Goal: Task Accomplishment & Management: Manage account settings

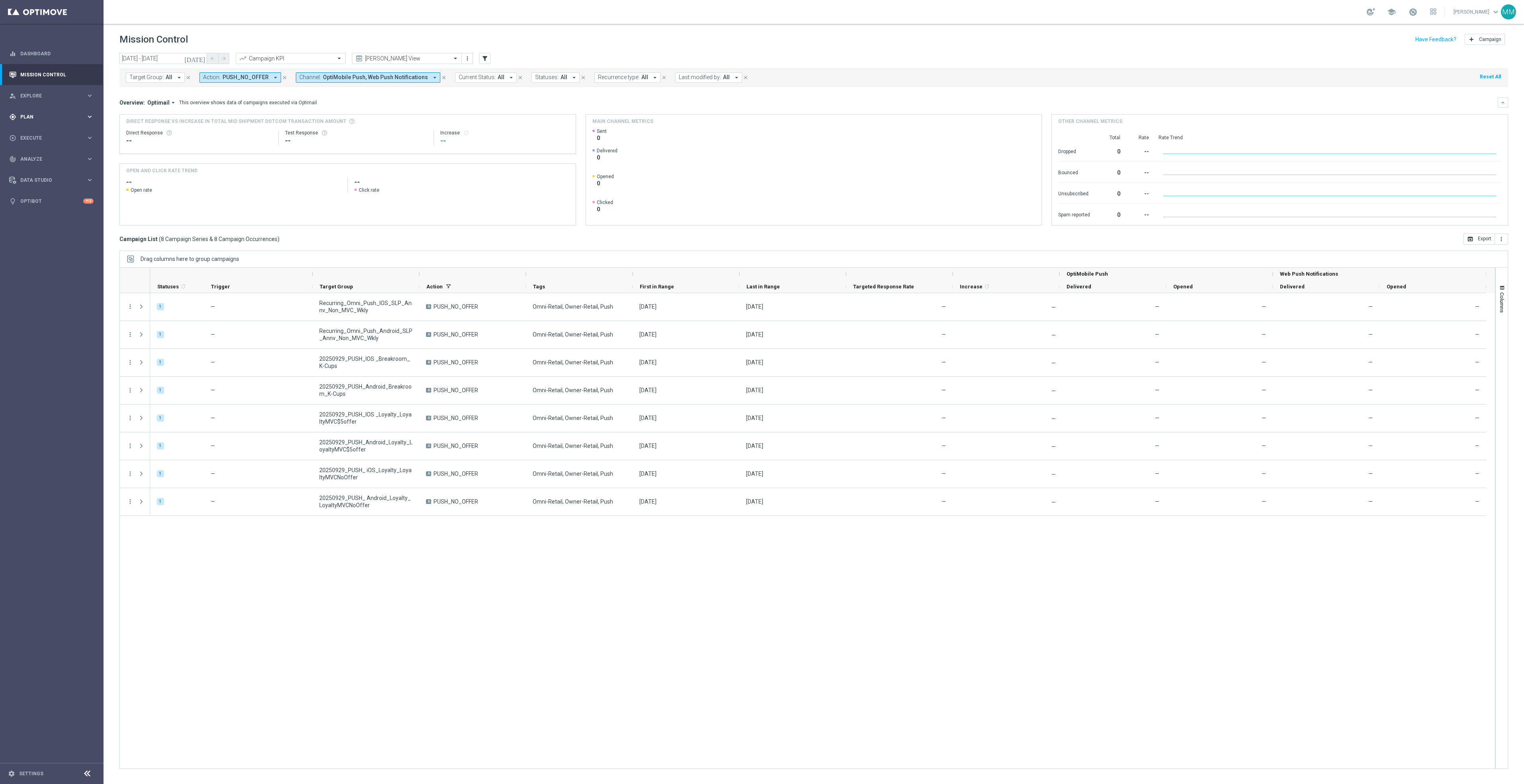
click at [46, 115] on span "Plan" at bounding box center [53, 117] width 66 height 5
click at [50, 157] on span "Templates" at bounding box center [50, 157] width 57 height 5
click at [48, 191] on link "OptiMobile Push" at bounding box center [54, 193] width 58 height 7
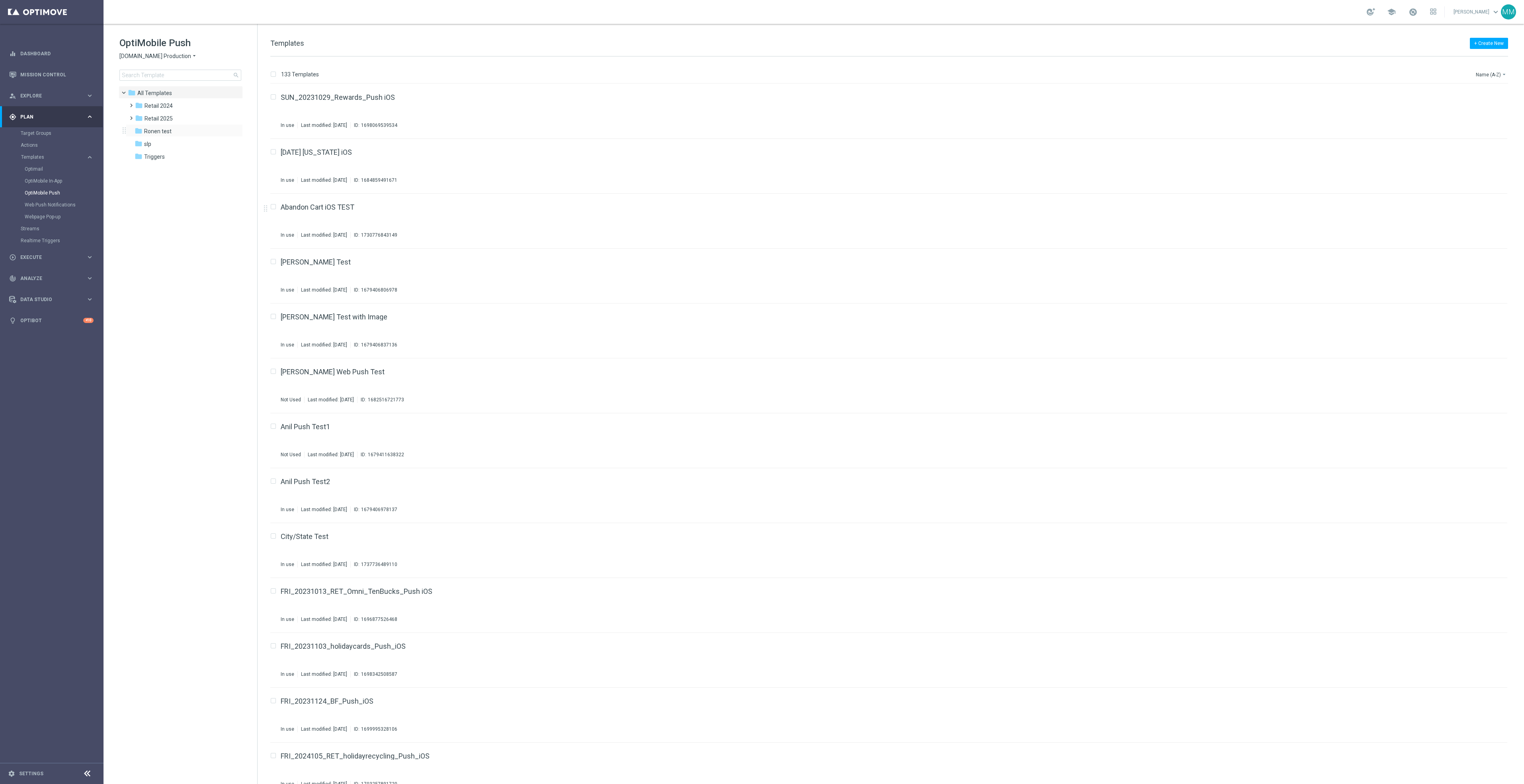
click at [163, 124] on div "folder Ronen test more_vert" at bounding box center [185, 131] width 117 height 13
click at [166, 120] on span "Retail 2025" at bounding box center [159, 118] width 28 height 7
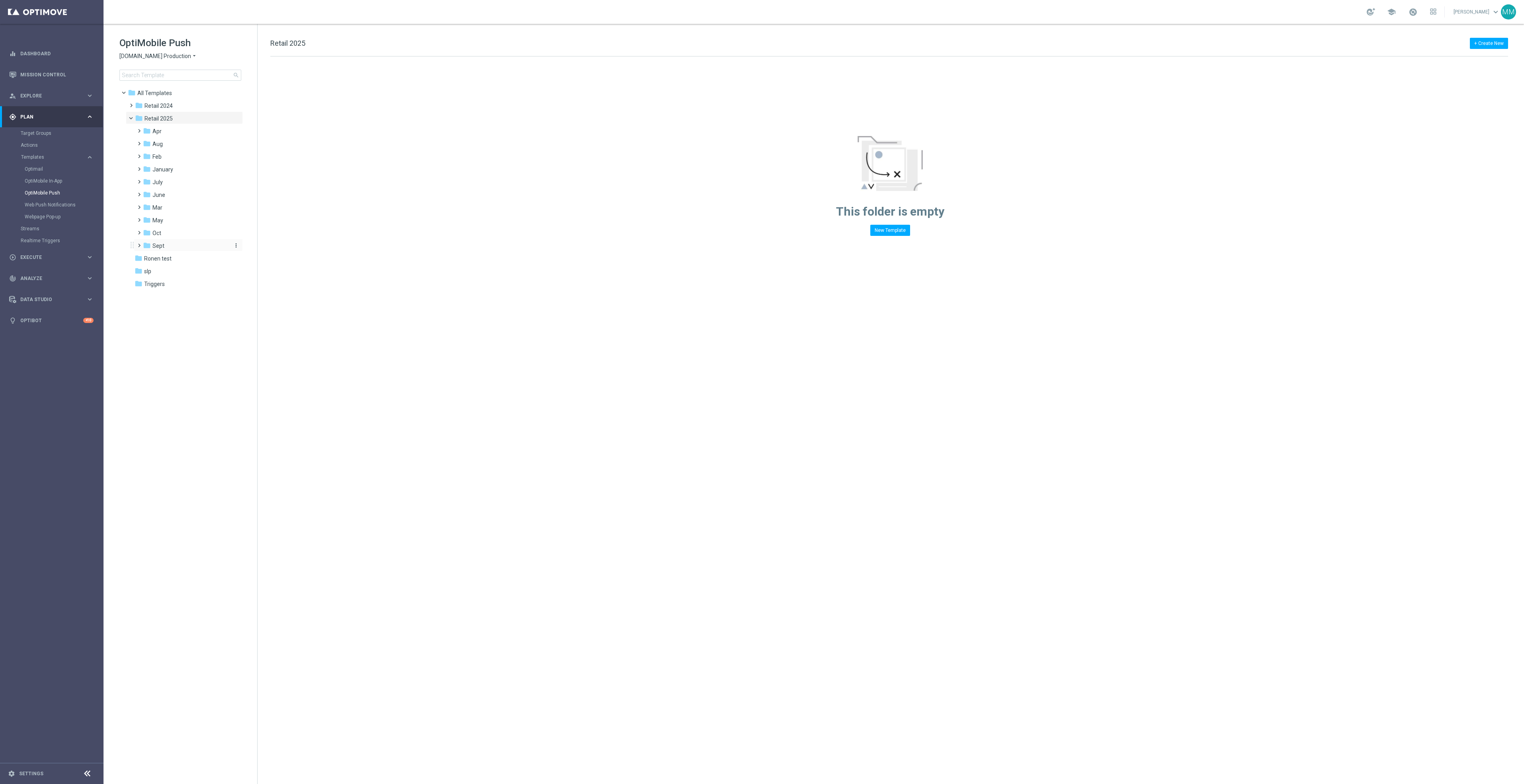
click at [170, 241] on div "folder Sept" at bounding box center [185, 245] width 85 height 9
click at [192, 284] on div "folder WO 9.28" at bounding box center [189, 284] width 79 height 9
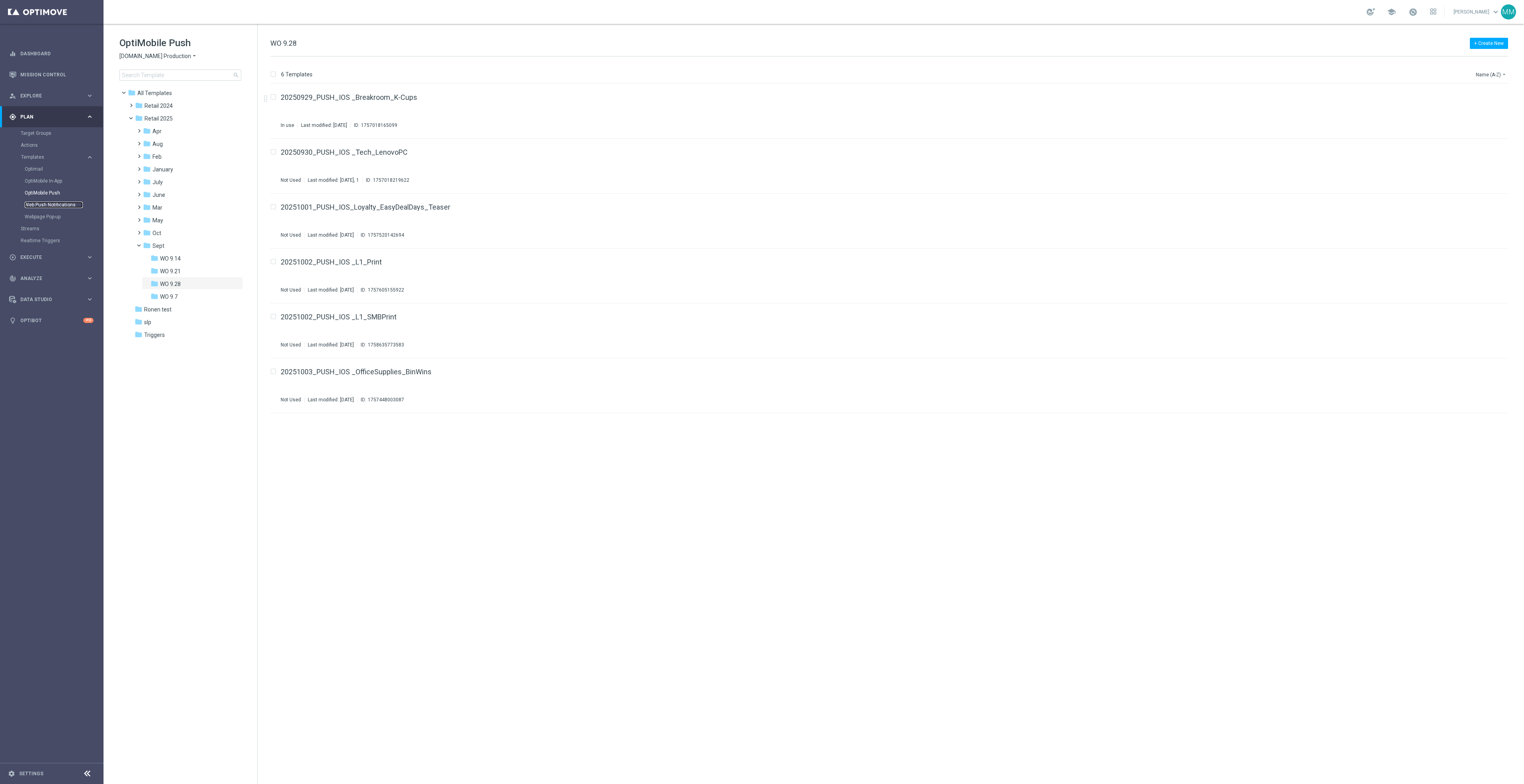
click at [66, 208] on link "Web Push Notifications" at bounding box center [54, 205] width 58 height 7
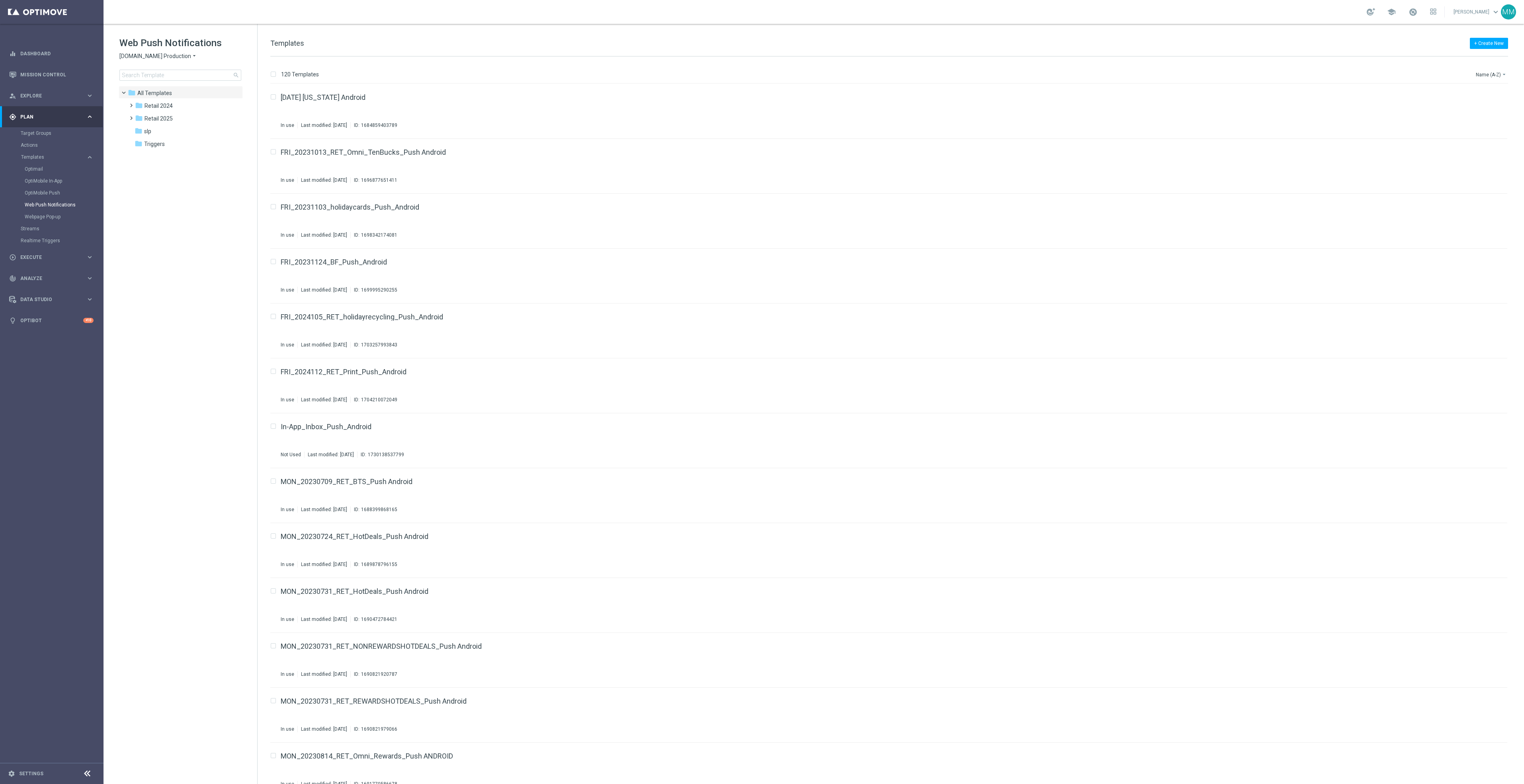
click at [42, 129] on div "Target Groups" at bounding box center [62, 133] width 82 height 12
click at [42, 133] on link "Target Groups" at bounding box center [51, 133] width 62 height 7
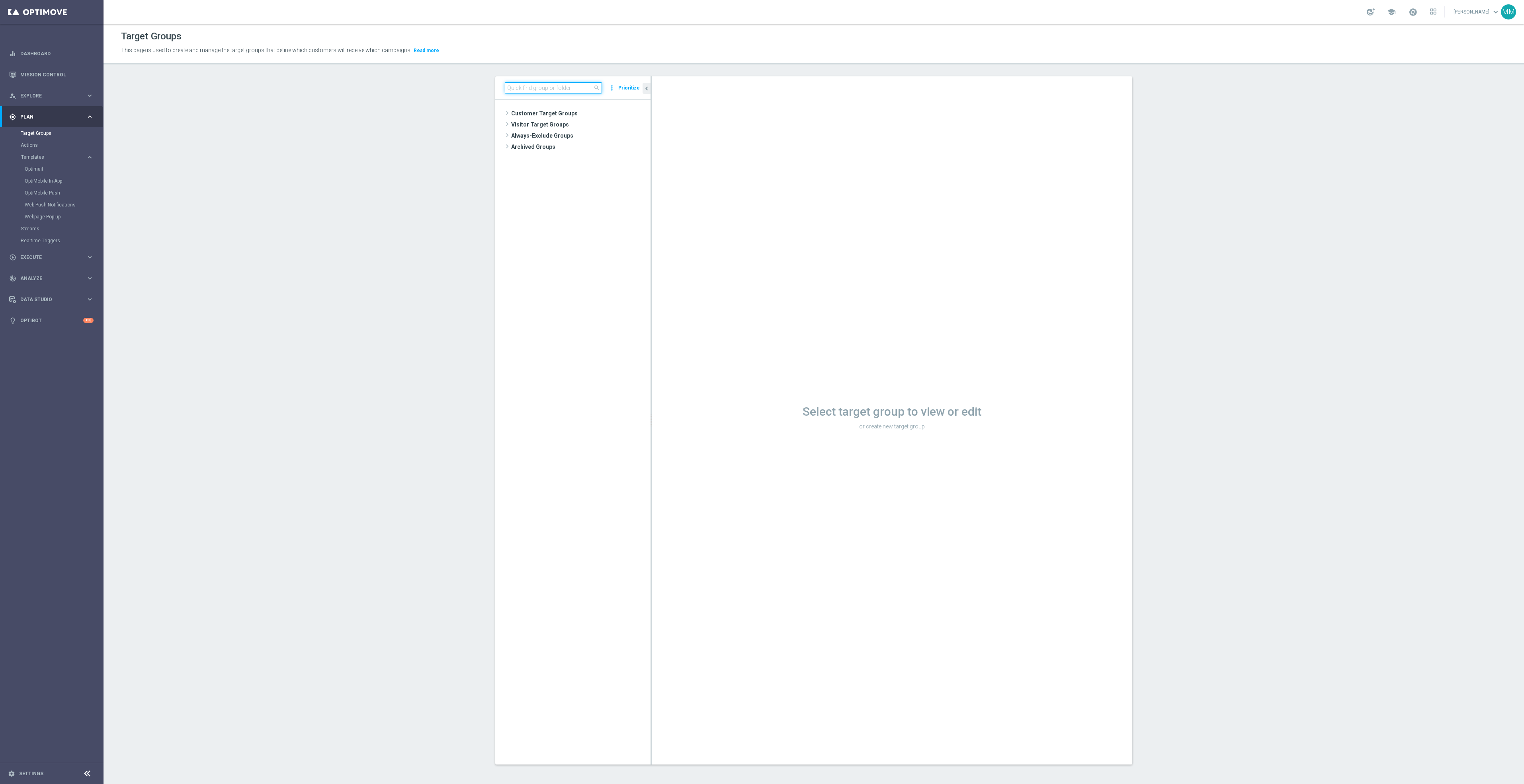
click at [515, 88] on input at bounding box center [553, 88] width 97 height 11
type input "clear"
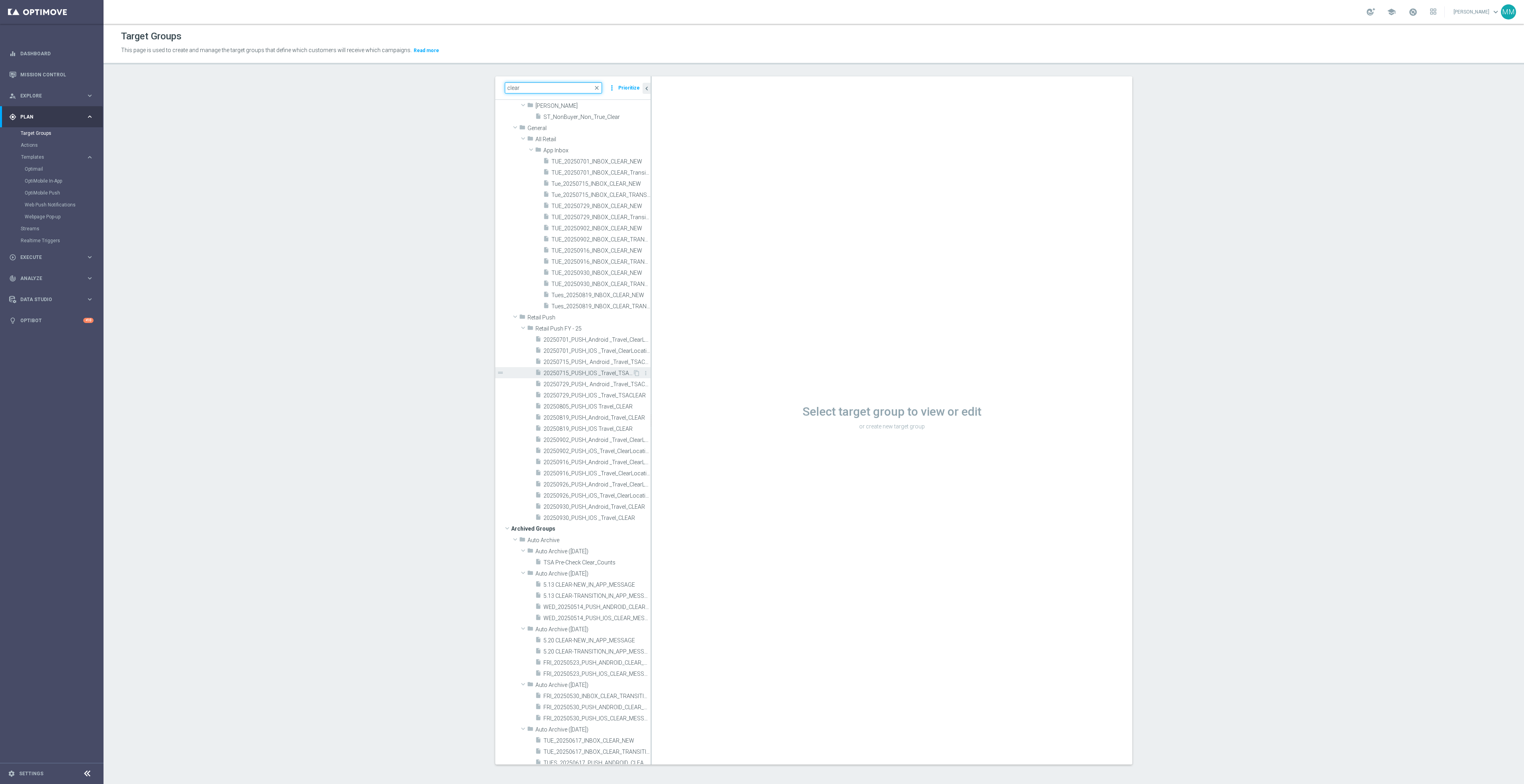
scroll to position [47, 0]
click at [596, 322] on span "20250701_PUSH_Android _Travel_ClearLocation" at bounding box center [588, 323] width 89 height 7
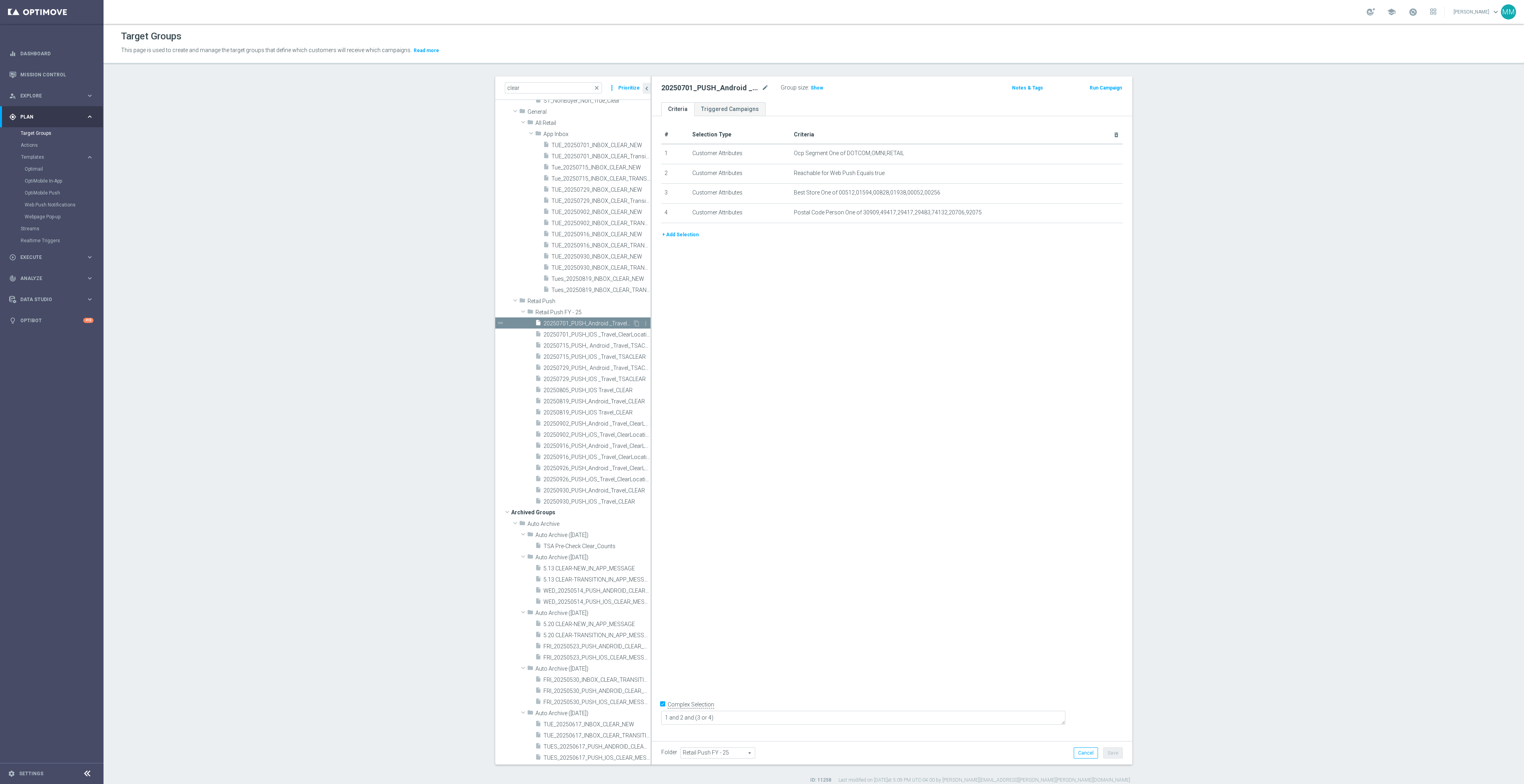
click at [599, 323] on span "20250701_PUSH_Android _Travel_ClearLocation" at bounding box center [588, 323] width 89 height 7
click at [634, 323] on icon "content_copy" at bounding box center [637, 323] width 7 height 7
click at [761, 86] on icon "mode_edit" at bounding box center [765, 88] width 7 height 9
click at [687, 87] on input "Copy of 20250701_PUSH_Android _Travel_ClearLocation" at bounding box center [715, 89] width 108 height 11
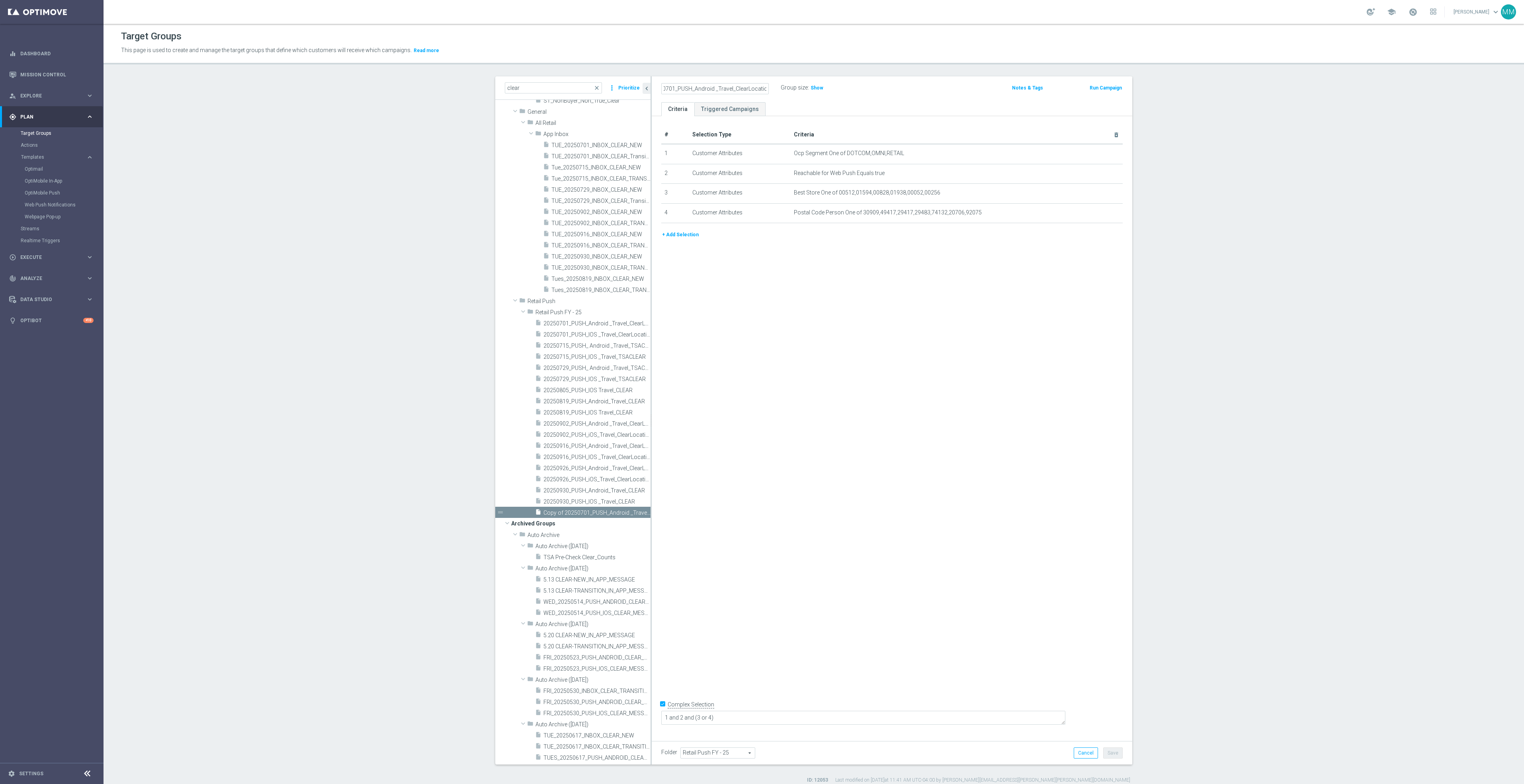
scroll to position [0, 0]
click at [670, 88] on input "Copy of 20250701_PUSH_Android _Travel_ClearLocation" at bounding box center [715, 89] width 108 height 11
click at [689, 88] on input "Copy of 20250701_PUSH_Android _Travel_ClearLocation" at bounding box center [715, 89] width 108 height 11
click at [681, 88] on input "Copy of 20250701_PUSH_Android _Travel_ClearLocation" at bounding box center [715, 89] width 108 height 11
drag, startPoint x: 680, startPoint y: 88, endPoint x: 580, endPoint y: 91, distance: 100.0
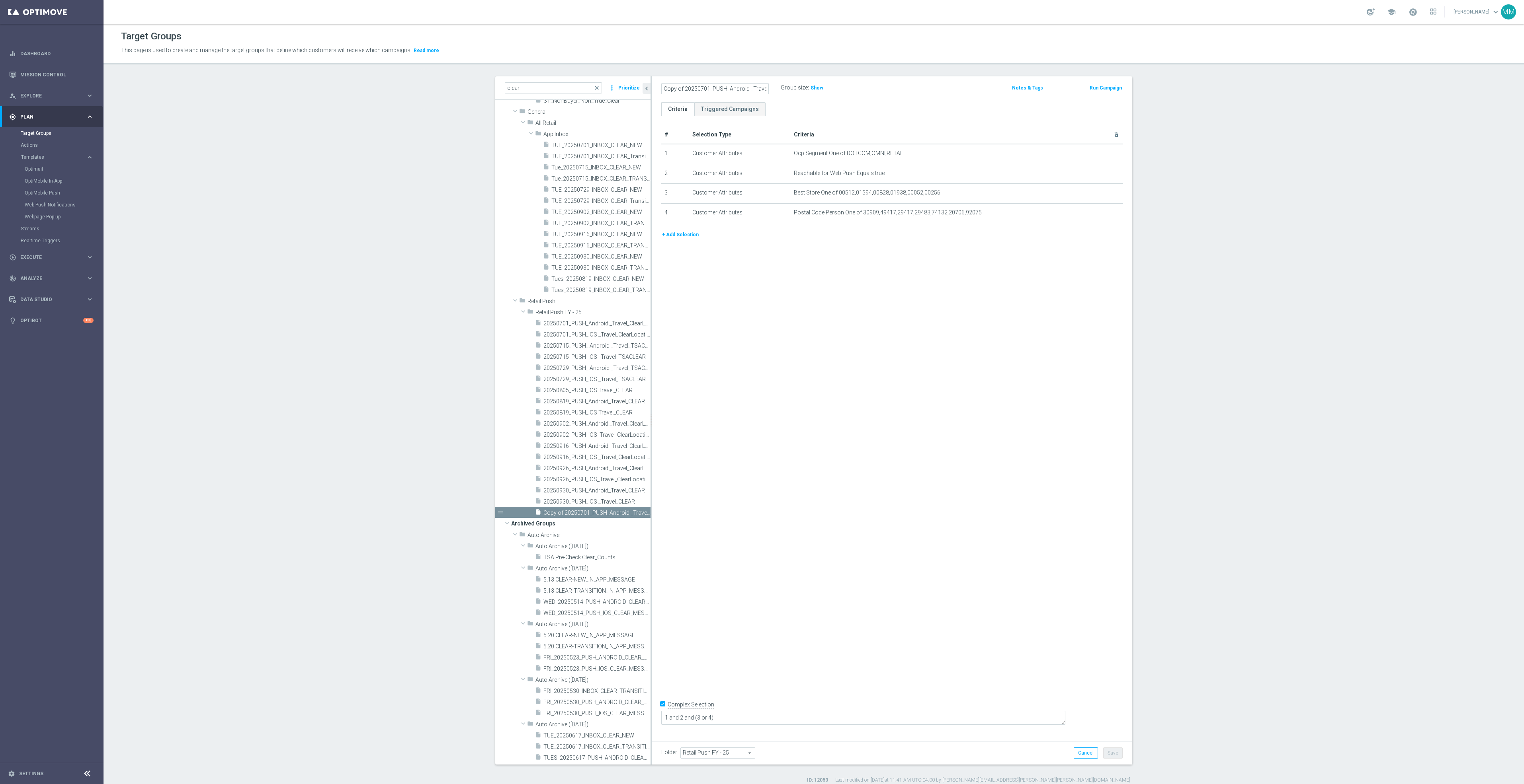
click at [580, 91] on as-split "clear close more_vert Prioritize Customer Target Groups library_add create_new_…" at bounding box center [813, 420] width 637 height 688
drag, startPoint x: 683, startPoint y: 87, endPoint x: 675, endPoint y: 88, distance: 8.1
click at [675, 88] on input "20250701_PUSH_Android _Travel_ClearLocation" at bounding box center [715, 89] width 108 height 11
click at [705, 86] on input "20250930_PUSH_Android _Travel_ClearLocation" at bounding box center [715, 89] width 108 height 11
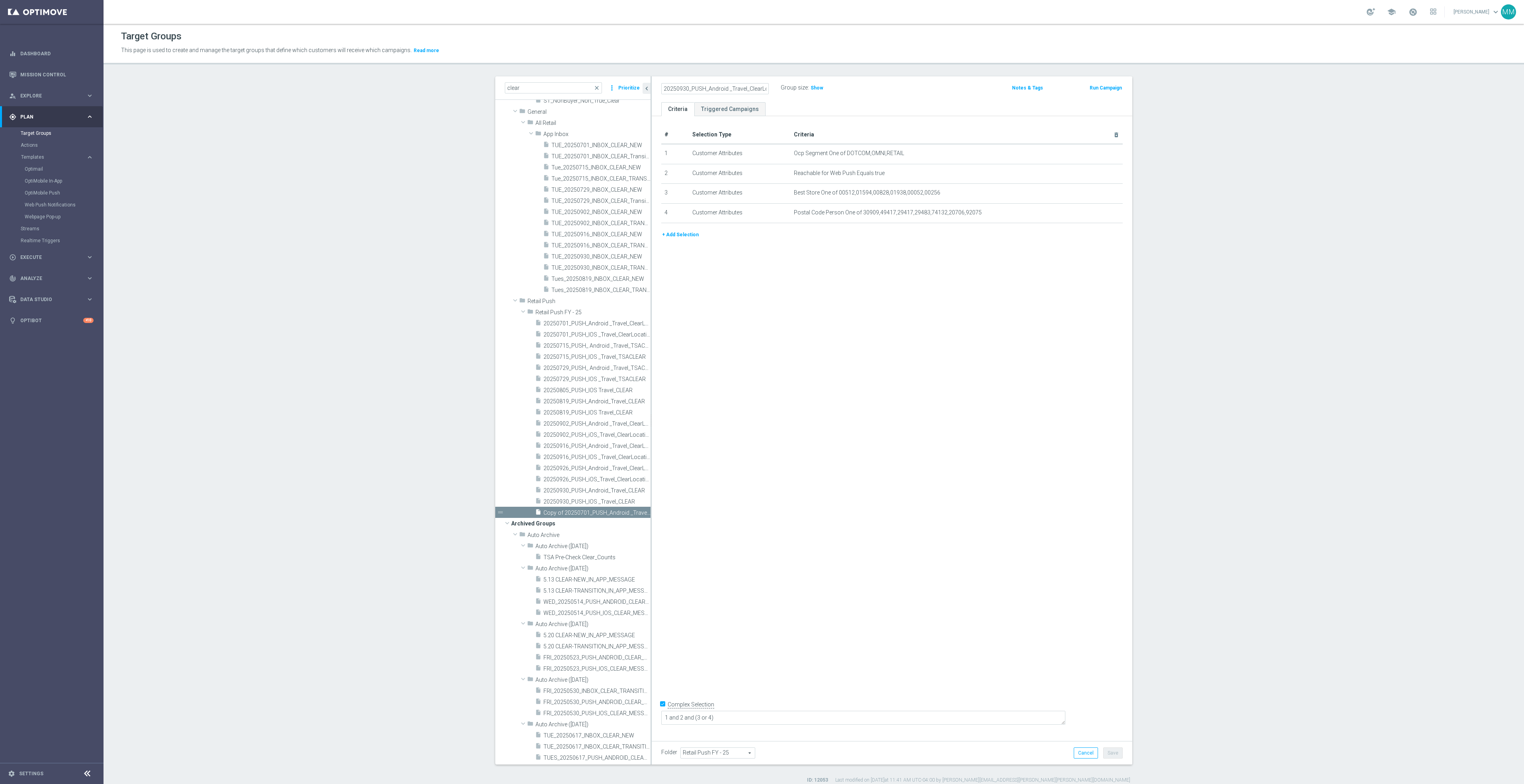
click at [705, 86] on input "20250930_PUSH_Android _Travel_ClearLocation" at bounding box center [715, 89] width 108 height 11
type input "20250930_PUSH_Android _Travel_ClearLocation"
click at [1094, 196] on icon "mode_edit" at bounding box center [1097, 193] width 7 height 7
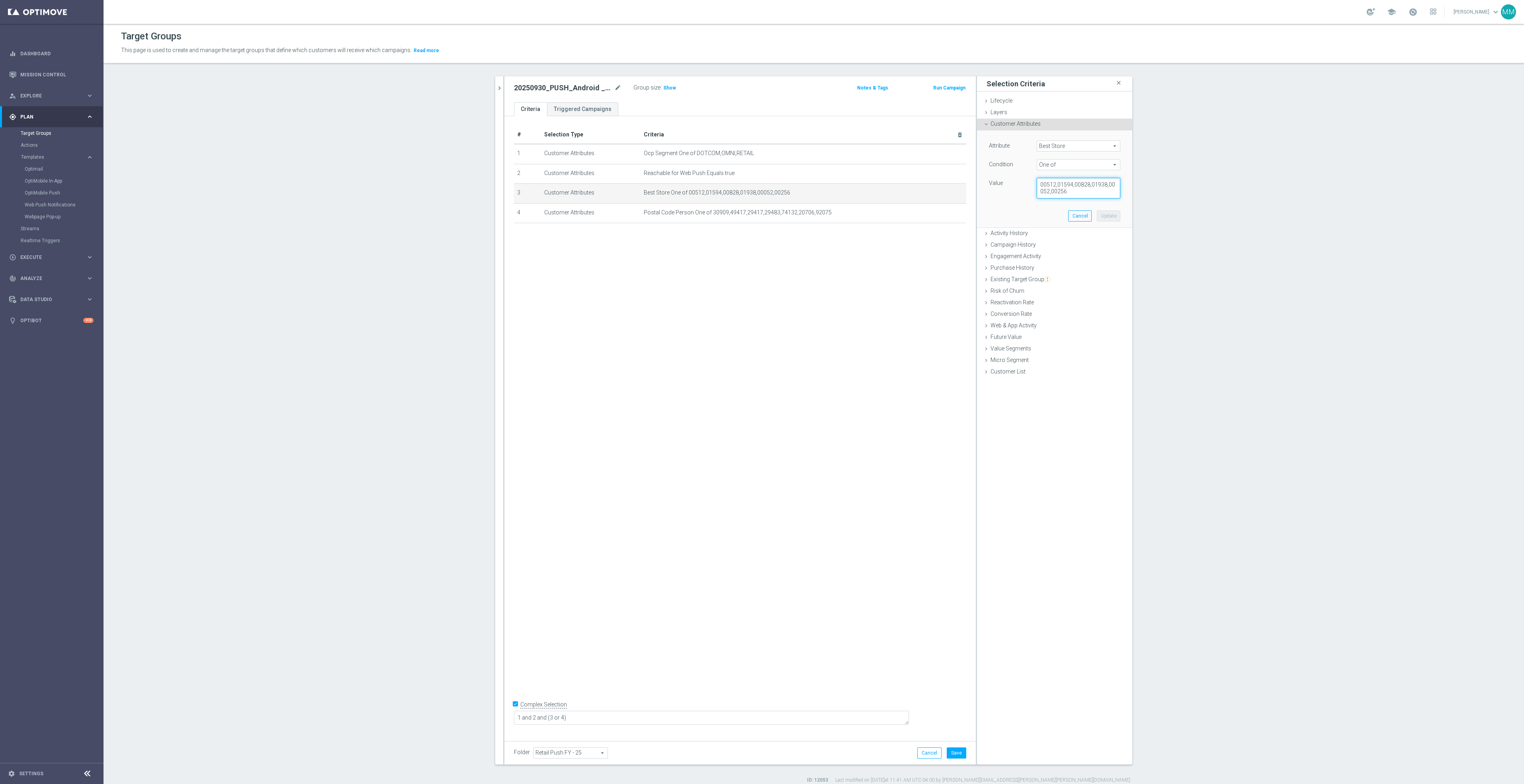
drag, startPoint x: 1064, startPoint y: 193, endPoint x: 982, endPoint y: 179, distance: 83.2
click at [983, 179] on div "Value 00512,01594,00828,01938,00052,00256" at bounding box center [1054, 188] width 143 height 21
click at [1067, 192] on textarea "00512,01594,00828,01938,00052,00256" at bounding box center [1078, 188] width 83 height 21
drag, startPoint x: 1062, startPoint y: 196, endPoint x: 993, endPoint y: 171, distance: 73.4
click at [993, 171] on div "Attribute Best Store Best Store arrow_drop_down search Condition One of One of …" at bounding box center [1055, 170] width 131 height 58
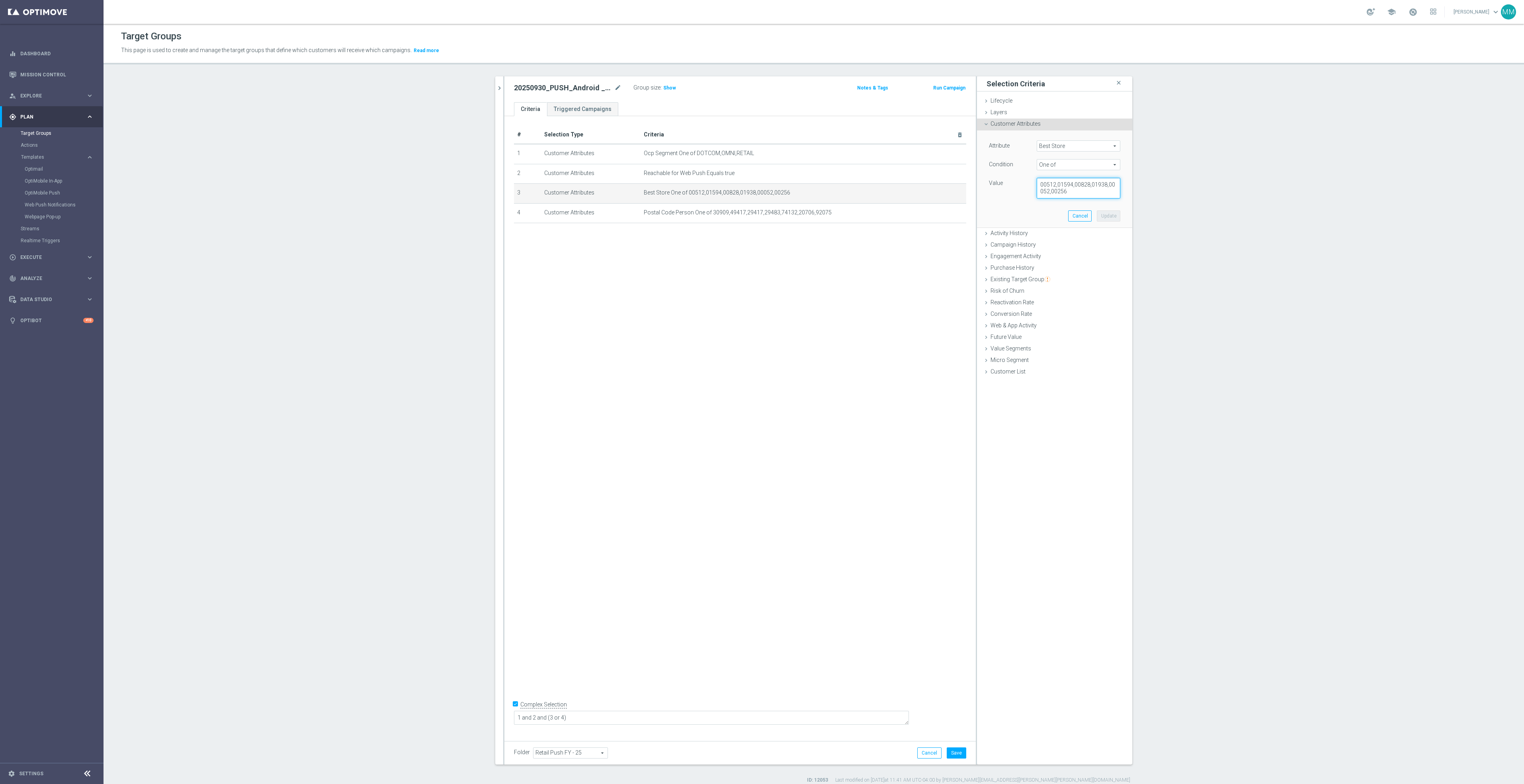
paste textarea "444,00589,01895,00109,00602,0689,00844,01657,00180,01952"
type textarea "00444,00589,01895,00109,00602,0689,00844,01657,00180,01952"
click at [1100, 215] on button "Update" at bounding box center [1109, 216] width 24 height 11
click at [938, 195] on icon "mode_edit" at bounding box center [941, 193] width 7 height 7
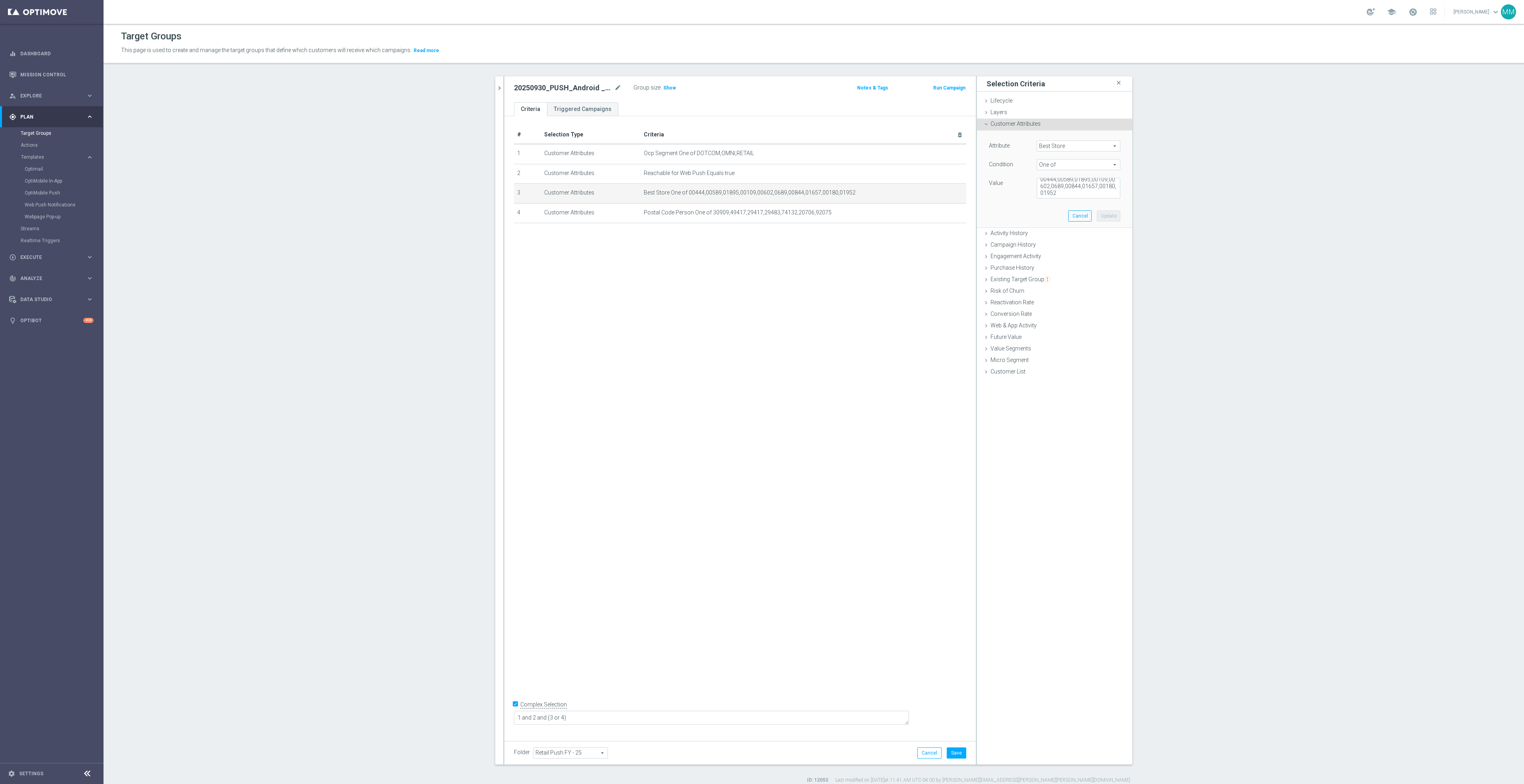
scroll to position [7, 0]
click at [789, 367] on div "# Selection Type Criteria delete_forever 1 Customer Attributes Ocp Segment One …" at bounding box center [740, 425] width 472 height 618
click at [938, 215] on icon "mode_edit" at bounding box center [941, 213] width 7 height 7
drag, startPoint x: 1086, startPoint y: 194, endPoint x: 964, endPoint y: 176, distance: 123.3
click at [963, 176] on as-split "clear close more_vert Prioritize Customer Target Groups library_add create_new_…" at bounding box center [813, 420] width 637 height 688
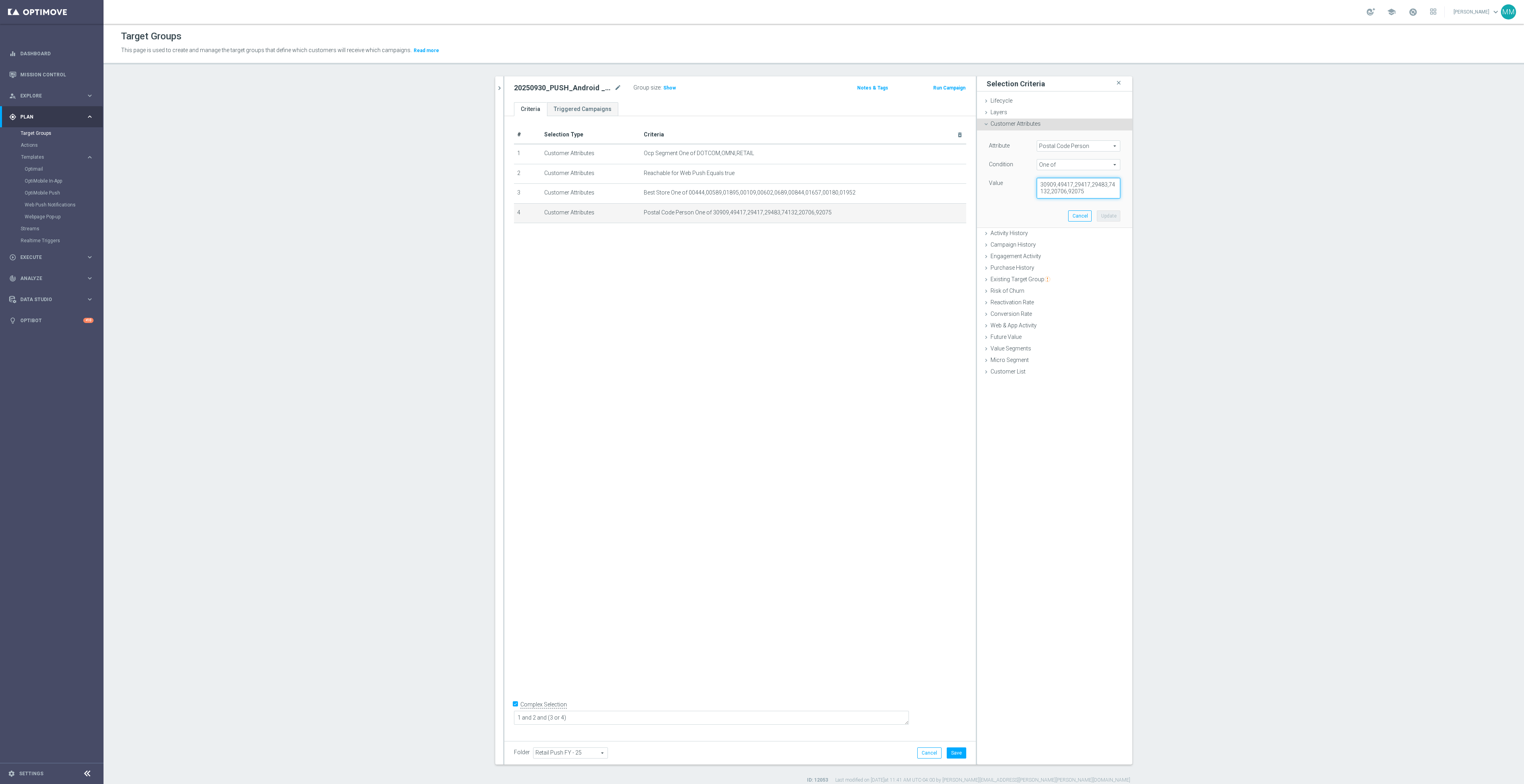
paste textarea "52807,48604,60137,08066,45373,21401,29803,60453,91604,11590"
type textarea "52807,48604,60137,08066,45373,21401,29803,60453,91604,11590"
click at [1110, 216] on button "Update" at bounding box center [1109, 216] width 24 height 11
click at [958, 754] on button "Save" at bounding box center [956, 753] width 20 height 11
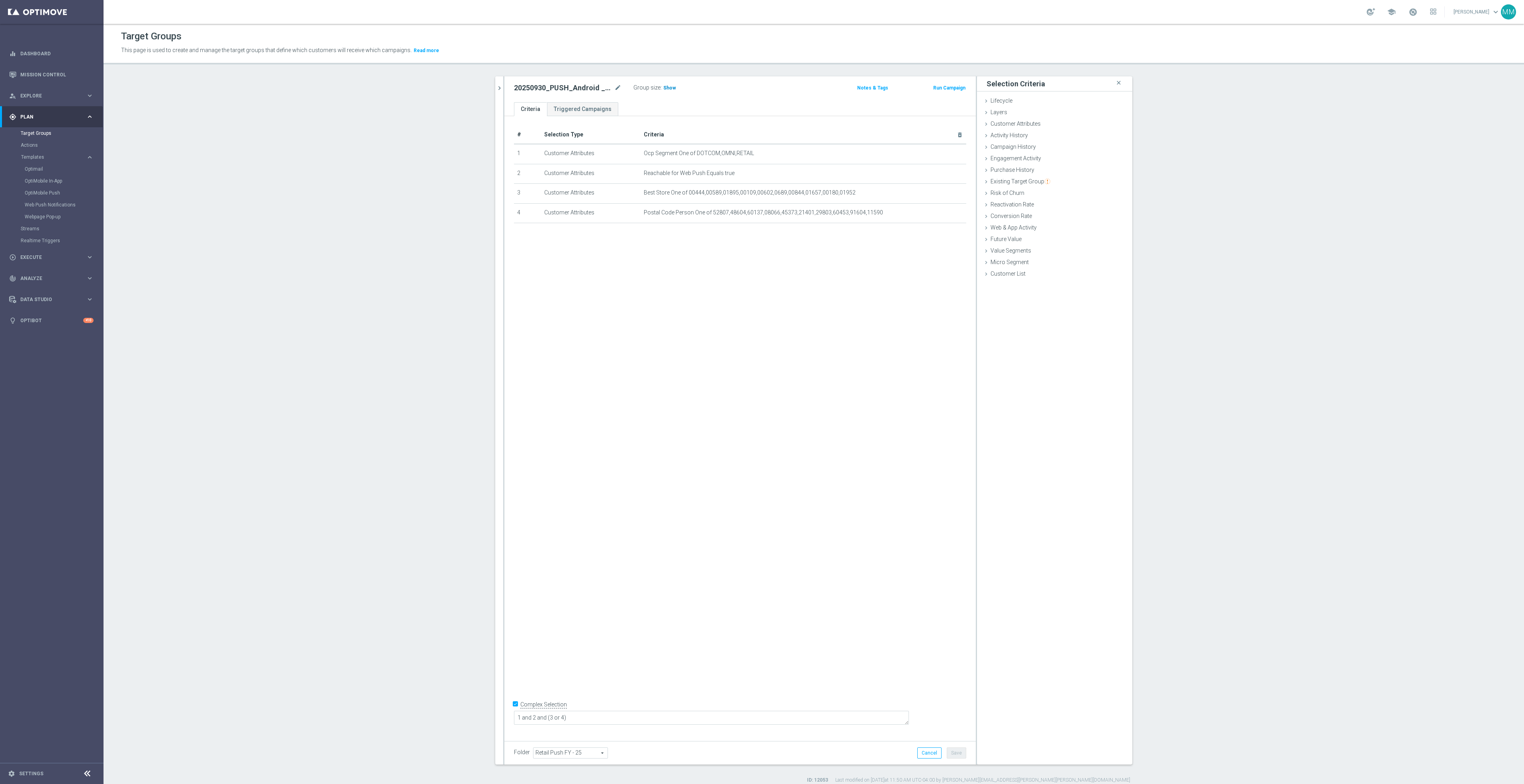
click at [665, 86] on span "Show" at bounding box center [670, 88] width 13 height 5
click at [496, 85] on icon "chevron_right" at bounding box center [499, 88] width 8 height 8
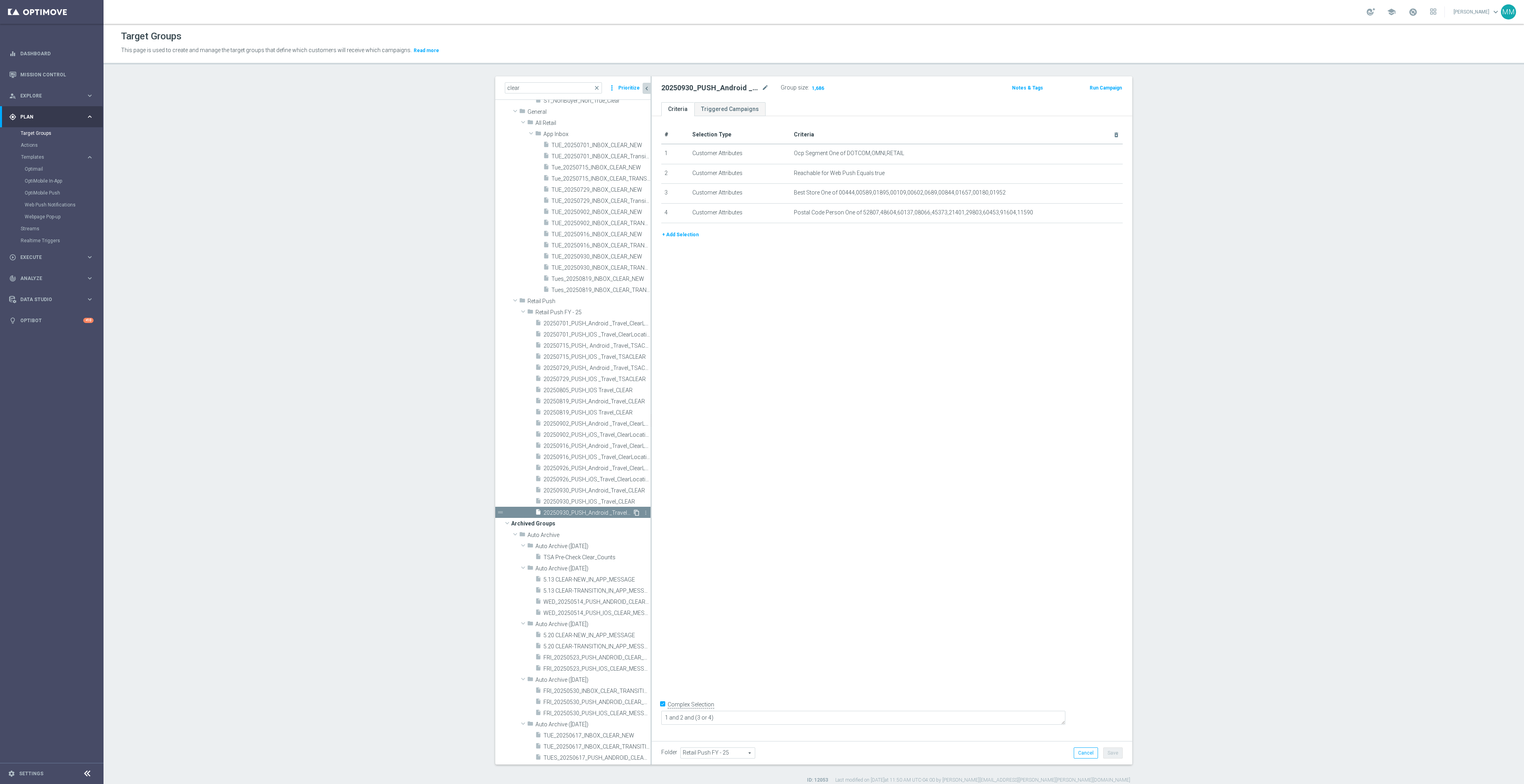
click at [634, 513] on icon "content_copy" at bounding box center [637, 513] width 7 height 7
click at [761, 86] on icon "mode_edit" at bounding box center [765, 88] width 7 height 9
click at [761, 88] on icon "mode_edit" at bounding box center [765, 88] width 7 height 9
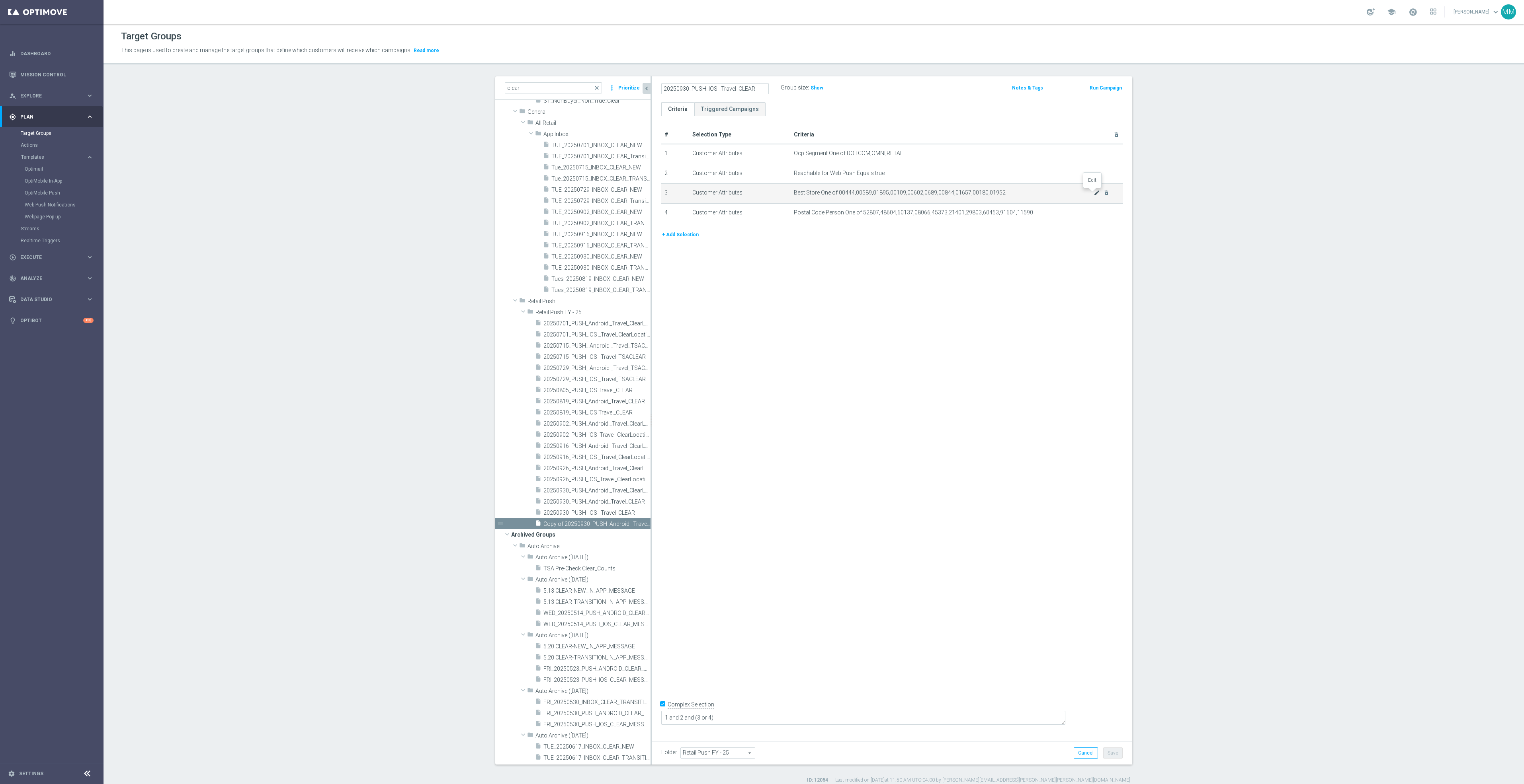
type input "20250930_PUSH_IOS _Travel_CLEAR"
click at [1094, 193] on icon "mode_edit" at bounding box center [1097, 193] width 7 height 7
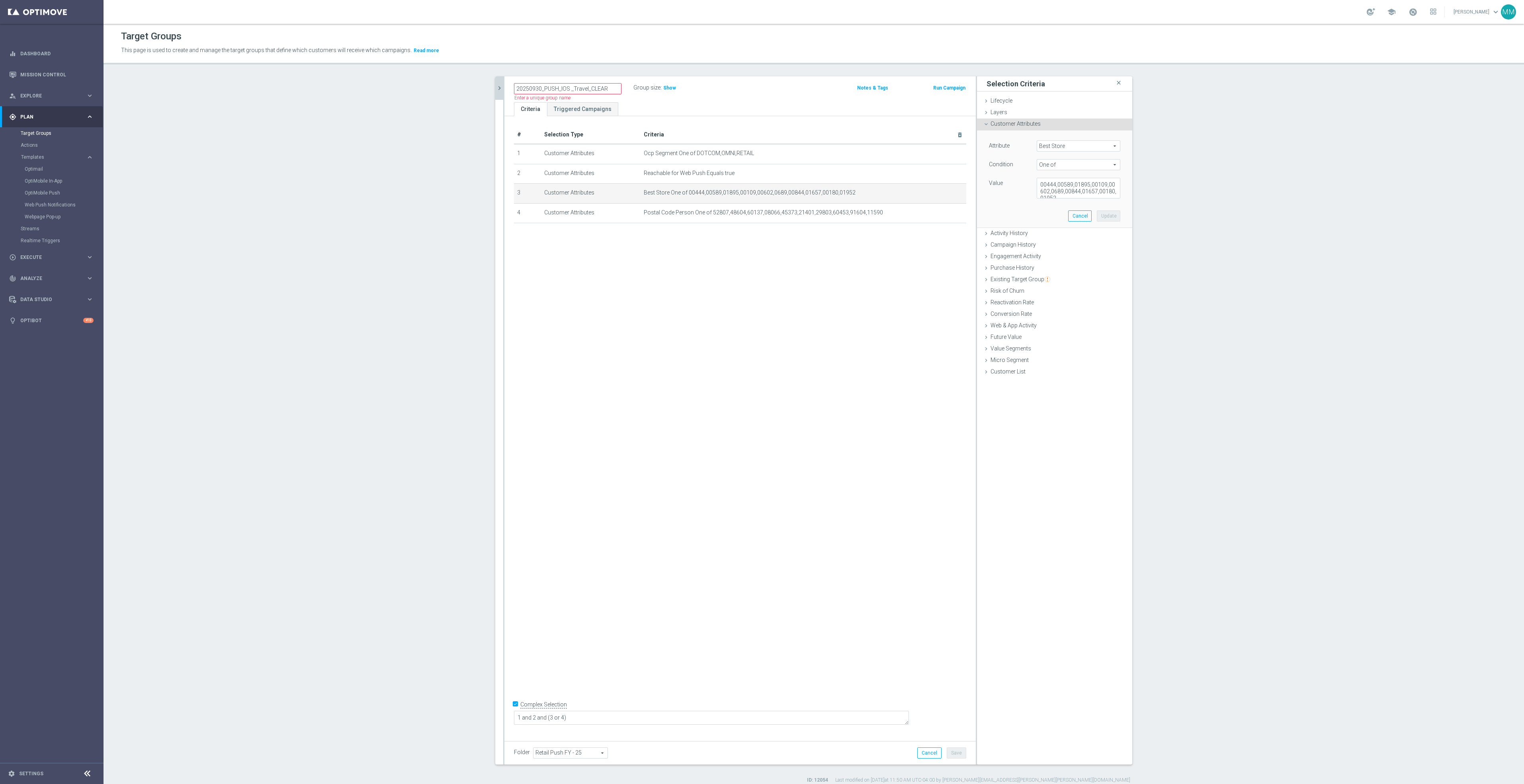
click at [496, 87] on icon "chevron_right" at bounding box center [499, 88] width 8 height 8
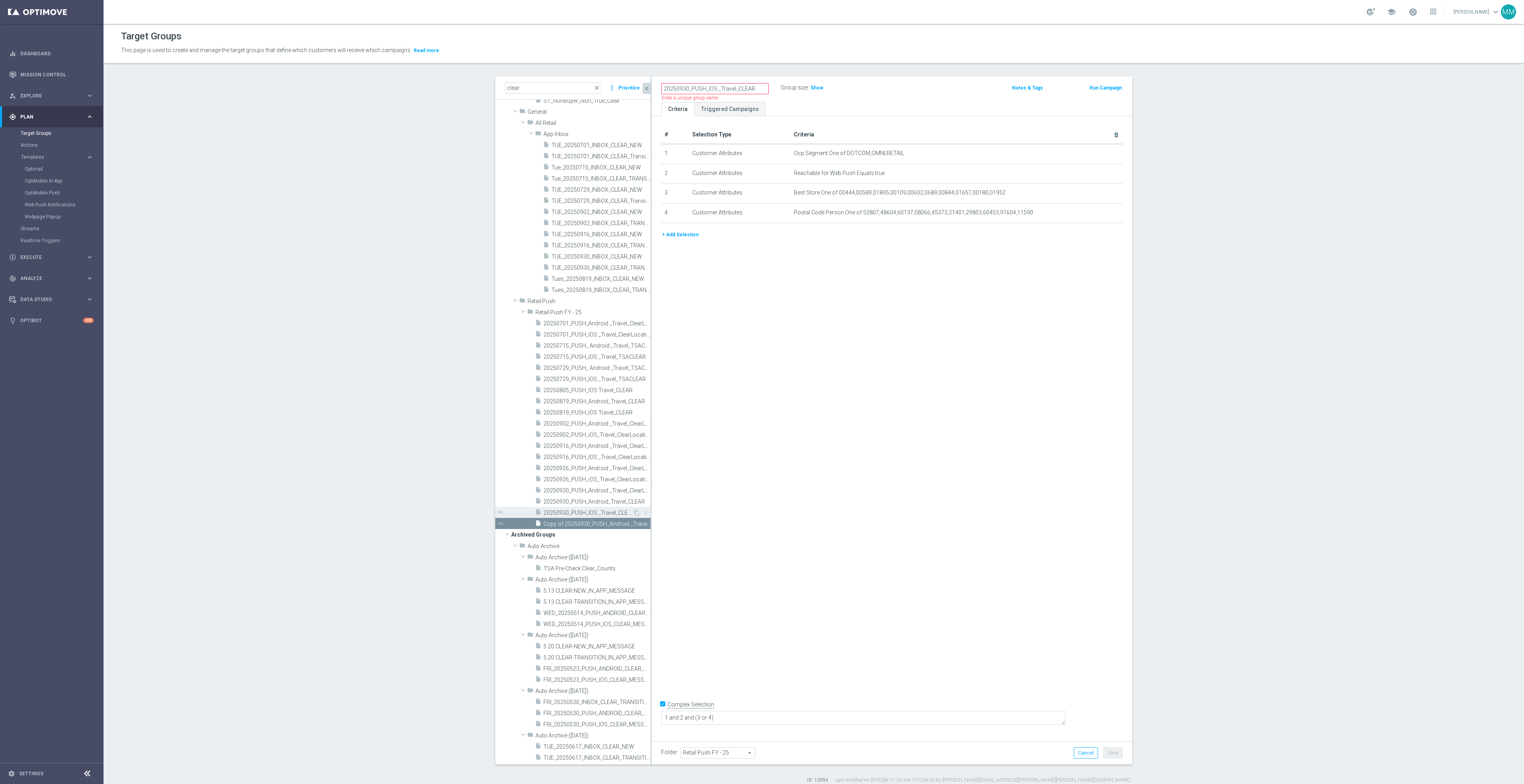
click at [574, 514] on span "20250930_PUSH_IOS _Travel_CLEAR" at bounding box center [588, 513] width 89 height 7
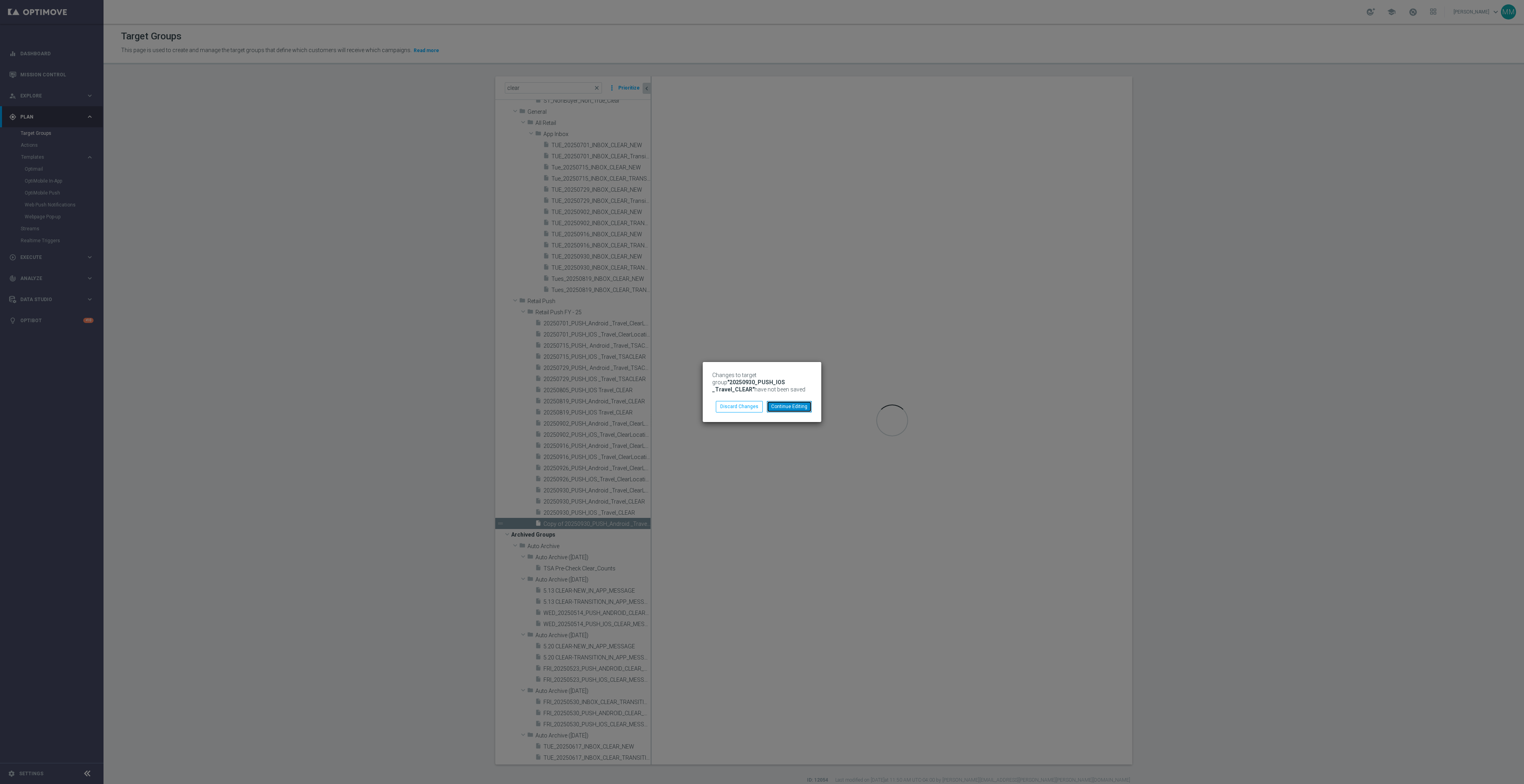
click at [786, 406] on button "Continue Editing" at bounding box center [789, 406] width 45 height 11
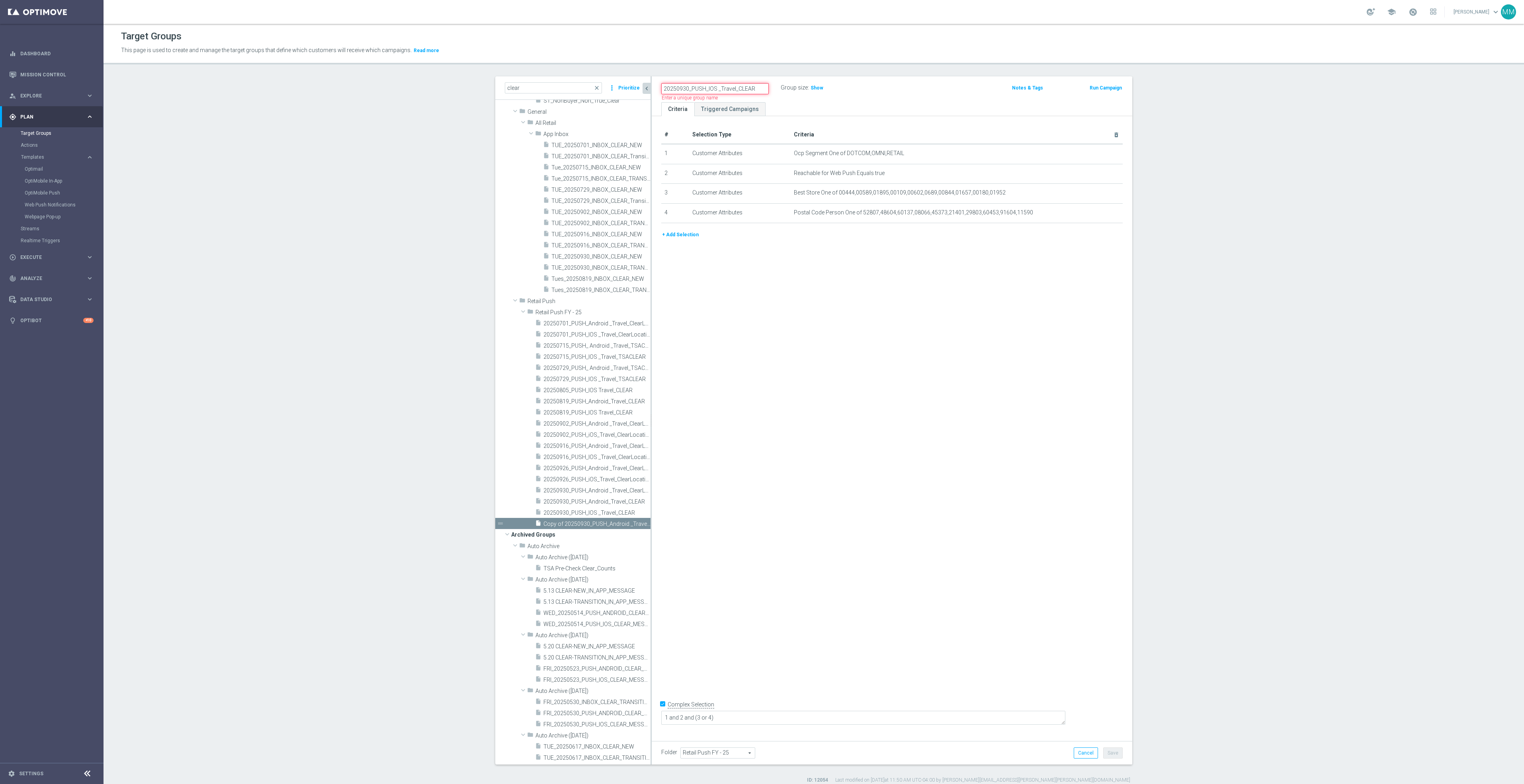
click at [675, 90] on input "20250930_PUSH_IOS _Travel_CLEAR" at bounding box center [715, 89] width 108 height 11
paste input "20250930_PUSH_Android_Travel_CLEAR"
type input "20250930_PUSH_Android_Travel_CLEAR"
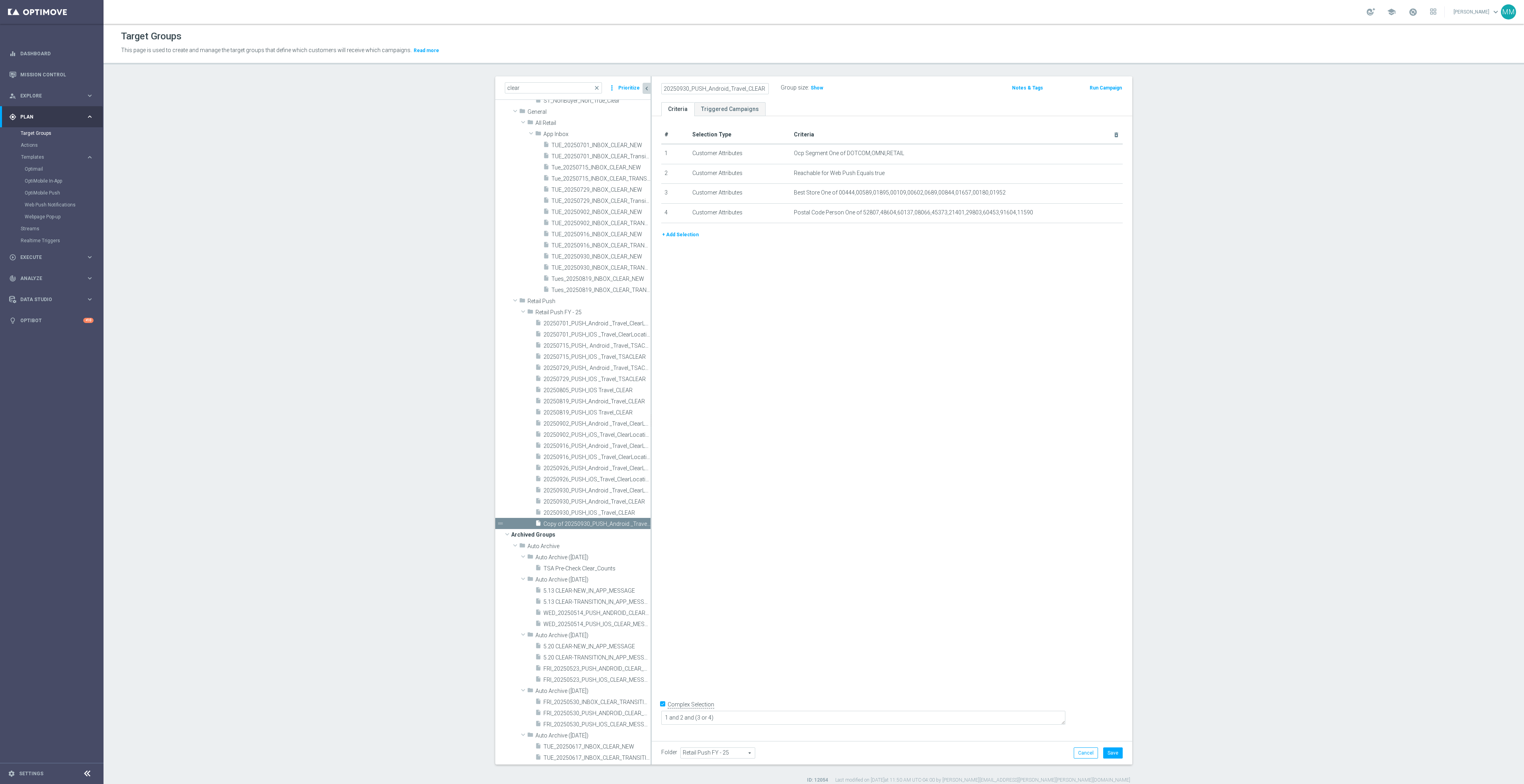
click at [1002, 326] on div "# Selection Type Criteria delete_forever 1 Customer Attributes Ocp Segment One …" at bounding box center [892, 425] width 480 height 618
click at [642, 526] on icon "more_vert" at bounding box center [645, 524] width 7 height 7
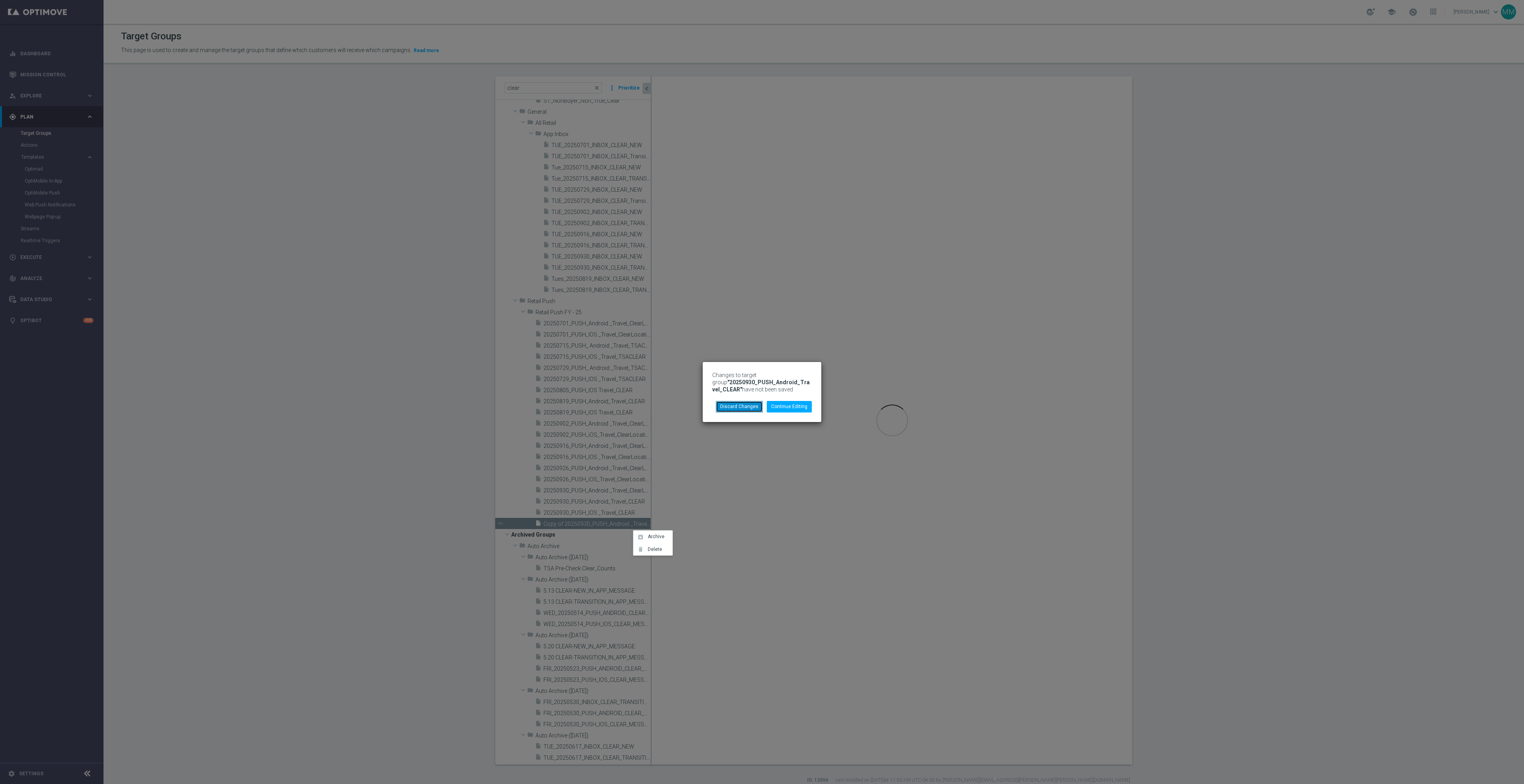
click at [749, 409] on button "Discard Changes" at bounding box center [739, 406] width 47 height 11
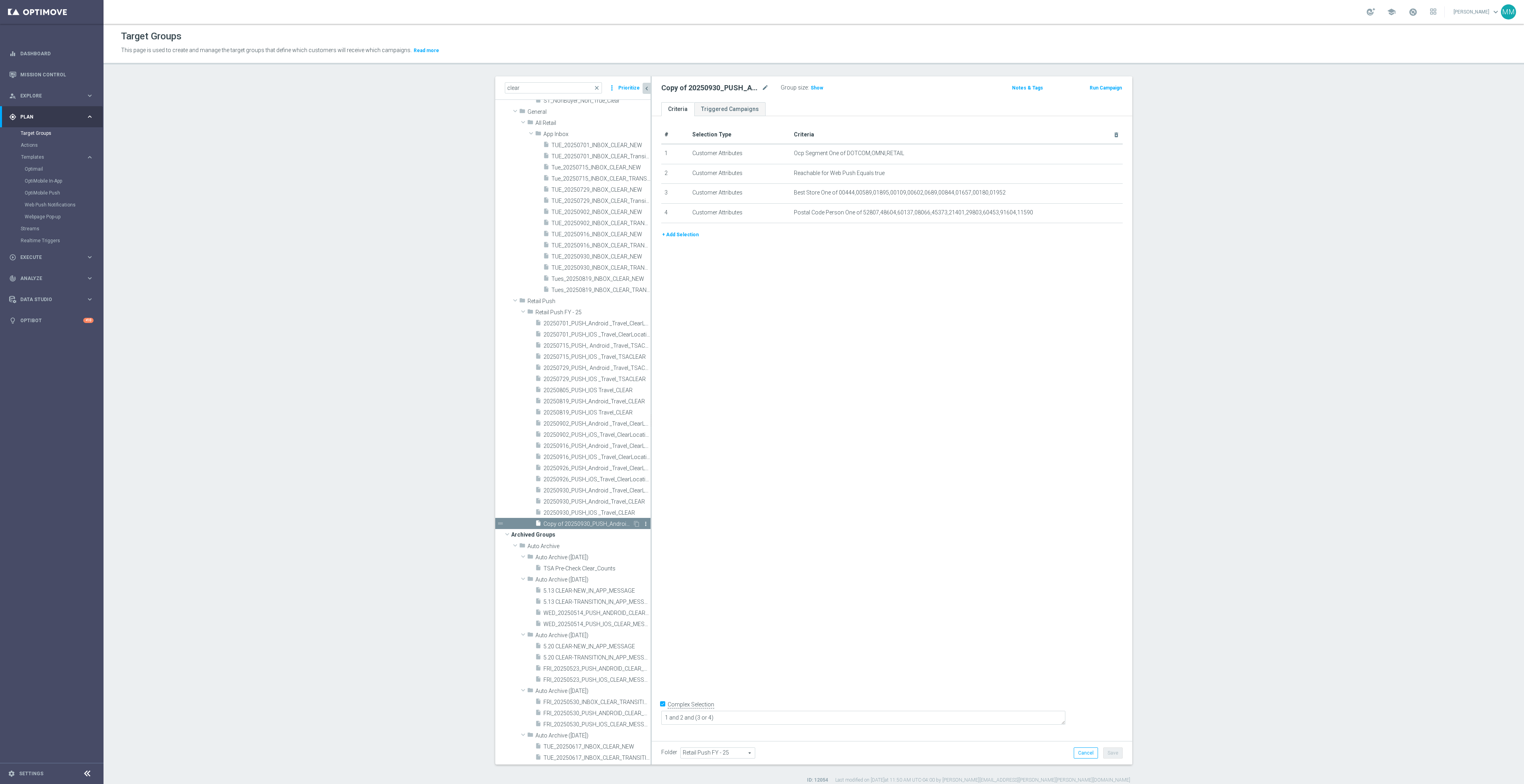
click at [642, 524] on icon "more_vert" at bounding box center [645, 524] width 7 height 7
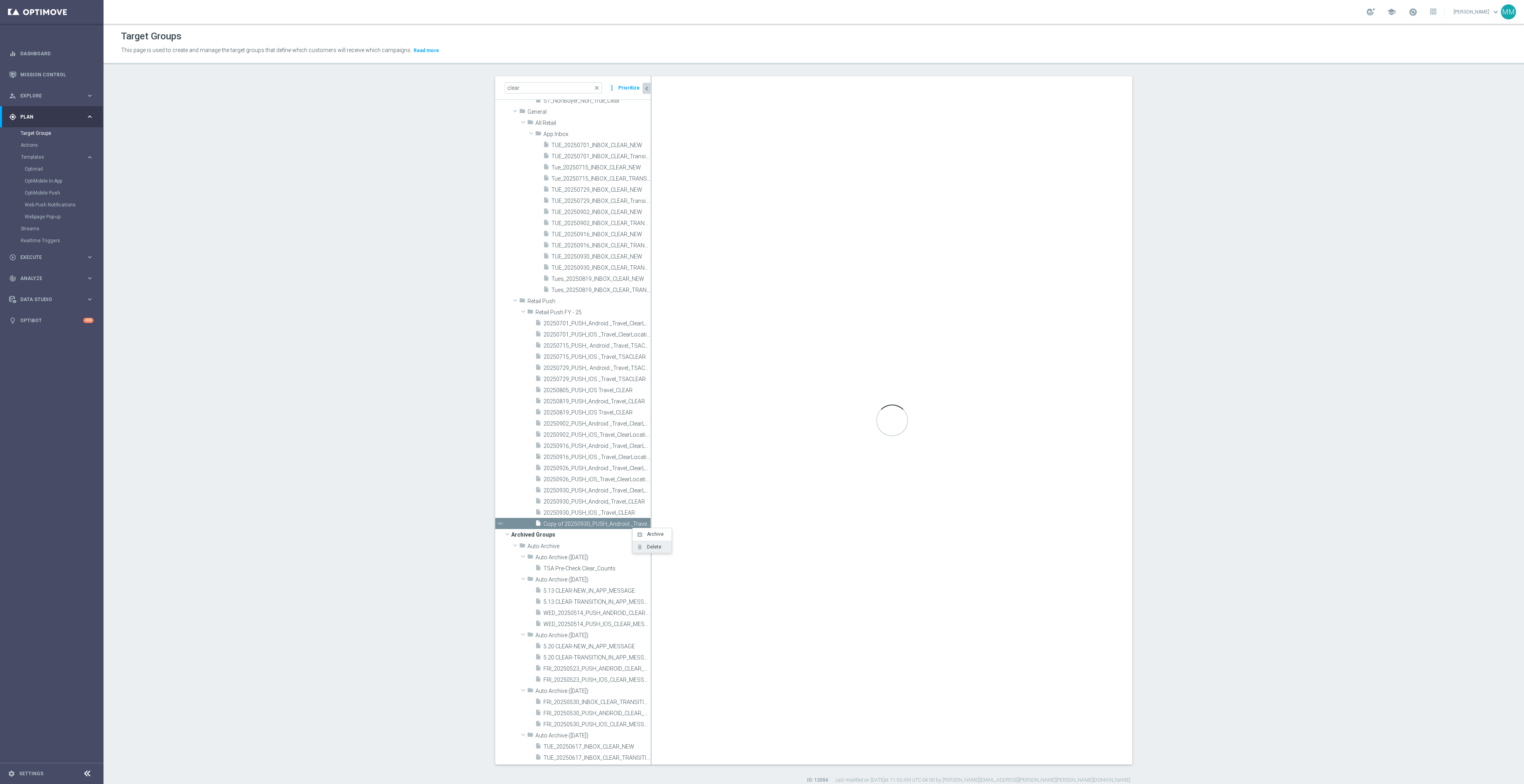
click at [653, 546] on span "Delete" at bounding box center [653, 547] width 17 height 5
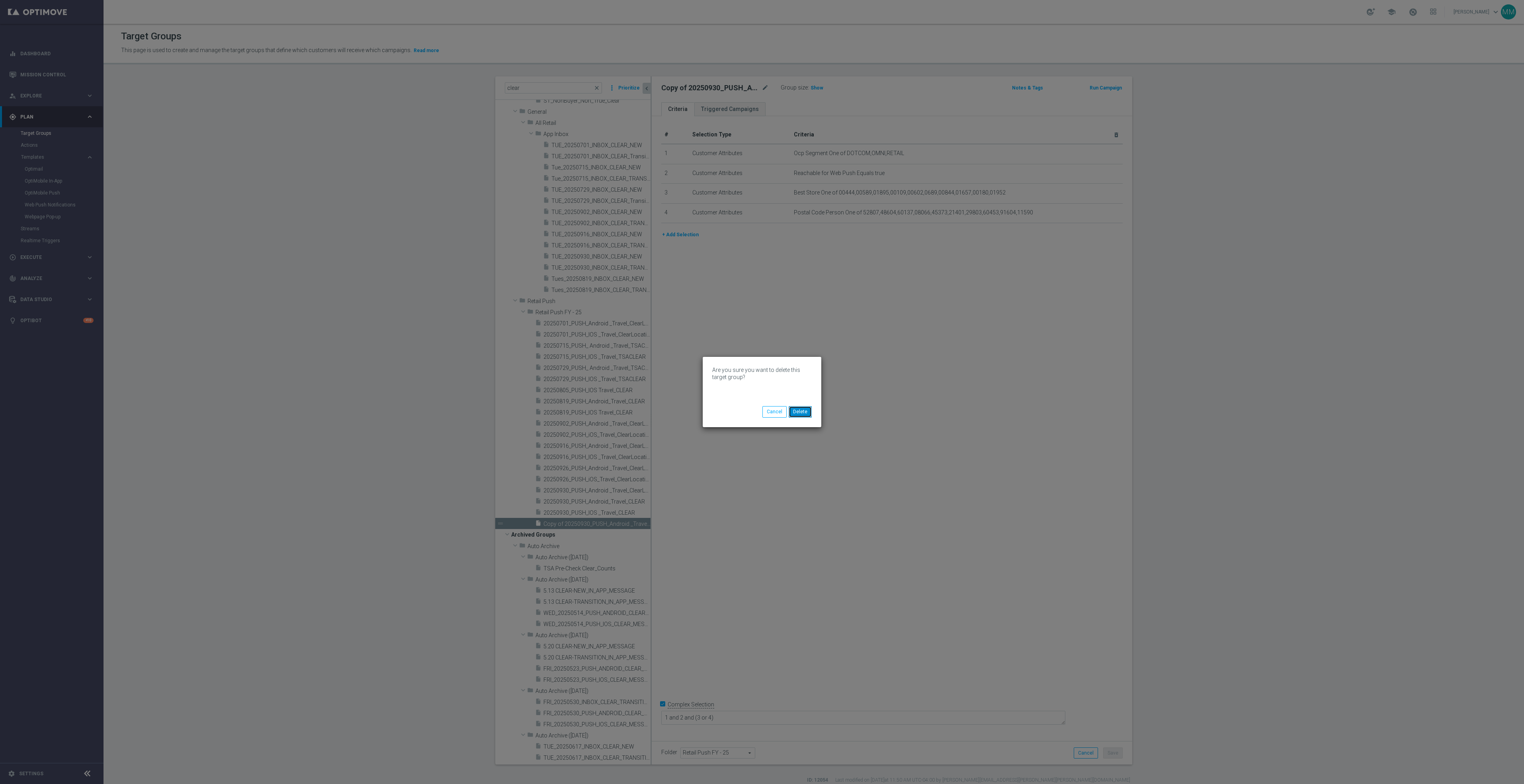
click at [804, 410] on button "Delete" at bounding box center [800, 412] width 23 height 11
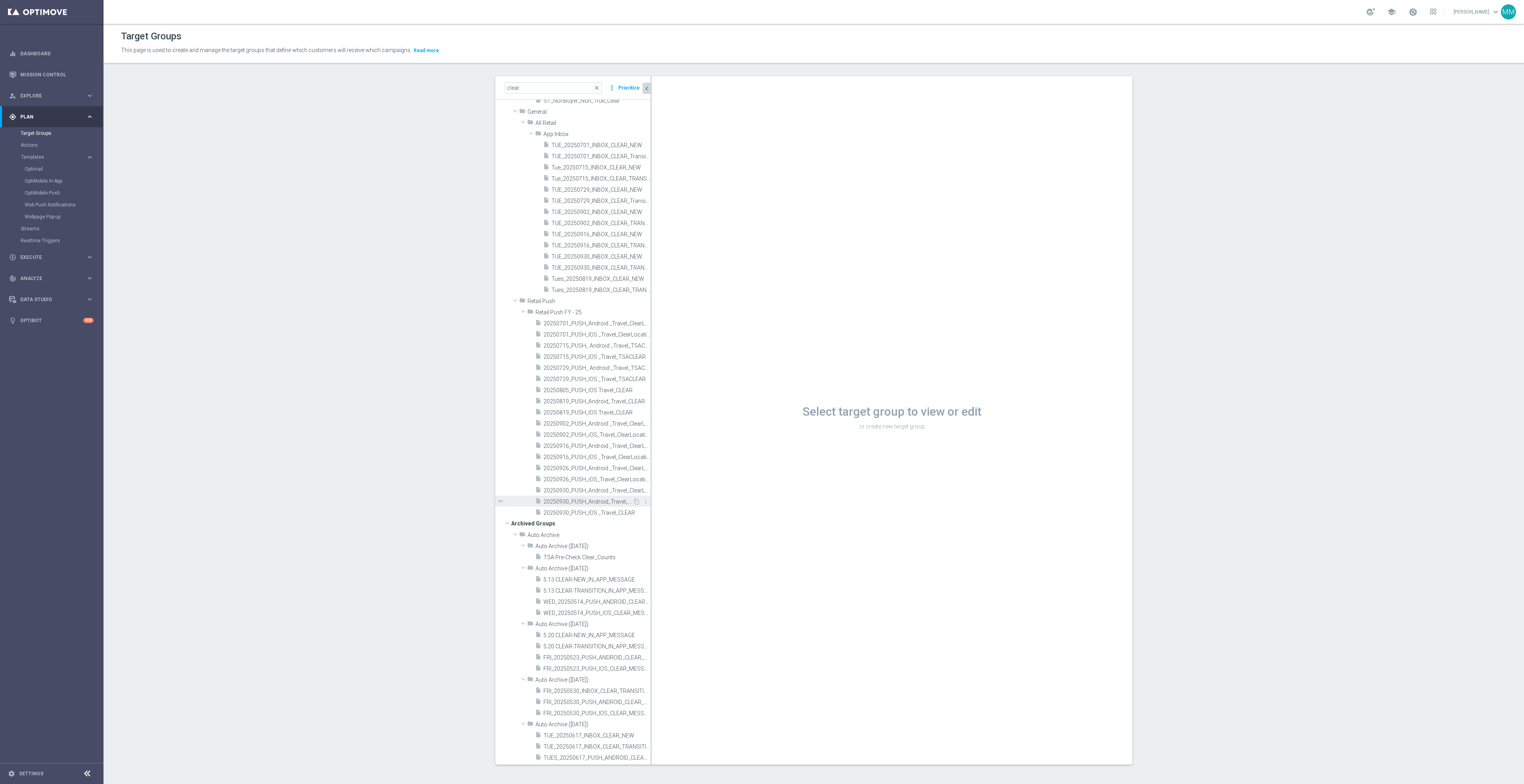
click at [593, 505] on span "20250930_PUSH_Android_Travel_CLEAR" at bounding box center [588, 501] width 89 height 7
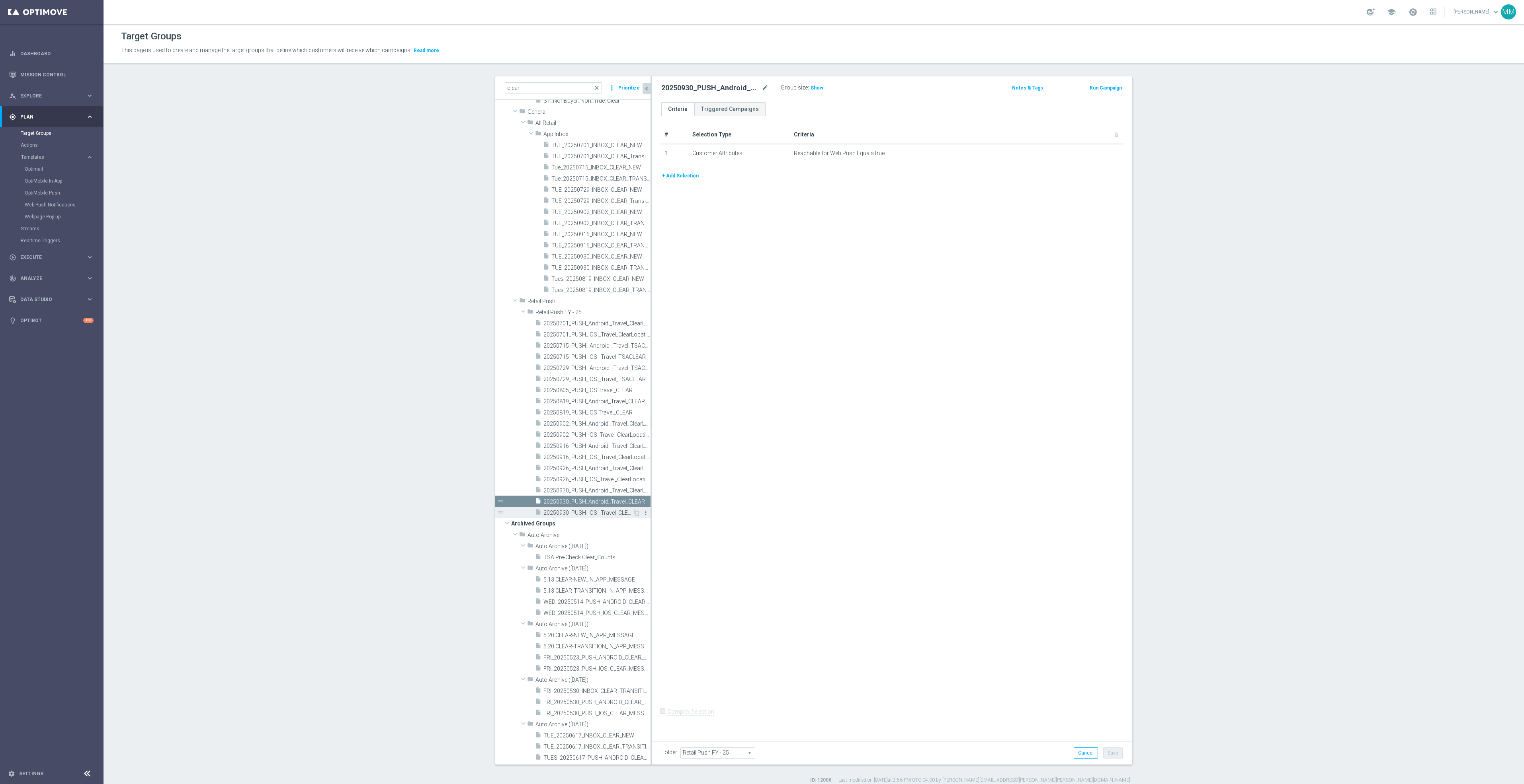
click at [642, 511] on icon "more_vert" at bounding box center [645, 513] width 7 height 7
click at [649, 539] on li "delete Delete" at bounding box center [653, 534] width 39 height 12
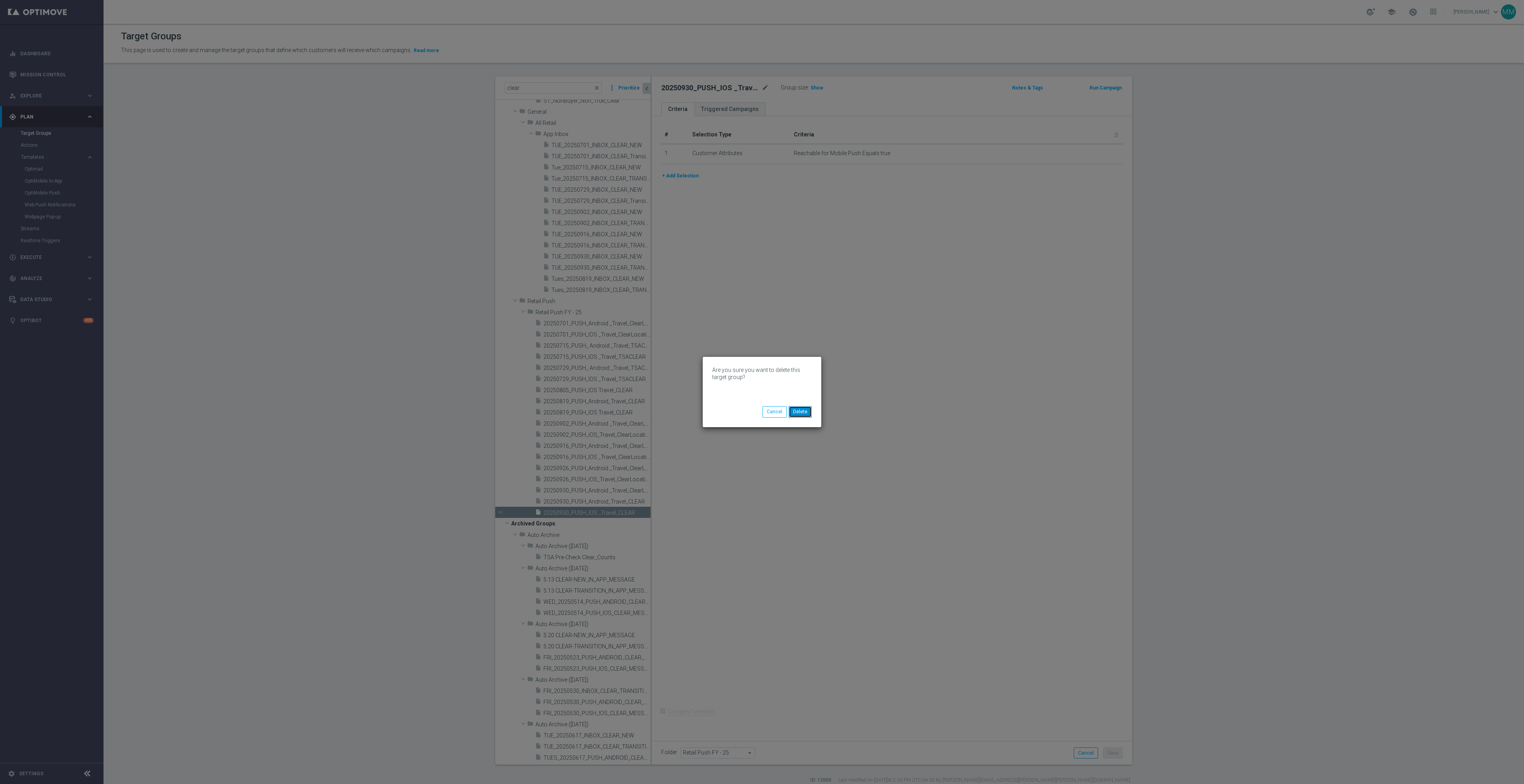
click at [809, 412] on button "Delete" at bounding box center [800, 412] width 23 height 11
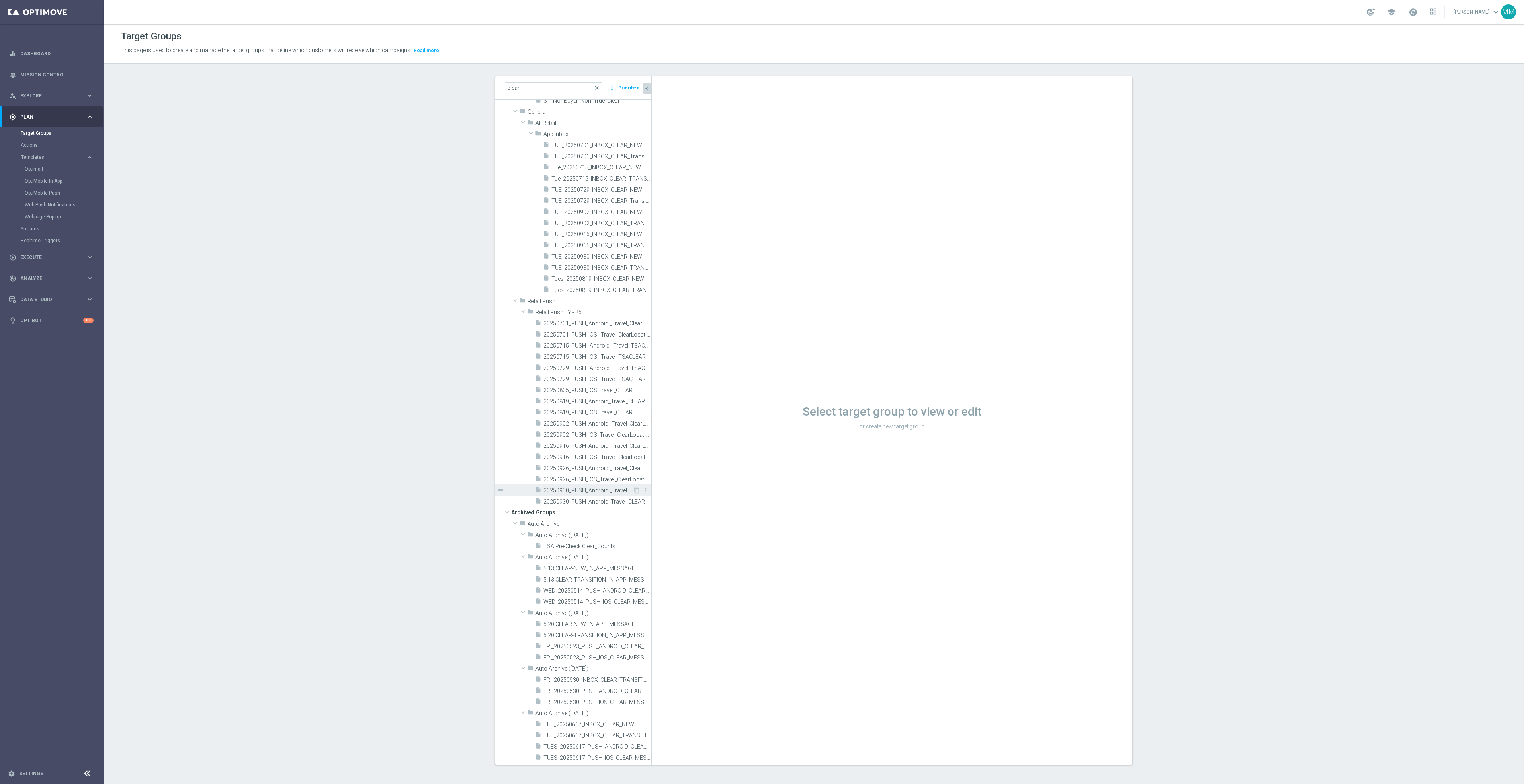
click at [600, 490] on span "20250930_PUSH_Android _Travel_ClearLocation" at bounding box center [588, 490] width 89 height 7
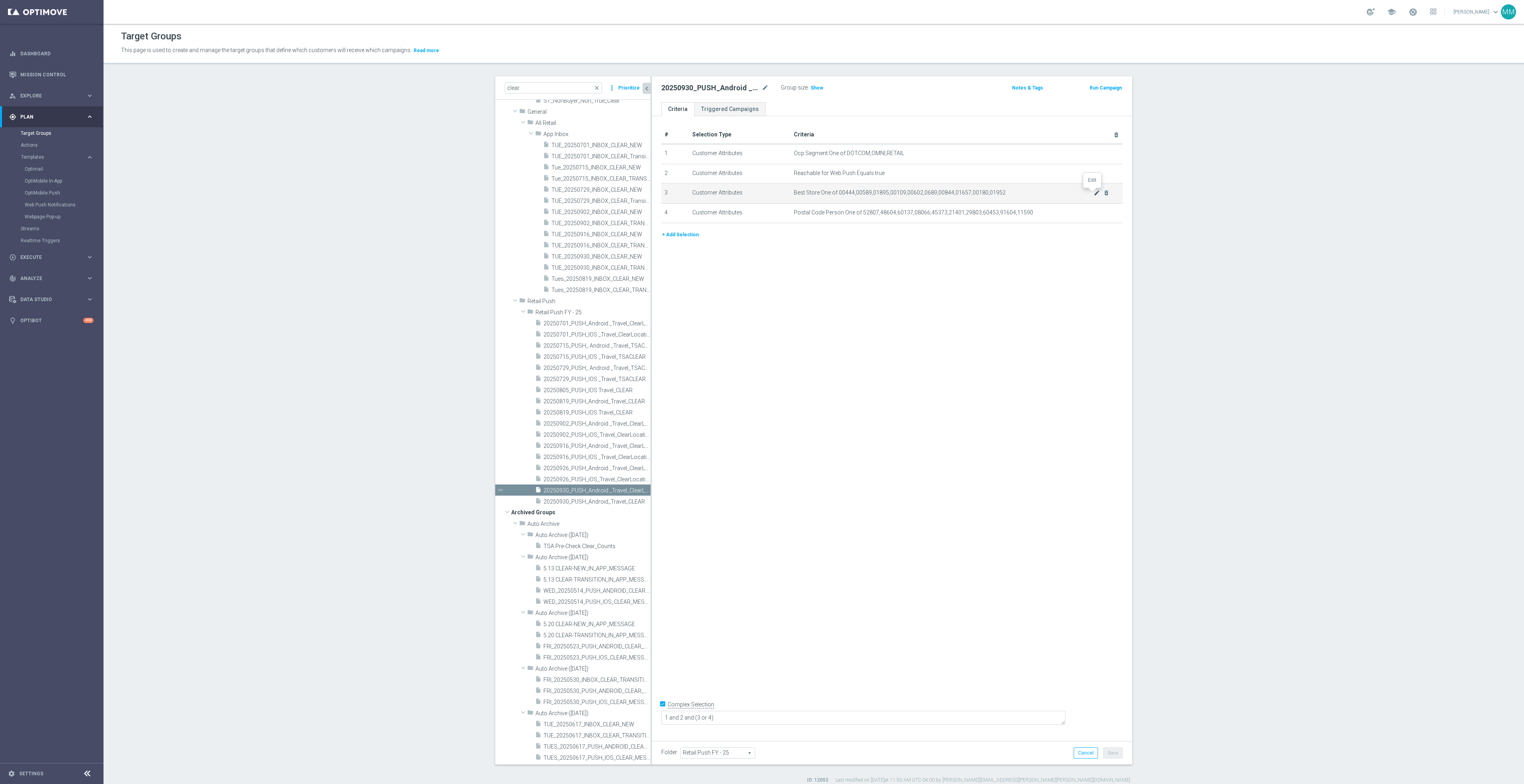
click at [1094, 193] on icon "mode_edit" at bounding box center [1097, 193] width 7 height 7
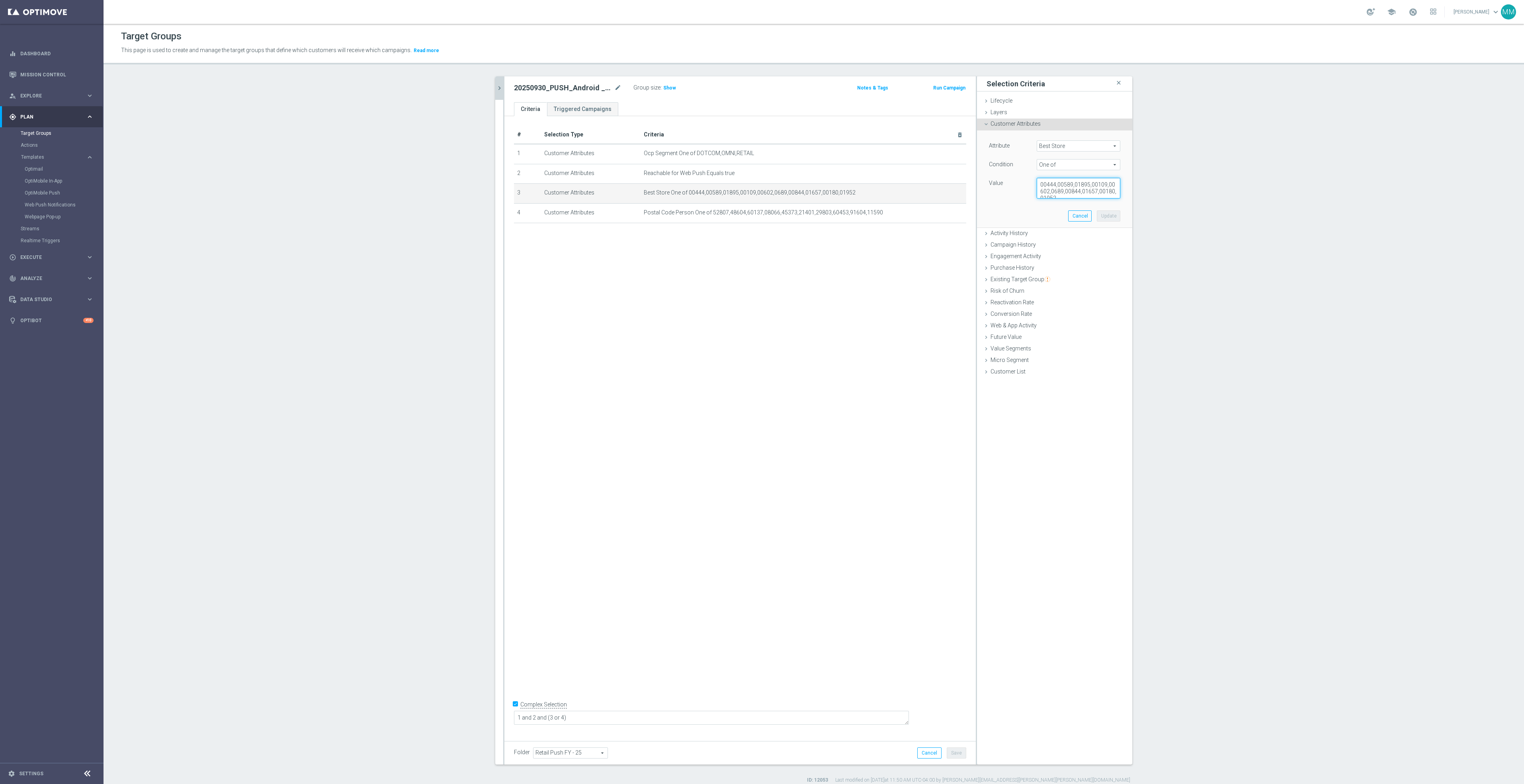
scroll to position [7, 0]
drag, startPoint x: 1036, startPoint y: 186, endPoint x: 1063, endPoint y: 225, distance: 47.4
click at [1063, 225] on div "Attribute Best Store Best Store arrow_drop_down search Condition One of One of …" at bounding box center [1054, 179] width 143 height 97
click at [1068, 196] on textarea "00444,00589,01895,00109,00602,0689,00844,01657,00180,01952" at bounding box center [1078, 188] width 83 height 21
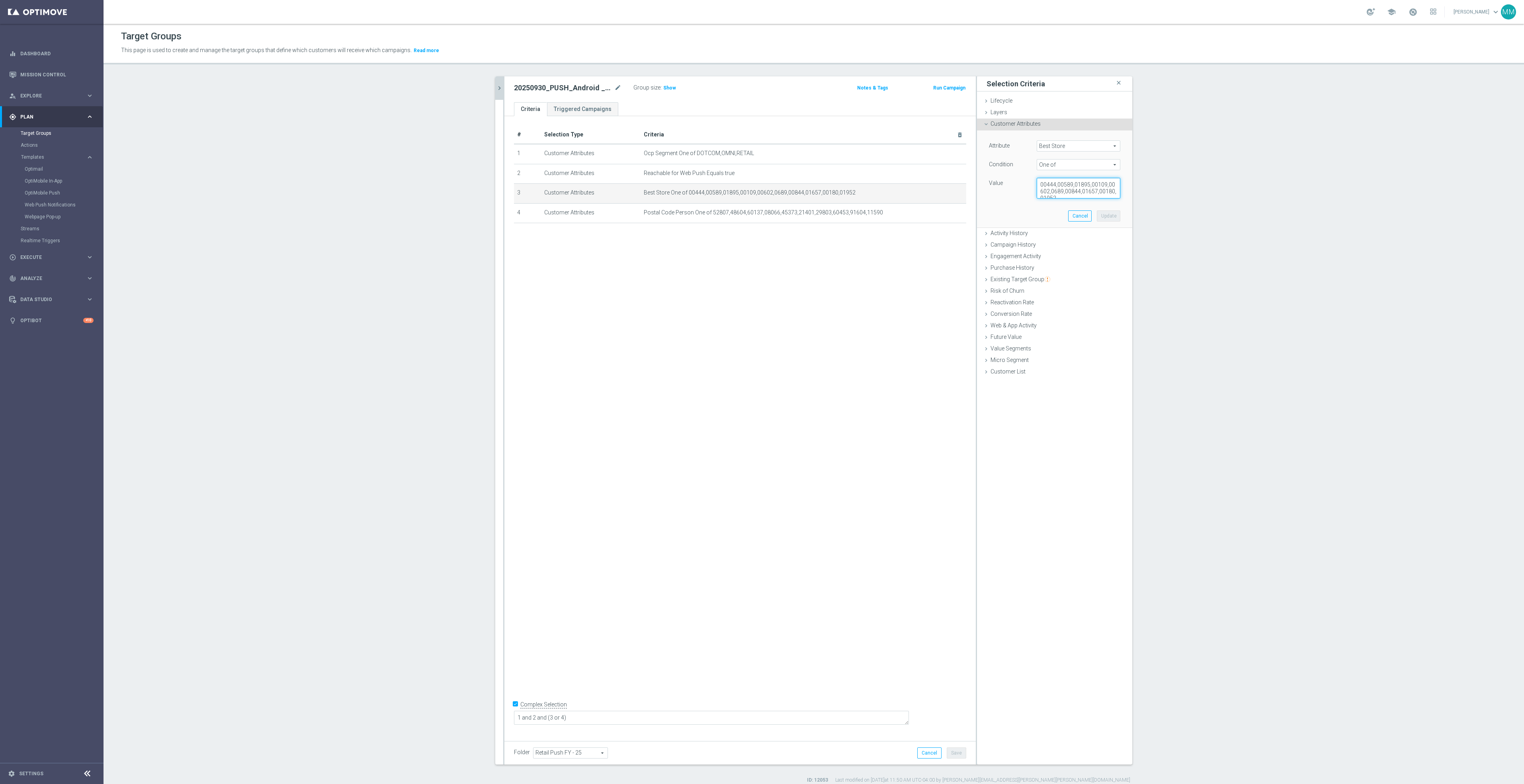
drag, startPoint x: 1068, startPoint y: 195, endPoint x: 964, endPoint y: 158, distance: 110.4
click at [964, 158] on as-split "clear close more_vert Prioritize Customer Target Groups library_add create_new_…" at bounding box center [813, 420] width 637 height 688
paste textarea "00444,00589,01895,00109,00602,0689,00844,01657,00180,01952"
type textarea "00444,00589,01895,00109,00602,0689,00844,01657,00180,01952"
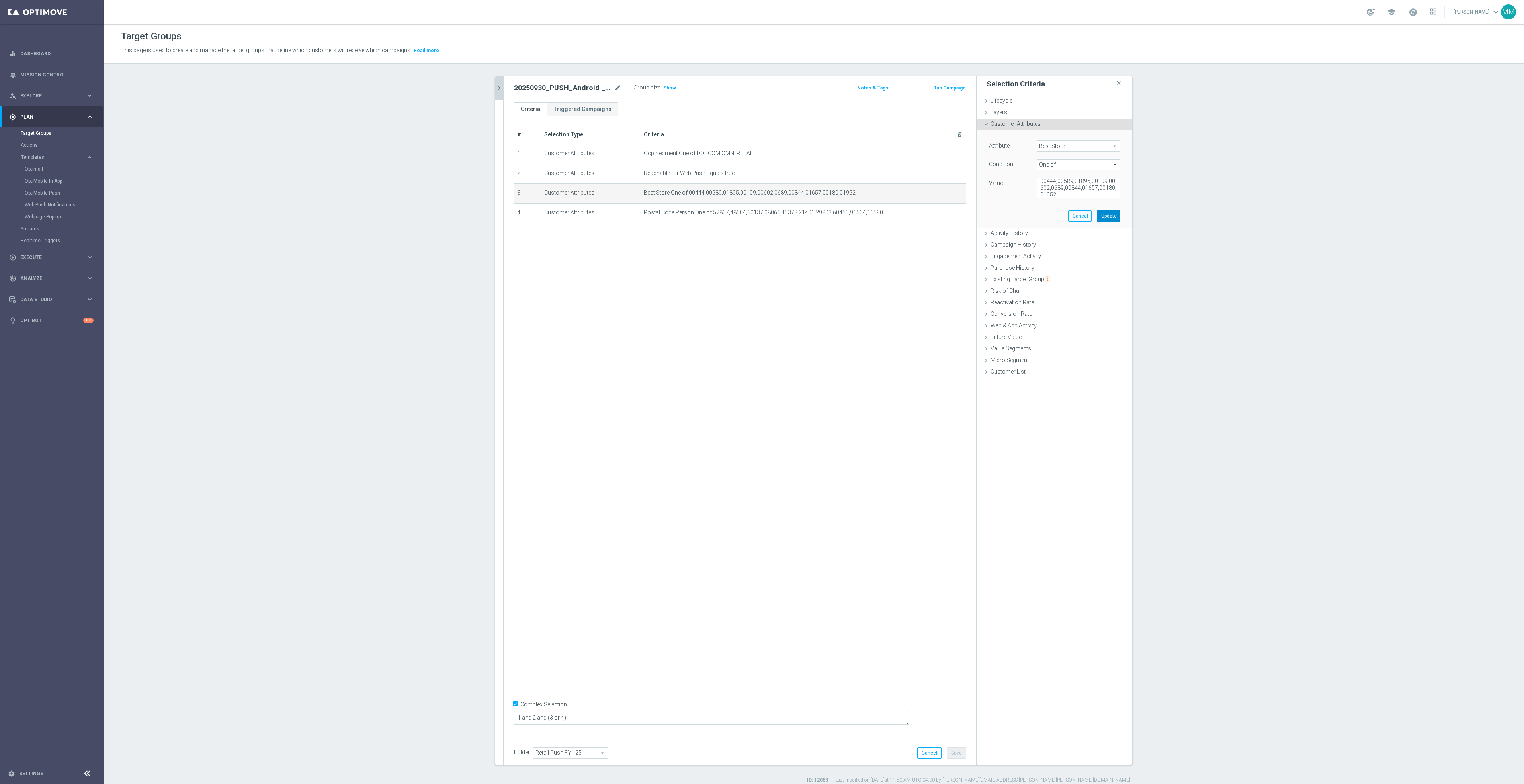
drag, startPoint x: 1091, startPoint y: 210, endPoint x: 1103, endPoint y: 210, distance: 12.0
click at [1093, 210] on div "Cancel Update" at bounding box center [1094, 216] width 52 height 11
click at [1103, 210] on button "Update" at bounding box center [1109, 216] width 24 height 11
click at [0, 0] on icon "mode_edit" at bounding box center [0, 0] width 0 height 0
click at [1086, 190] on textarea "52807,48604,60137,08066,45373,21401,29803,60453,91604,11590" at bounding box center [1078, 188] width 83 height 21
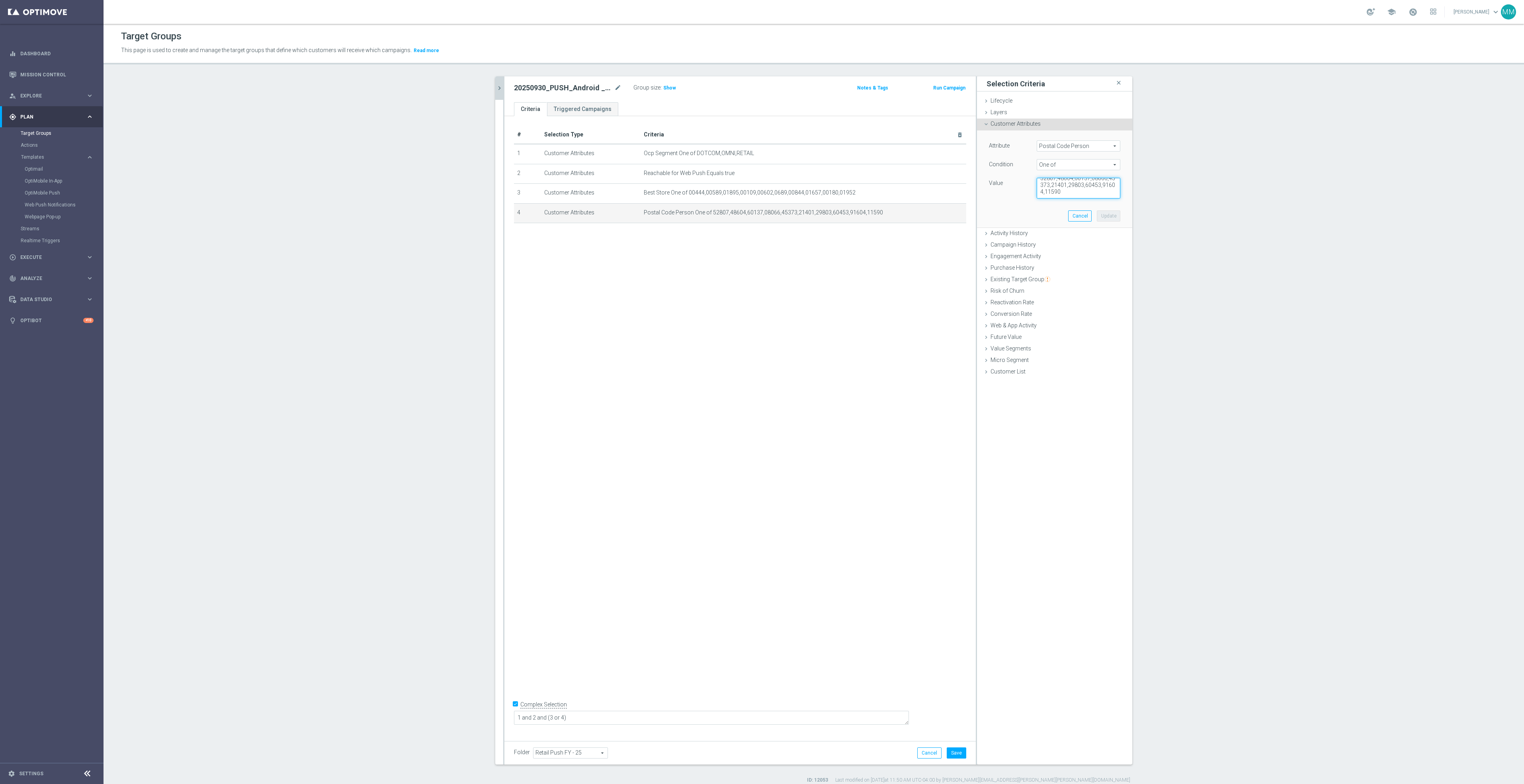
scroll to position [0, 0]
drag, startPoint x: 1074, startPoint y: 198, endPoint x: 992, endPoint y: 173, distance: 85.7
click at [992, 173] on div "Attribute Postal Code Person Postal Code Person arrow_drop_down search Conditio…" at bounding box center [1055, 170] width 131 height 58
paste textarea "52807,48604,60137,08066,45373,21401,29803,60453,91604,11590"
type textarea "52807,48604,60137,08066,45373,21401,29803,60453,91604,11590"
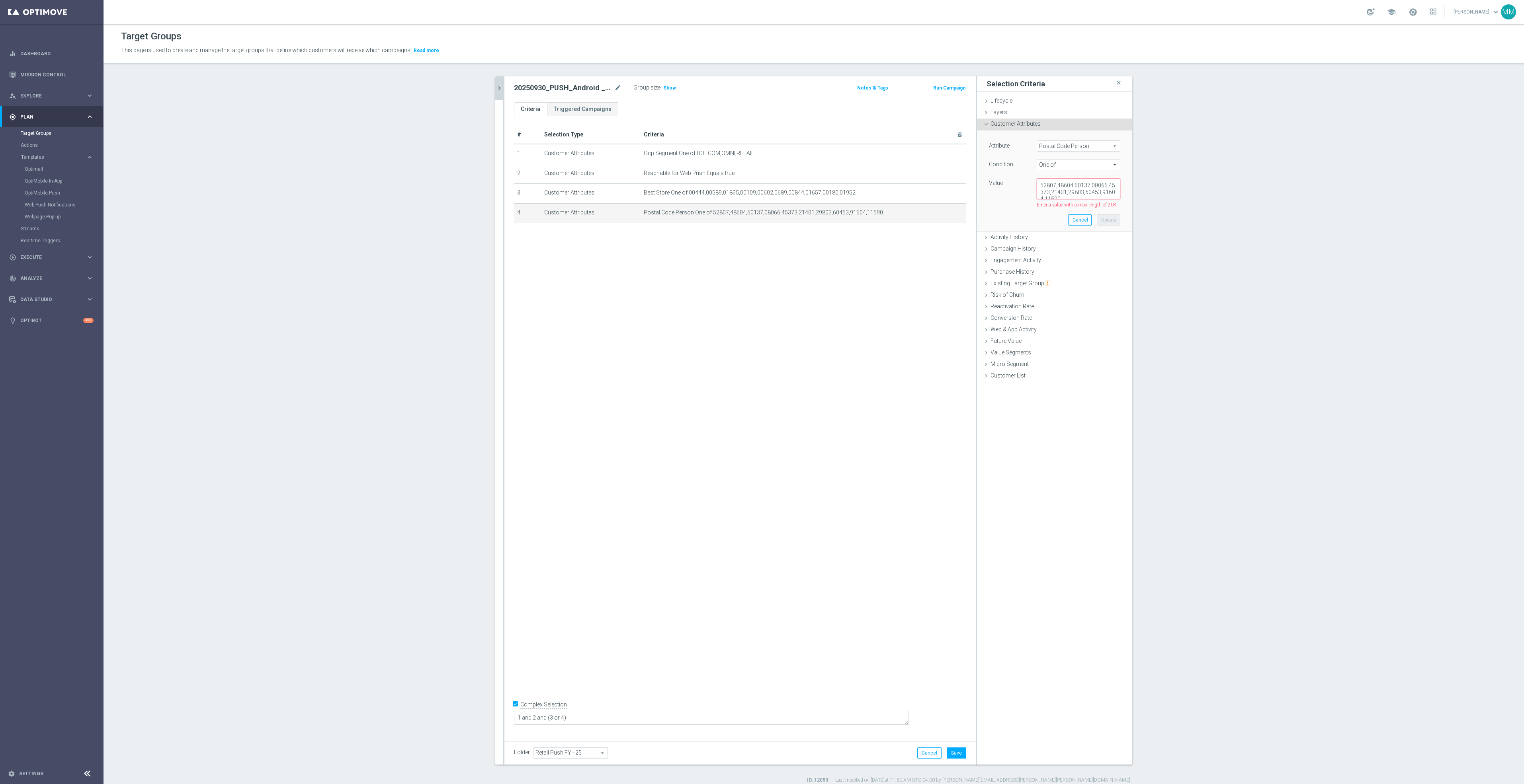
scroll to position [4, 0]
click at [1110, 212] on button "Update" at bounding box center [1109, 216] width 24 height 11
click at [954, 749] on button "Save" at bounding box center [956, 753] width 20 height 11
click at [496, 90] on icon "chevron_right" at bounding box center [499, 88] width 8 height 8
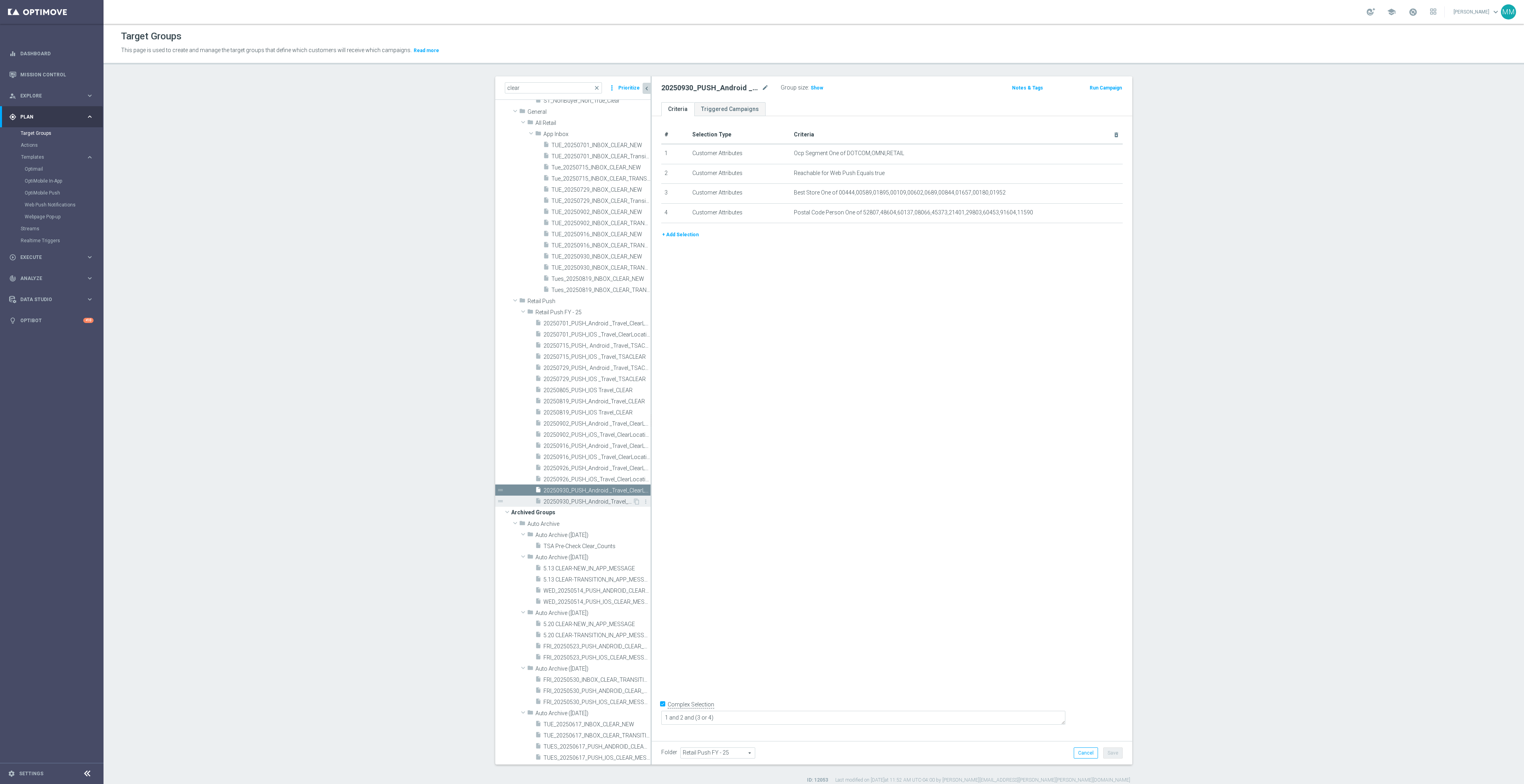
click at [598, 501] on span "20250930_PUSH_Android_Travel_CLEAR" at bounding box center [588, 501] width 89 height 7
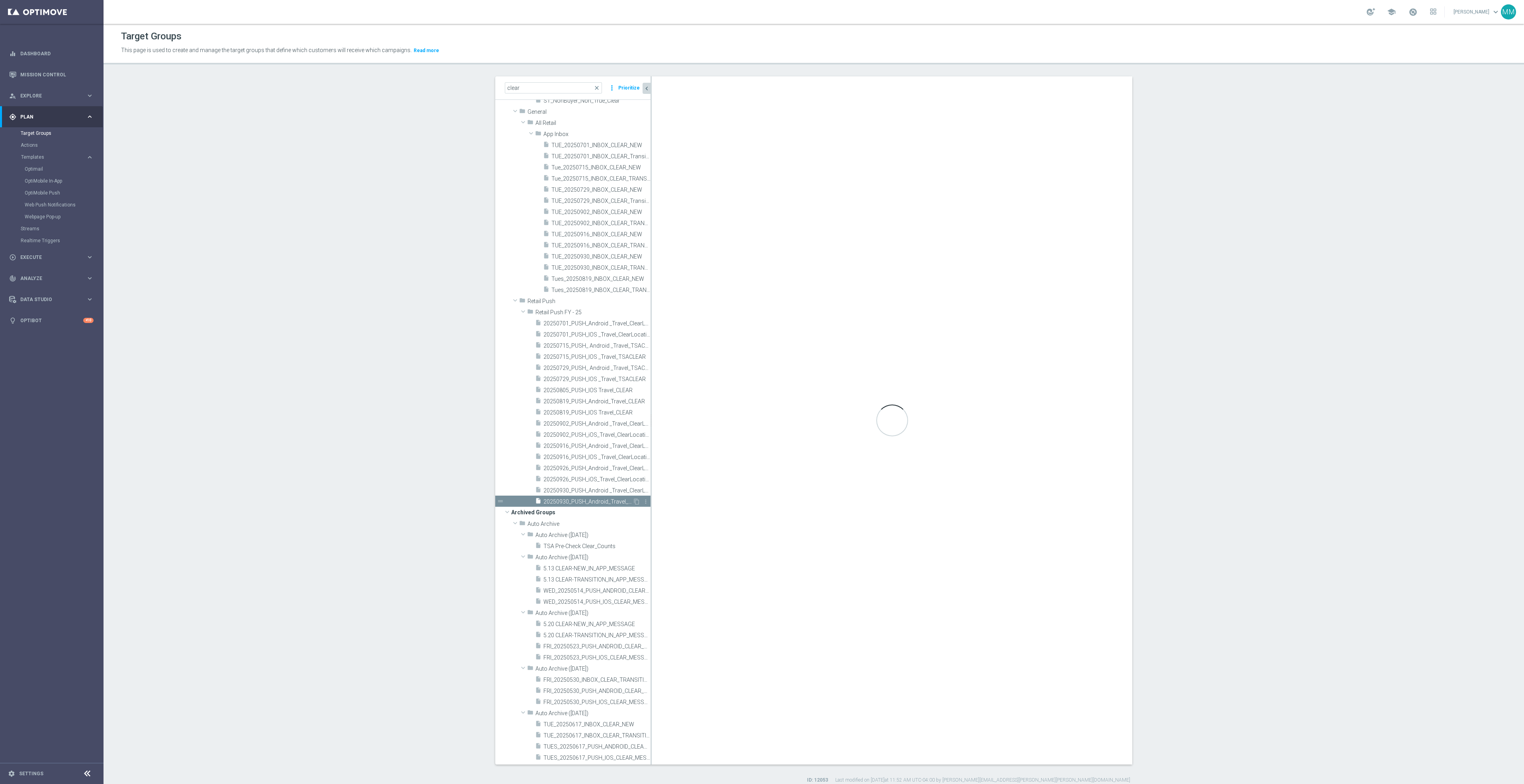
checkbox input "false"
drag, startPoint x: 761, startPoint y: 86, endPoint x: 629, endPoint y: 149, distance: 146.3
click at [761, 86] on icon "mode_edit" at bounding box center [765, 88] width 7 height 9
click at [761, 87] on icon "mode_edit" at bounding box center [765, 88] width 7 height 9
type input "20250930_PUSH_IOS _Travel_CLEAR"
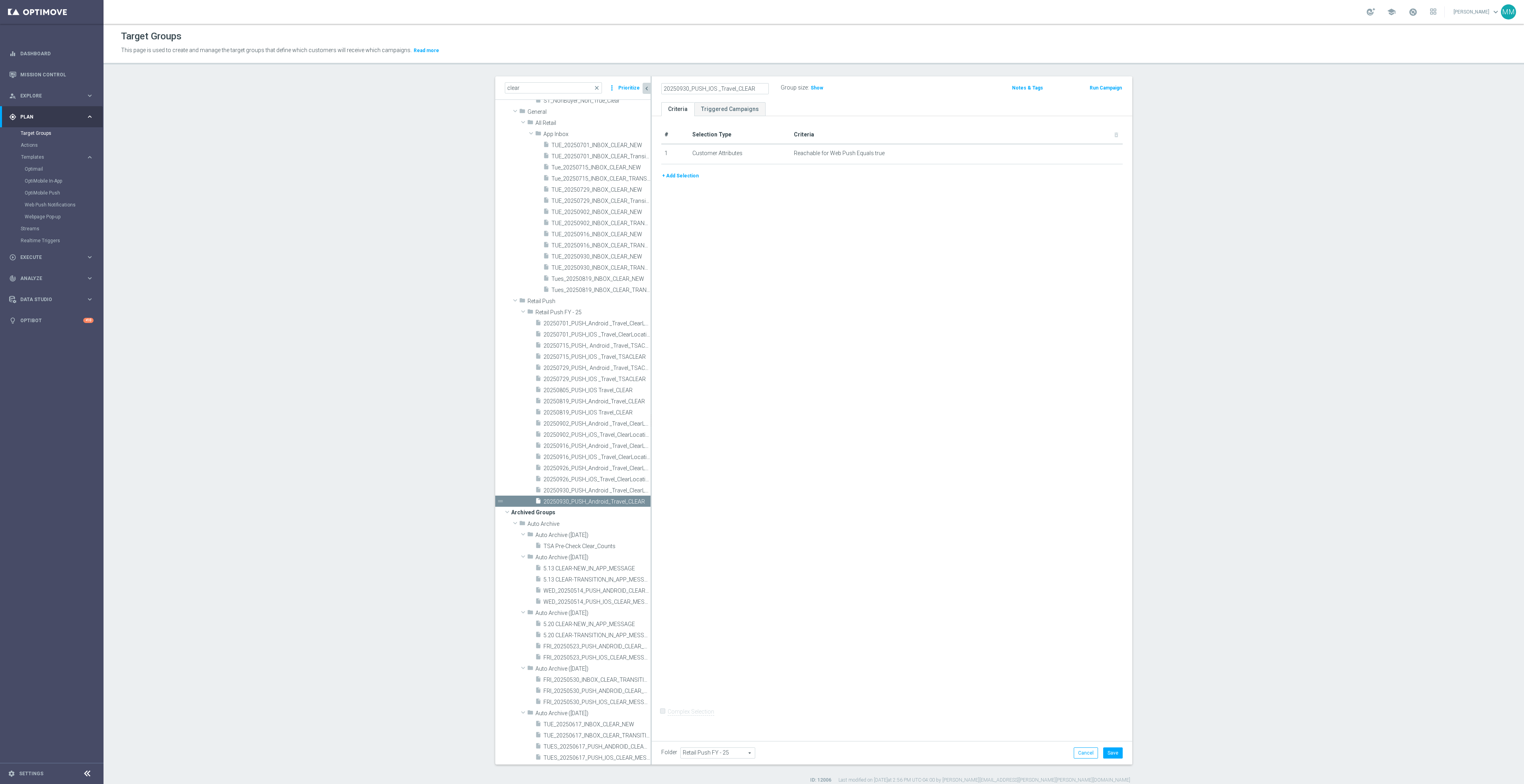
click at [757, 234] on div "# Selection Type Criteria delete_forever 1 Customer Attributes Reachable for We…" at bounding box center [892, 425] width 480 height 618
click at [682, 178] on button "+ Add Selection" at bounding box center [680, 176] width 38 height 9
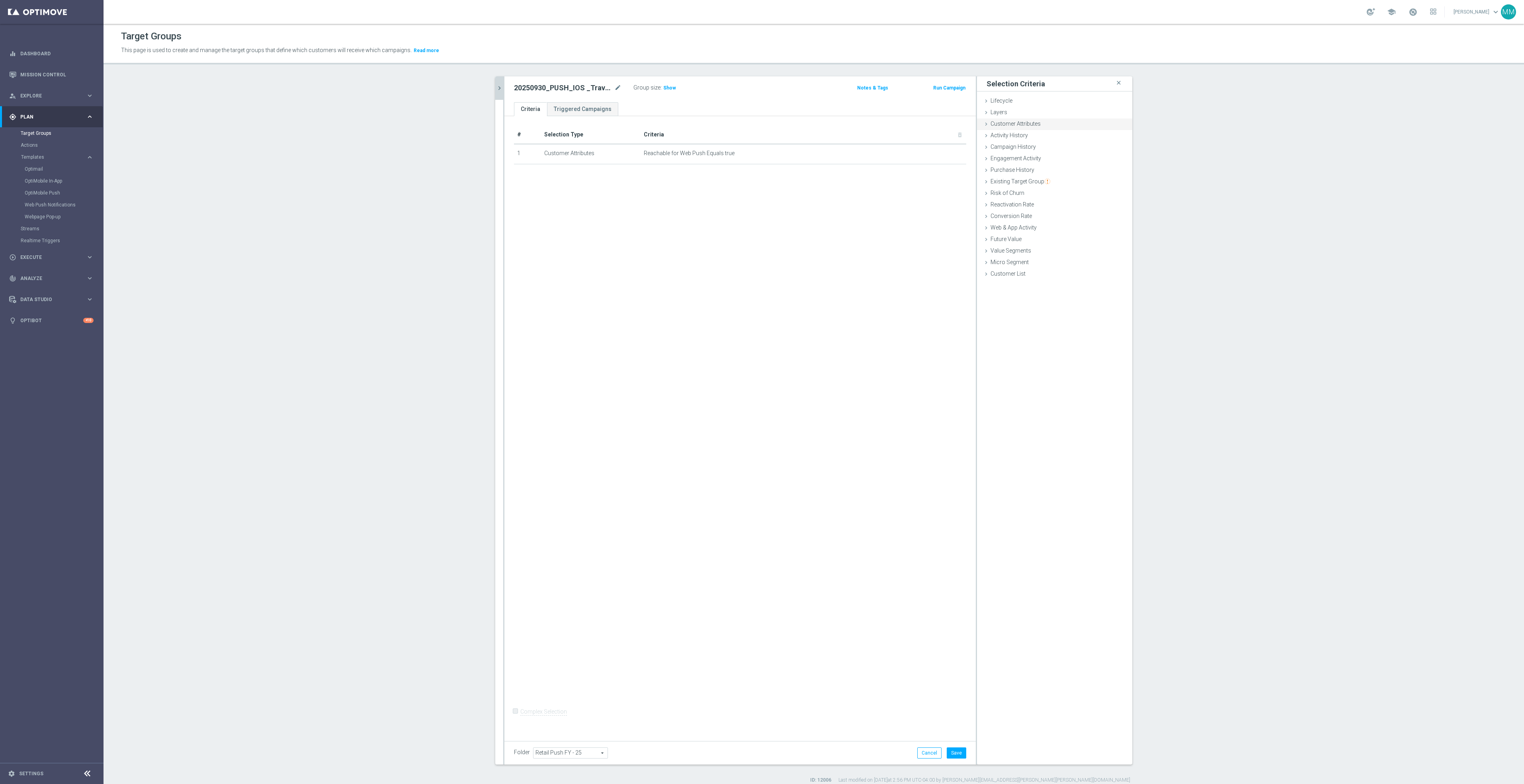
click at [1036, 124] on div "Customer Attributes done selection updated" at bounding box center [1054, 125] width 155 height 12
click at [1058, 145] on span at bounding box center [1079, 145] width 83 height 10
click at [1034, 122] on span "Customer Attributes" at bounding box center [1015, 124] width 50 height 7
click at [1021, 122] on span "Customer Attributes" at bounding box center [1015, 124] width 50 height 7
click at [1044, 150] on span at bounding box center [1079, 145] width 83 height 10
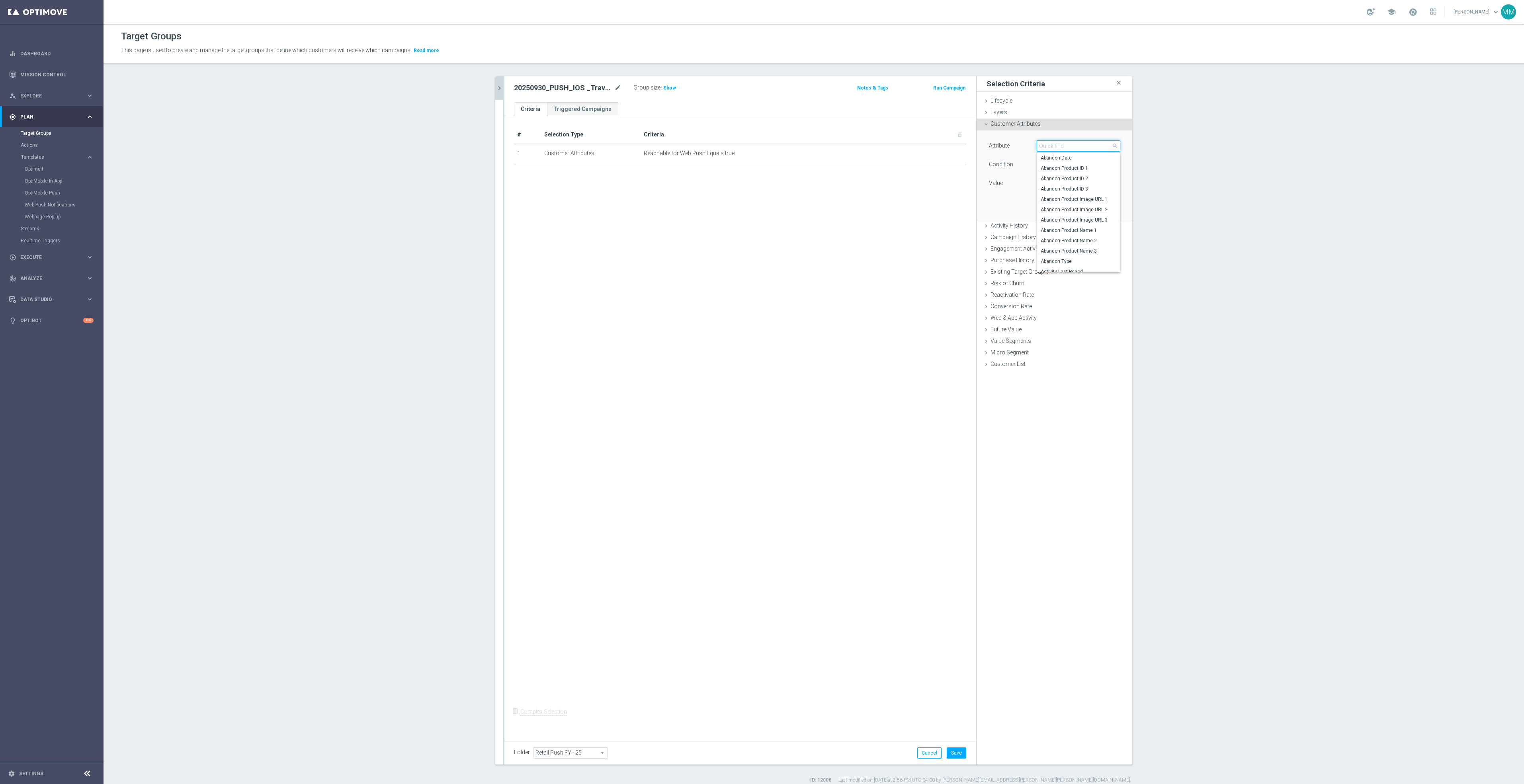
click at [1054, 148] on input "search" at bounding box center [1078, 146] width 83 height 11
type input "postal cod"
click at [903, 213] on div "# Selection Type Criteria delete_forever 1 Customer Attributes Reachable for We…" at bounding box center [740, 425] width 472 height 618
click at [1071, 144] on span at bounding box center [1079, 145] width 83 height 10
click at [561, 221] on div "# Selection Type Criteria delete_forever 1 Customer Attributes Reachable for We…" at bounding box center [740, 425] width 472 height 618
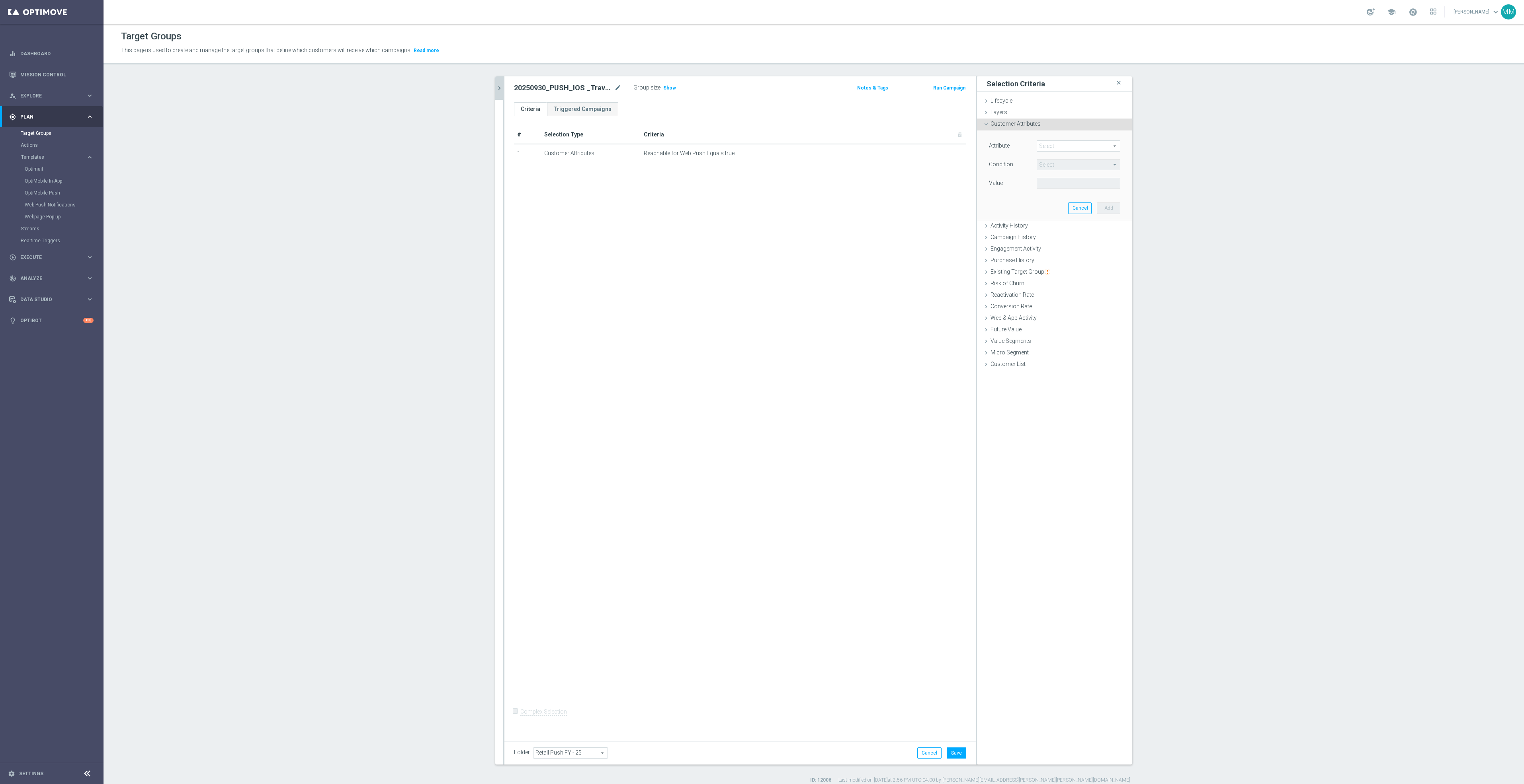
click at [496, 88] on icon "chevron_right" at bounding box center [499, 88] width 8 height 8
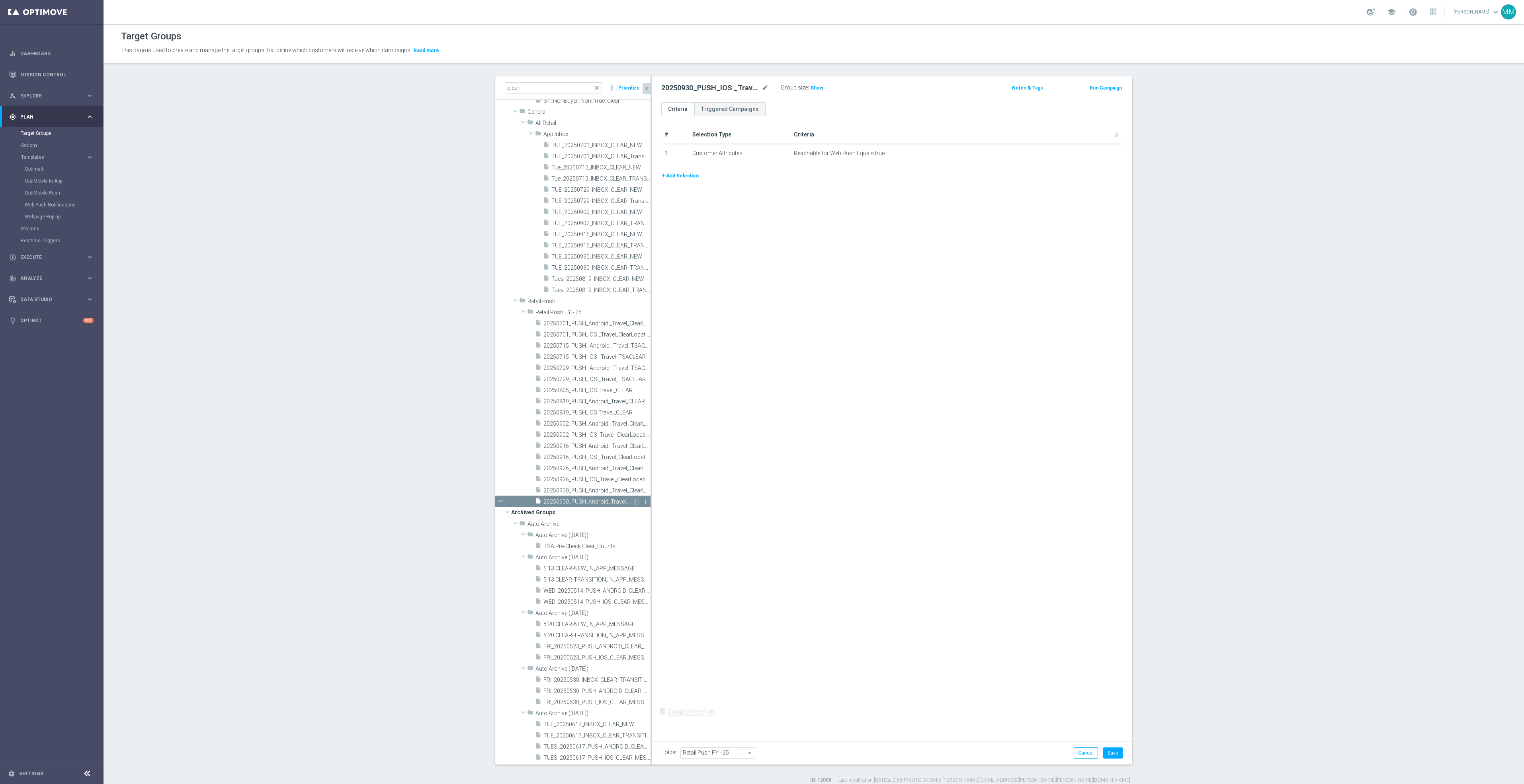
click at [642, 500] on icon "more_vert" at bounding box center [645, 501] width 7 height 7
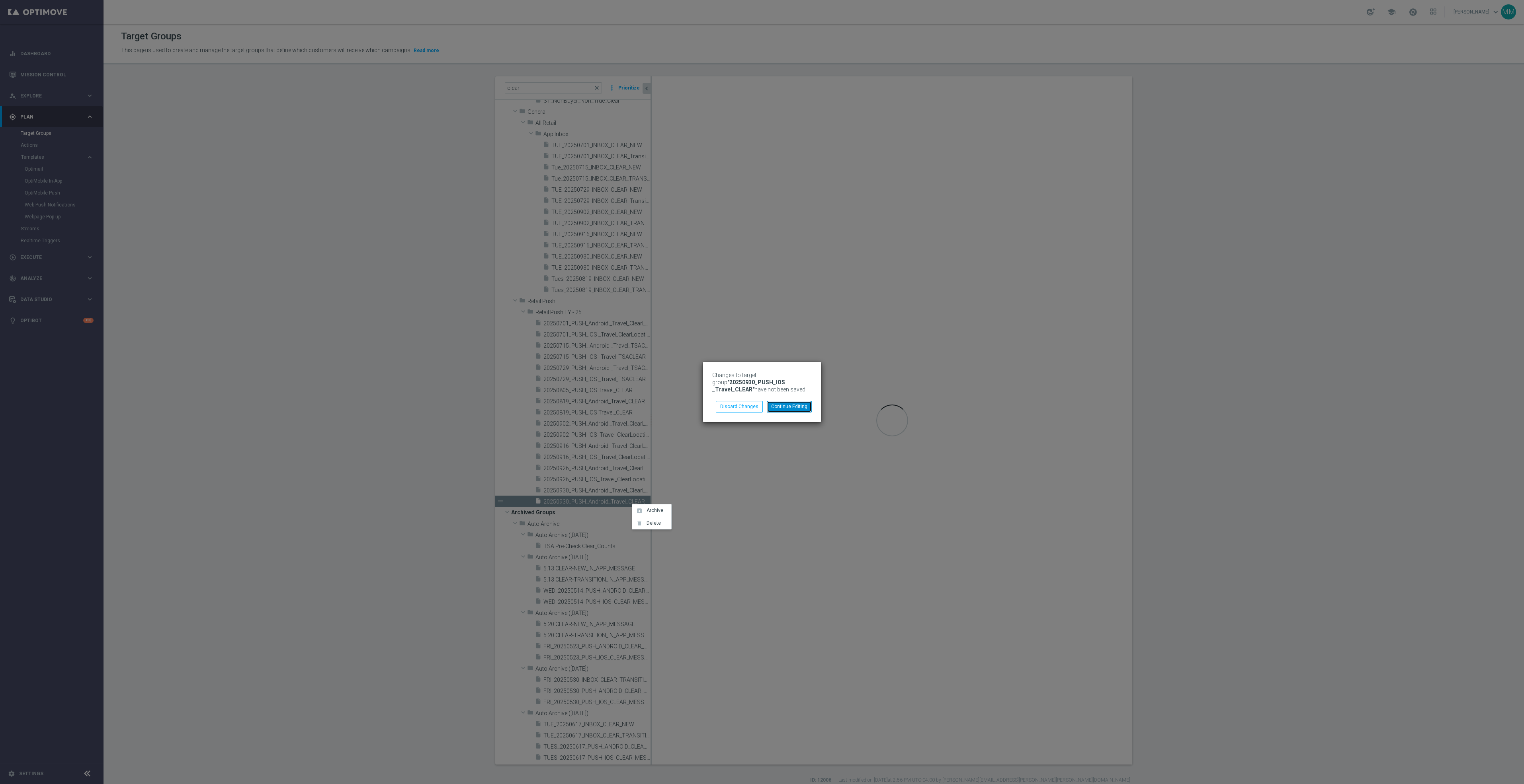
click at [786, 403] on button "Continue Editing" at bounding box center [789, 406] width 45 height 11
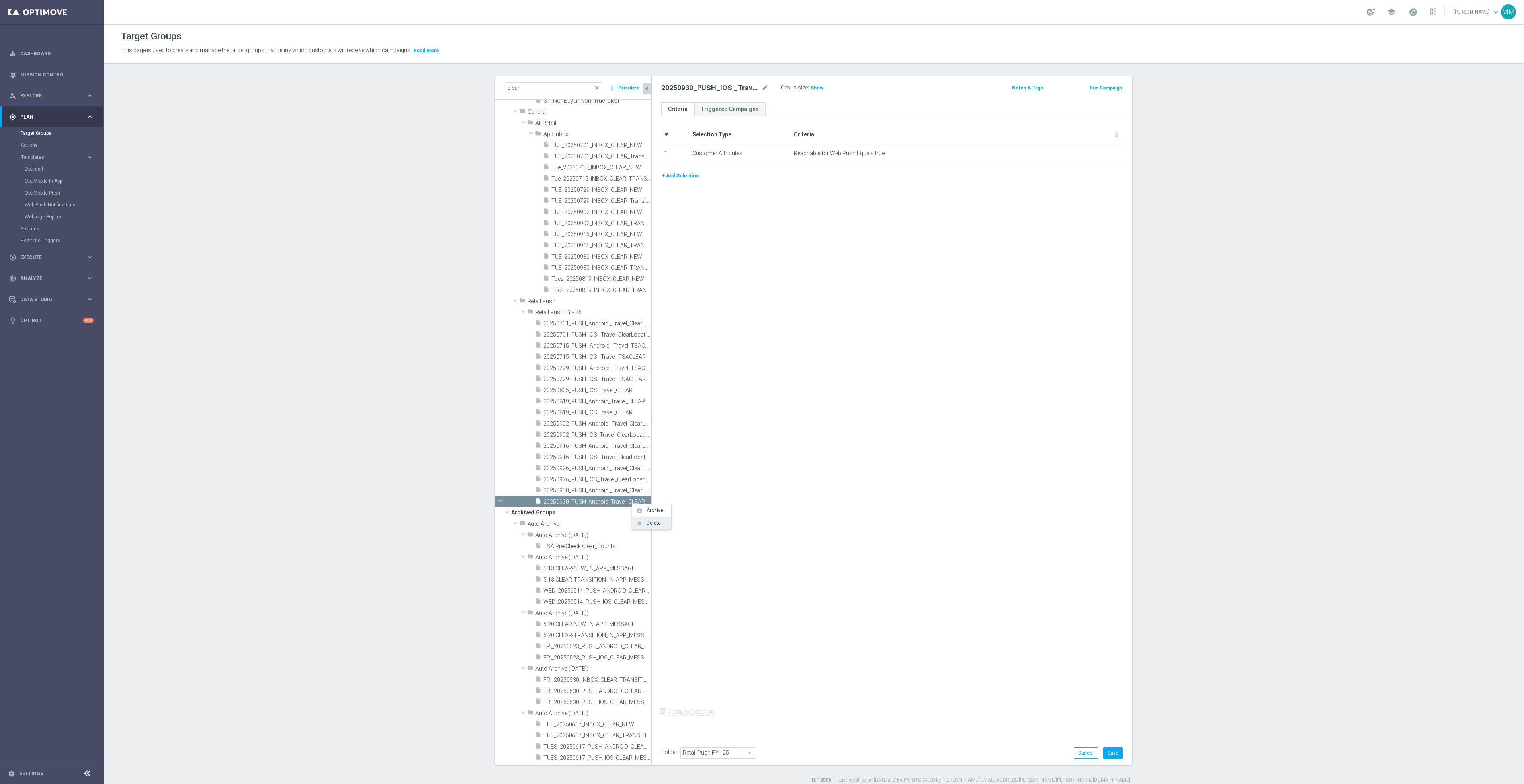
click at [656, 519] on li "delete Delete" at bounding box center [652, 523] width 39 height 12
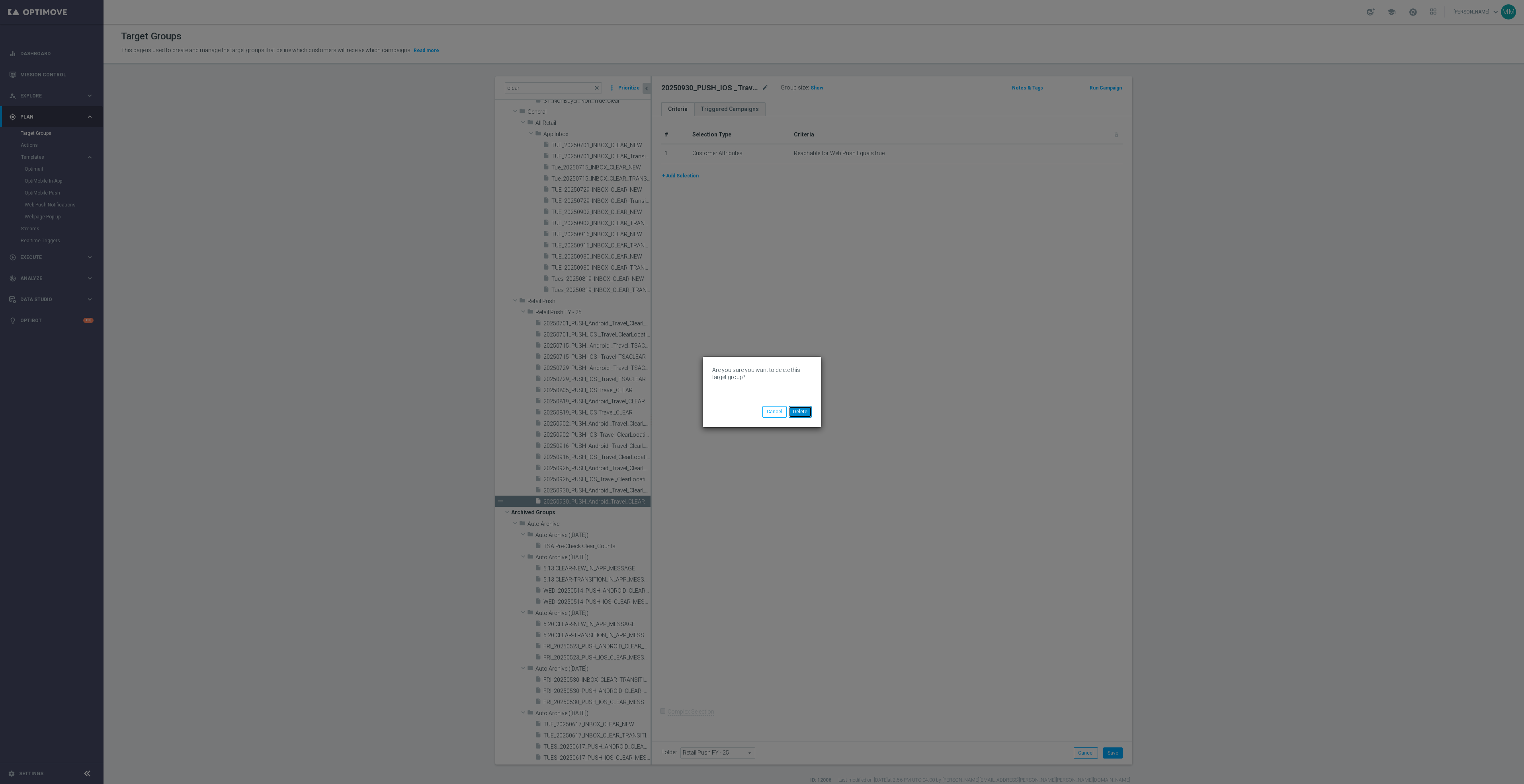
click at [804, 410] on button "Delete" at bounding box center [800, 412] width 23 height 11
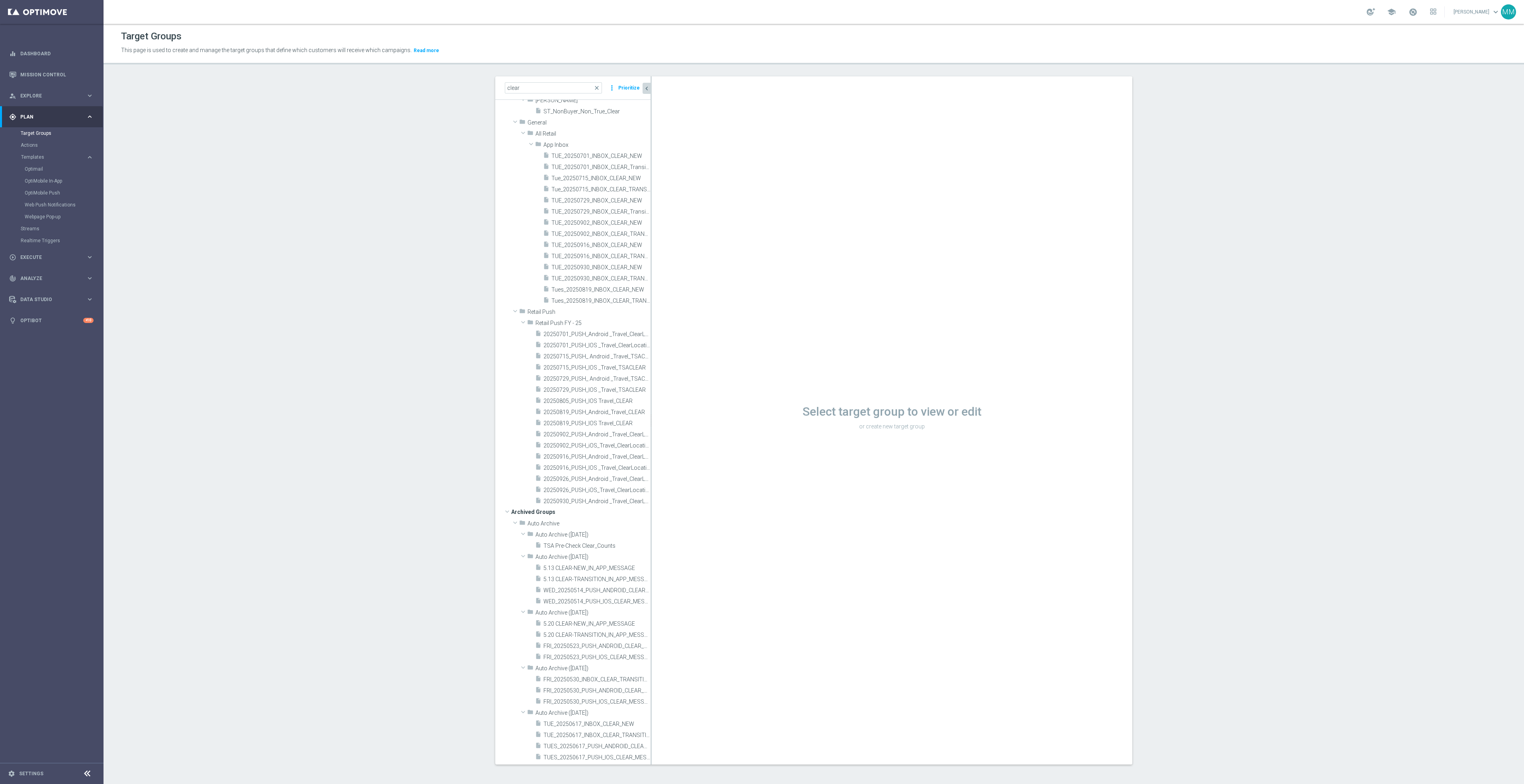
scroll to position [35, 0]
click at [560, 484] on div "insert_drive_file 20250926_PUSH_Android _Travel_ClearLocation" at bounding box center [592, 479] width 115 height 11
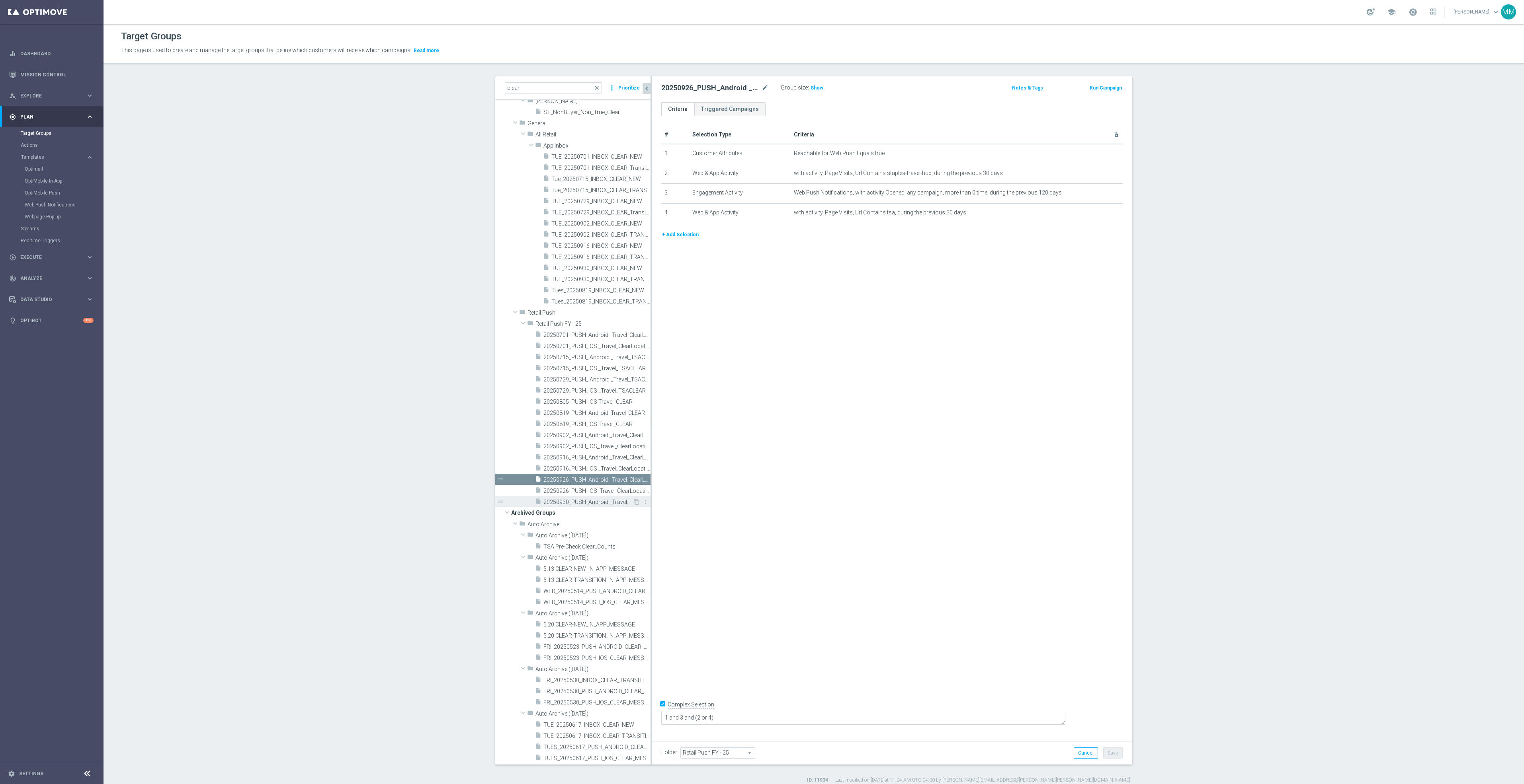
click at [570, 500] on span "20250930_PUSH_Android _Travel_ClearLocation" at bounding box center [588, 502] width 89 height 7
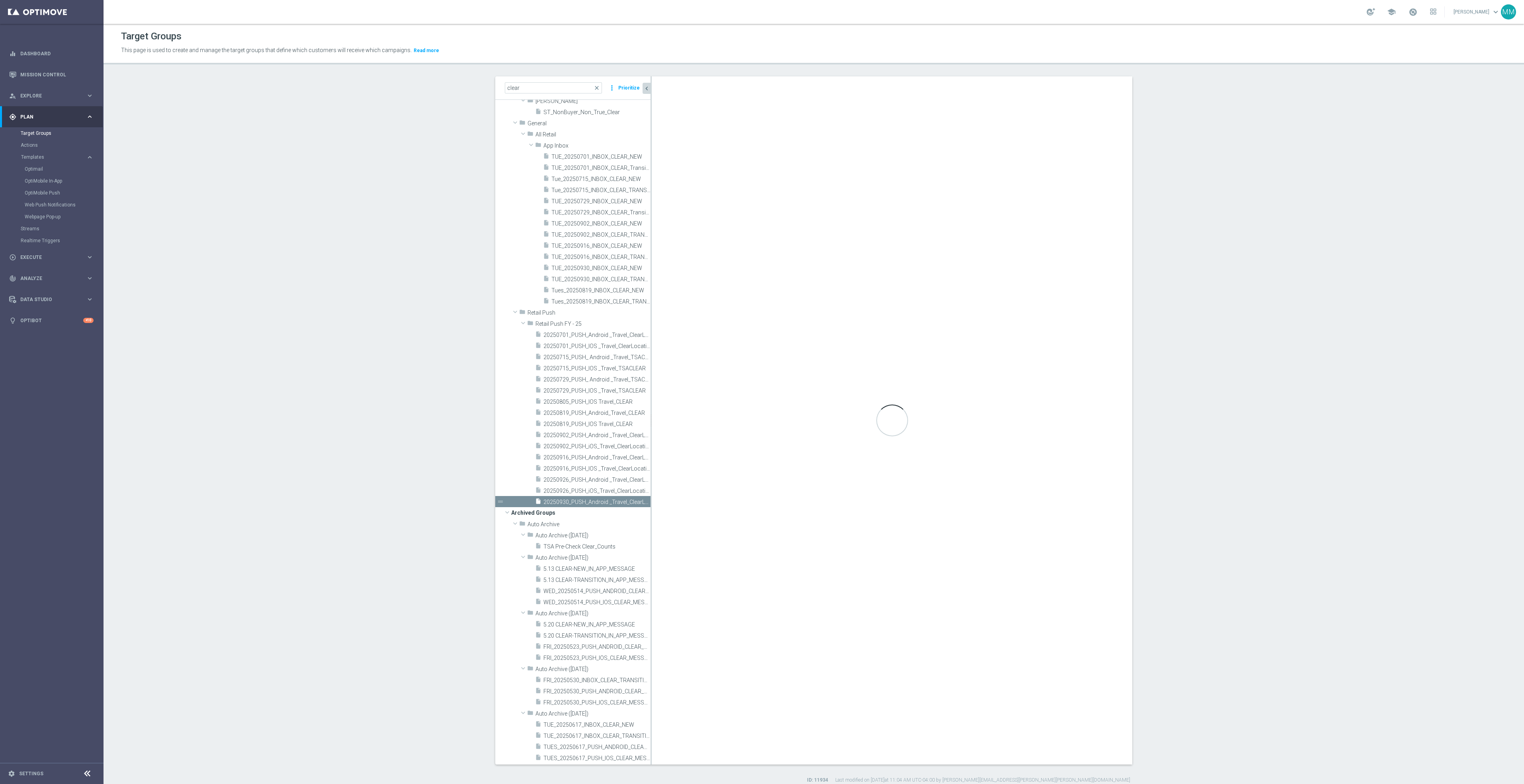
type textarea "1 and 2 and (3 or 4)"
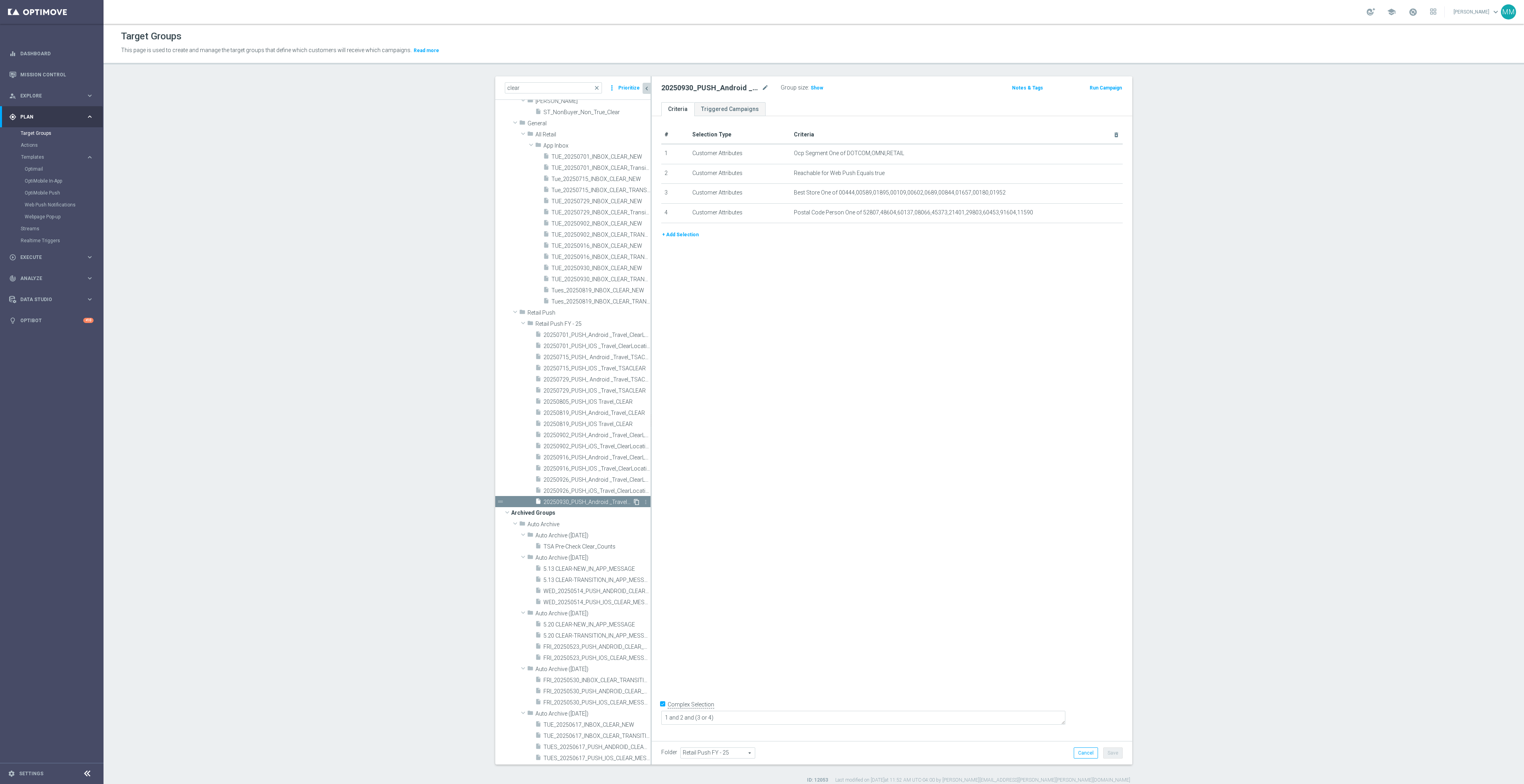
click at [634, 501] on icon "content_copy" at bounding box center [637, 502] width 7 height 7
click at [761, 88] on icon "mode_edit" at bounding box center [765, 88] width 7 height 9
type input "20250930_PUSH_IOS _Travel_CLEAR"
click at [819, 372] on div "# Selection Type Criteria delete_forever 1 Customer Attributes Ocp Segment One …" at bounding box center [892, 425] width 480 height 618
click at [1094, 174] on icon "mode_edit" at bounding box center [1097, 173] width 7 height 7
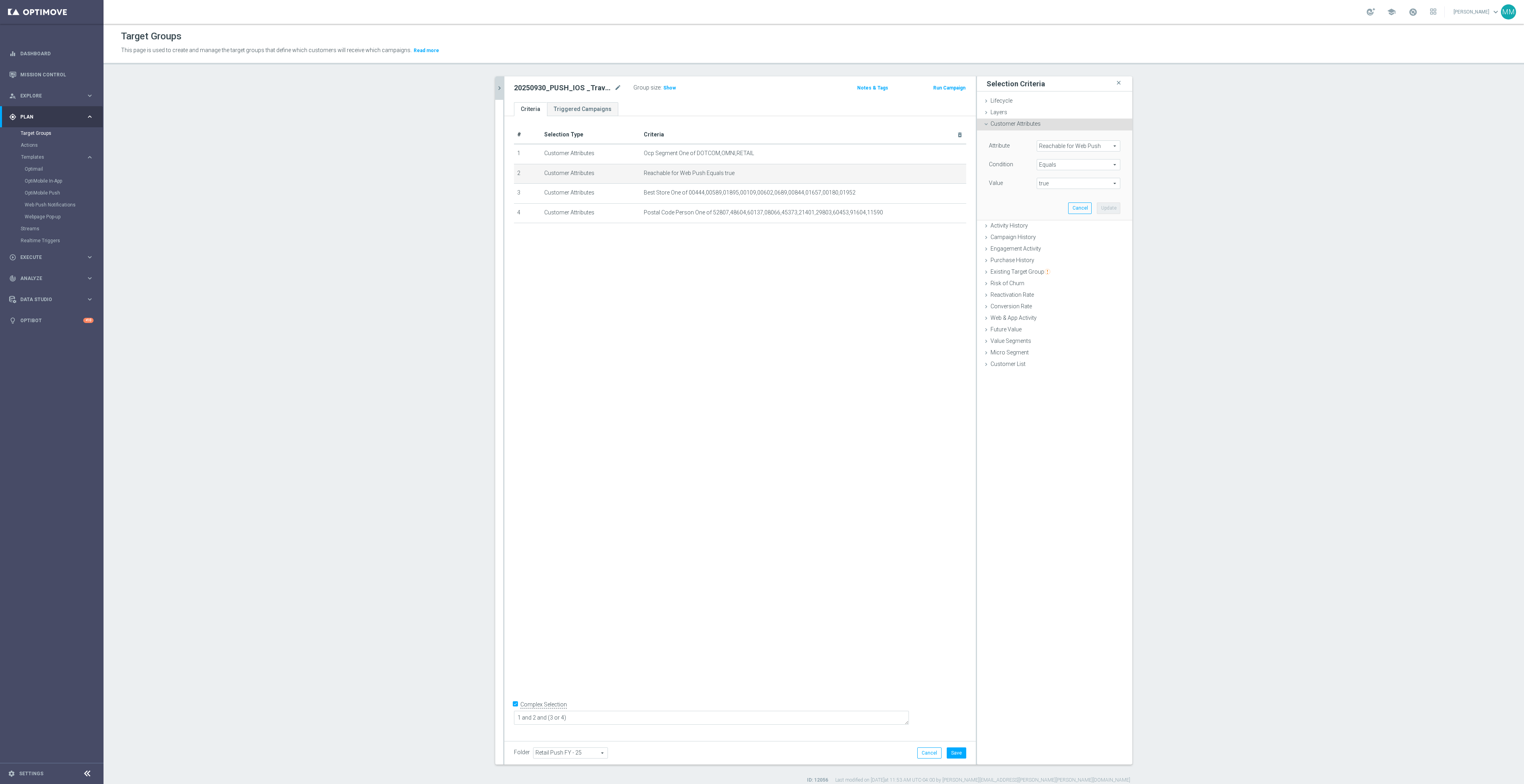
click at [1048, 145] on span "Reachable for Web Push" at bounding box center [1079, 145] width 83 height 10
click at [1058, 145] on input "search" at bounding box center [1078, 146] width 83 height 11
type input "reachable"
click at [1092, 166] on span "Reachable for Mobile Push" at bounding box center [1075, 168] width 69 height 7
type input "Reachable for Mobile Push"
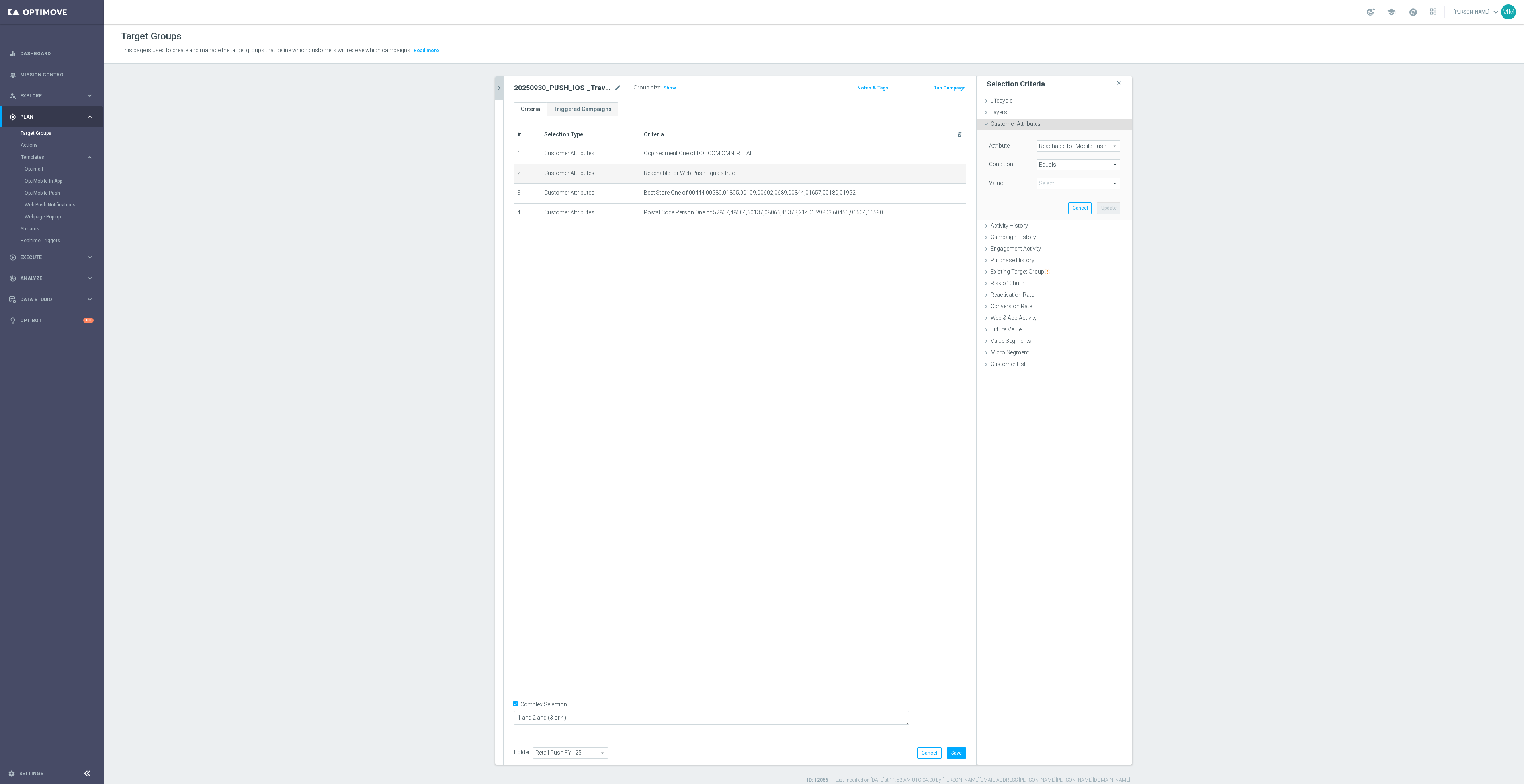
click at [1070, 185] on span "true" at bounding box center [1079, 183] width 83 height 10
click at [1051, 208] on span "true" at bounding box center [1079, 206] width 76 height 7
type input "true"
click at [1103, 208] on button "Update" at bounding box center [1109, 208] width 24 height 11
click at [959, 750] on button "Save" at bounding box center [956, 753] width 20 height 11
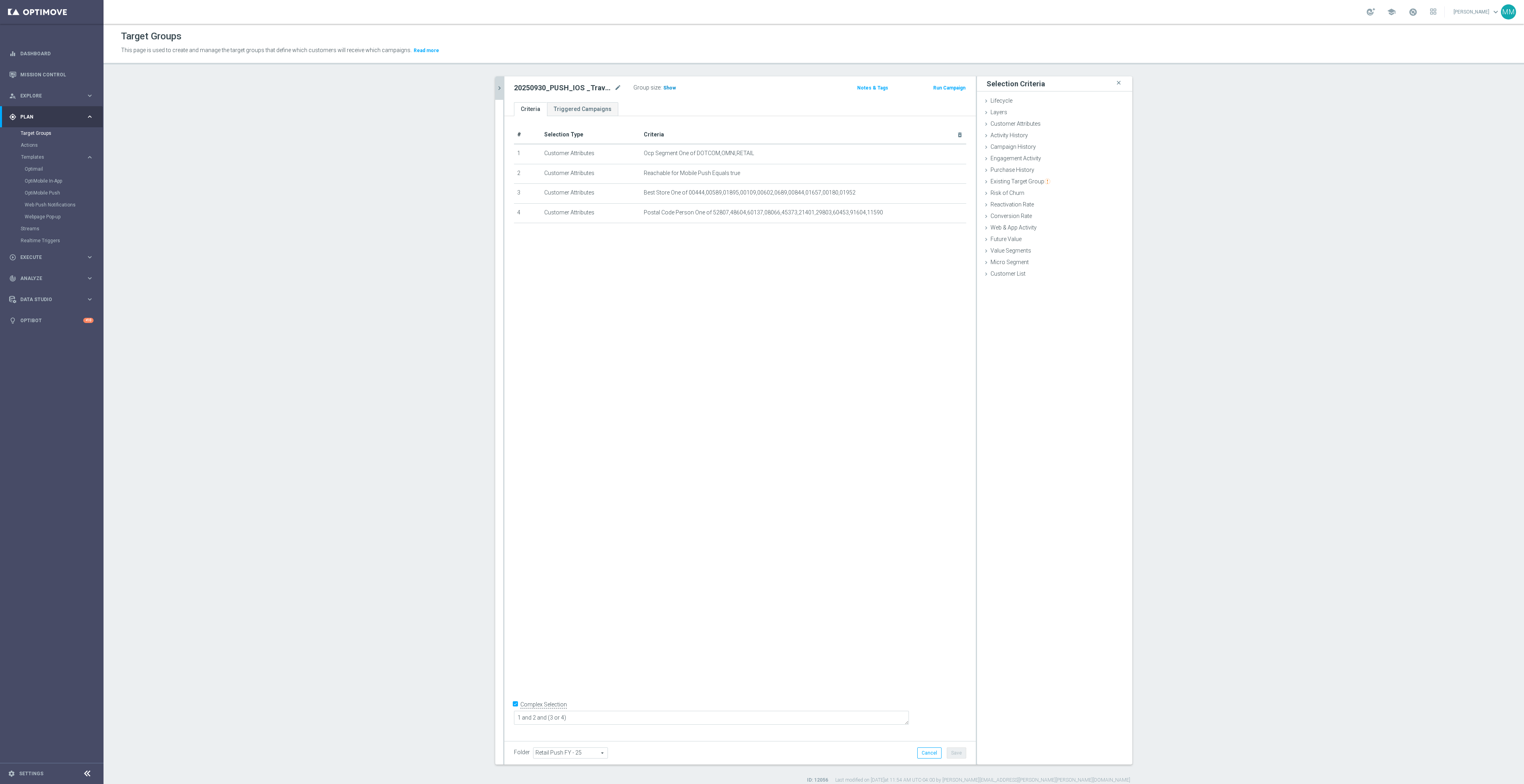
click at [665, 90] on span "Show" at bounding box center [670, 88] width 13 height 5
click at [495, 83] on button "chevron_right" at bounding box center [499, 88] width 8 height 24
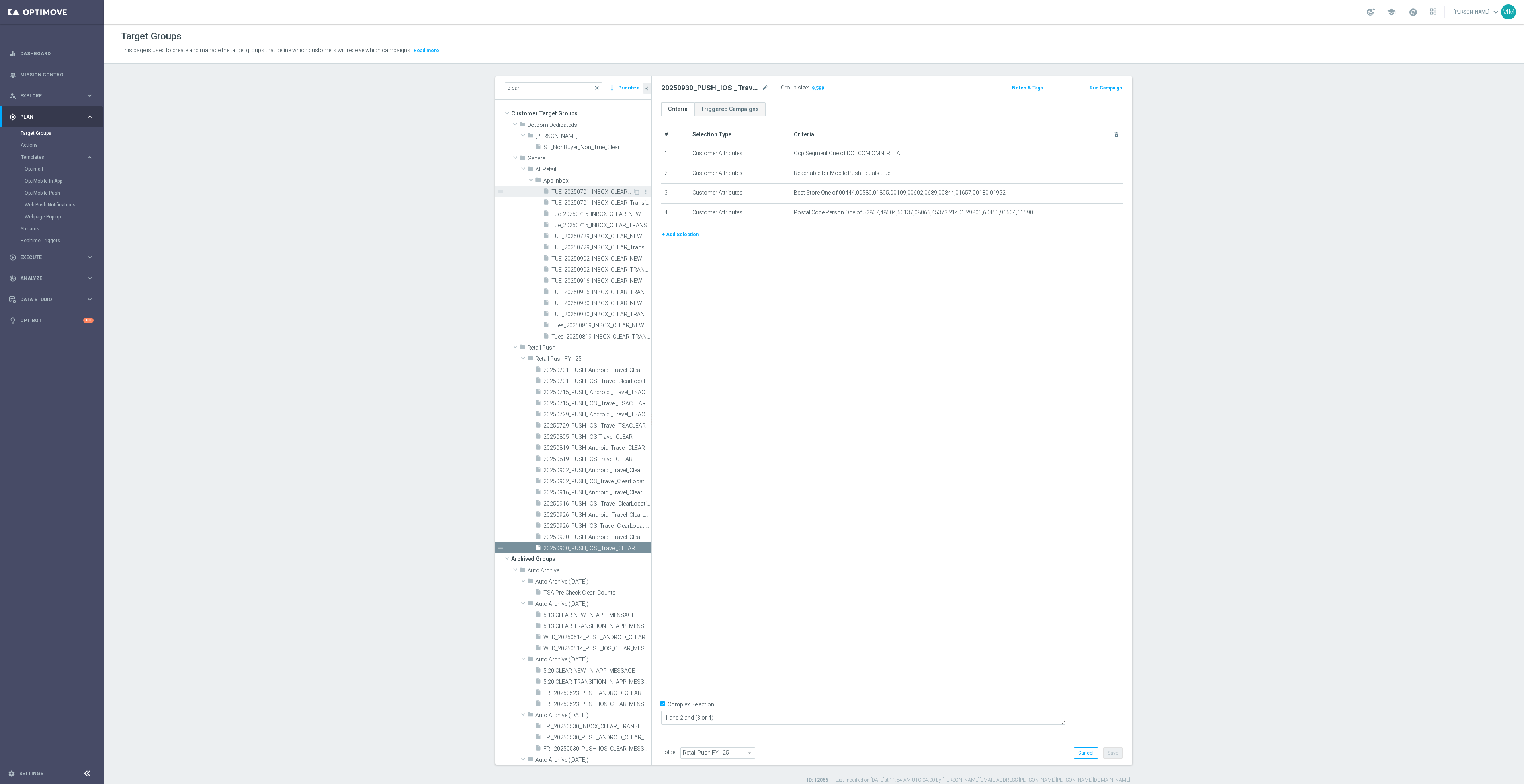
click at [563, 196] on div "insert_drive_file TUE_20250701_INBOX_CLEAR_NEW" at bounding box center [587, 191] width 89 height 11
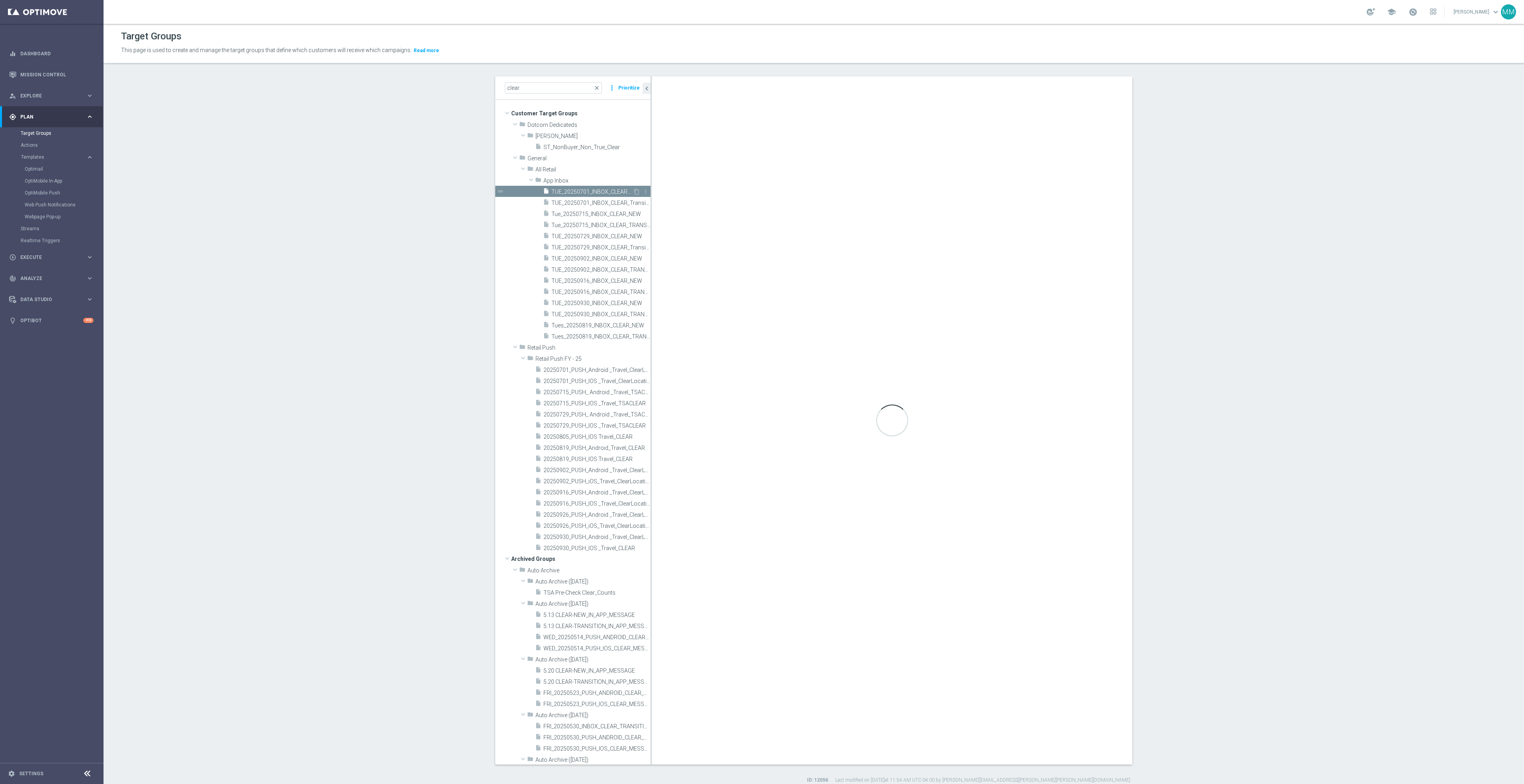
type input "App Inbox"
click at [634, 192] on icon "content_copy" at bounding box center [637, 192] width 7 height 7
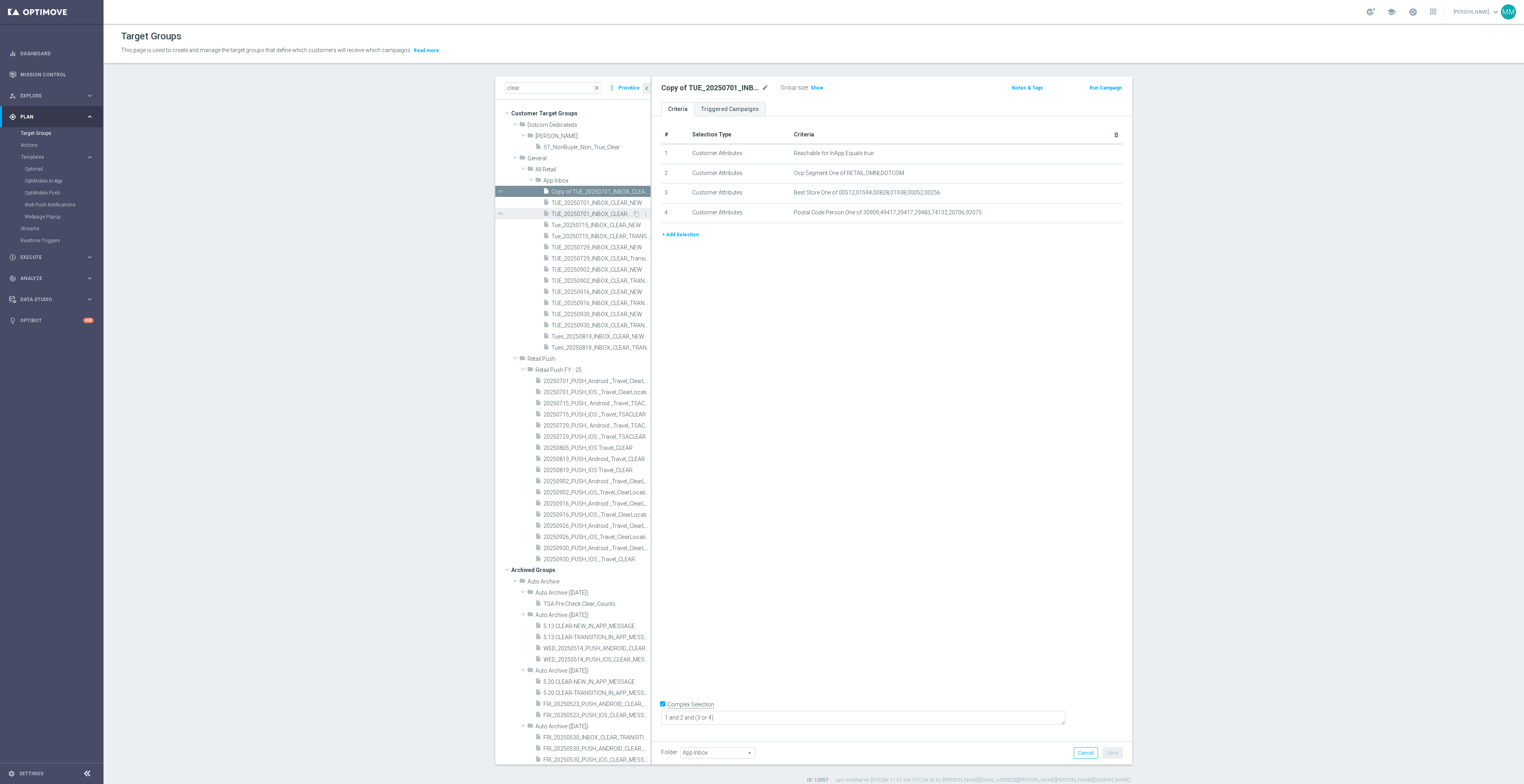
click at [605, 215] on span "TUE_20250701_INBOX_CLEAR_Transition" at bounding box center [592, 214] width 81 height 7
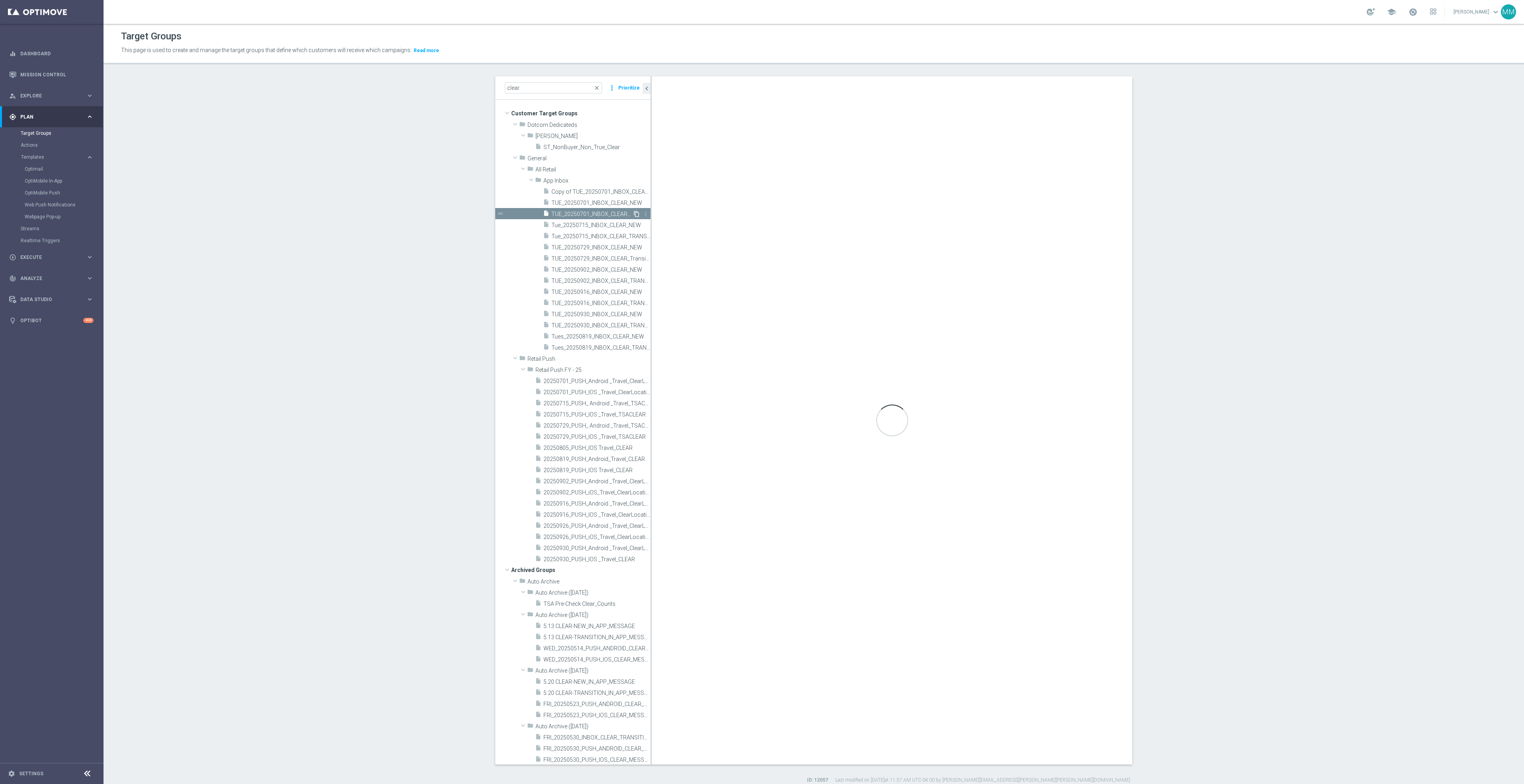
click at [634, 215] on icon "content_copy" at bounding box center [637, 214] width 7 height 7
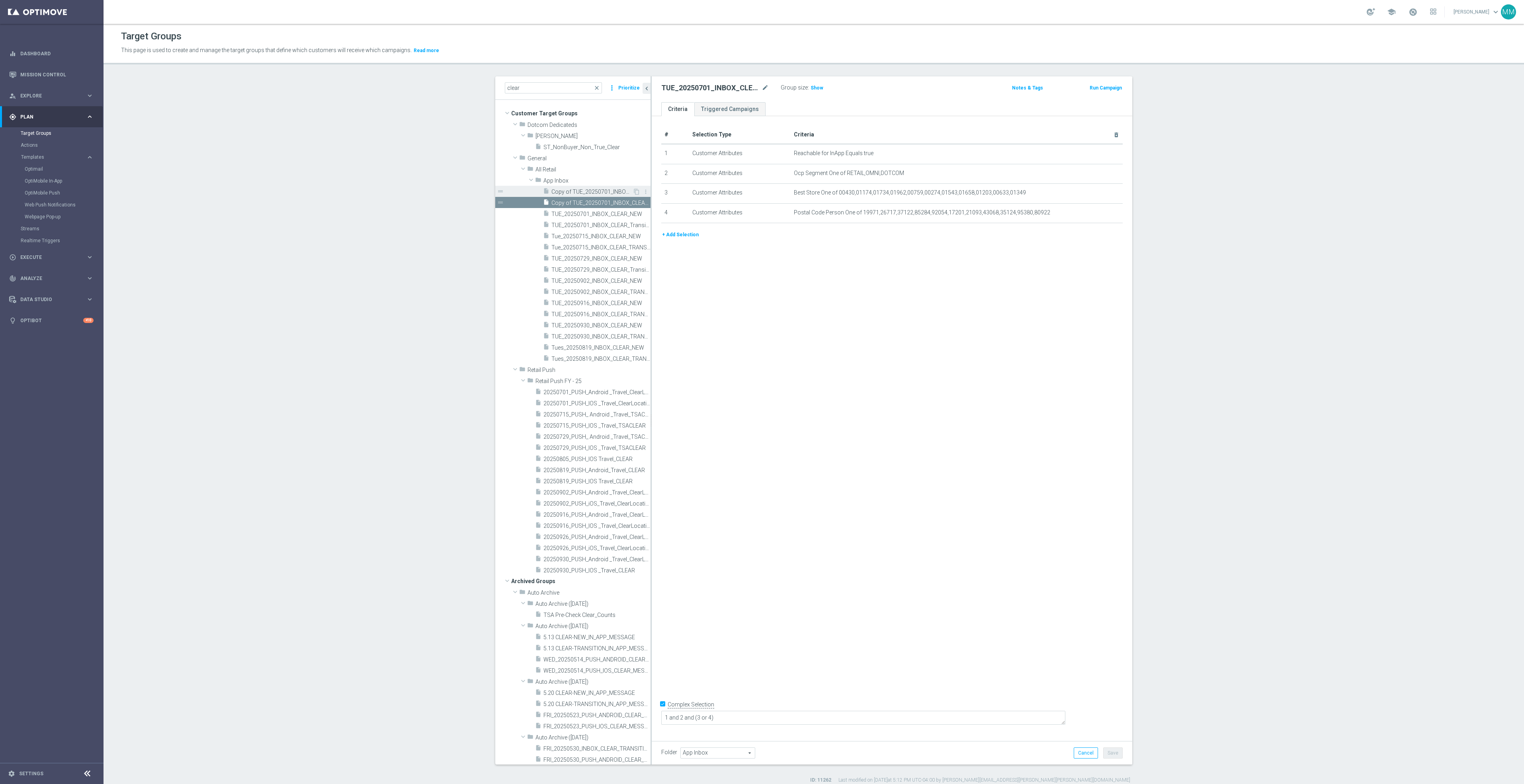
drag, startPoint x: 599, startPoint y: 200, endPoint x: 590, endPoint y: 190, distance: 13.5
click at [590, 190] on span "Copy of TUE_20250701_INBOX_CLEAR_NEW" at bounding box center [592, 192] width 81 height 7
click at [760, 85] on div at bounding box center [760, 83] width 8 height 4
click at [705, 88] on h2 "Copy of TUE_20250701_INBOX_CLEAR_NEW" at bounding box center [711, 88] width 99 height 9
click at [761, 87] on icon "mode_edit" at bounding box center [765, 88] width 7 height 9
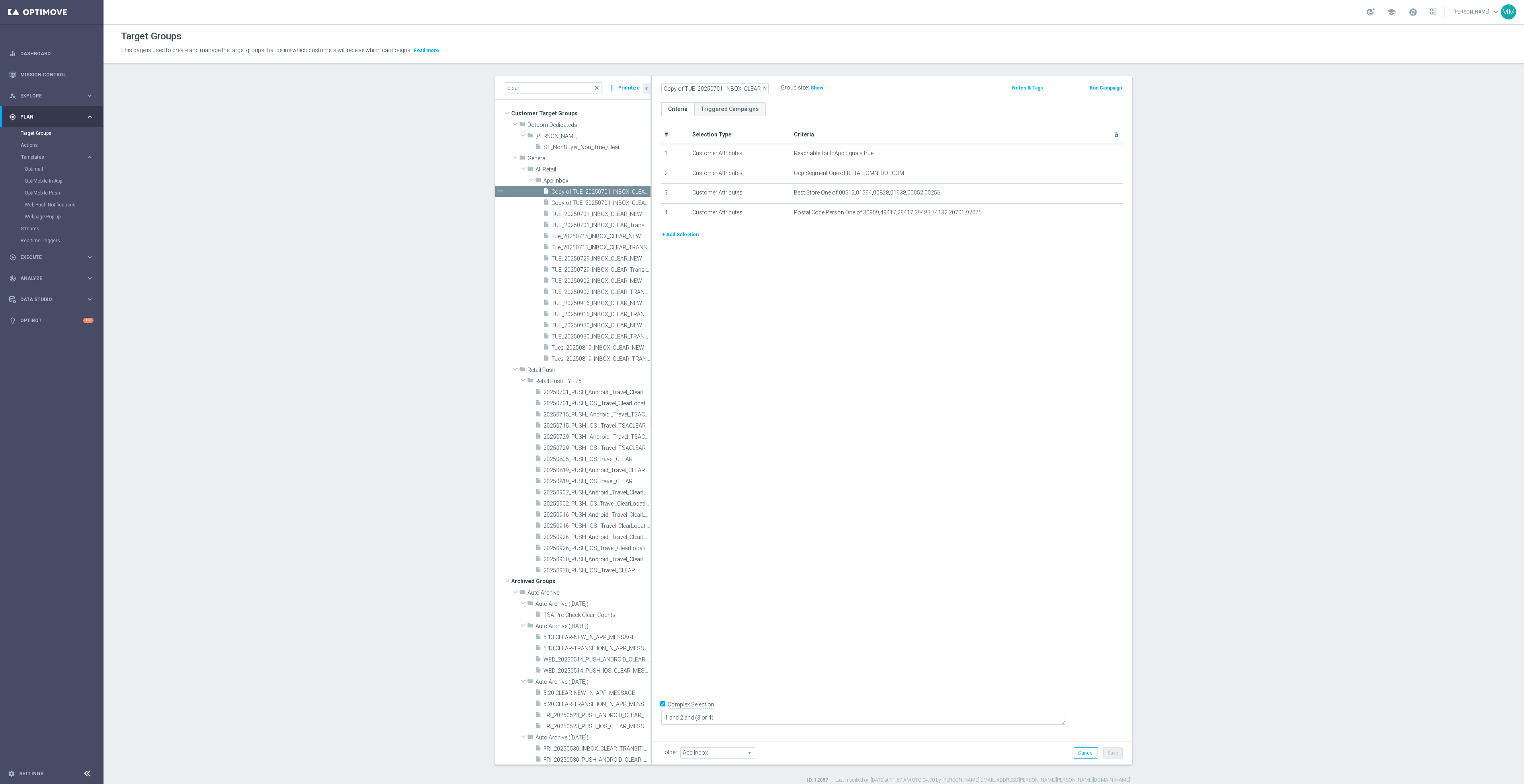
scroll to position [0, 7]
click at [682, 87] on input "Copy of TUE_20250701_INBOX_CLEAR_NEW" at bounding box center [715, 89] width 108 height 11
drag, startPoint x: 673, startPoint y: 88, endPoint x: 589, endPoint y: 90, distance: 84.0
click at [589, 90] on as-split "clear close more_vert Prioritize Customer Target Groups library_add create_new_…" at bounding box center [813, 420] width 637 height 688
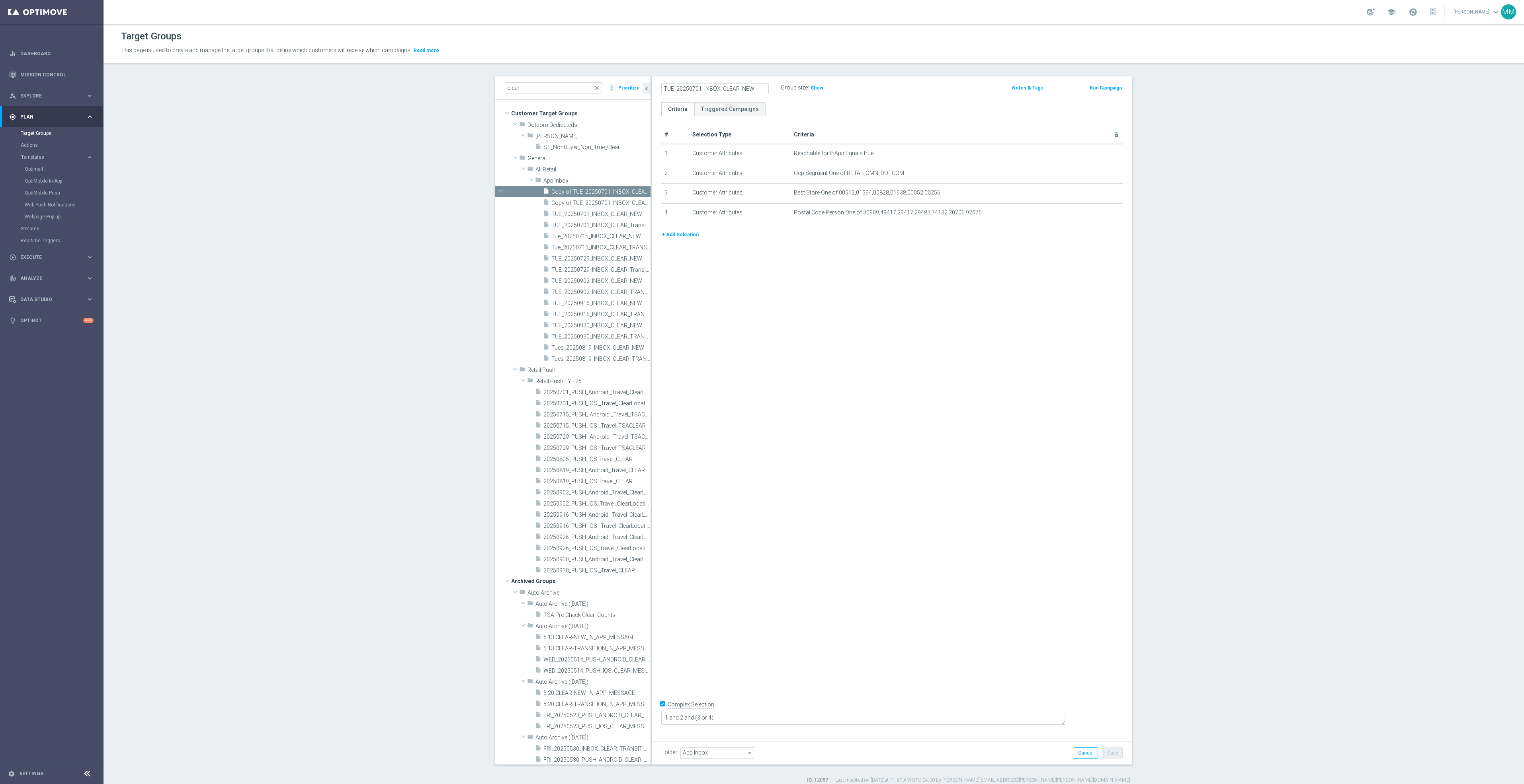
drag, startPoint x: 696, startPoint y: 85, endPoint x: 689, endPoint y: 86, distance: 7.1
click at [689, 86] on input "TUE_20250701_INBOX_CLEAR_NEW" at bounding box center [715, 89] width 108 height 11
drag, startPoint x: 747, startPoint y: 90, endPoint x: 616, endPoint y: 92, distance: 131.0
click at [616, 92] on as-split "clear close more_vert Prioritize Customer Target Groups library_add create_new_…" at bounding box center [813, 420] width 637 height 688
click at [724, 89] on input "TUE_20250930_INBOX_CLEAR_NEW" at bounding box center [715, 89] width 108 height 11
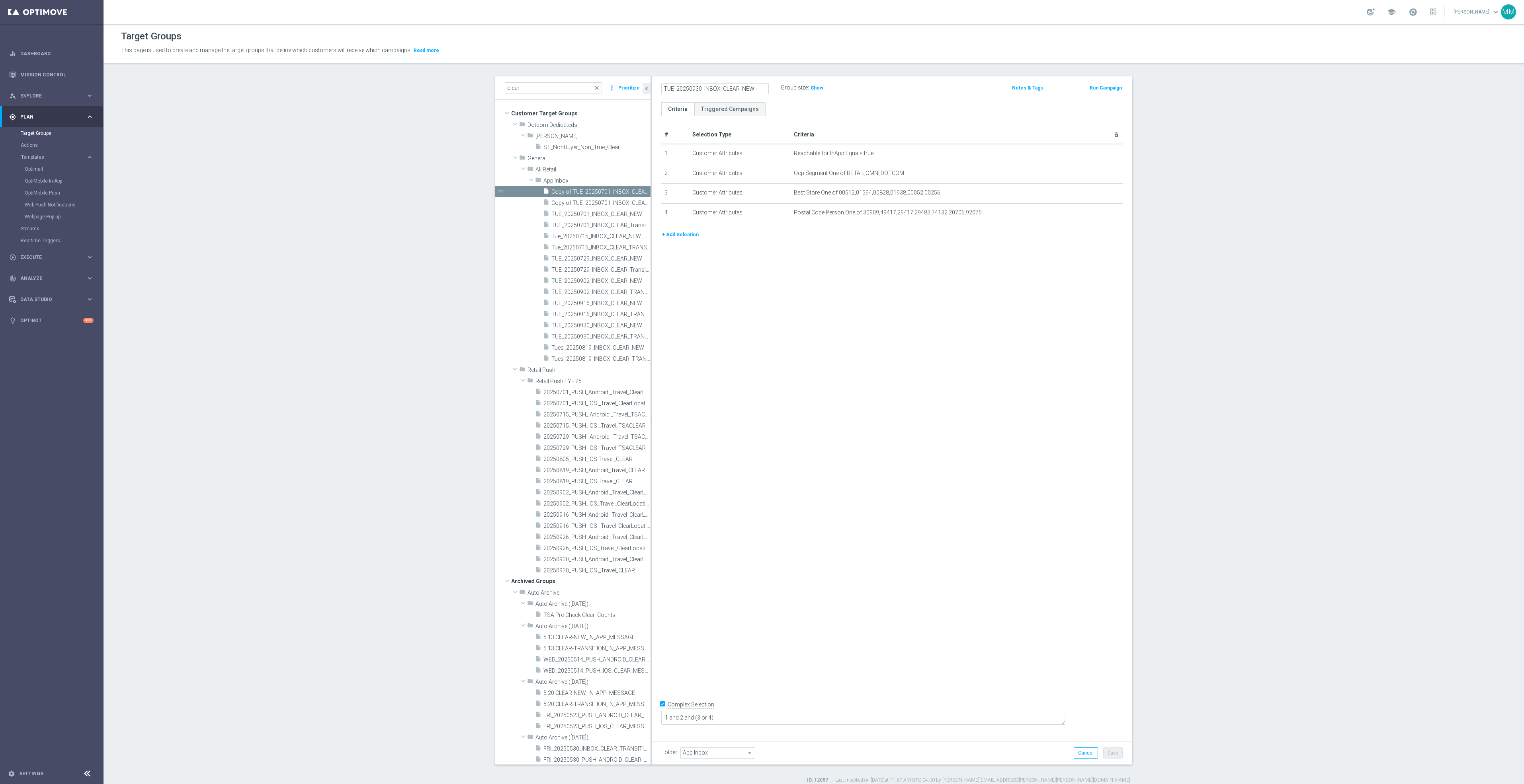
drag, startPoint x: 734, startPoint y: 88, endPoint x: 592, endPoint y: 92, distance: 142.1
click at [592, 92] on as-split "clear close more_vert Prioritize Customer Target Groups library_add create_new_…" at bounding box center [813, 420] width 637 height 688
type input "TUE_20250930_INBOX_CLEAR_NEW"
click at [961, 250] on div "# Selection Type Criteria delete_forever 1 Customer Attributes Reachable for In…" at bounding box center [892, 425] width 480 height 618
click at [729, 433] on div "# Selection Type Criteria delete_forever 1 Customer Attributes Reachable for In…" at bounding box center [892, 425] width 480 height 618
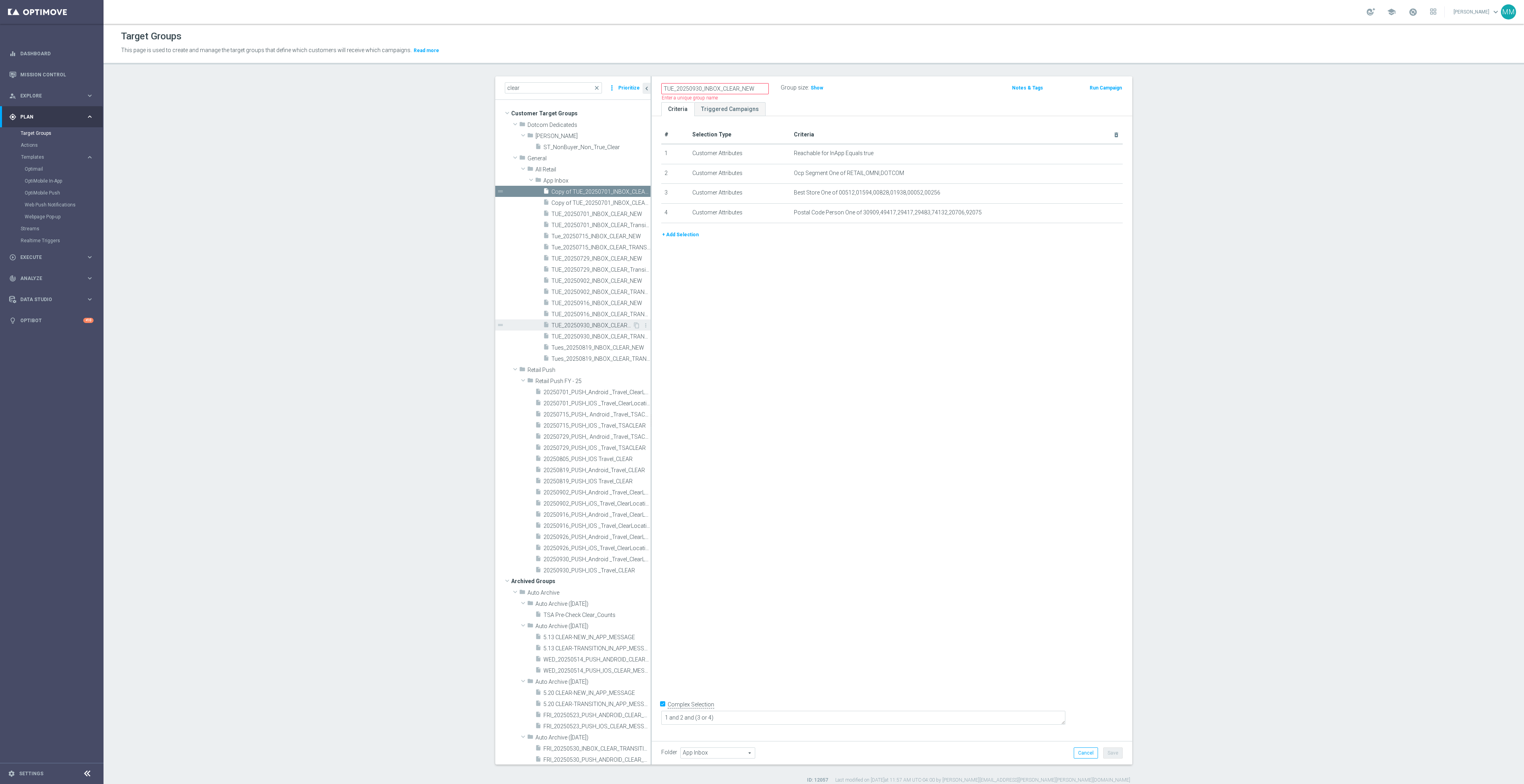
click at [596, 328] on span "TUE_20250930_INBOX_CLEAR_NEW" at bounding box center [592, 325] width 81 height 7
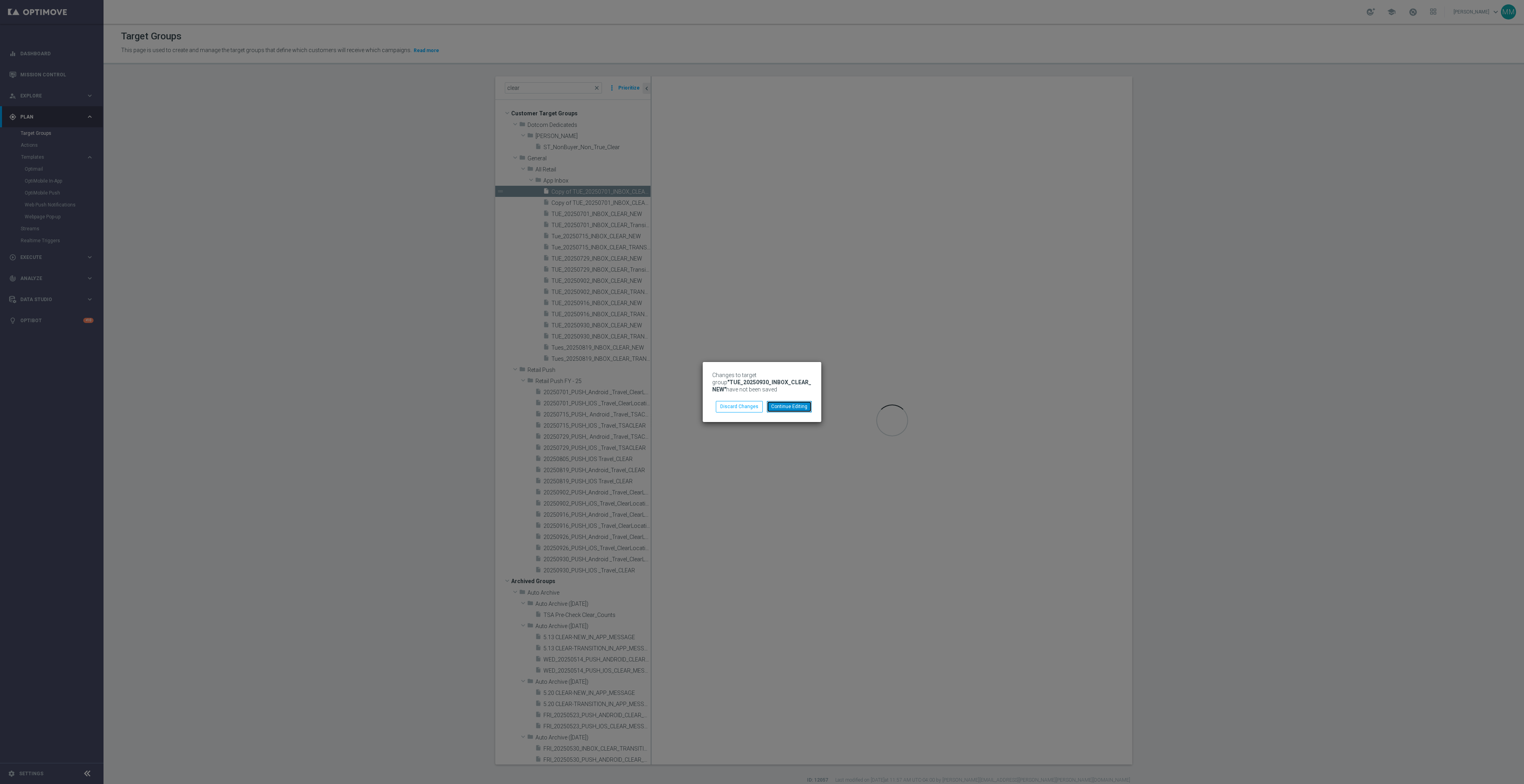
click at [779, 408] on button "Continue Editing" at bounding box center [789, 406] width 45 height 11
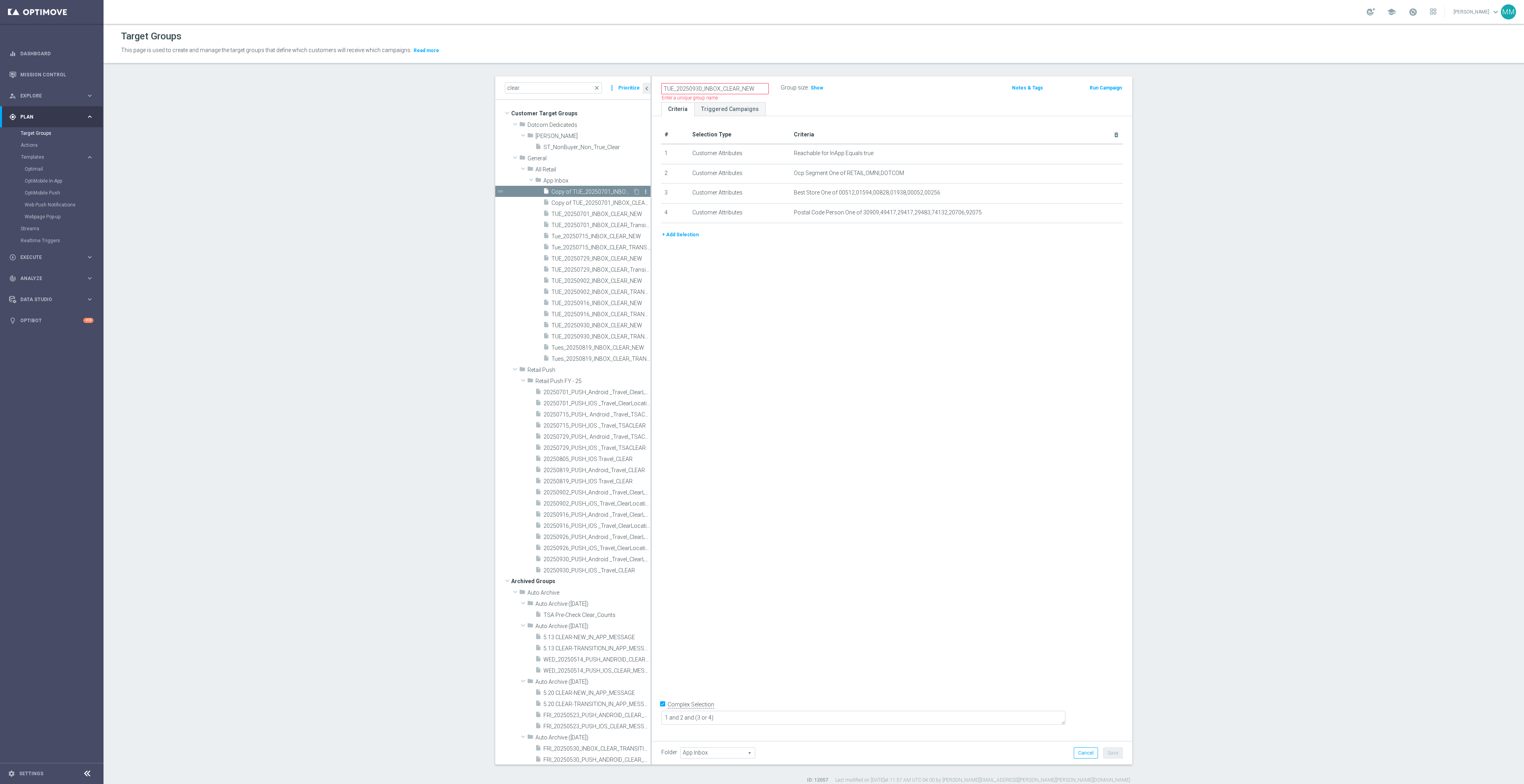
click at [642, 190] on icon "more_vert" at bounding box center [645, 192] width 7 height 7
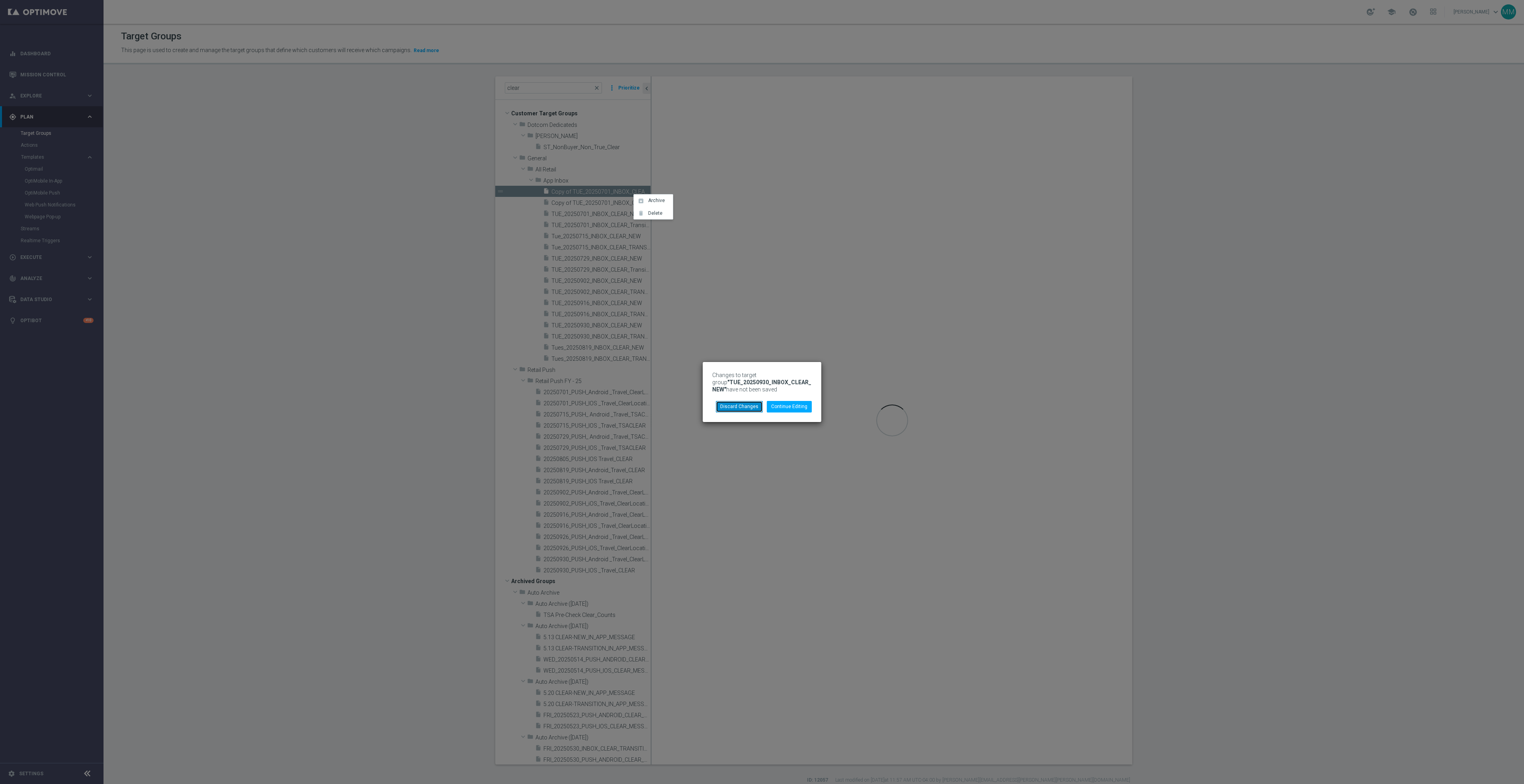
click at [742, 409] on button "Discard Changes" at bounding box center [739, 406] width 47 height 11
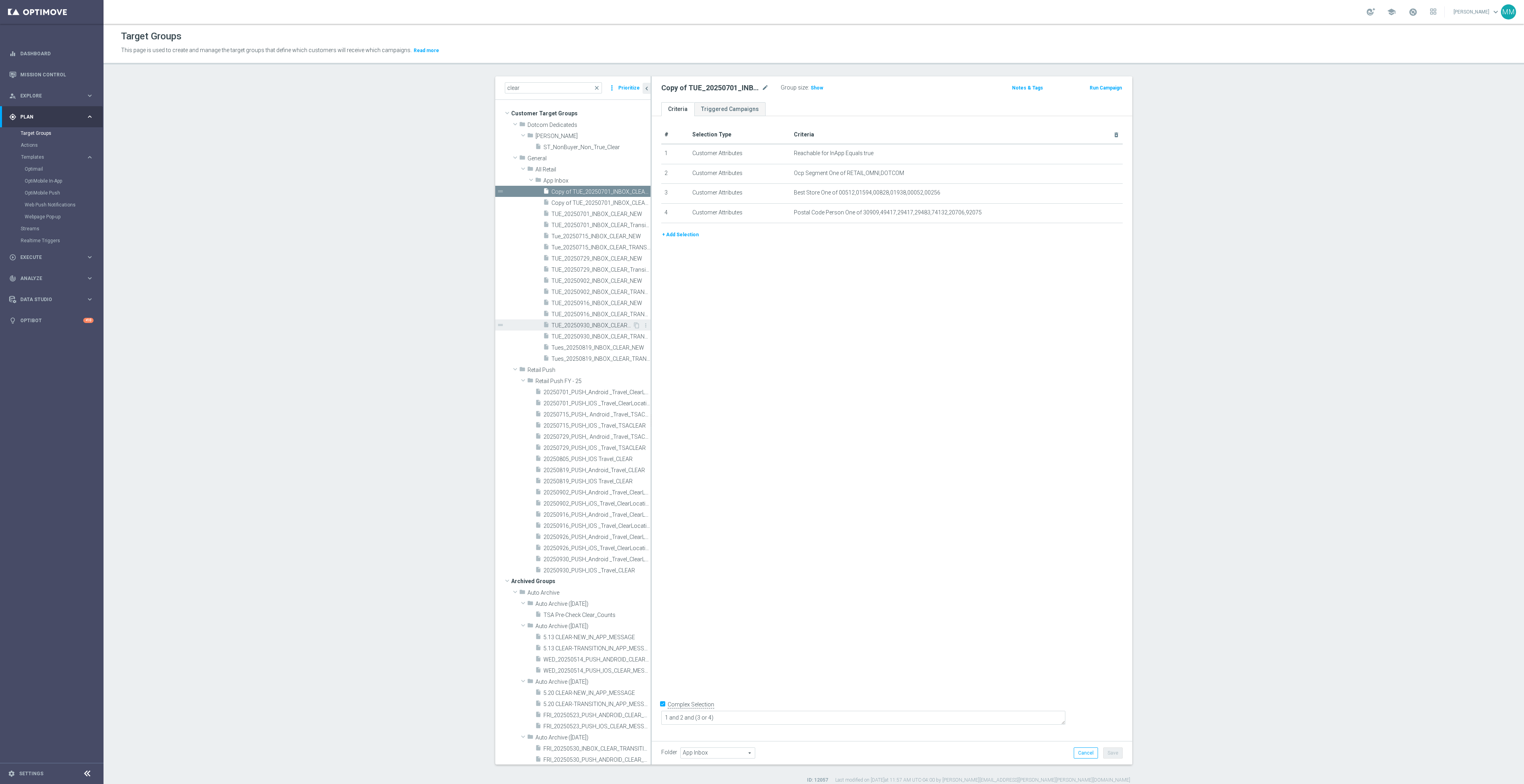
click at [595, 326] on span "TUE_20250930_INBOX_CLEAR_NEW" at bounding box center [592, 325] width 81 height 7
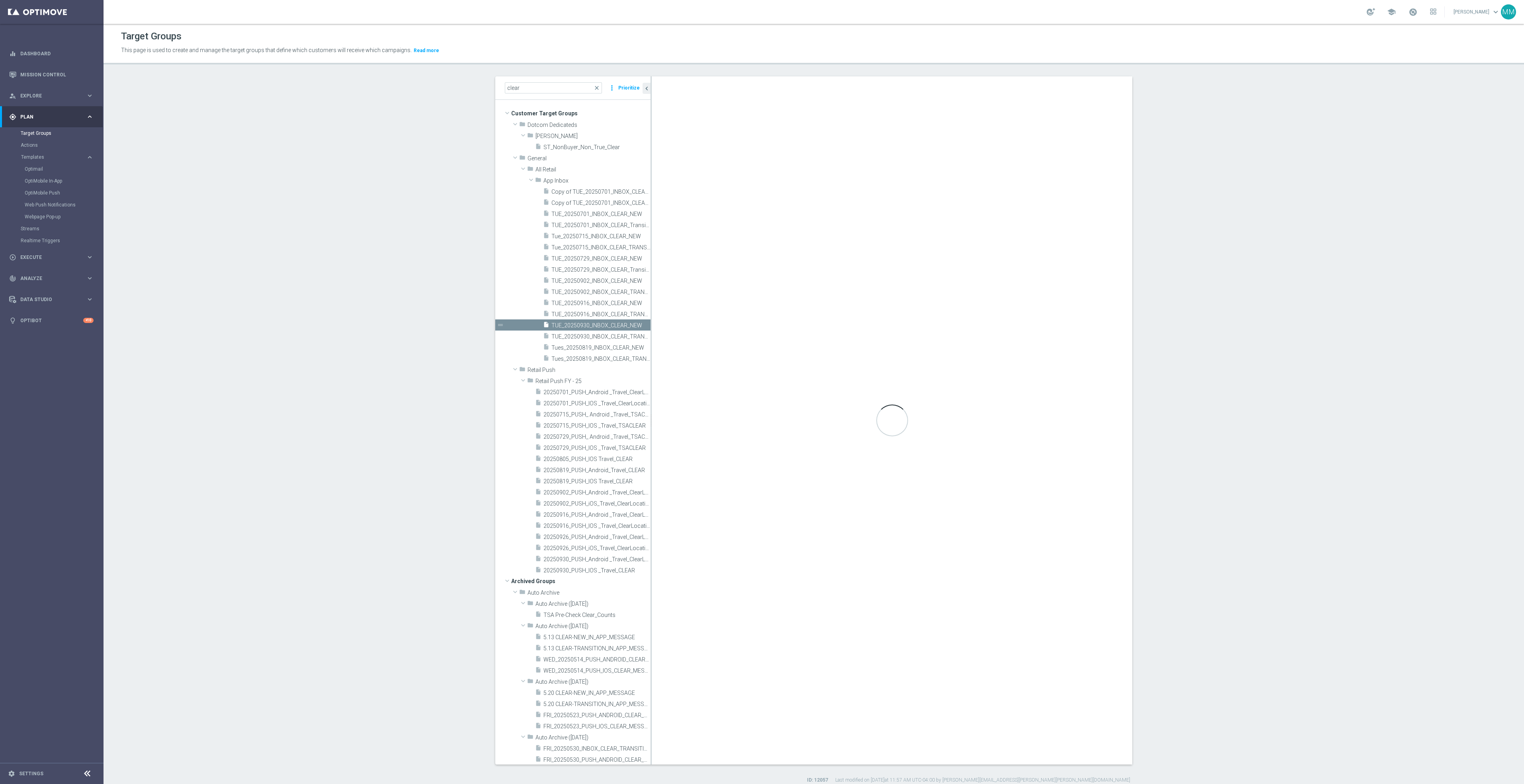
checkbox input "false"
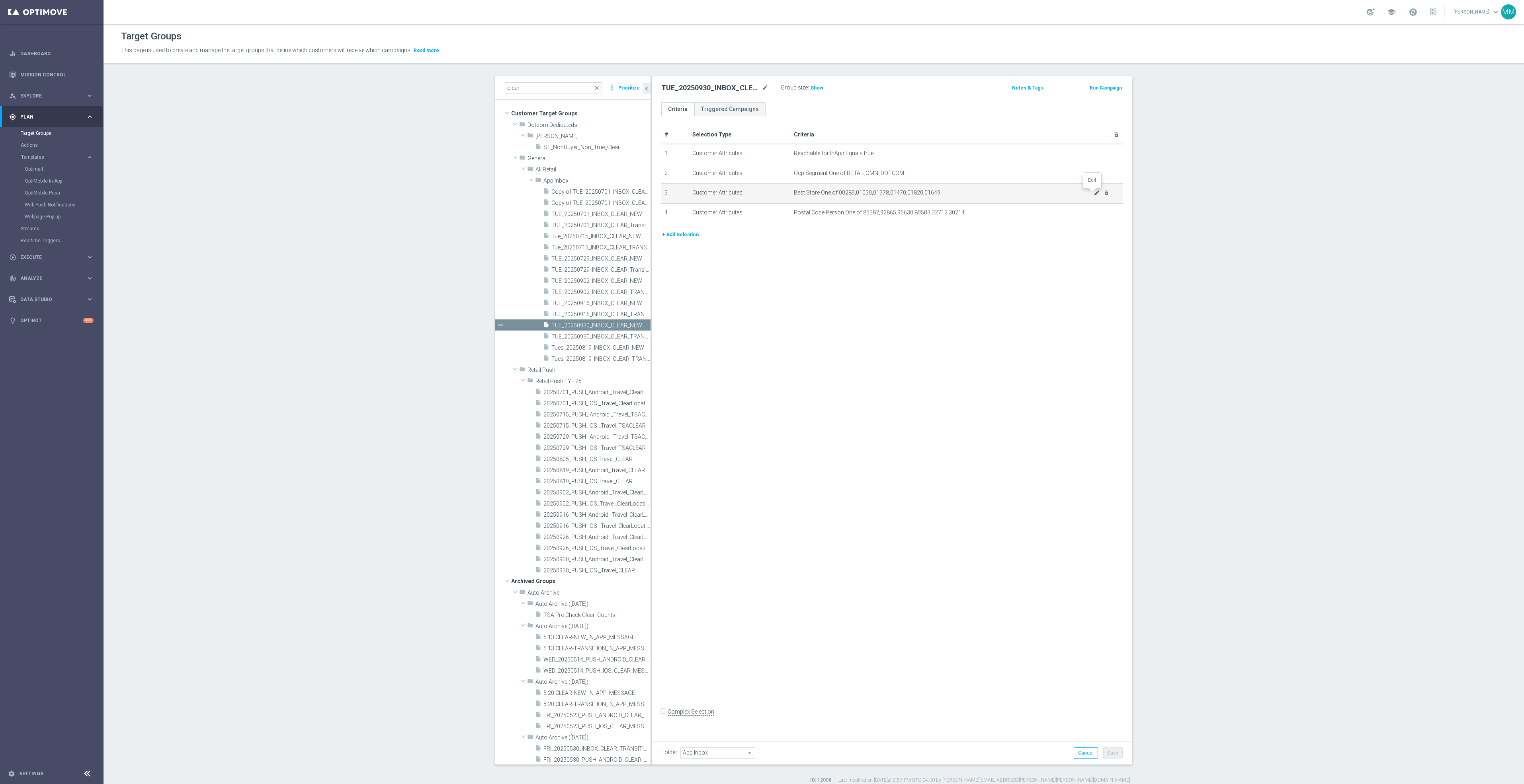
click at [1094, 193] on icon "mode_edit" at bounding box center [1097, 193] width 7 height 7
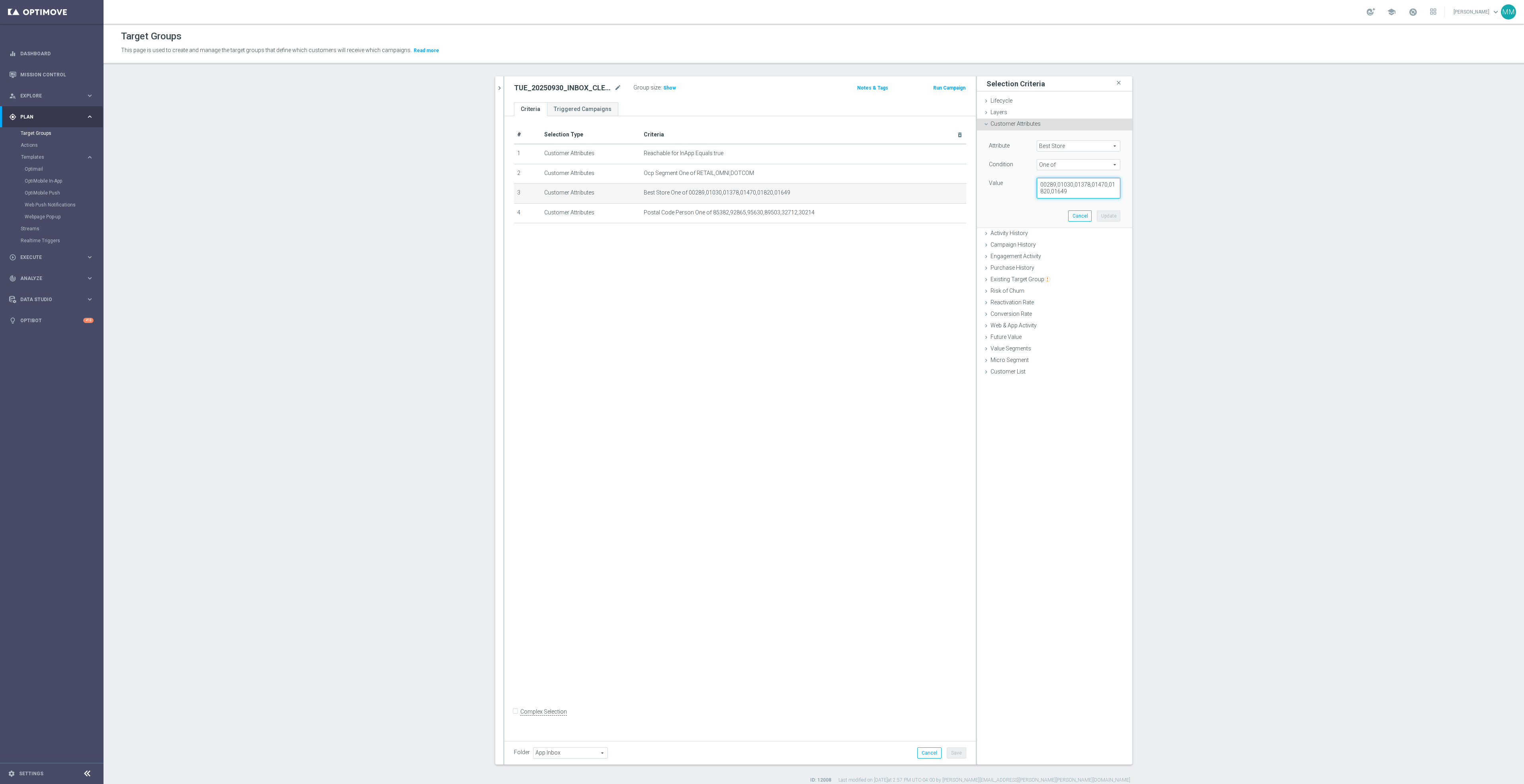
drag, startPoint x: 1075, startPoint y: 193, endPoint x: 993, endPoint y: 172, distance: 84.6
click at [993, 172] on div "Attribute Best Store Best Store arrow_drop_down search Condition One of One of …" at bounding box center [1055, 170] width 131 height 58
paste textarea "444,00589,01895,00109,00602,0689,00844,01657,00180,01952"
type textarea "00444,00589,01895,00109,00602,0689,00844,01657,00180,01952"
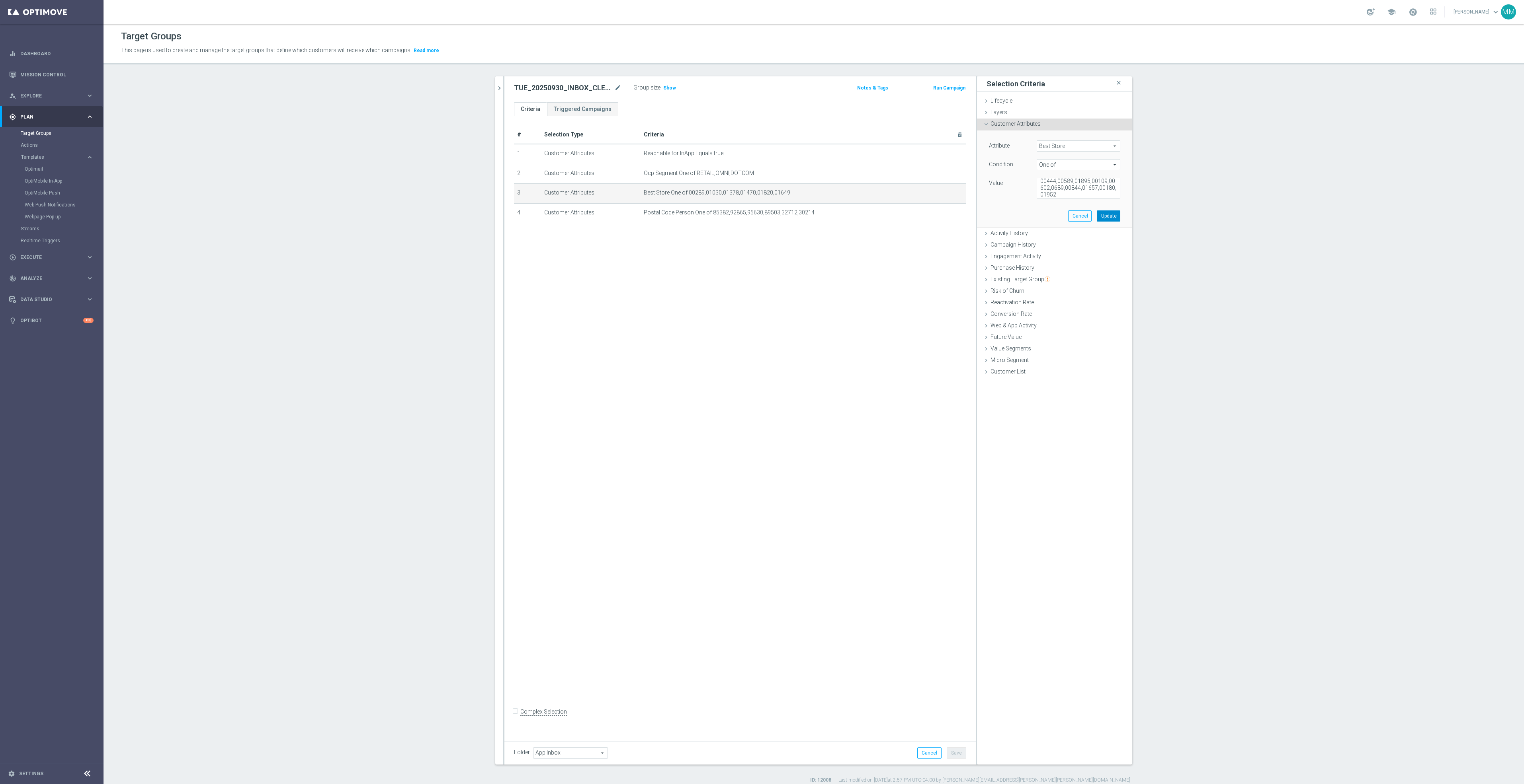
click at [1108, 216] on button "Update" at bounding box center [1109, 216] width 24 height 11
click at [938, 215] on icon "mode_edit" at bounding box center [941, 213] width 7 height 7
drag, startPoint x: 1064, startPoint y: 190, endPoint x: 955, endPoint y: 177, distance: 109.8
click at [955, 177] on as-split "clear close more_vert Prioritize Customer Target Groups library_add create_new_…" at bounding box center [813, 420] width 637 height 688
paste textarea "52807,48604,60137,08066,45373,21401,29803,60453,91604,11590"
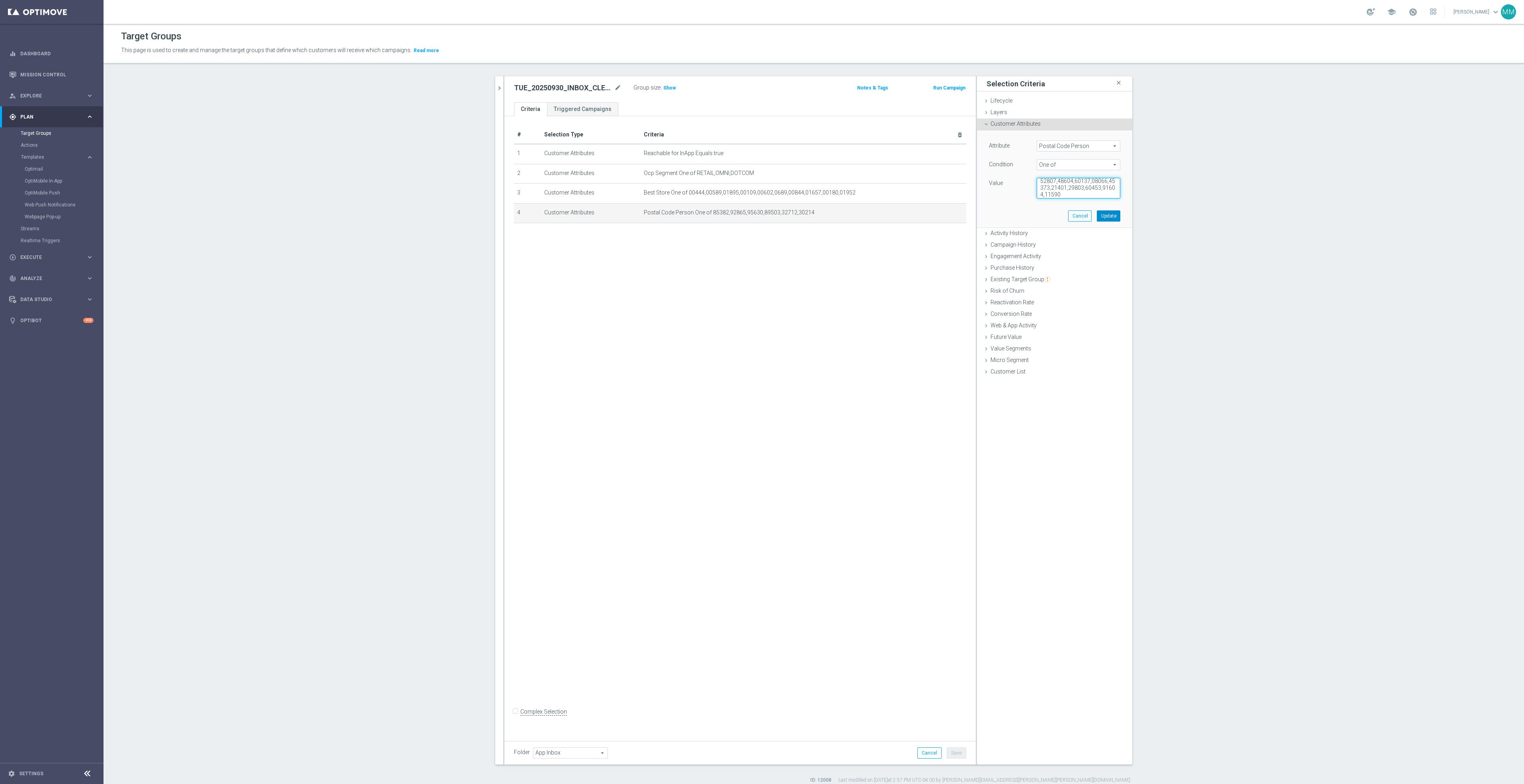
type textarea "52807,48604,60137,08066,45373,21401,29803,60453,91604,11590"
click at [1098, 217] on button "Update" at bounding box center [1109, 216] width 24 height 11
click at [822, 383] on div "# Selection Type Criteria delete_forever 1 Customer Attributes Reachable for In…" at bounding box center [740, 425] width 472 height 618
click at [830, 405] on div "# Selection Type Criteria delete_forever 1 Customer Attributes Reachable for In…" at bounding box center [740, 425] width 472 height 618
click at [496, 87] on icon "chevron_right" at bounding box center [499, 88] width 8 height 8
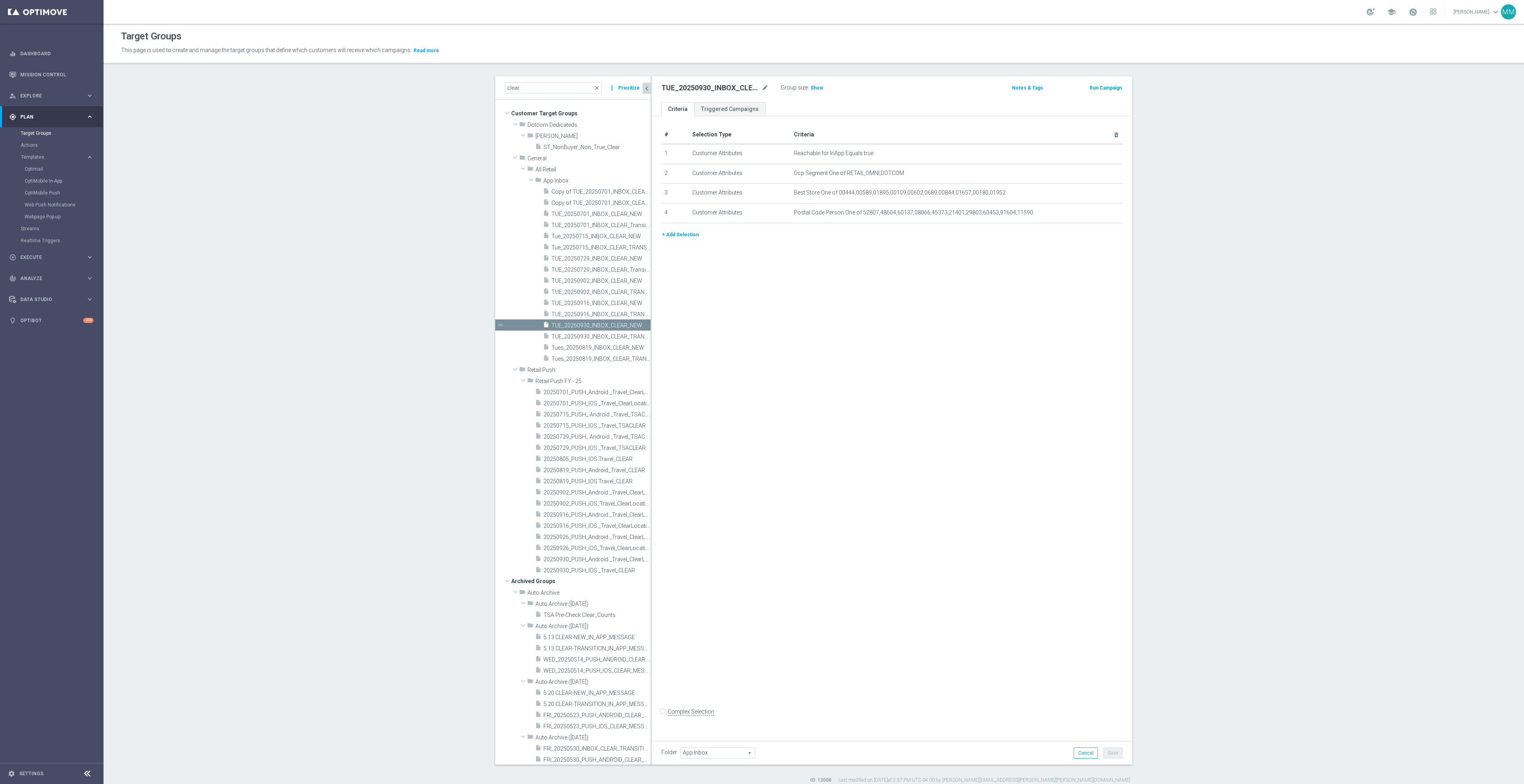
click at [999, 362] on div "# Selection Type Criteria delete_forever 1 Customer Attributes Reachable for In…" at bounding box center [892, 425] width 480 height 618
click at [580, 335] on span "TUE_20250930_INBOX_CLEAR_TRANSITION" at bounding box center [592, 336] width 81 height 7
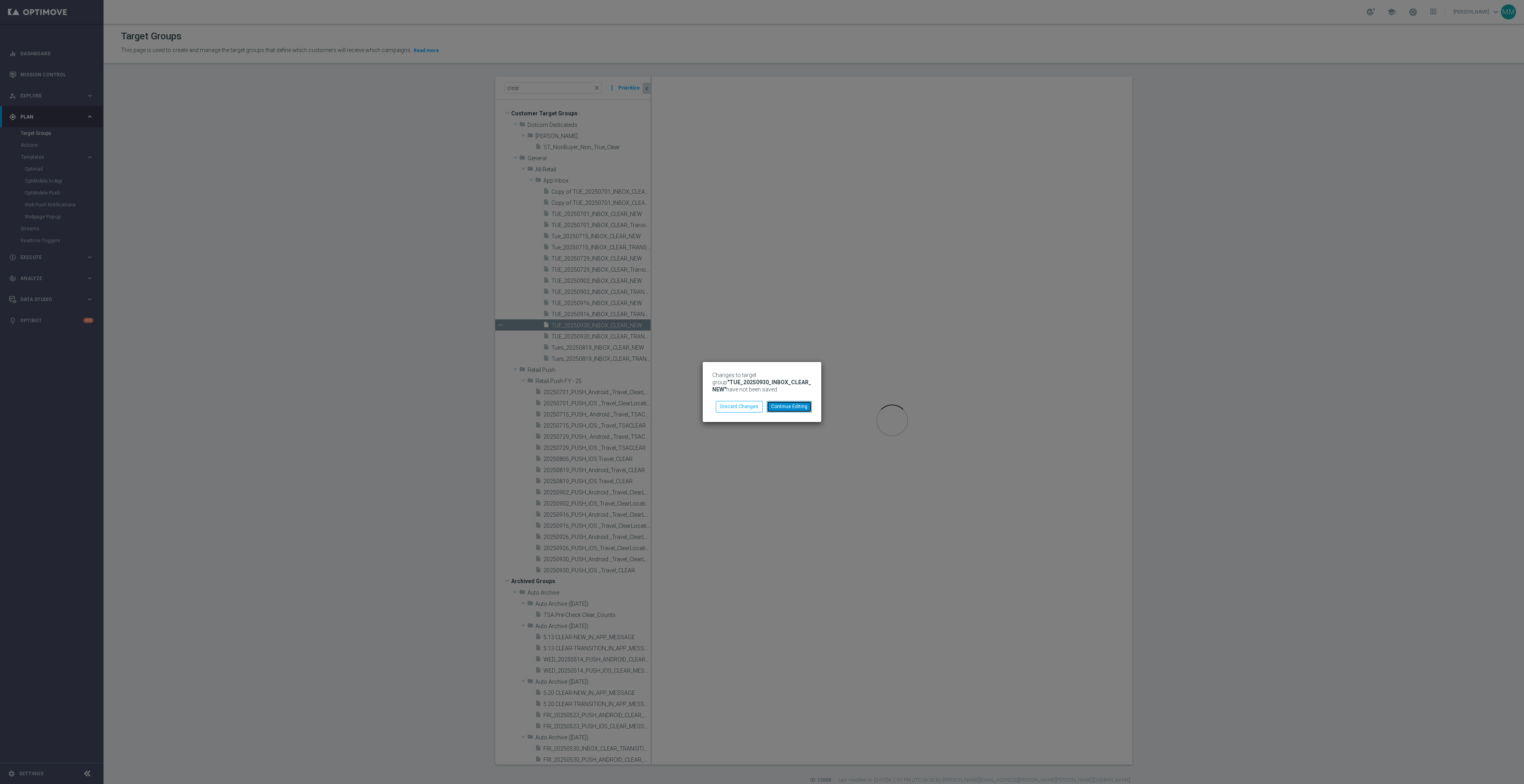
click at [808, 404] on button "Continue Editing" at bounding box center [789, 406] width 45 height 11
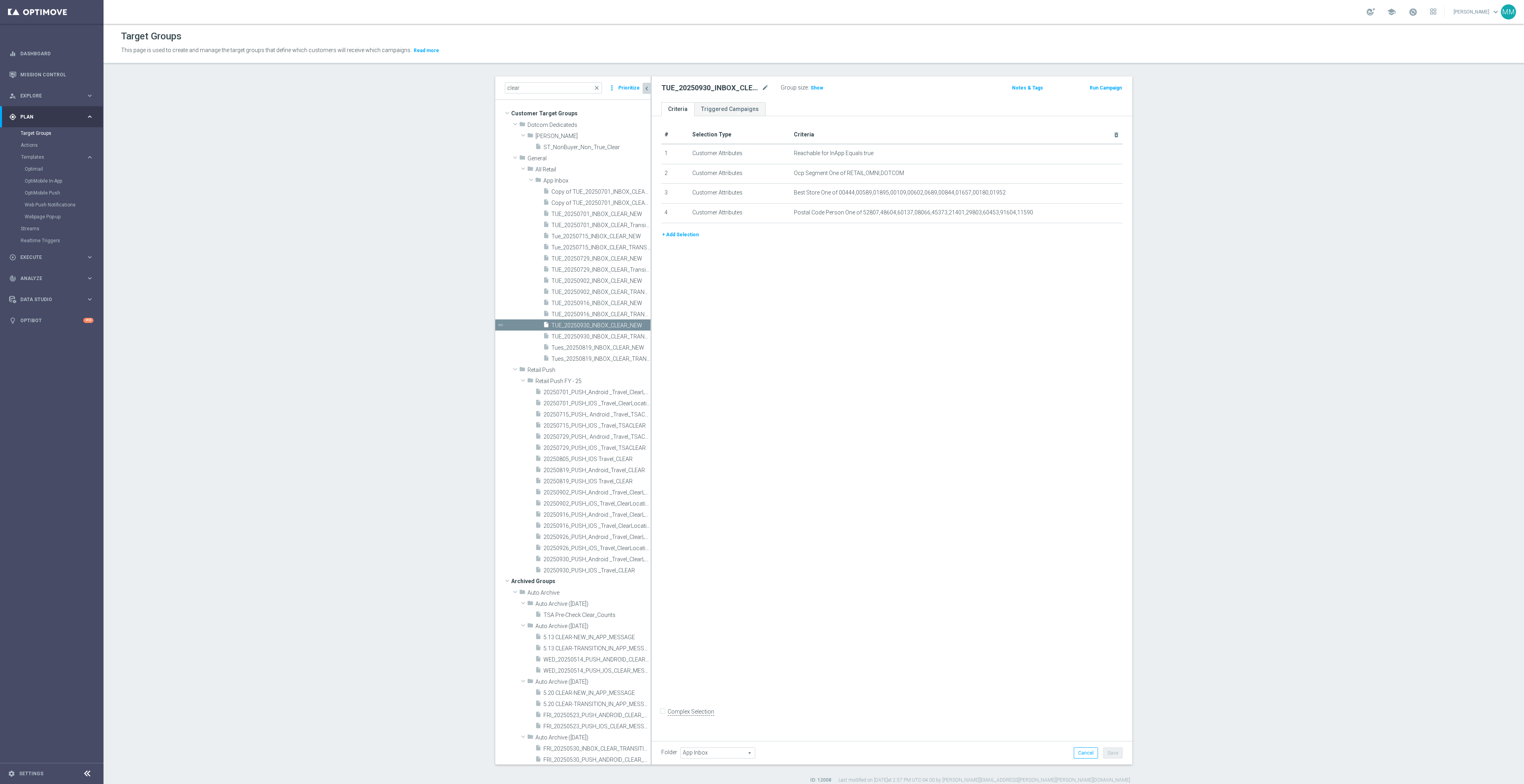
click at [1026, 579] on div "# Selection Type Criteria delete_forever 1 Customer Attributes Reachable for In…" at bounding box center [892, 425] width 480 height 618
click at [767, 151] on td "Customer Attributes" at bounding box center [740, 154] width 102 height 20
click at [1103, 176] on icon "delete_forever" at bounding box center [1106, 173] width 7 height 7
click at [1045, 488] on div "# Selection Type Criteria delete_forever 1 Customer Attributes Reachable for In…" at bounding box center [892, 425] width 480 height 618
click at [1008, 536] on div "# Selection Type Criteria delete_forever 1 Customer Attributes Reachable for In…" at bounding box center [892, 425] width 480 height 618
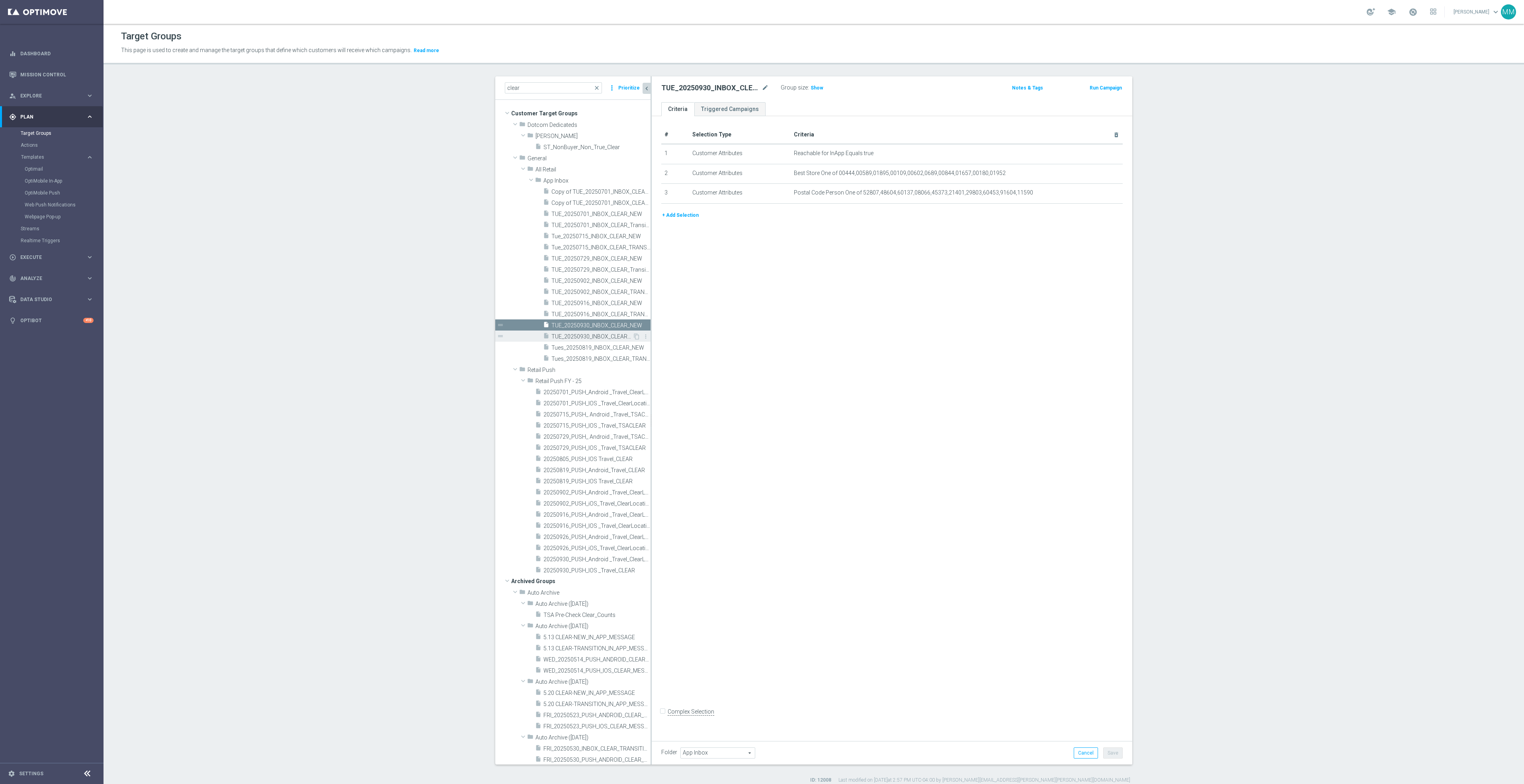
click at [591, 336] on span "TUE_20250930_INBOX_CLEAR_TRANSITION" at bounding box center [592, 336] width 81 height 7
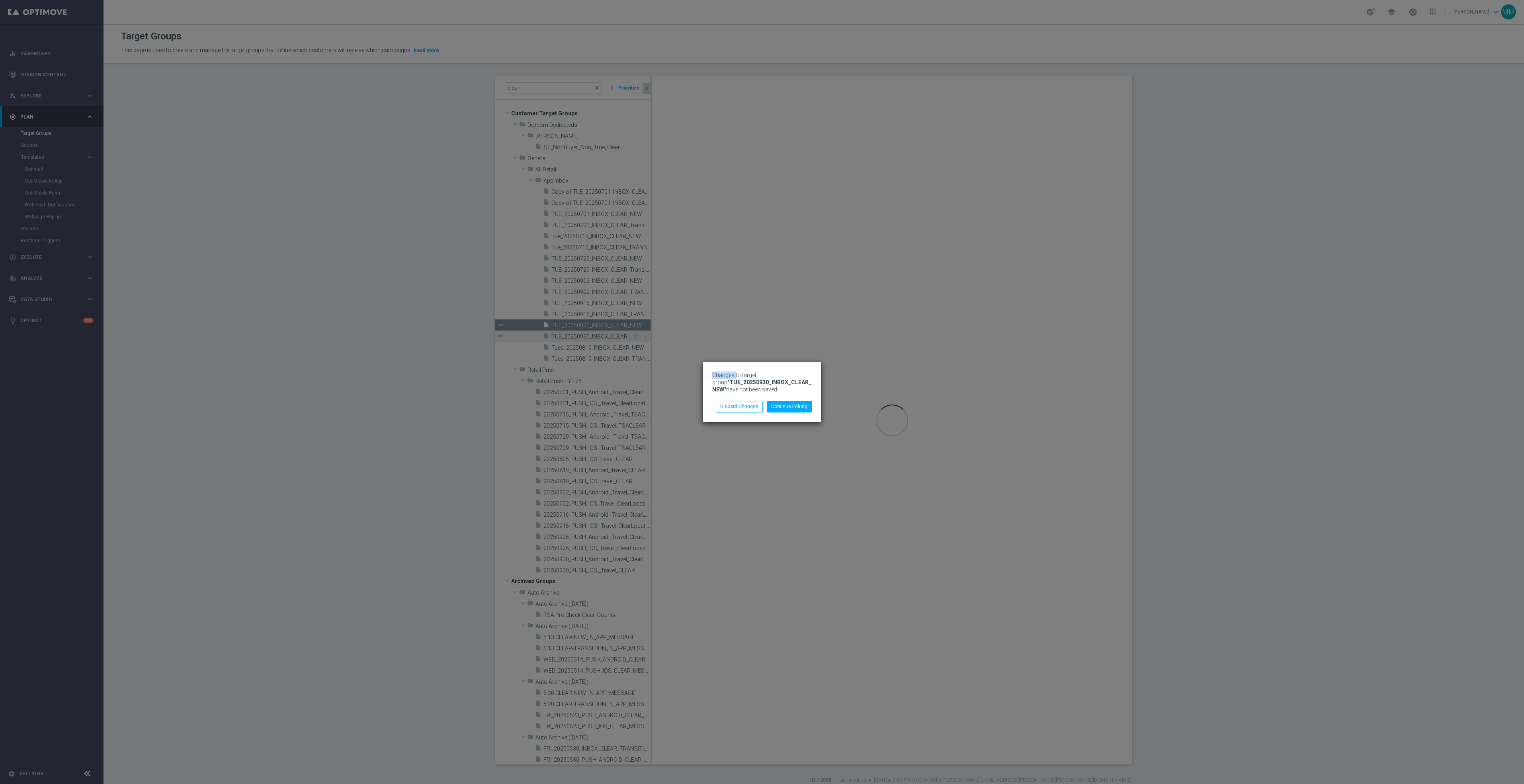
click at [591, 336] on div "Changes to target group "TUE_20250930_INBOX_CLEAR_NEW" have not been saved Cont…" at bounding box center [762, 392] width 1524 height 784
click at [784, 407] on button "Continue Editing" at bounding box center [789, 406] width 45 height 11
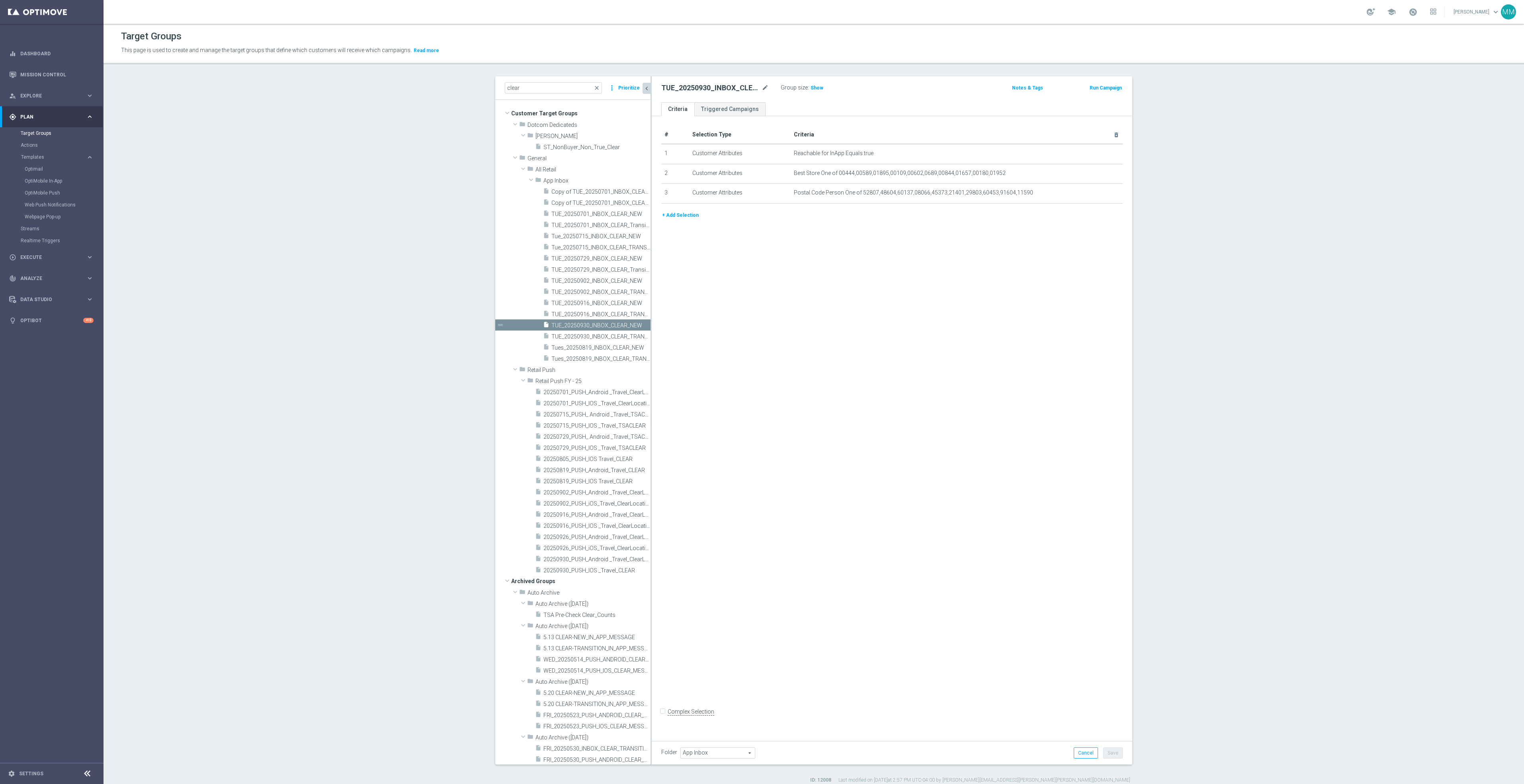
click at [806, 413] on div "# Selection Type Criteria delete_forever 1 Customer Attributes Reachable for In…" at bounding box center [892, 425] width 480 height 618
click at [674, 212] on button "+ Add Selection" at bounding box center [680, 215] width 38 height 9
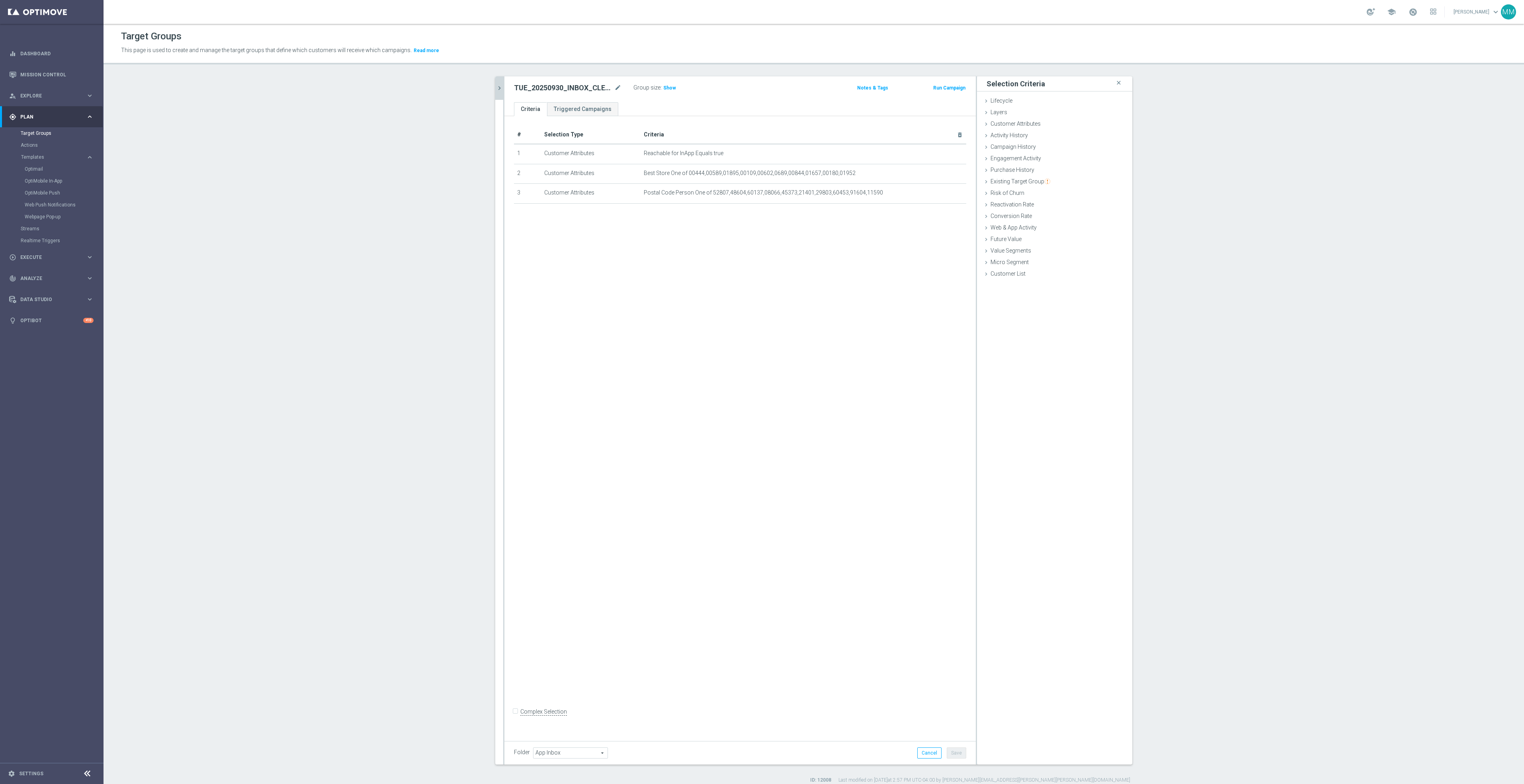
click at [897, 426] on div "# Selection Type Criteria delete_forever 1 Customer Attributes Reachable for In…" at bounding box center [740, 425] width 472 height 618
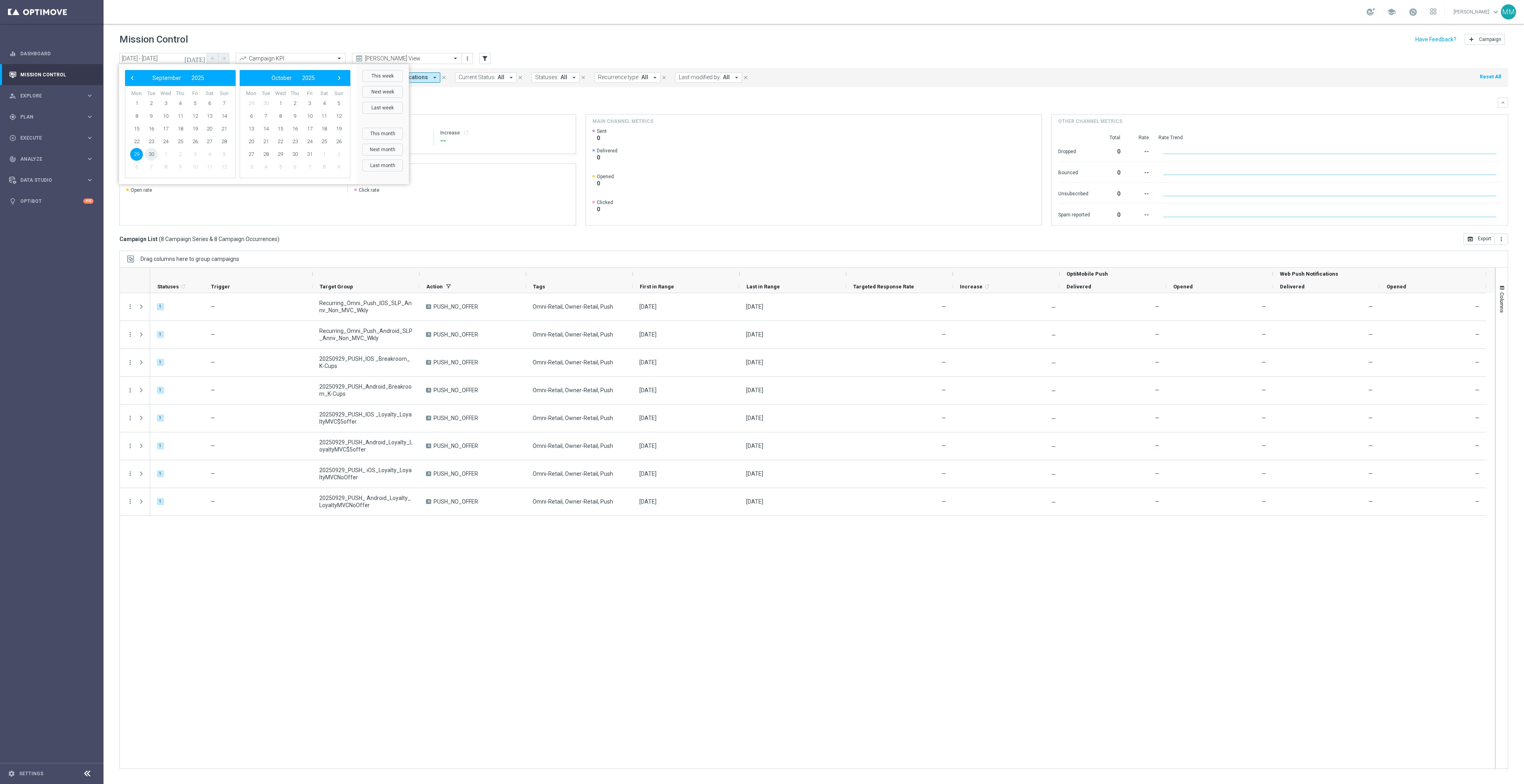
click at [148, 151] on span "30" at bounding box center [151, 154] width 13 height 13
type input "30 Sep 2025 - 30 Sep 2025"
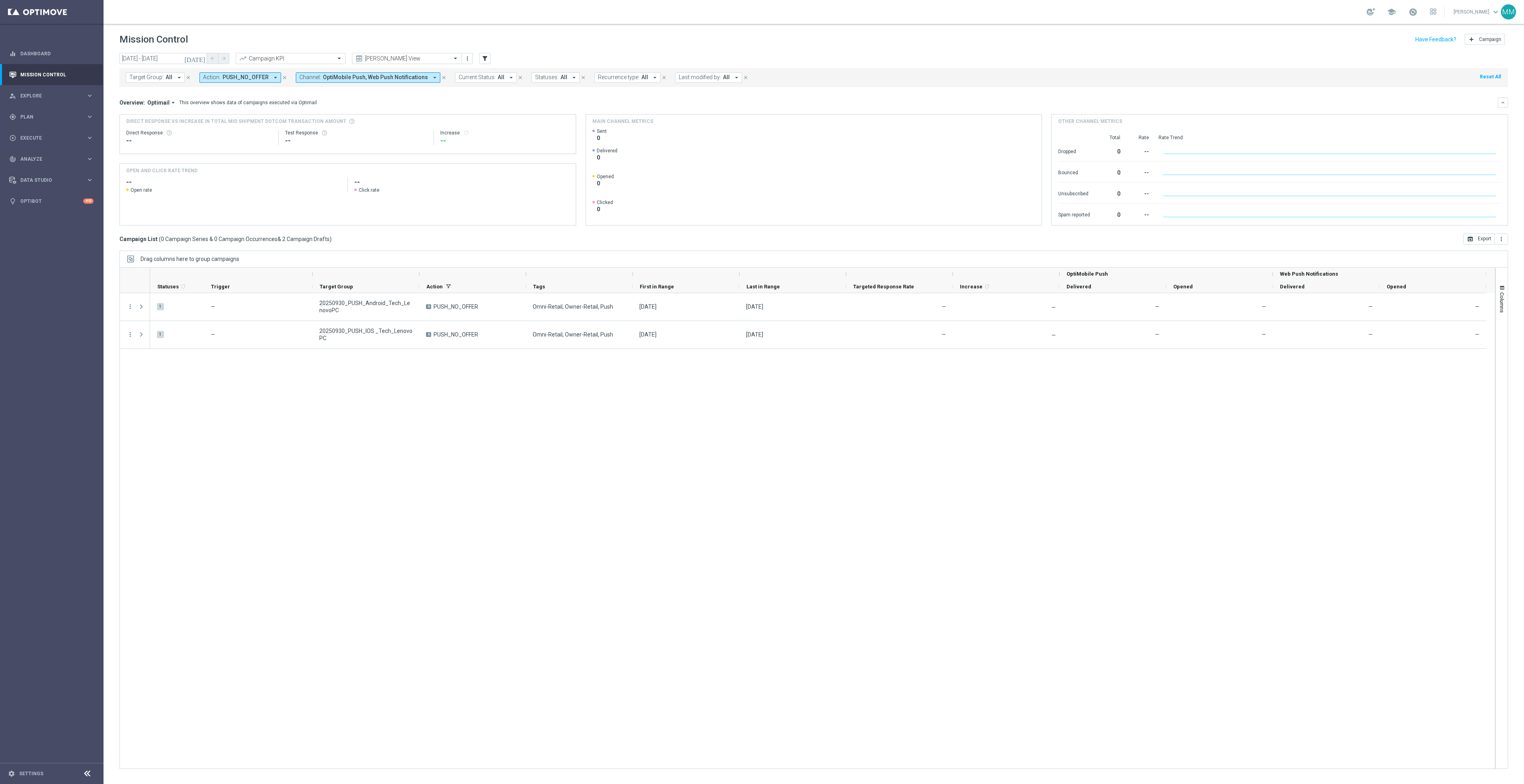
click at [441, 78] on icon "close" at bounding box center [444, 77] width 5 height 5
click at [254, 70] on div "Target Group: All arrow_drop_down close Action: PUSH_NO_OFFER arrow_drop_down c…" at bounding box center [813, 77] width 1389 height 19
drag, startPoint x: 258, startPoint y: 70, endPoint x: 258, endPoint y: 76, distance: 6.0
click at [258, 75] on div "Target Group: All arrow_drop_down close Action: PUSH_NO_OFFER arrow_drop_down c…" at bounding box center [813, 77] width 1389 height 19
click at [258, 76] on span "PUSH_NO_OFFER" at bounding box center [246, 77] width 46 height 7
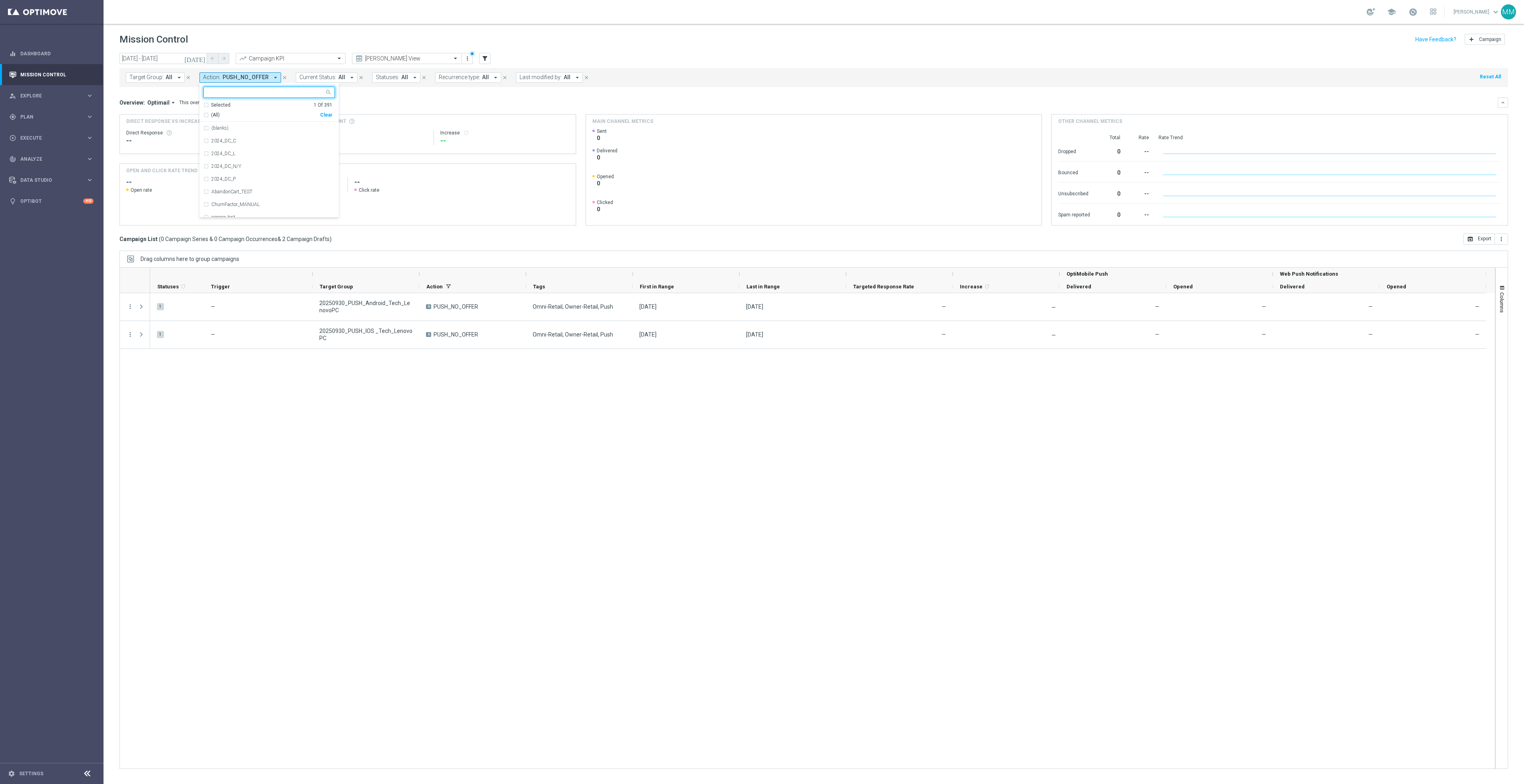
click at [257, 77] on span "PUSH_NO_OFFER" at bounding box center [246, 77] width 46 height 7
click at [257, 79] on span "PUSH_NO_OFFER" at bounding box center [246, 77] width 46 height 7
click at [243, 124] on div "In-App_Inbox" at bounding box center [269, 128] width 131 height 13
type input "inbox"
click at [383, 491] on div "1 — 20250930_PUSH_Android_Tech_LenovoPC A PUSH_NO_OFFER Omni-Retail, Owner-Reta…" at bounding box center [822, 531] width 1345 height 475
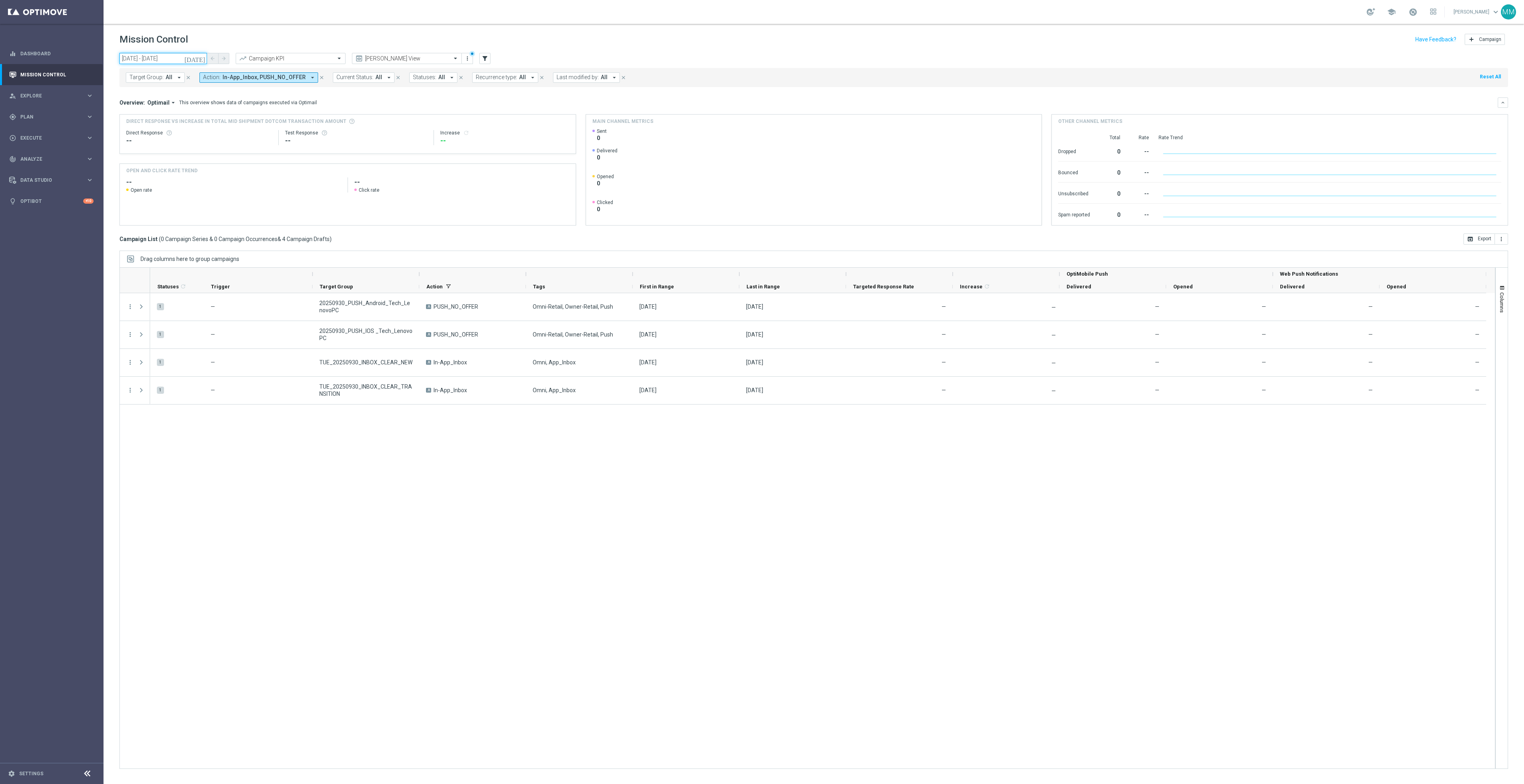
click at [160, 56] on input "30 Sep 2025 - 30 Sep 2025" at bounding box center [163, 59] width 88 height 11
click at [149, 127] on span "16" at bounding box center [151, 129] width 13 height 13
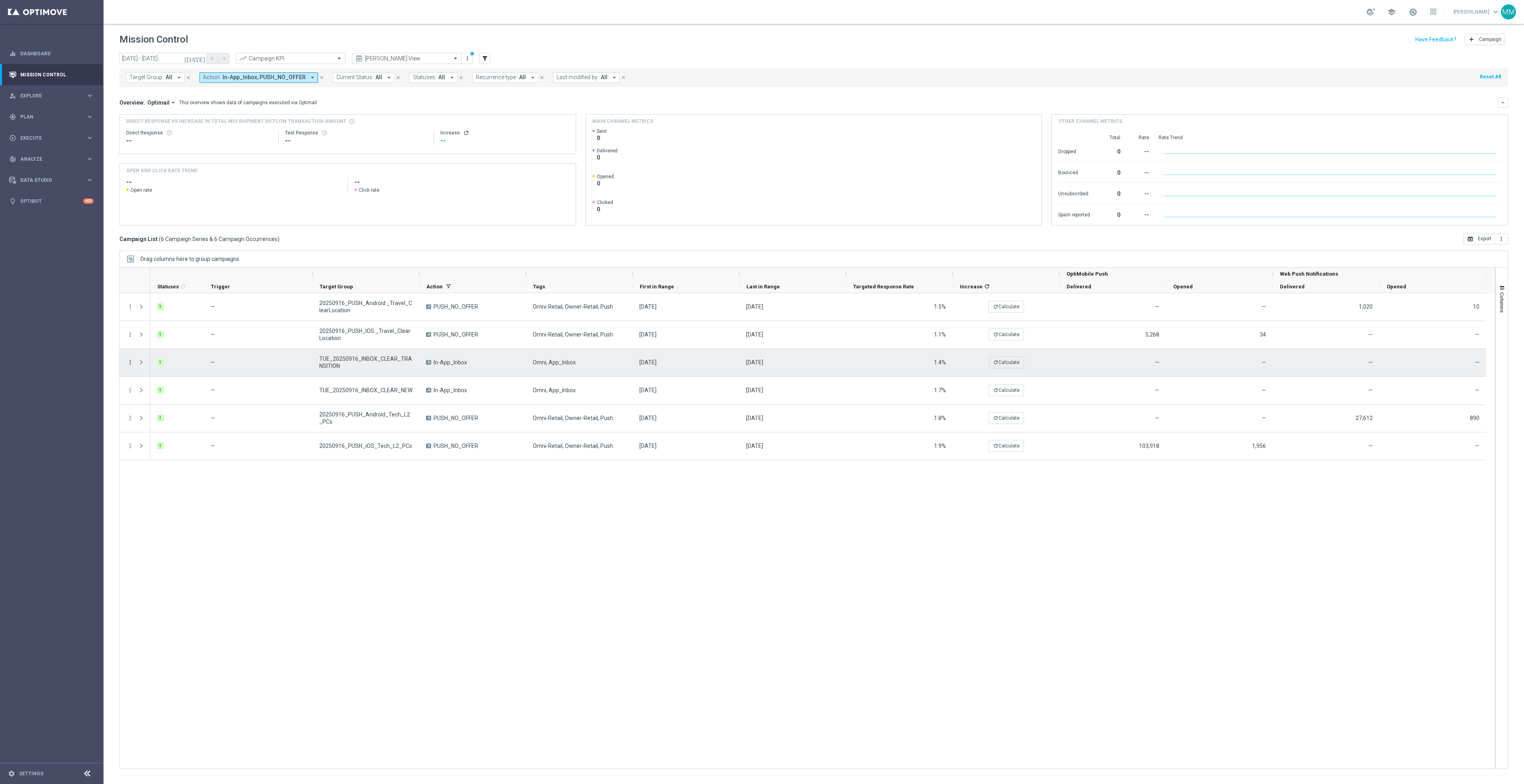
click at [132, 361] on icon "more_vert" at bounding box center [130, 362] width 7 height 7
click at [201, 427] on div "Duplicate and Edit" at bounding box center [183, 427] width 74 height 5
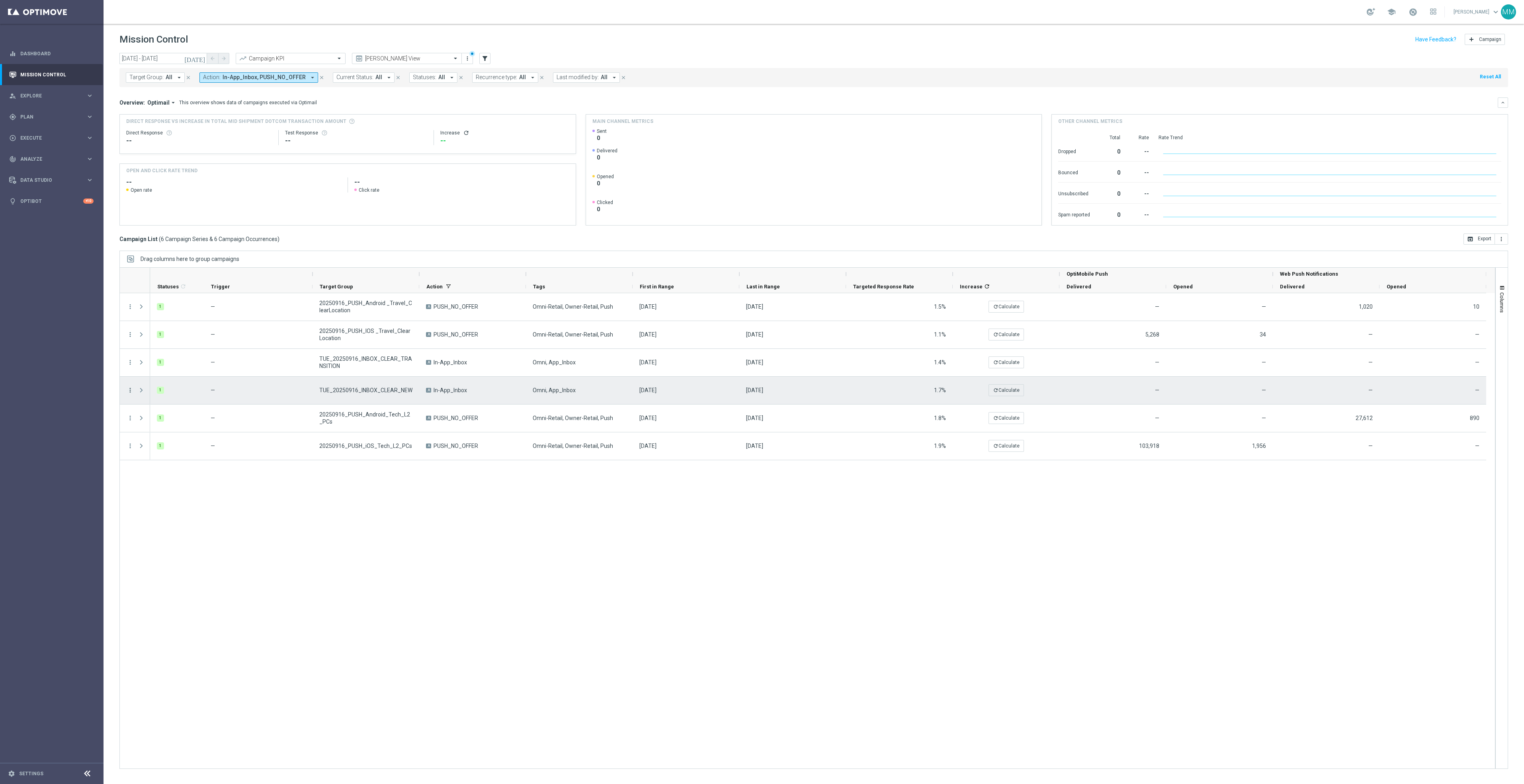
click at [131, 390] on icon "more_vert" at bounding box center [130, 390] width 7 height 7
click at [166, 455] on span "Duplicate and Edit" at bounding box center [166, 455] width 41 height 5
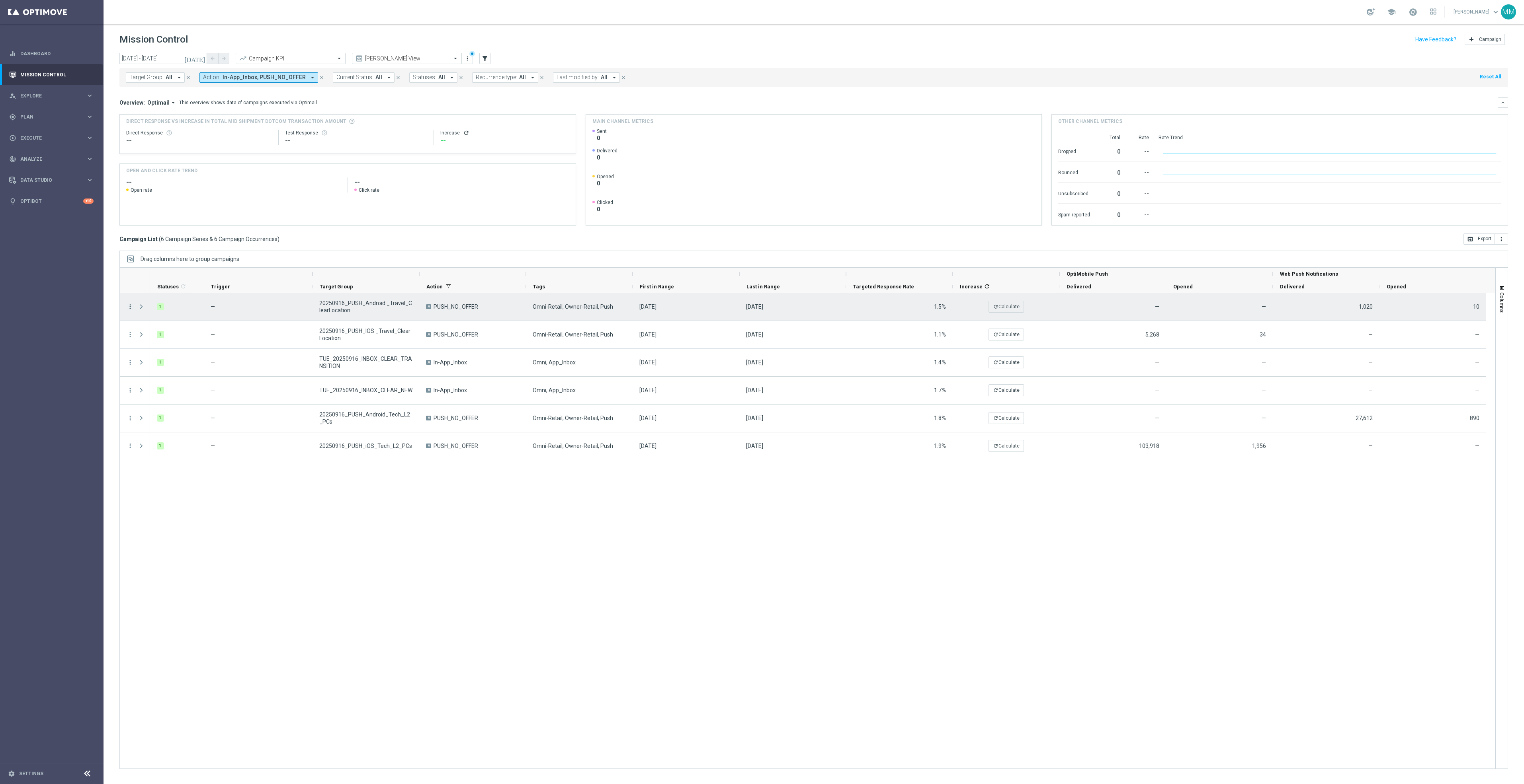
click at [130, 306] on icon "more_vert" at bounding box center [130, 307] width 7 height 7
click at [160, 372] on span "Duplicate and Edit" at bounding box center [166, 371] width 41 height 5
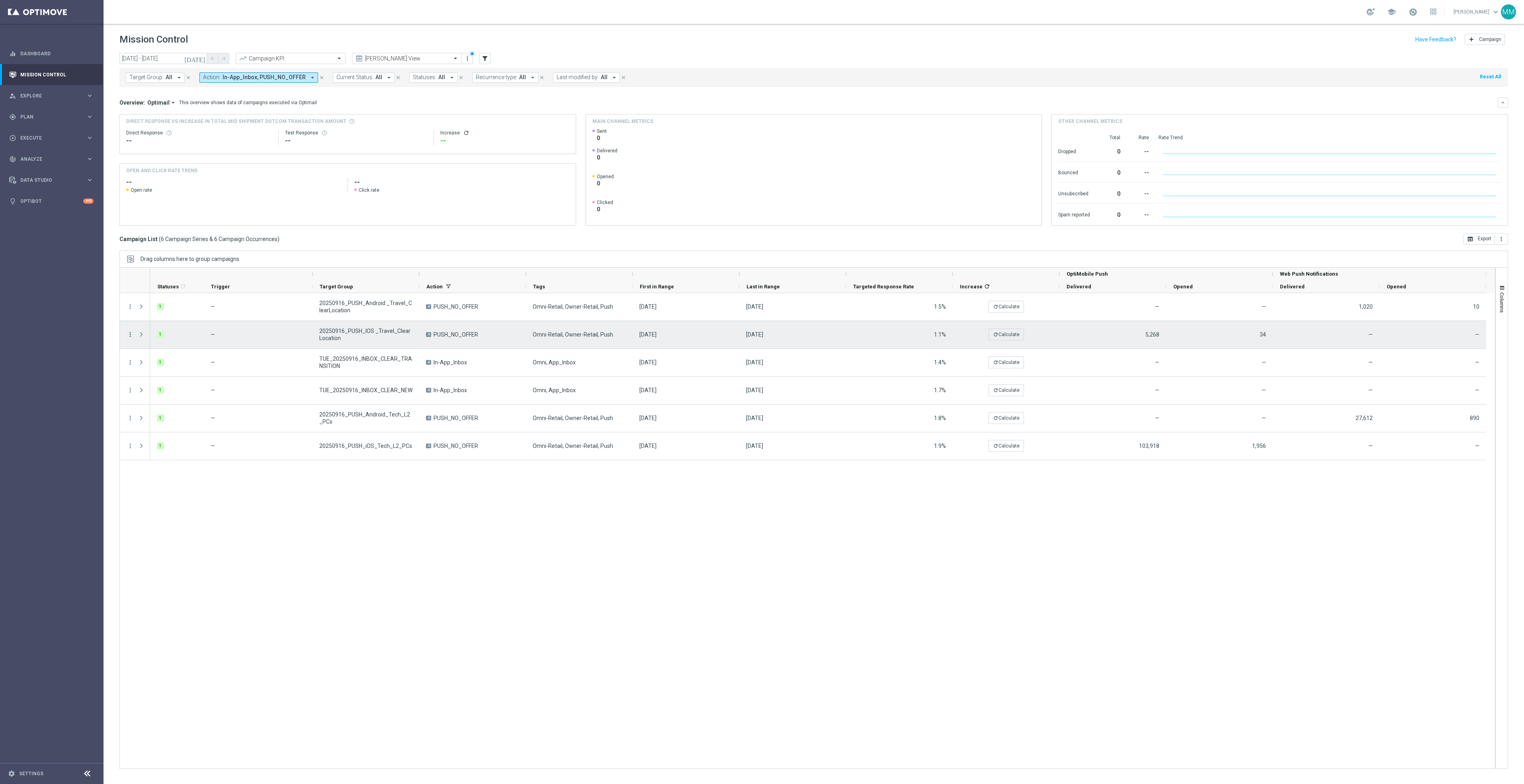
click at [131, 336] on icon "more_vert" at bounding box center [130, 335] width 7 height 7
click at [187, 397] on div "Duplicate and Edit" at bounding box center [183, 399] width 74 height 5
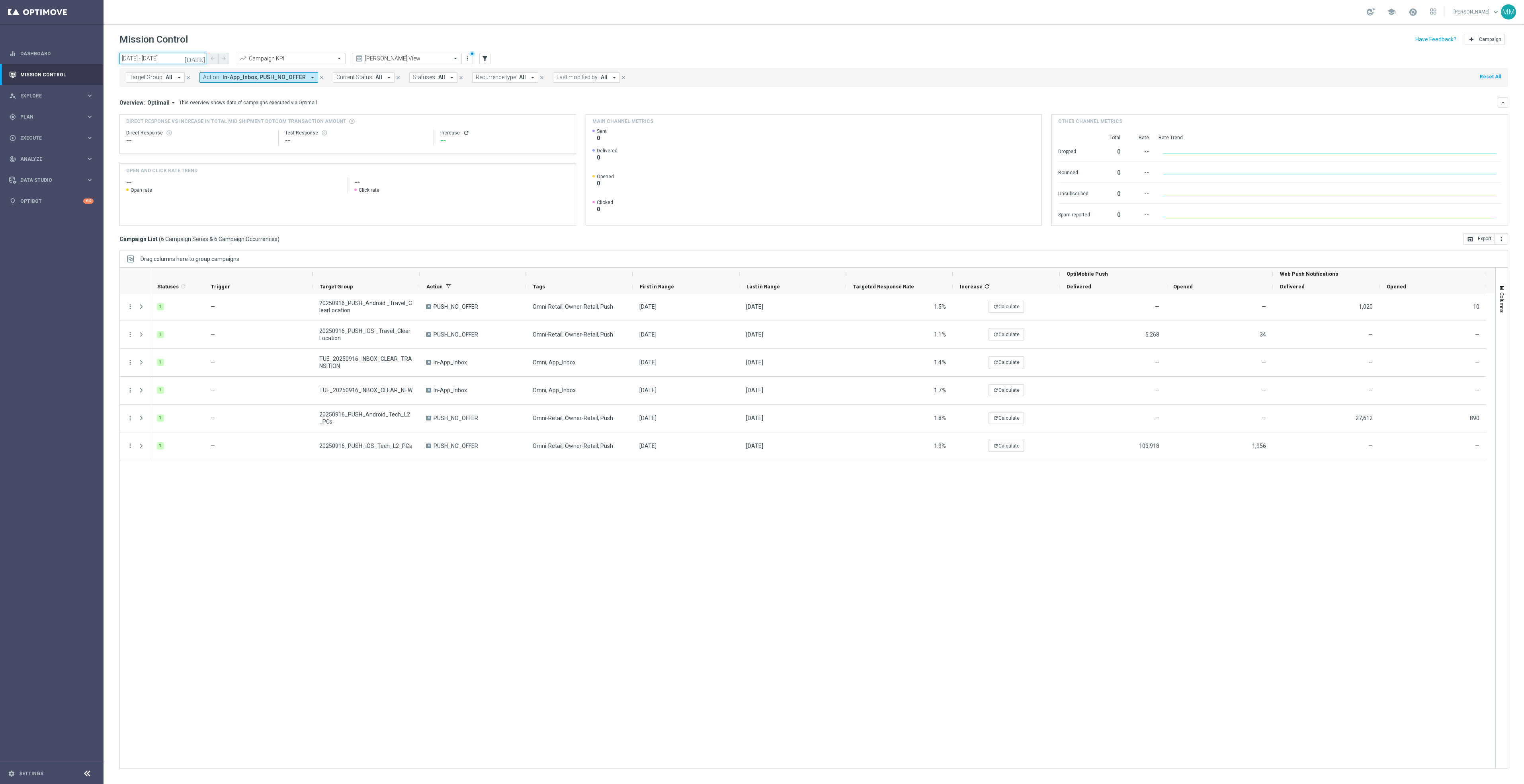
click at [173, 54] on input "16 Sep 2025 - 16 Sep 2025" at bounding box center [163, 59] width 88 height 11
click at [252, 615] on div "1 — 20250916_PUSH_Android _Travel_ClearLocation A PUSH_NO_OFFER Omni-Retail, Ow…" at bounding box center [822, 531] width 1345 height 475
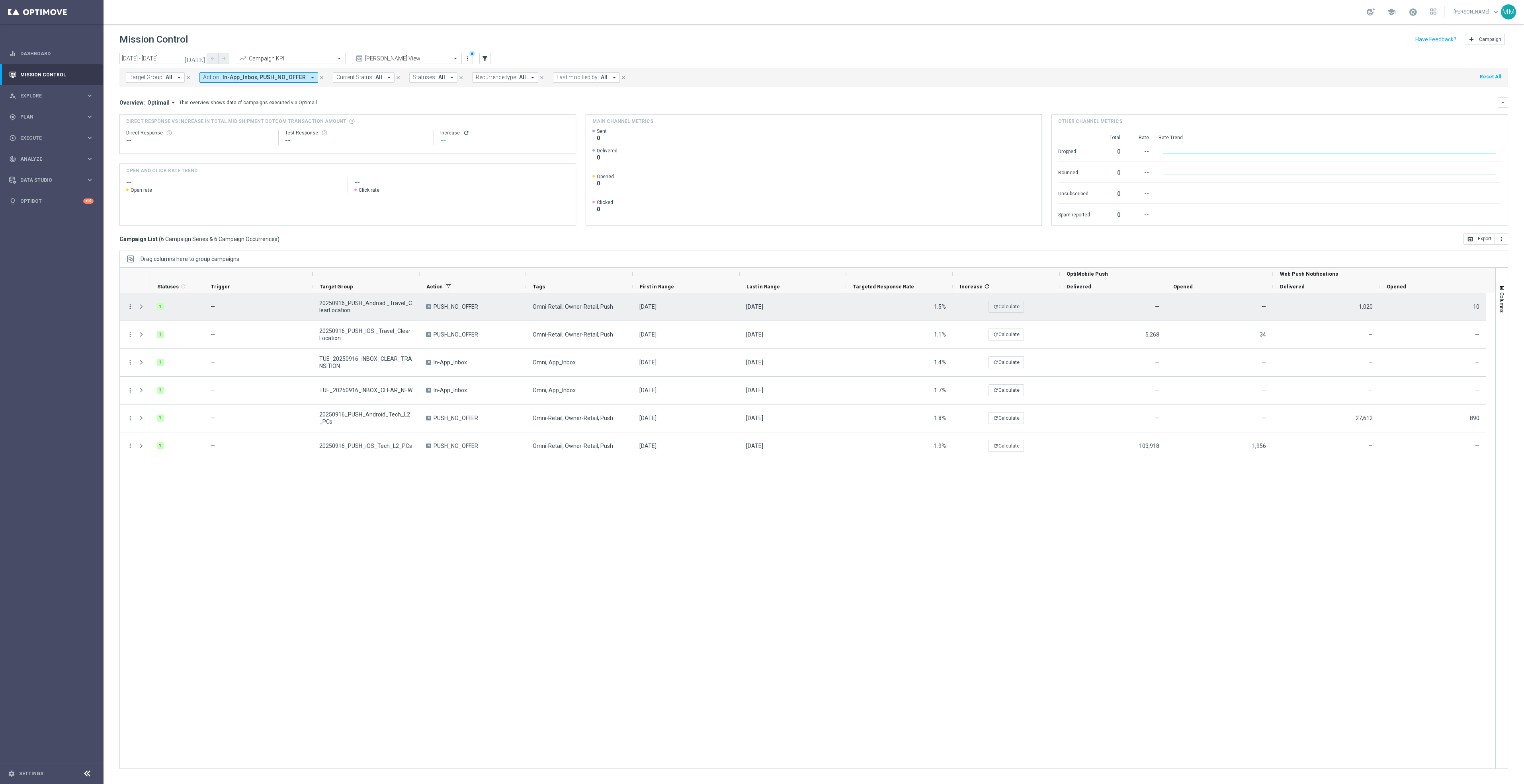
click at [128, 309] on icon "more_vert" at bounding box center [130, 307] width 7 height 7
click at [179, 371] on span "Duplicate and Edit" at bounding box center [166, 371] width 41 height 5
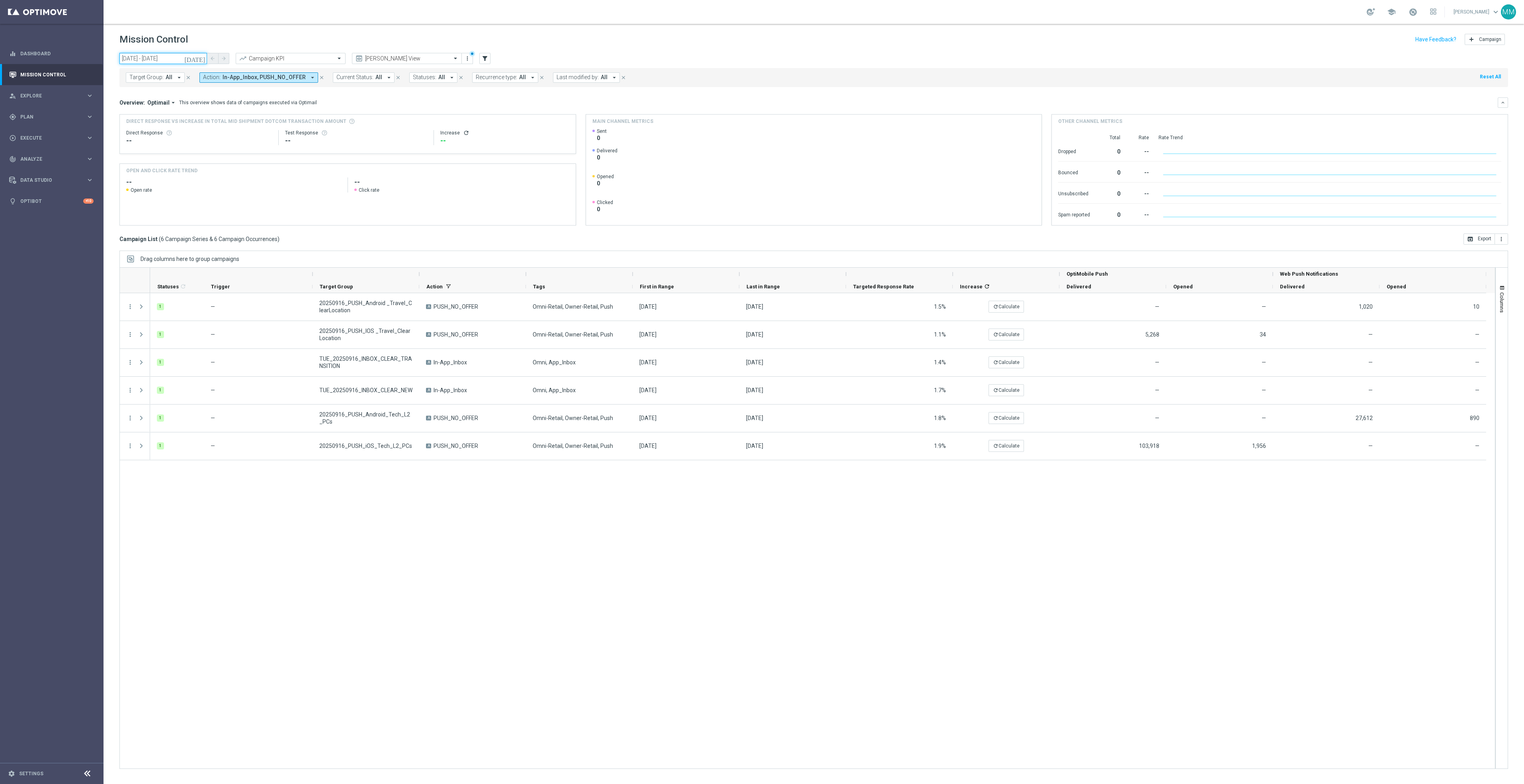
click at [183, 59] on input "16 Sep 2025 - 16 Sep 2025" at bounding box center [163, 59] width 88 height 11
click at [153, 154] on span "30" at bounding box center [151, 154] width 13 height 13
type input "30 Sep 2025 - 30 Sep 2025"
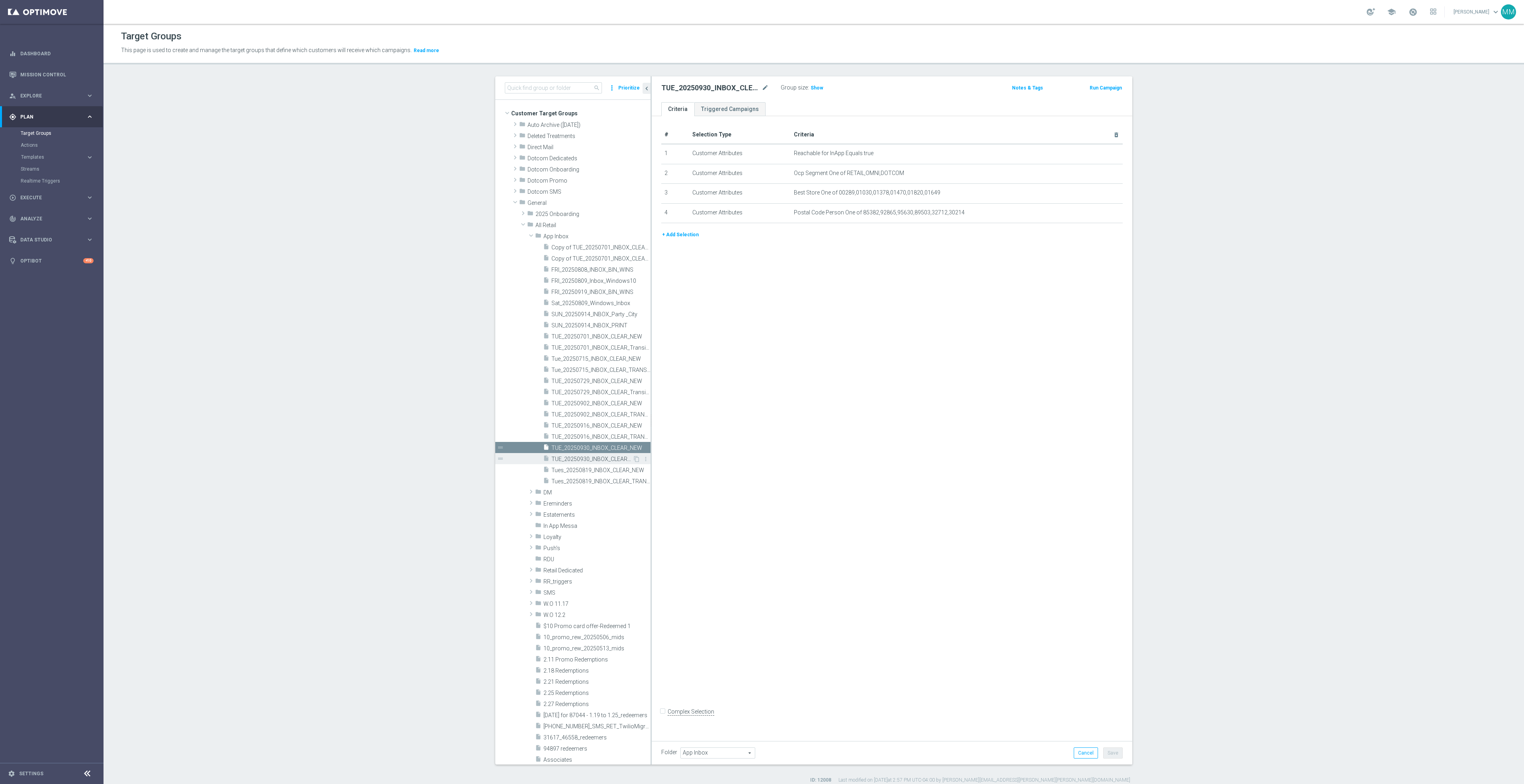
click at [574, 456] on span "TUE_20250930_INBOX_CLEAR_TRANSITION" at bounding box center [592, 459] width 81 height 7
click at [591, 448] on span "TUE_20250930_INBOX_CLEAR_NEW" at bounding box center [592, 448] width 81 height 7
click at [567, 450] on span "TUE_20250930_INBOX_CLEAR_NEW" at bounding box center [592, 448] width 81 height 7
click at [877, 429] on div at bounding box center [892, 420] width 32 height 32
click at [581, 457] on span "TUE_20250930_INBOX_CLEAR_TRANSITION" at bounding box center [592, 459] width 81 height 7
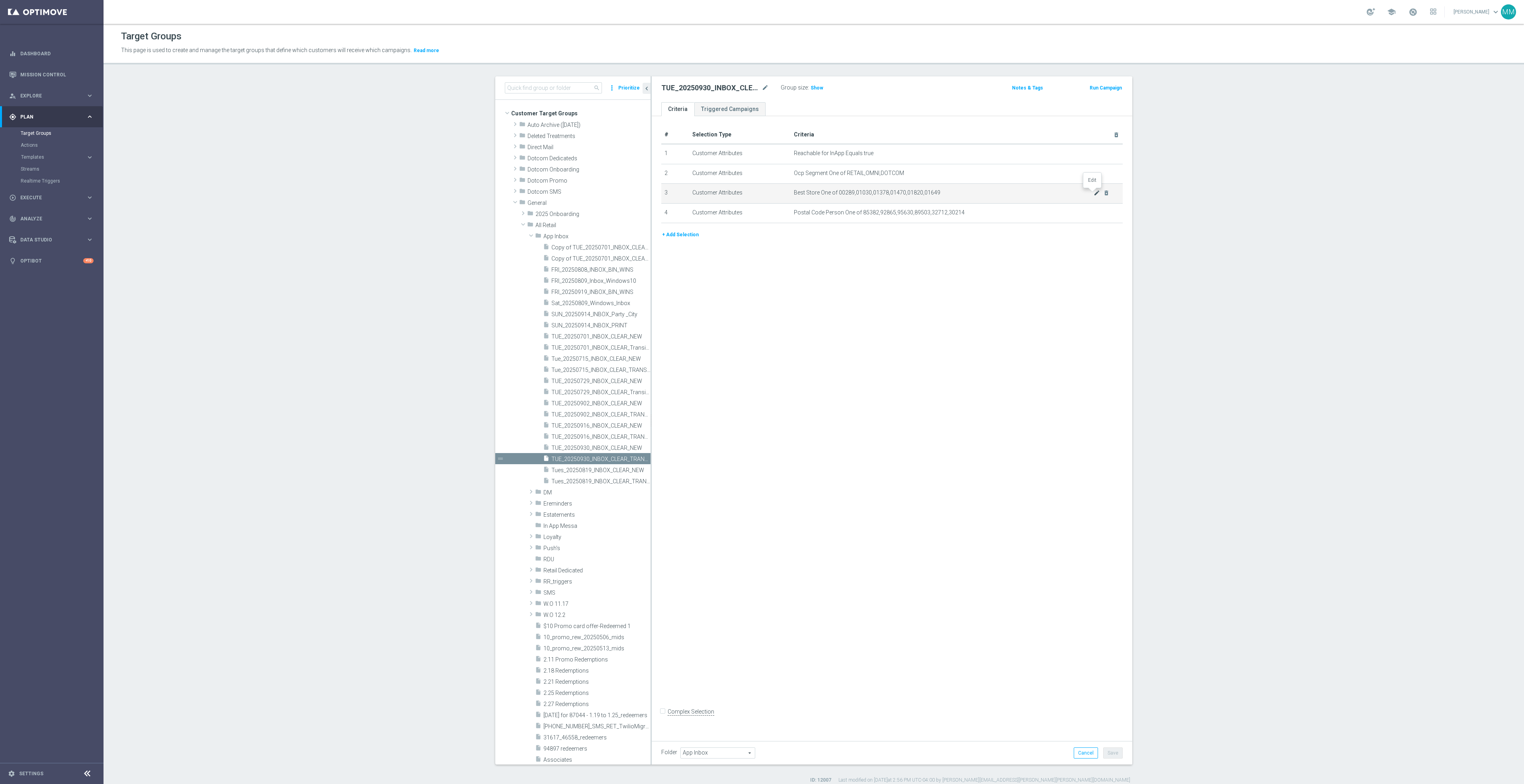
click at [1094, 194] on icon "mode_edit" at bounding box center [1097, 193] width 7 height 7
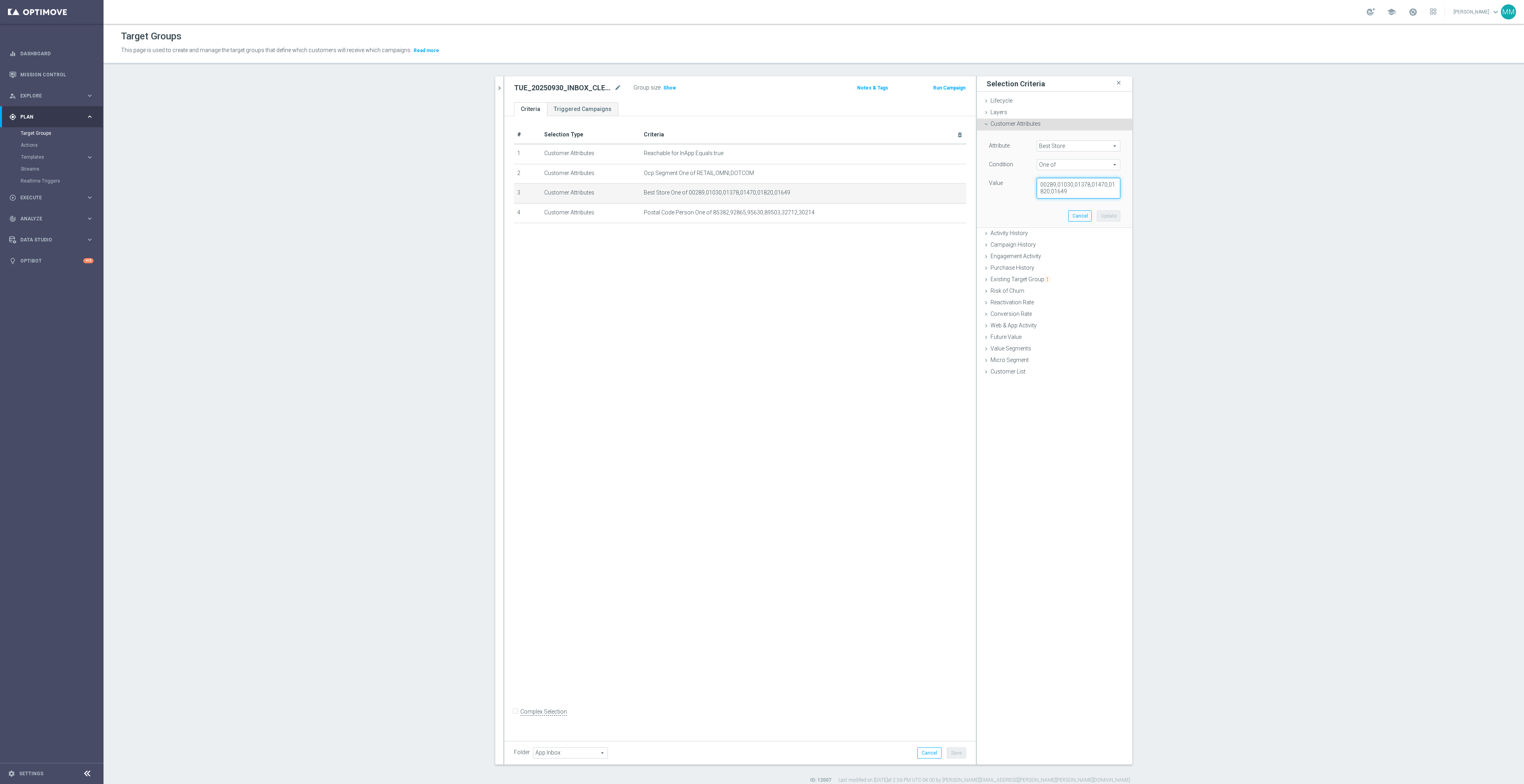
drag, startPoint x: 1063, startPoint y: 192, endPoint x: 986, endPoint y: 174, distance: 79.1
click at [989, 174] on div "Attribute Best Store Best Store arrow_drop_down search Condition One of One of …" at bounding box center [1055, 170] width 131 height 58
paste textarea "138,00245,00957,01251,01879,00636,01282,01721,01850,01915"
type textarea "00138,00245,00957,01251,01879,00636,01282,01721,01850,01915"
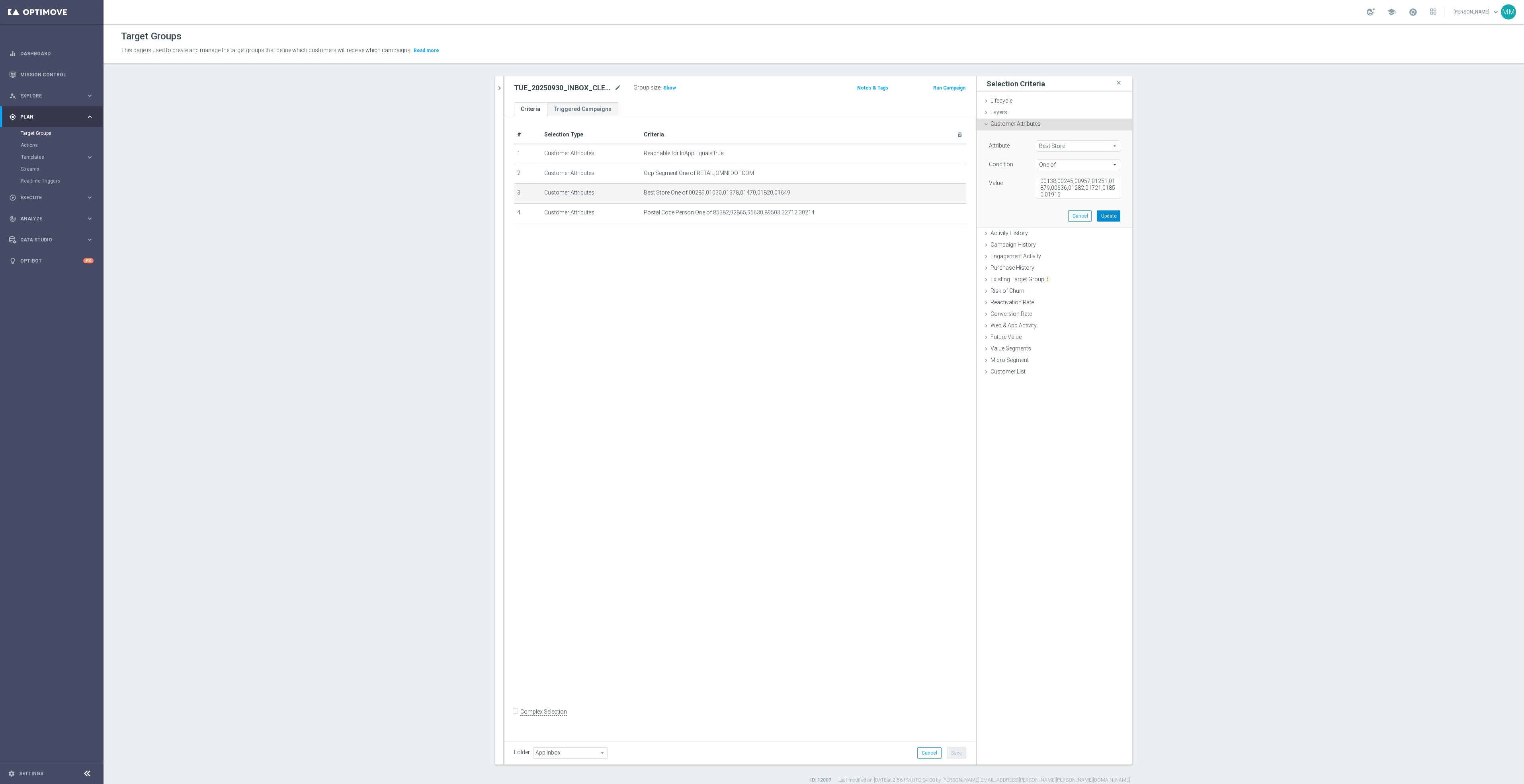
click at [1110, 212] on button "Update" at bounding box center [1109, 216] width 24 height 11
click at [938, 213] on icon "mode_edit" at bounding box center [941, 213] width 7 height 7
drag, startPoint x: 1084, startPoint y: 196, endPoint x: 924, endPoint y: 164, distance: 163.2
click at [924, 164] on as-split "search more_vert Prioritize Customer Target Groups library_add create_new_folder" at bounding box center [813, 420] width 637 height 688
paste textarea "17601,07728,11215,75248,78257,93010,76063,33186,02184,32250"
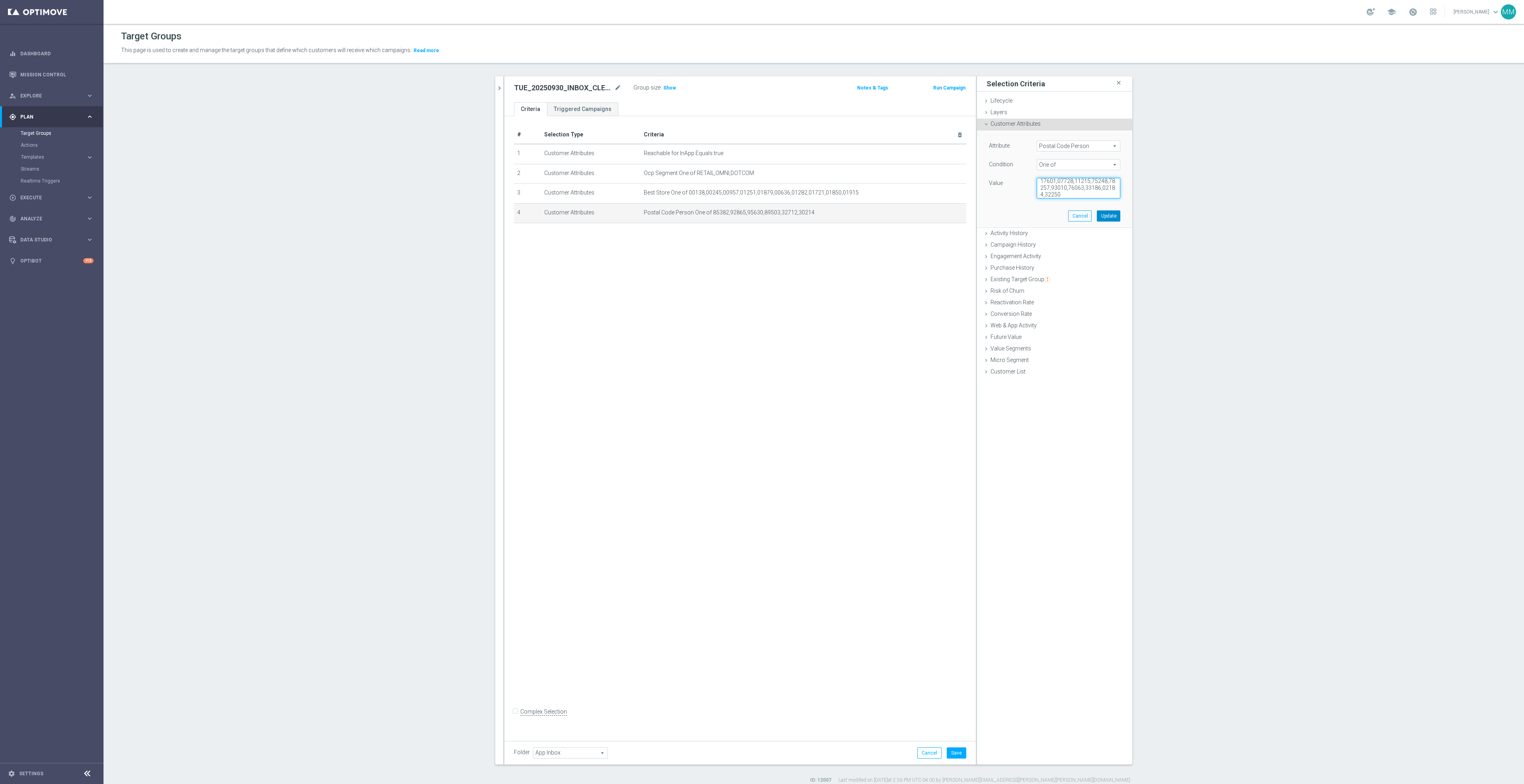
type textarea "17601,07728,11215,75248,78257,93010,76063,33186,02184,32250"
click at [1102, 215] on button "Update" at bounding box center [1109, 216] width 24 height 11
click at [954, 753] on button "Save" at bounding box center [956, 753] width 20 height 11
click at [496, 86] on icon "chevron_right" at bounding box center [499, 88] width 8 height 8
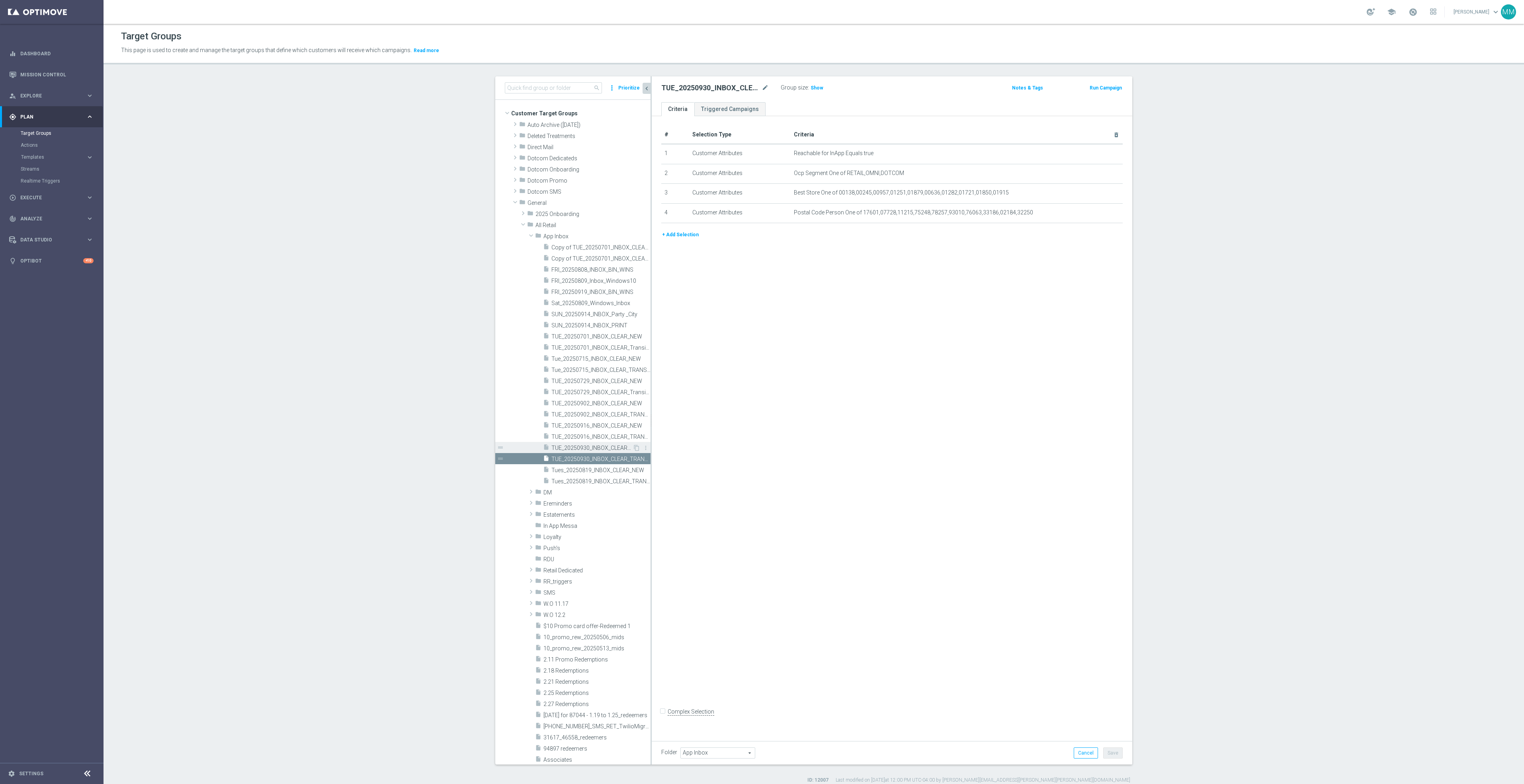
click at [570, 450] on span "TUE_20250930_INBOX_CLEAR_NEW" at bounding box center [592, 448] width 81 height 7
click at [1094, 193] on icon "mode_edit" at bounding box center [1097, 193] width 7 height 7
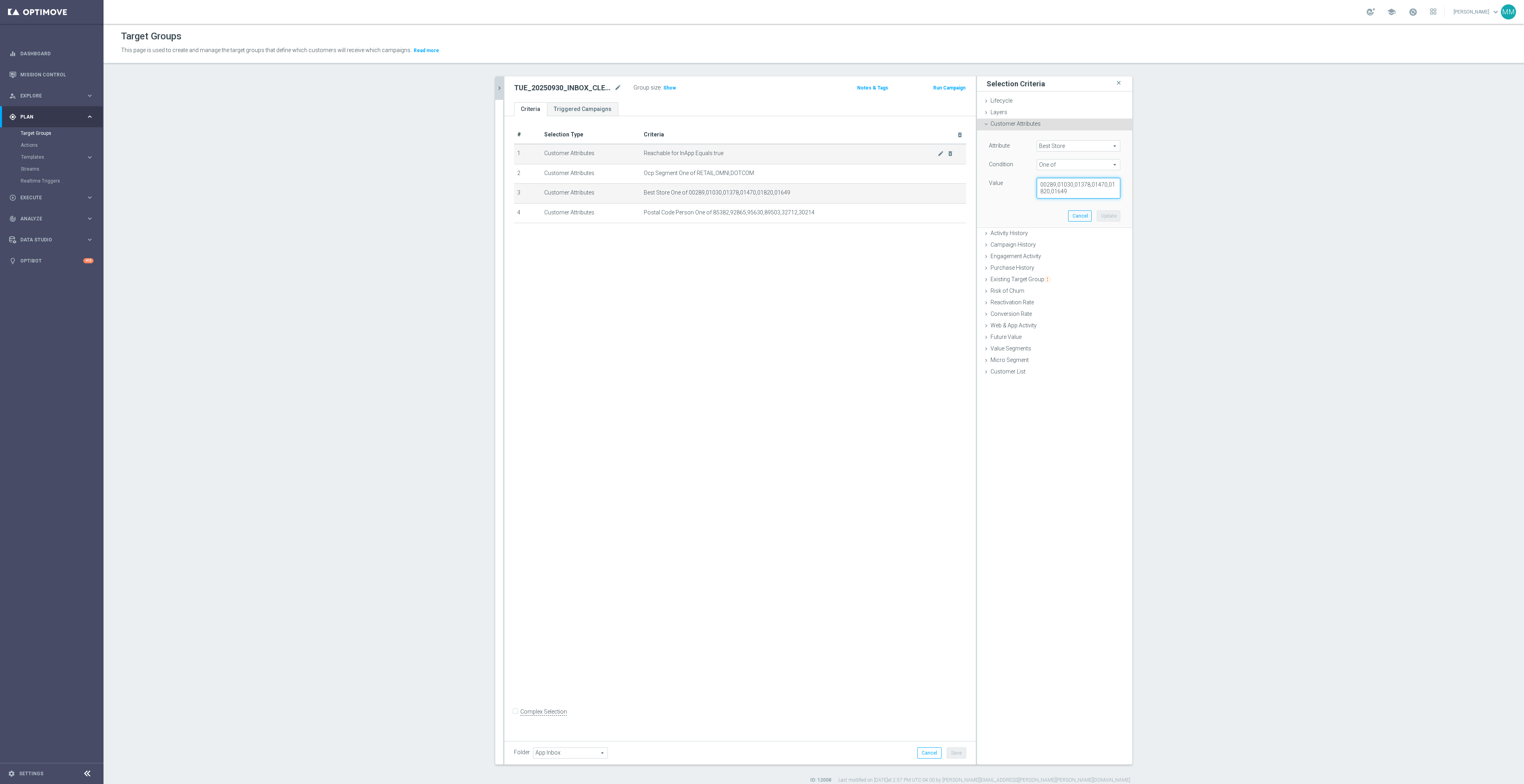
drag, startPoint x: 1076, startPoint y: 195, endPoint x: 917, endPoint y: 156, distance: 163.7
click at [917, 156] on as-split "search more_vert Prioritize Customer Target Groups library_add create_new_folder" at bounding box center [813, 420] width 637 height 688
paste textarea "444,00589,01895,00109,00602,0689,00844,01657,00180,01952"
type textarea "00444,00589,01895,00109,00602,0689,00844,01657,00180,01952"
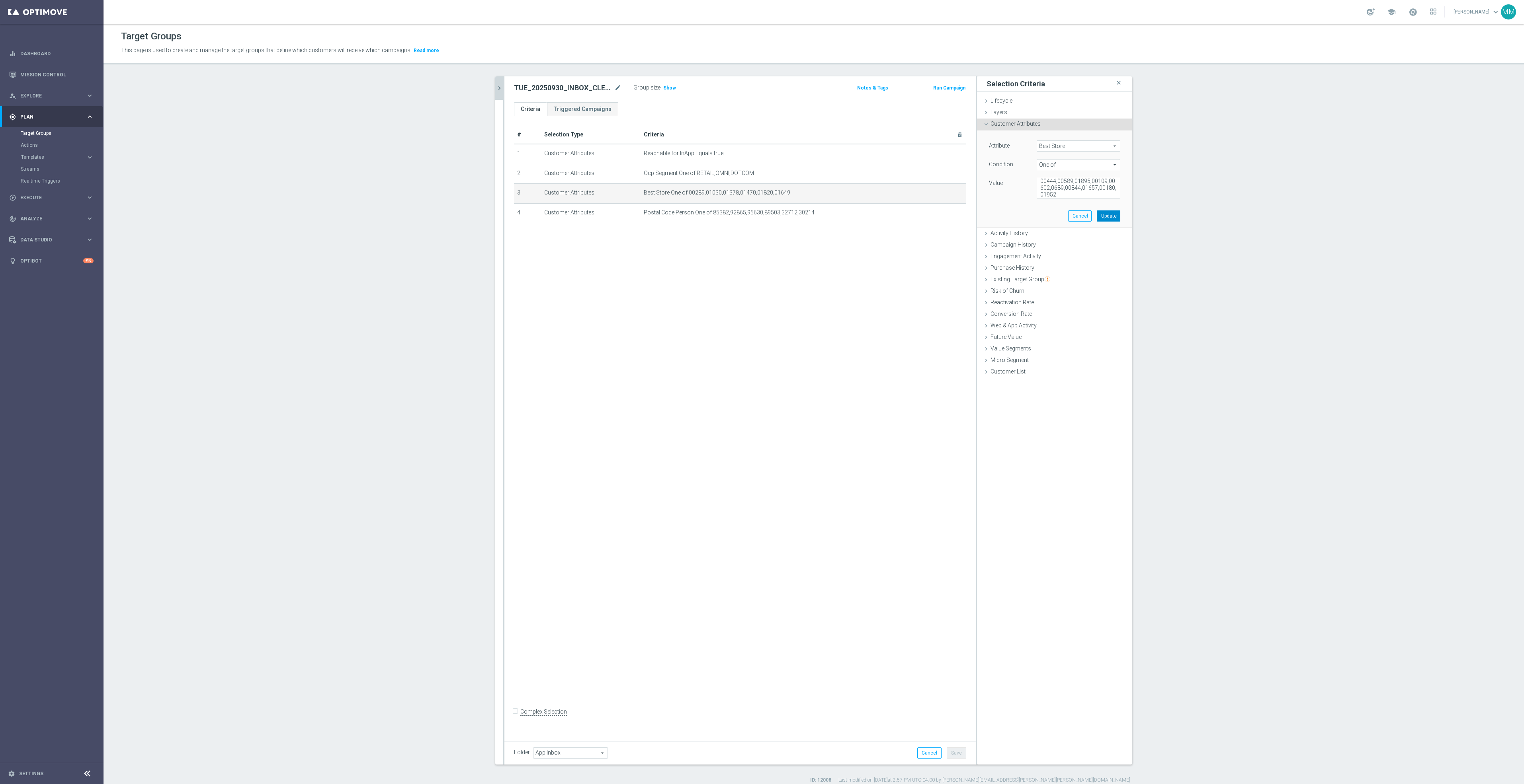
click at [1113, 212] on button "Update" at bounding box center [1109, 216] width 24 height 11
click at [938, 212] on icon "mode_edit" at bounding box center [941, 213] width 7 height 7
drag, startPoint x: 1063, startPoint y: 197, endPoint x: 964, endPoint y: 178, distance: 100.8
click at [964, 178] on as-split "search more_vert Prioritize Customer Target Groups library_add create_new_folder" at bounding box center [813, 420] width 637 height 688
paste textarea "52807,48604,60137,08066,45373,21401,29803,60453,91604,11590"
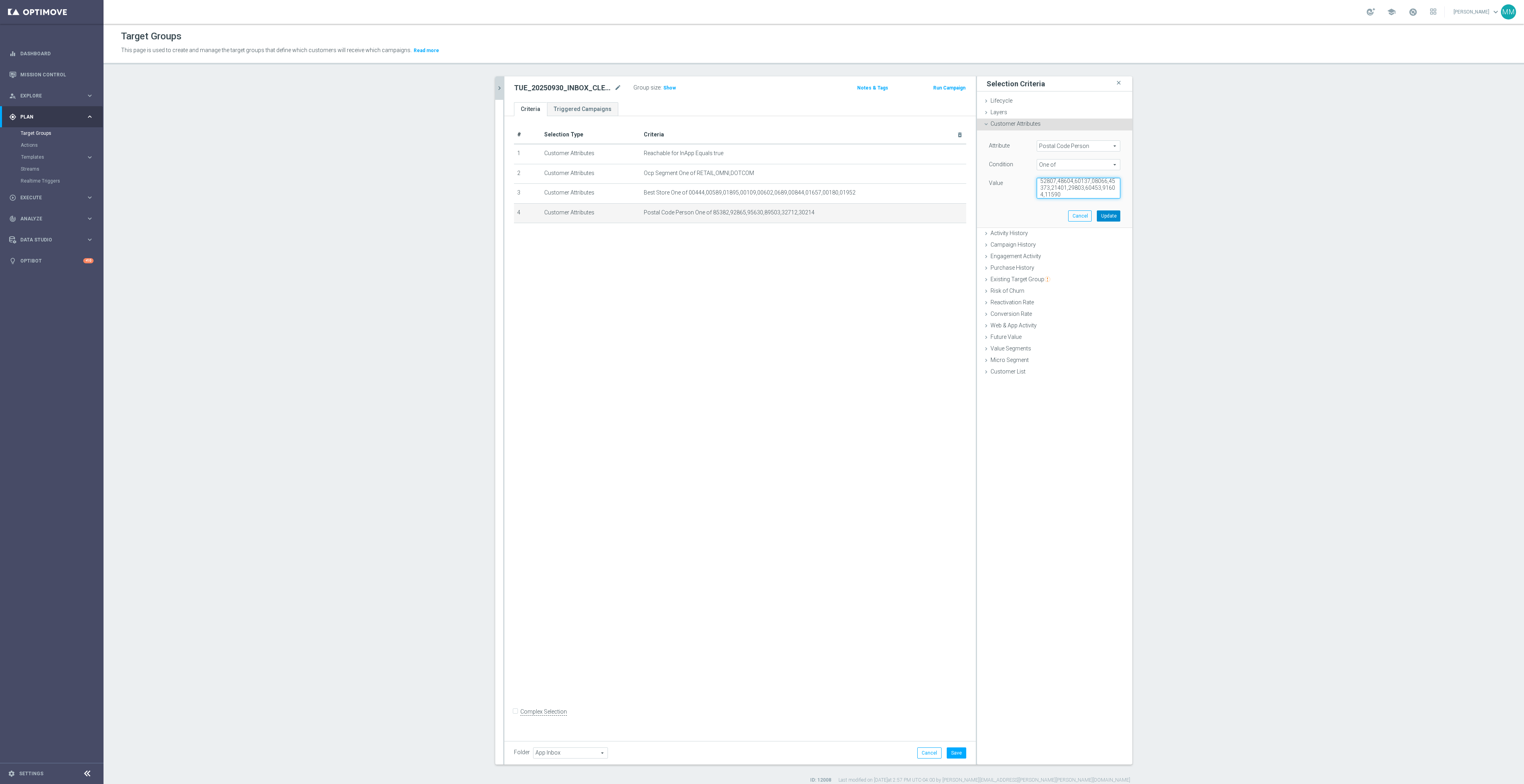
type textarea "52807,48604,60137,08066,45373,21401,29803,60453,91604,11590"
click at [1105, 215] on button "Update" at bounding box center [1109, 216] width 24 height 11
click at [950, 753] on button "Save" at bounding box center [956, 753] width 20 height 11
click at [505, 82] on div "TUE_20250930_INBOX_CLEAR_NEW mode_edit Group size : Show Notes & Tags Run Campa…" at bounding box center [740, 89] width 472 height 26
click at [496, 86] on icon "chevron_right" at bounding box center [499, 88] width 8 height 8
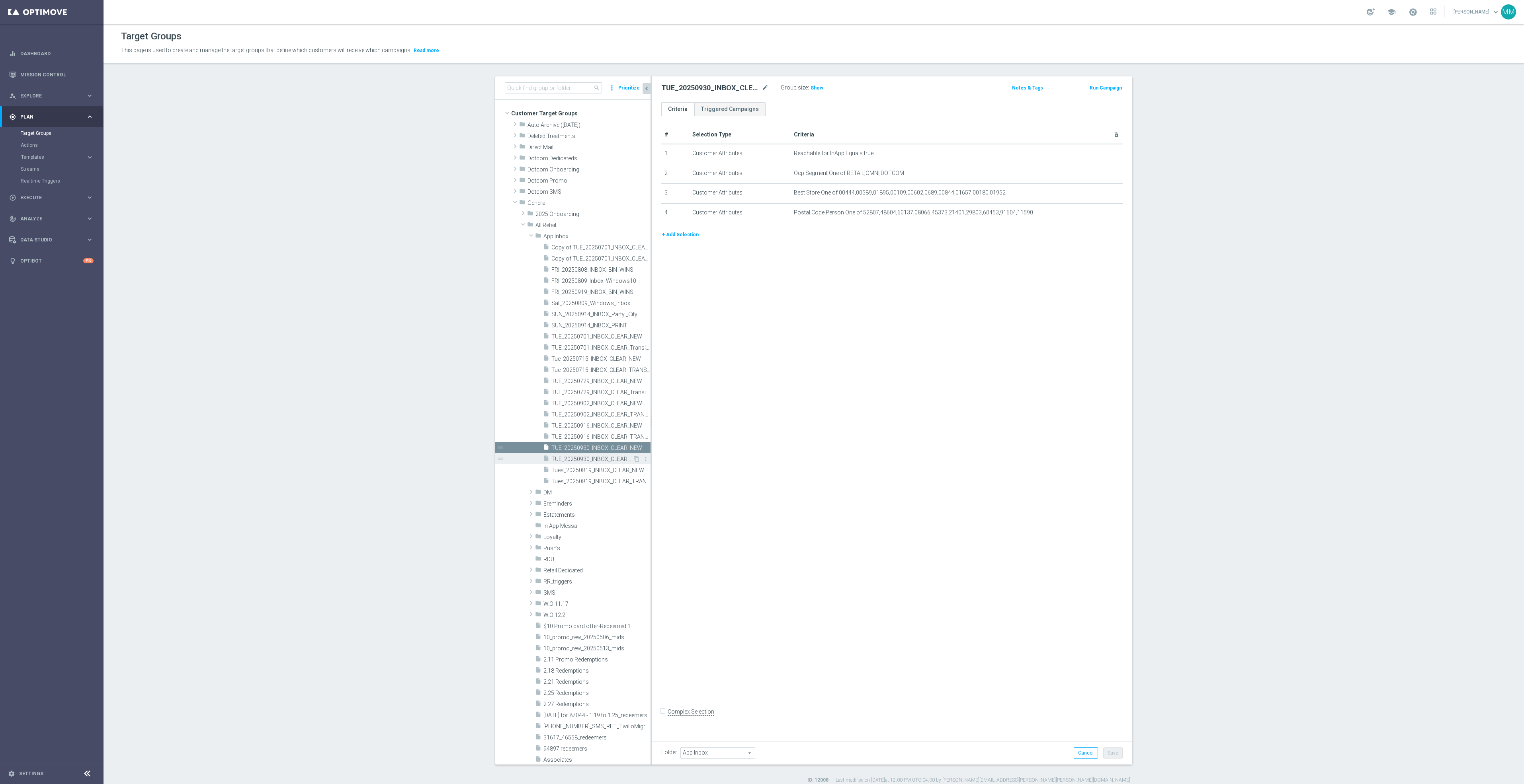
click at [595, 458] on span "TUE_20250930_INBOX_CLEAR_TRANSITION" at bounding box center [592, 459] width 81 height 7
click at [589, 449] on span "TUE_20250930_INBOX_CLEAR_NEW" at bounding box center [592, 448] width 81 height 7
click at [587, 459] on span "TUE_20250930_INBOX_CLEAR_TRANSITION" at bounding box center [592, 459] width 81 height 7
click at [515, 96] on div "search more_vert Prioritize" at bounding box center [573, 88] width 155 height 24
click at [527, 82] on input at bounding box center [553, 88] width 97 height 11
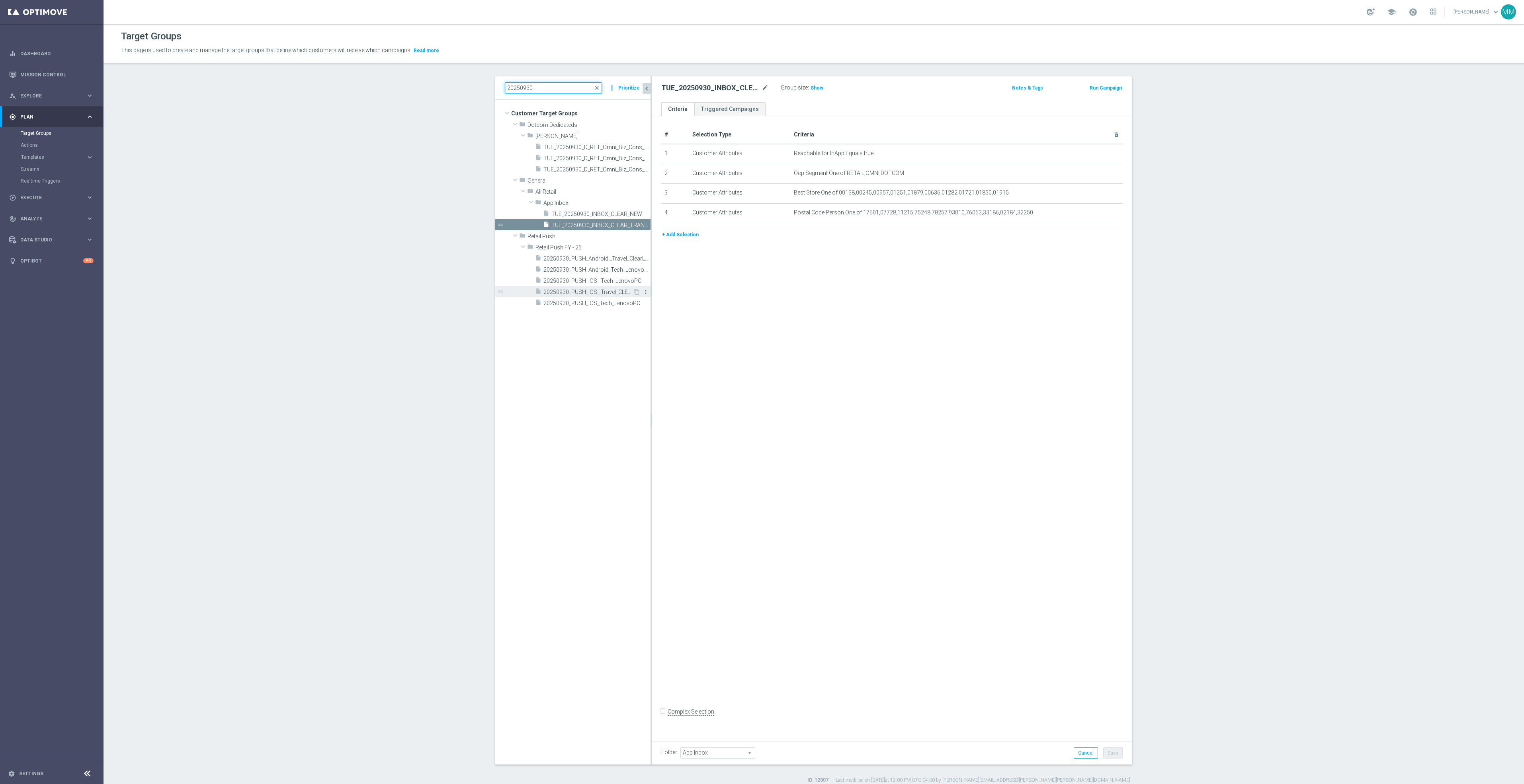
type input "20250930"
click at [642, 293] on icon "more_vert" at bounding box center [645, 292] width 7 height 7
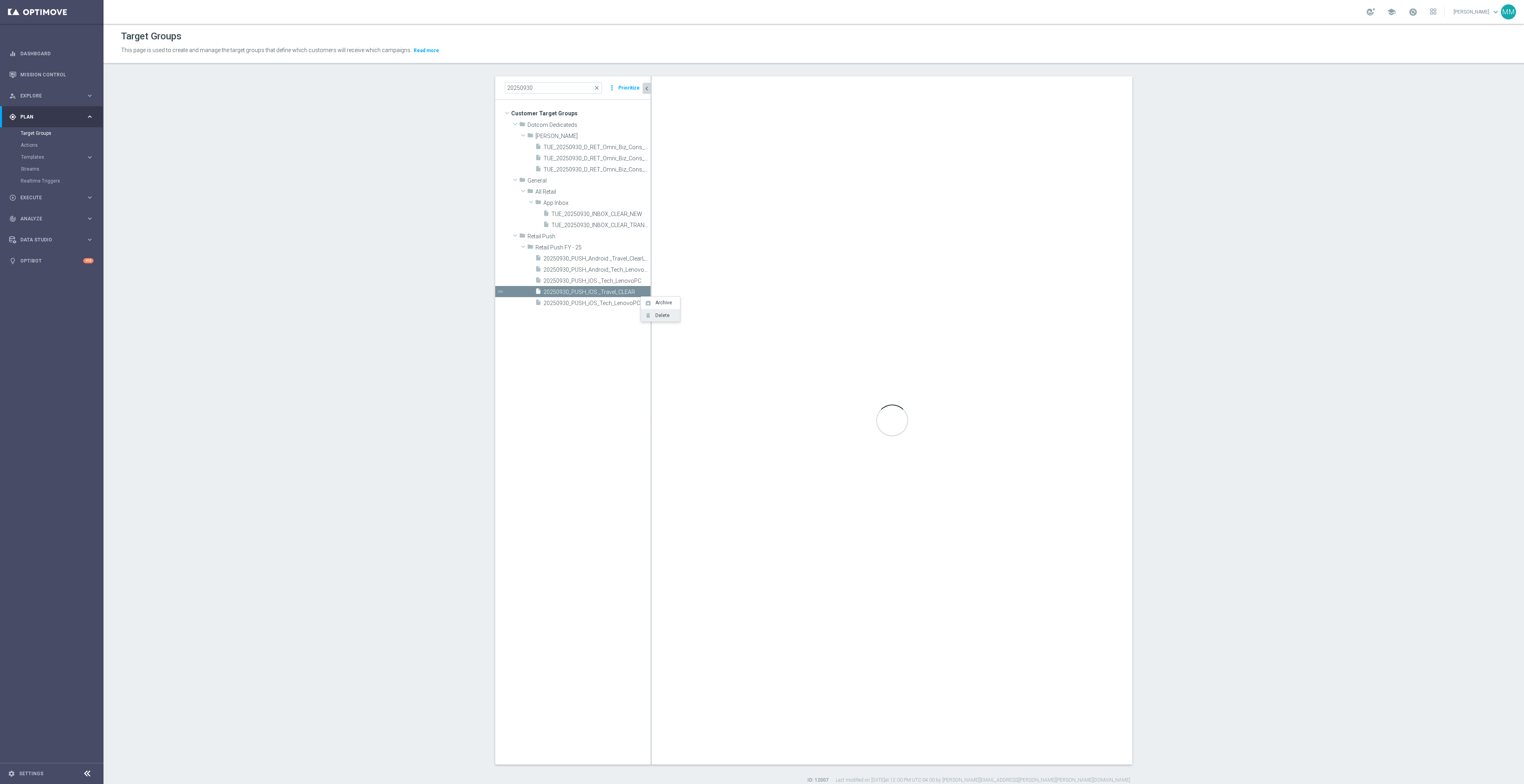
click at [661, 318] on li "delete Delete" at bounding box center [660, 315] width 39 height 12
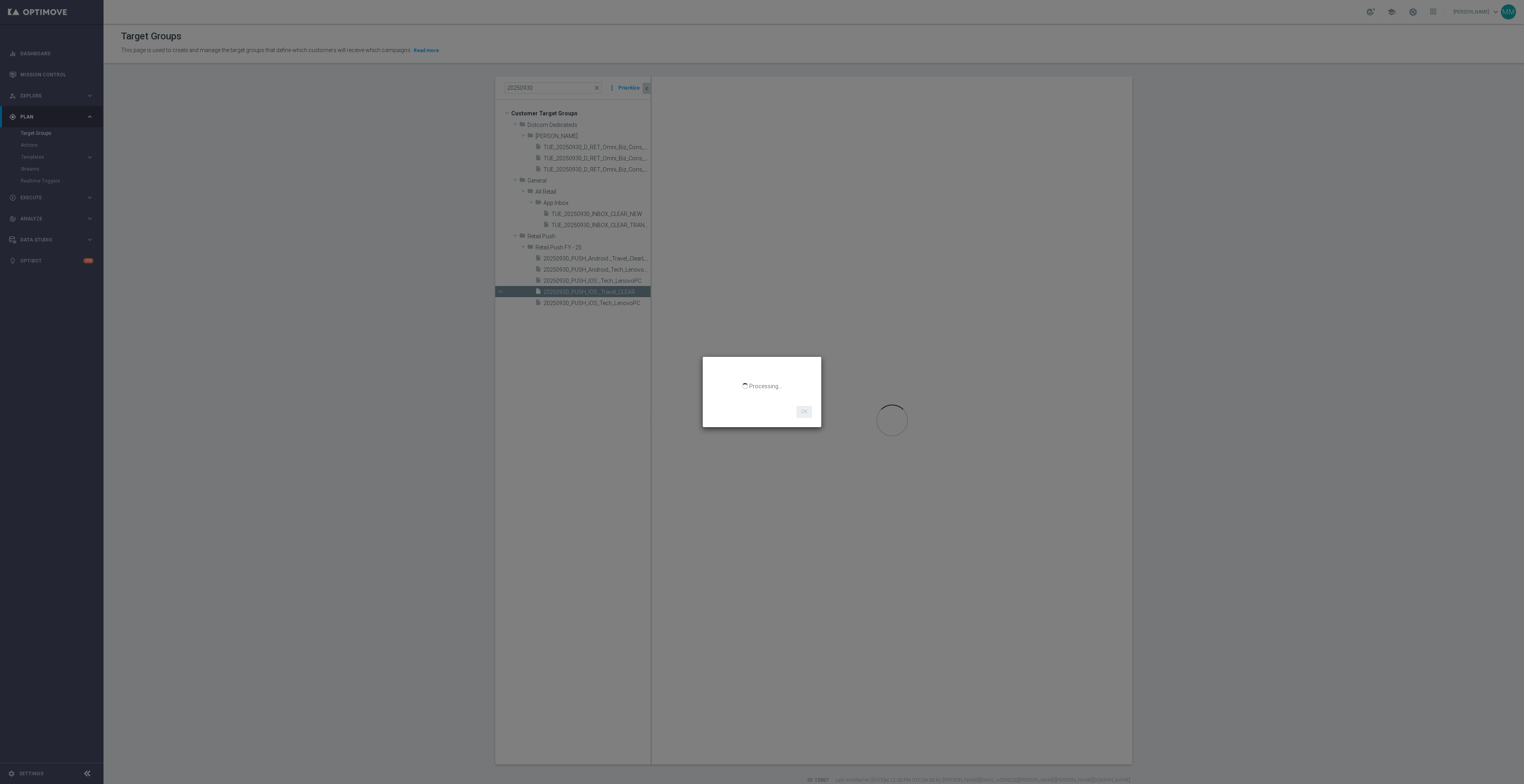
checkbox input "true"
type input "Retail Push FY - 25"
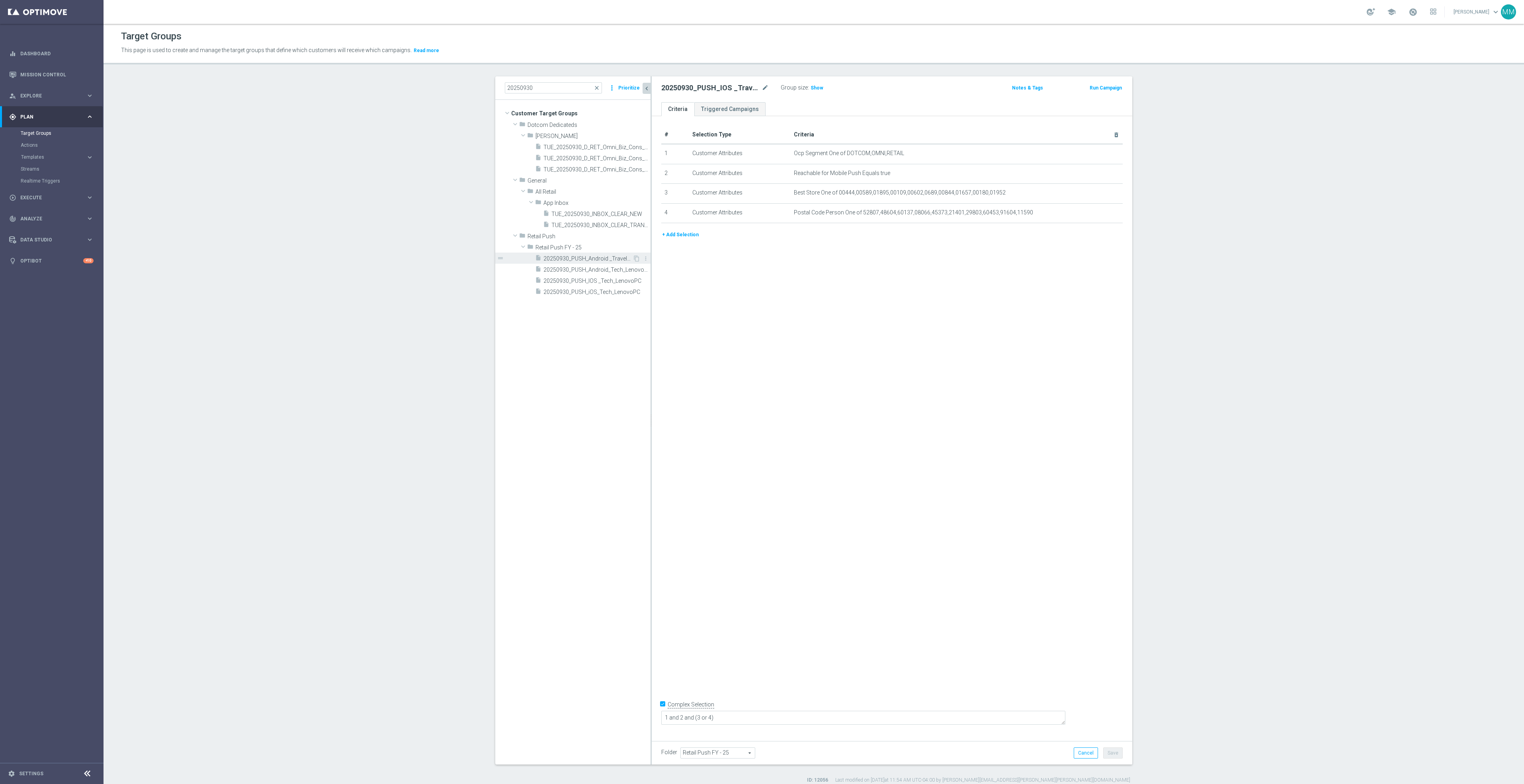
click at [600, 257] on span "20250930_PUSH_Android _Travel_ClearLocation" at bounding box center [588, 258] width 89 height 7
click at [634, 261] on icon "content_copy" at bounding box center [637, 258] width 7 height 7
drag, startPoint x: 761, startPoint y: 88, endPoint x: 691, endPoint y: 116, distance: 75.4
click at [761, 88] on icon "mode_edit" at bounding box center [765, 88] width 7 height 9
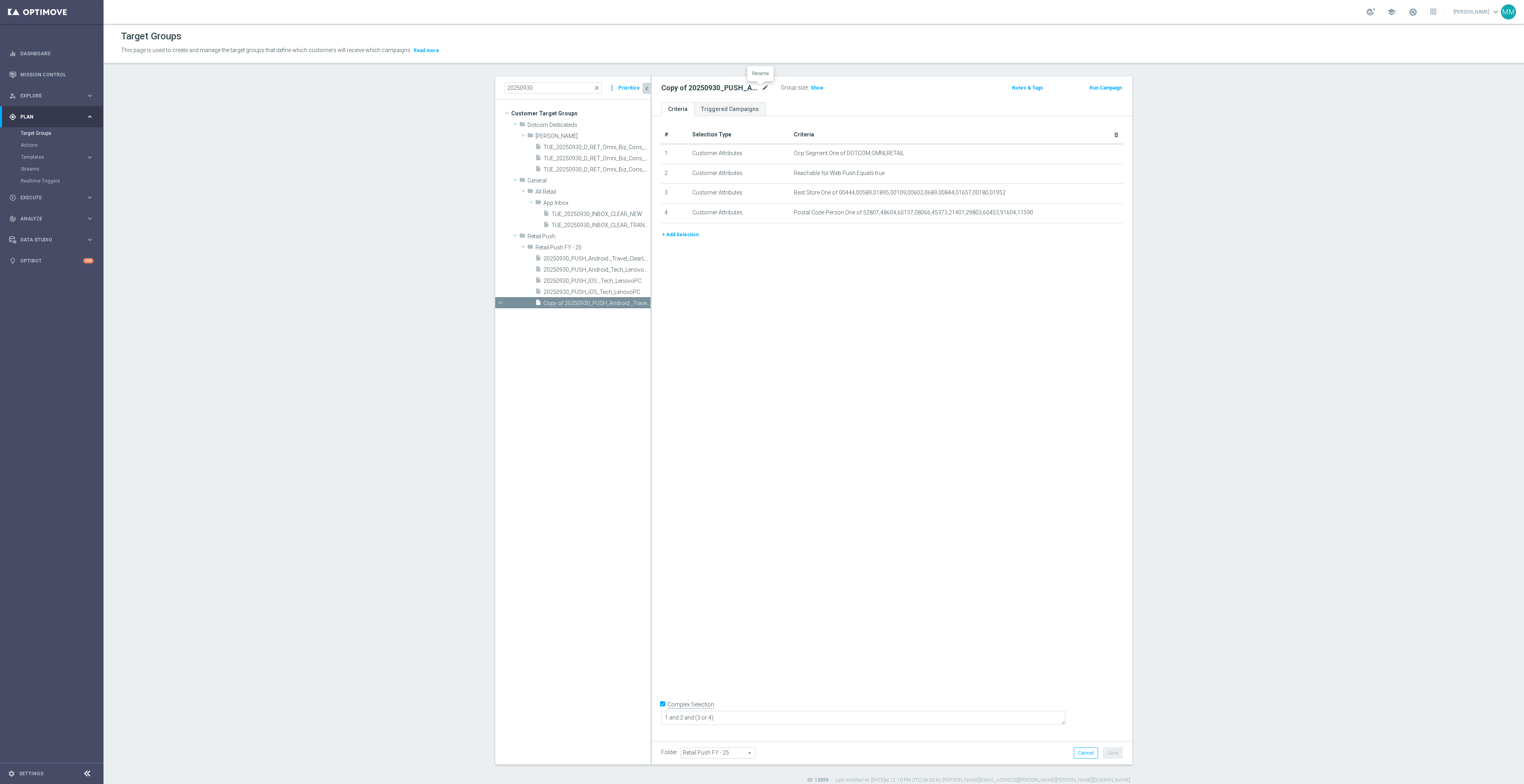
click at [761, 89] on icon "mode_edit" at bounding box center [765, 88] width 7 height 9
type input "20250916_PUSH_IOS _Travel_ClearLocation"
click at [1094, 172] on icon "mode_edit" at bounding box center [1097, 173] width 7 height 7
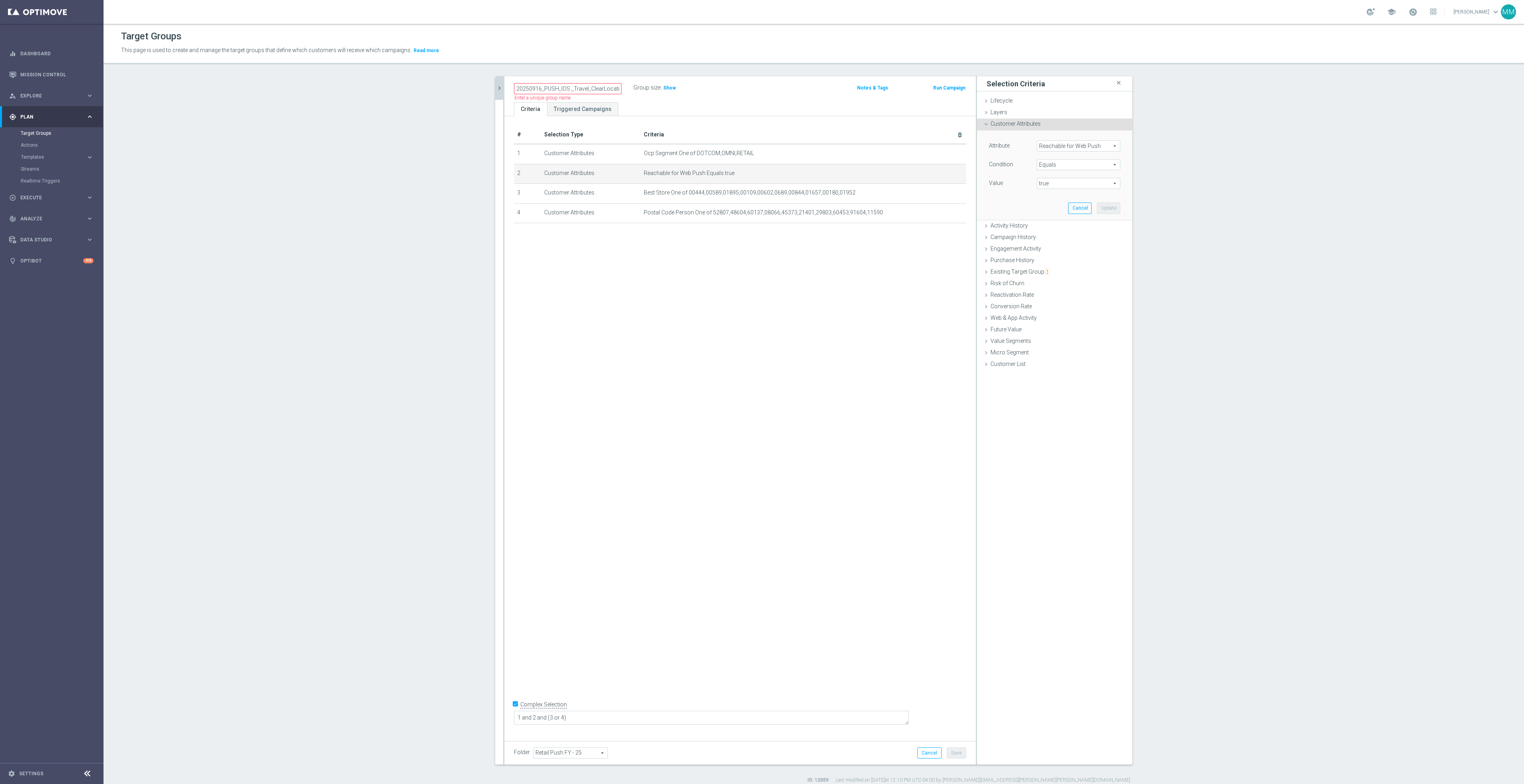
click at [1079, 144] on span "Reachable for Web Push" at bounding box center [1079, 145] width 83 height 10
click at [1079, 144] on input "search" at bounding box center [1078, 146] width 83 height 11
type input "REACHABLE"
click at [1087, 171] on span "Reachable for Mobile Push" at bounding box center [1075, 168] width 69 height 7
type input "Reachable for Mobile Push"
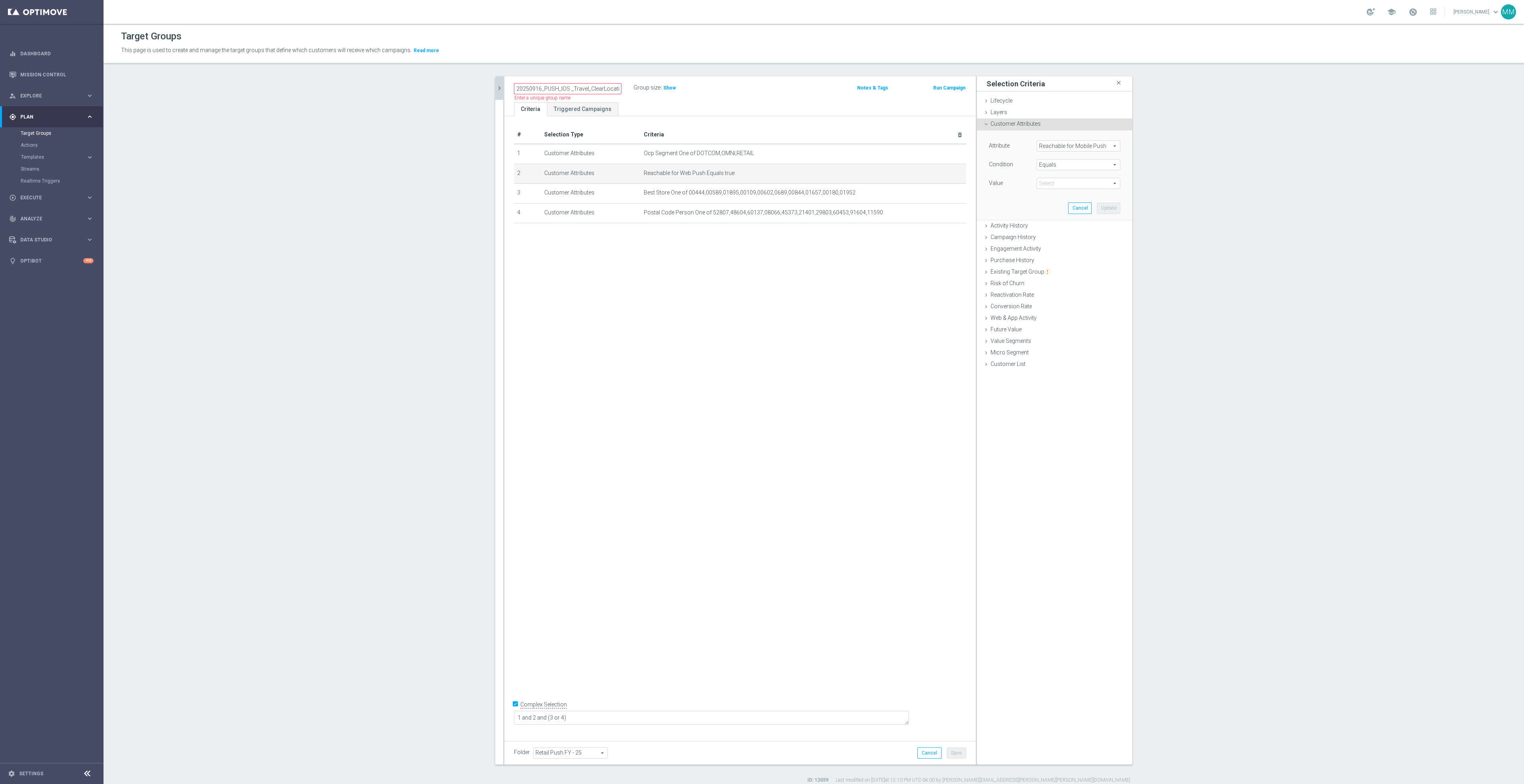
click at [1073, 186] on span "true" at bounding box center [1079, 183] width 83 height 10
click at [1056, 208] on span "true" at bounding box center [1079, 206] width 76 height 7
type input "true"
click at [1115, 206] on button "Update" at bounding box center [1109, 208] width 24 height 11
click at [558, 83] on input "20250916_PUSH_IOS _Travel_ClearLocation" at bounding box center [568, 89] width 108 height 11
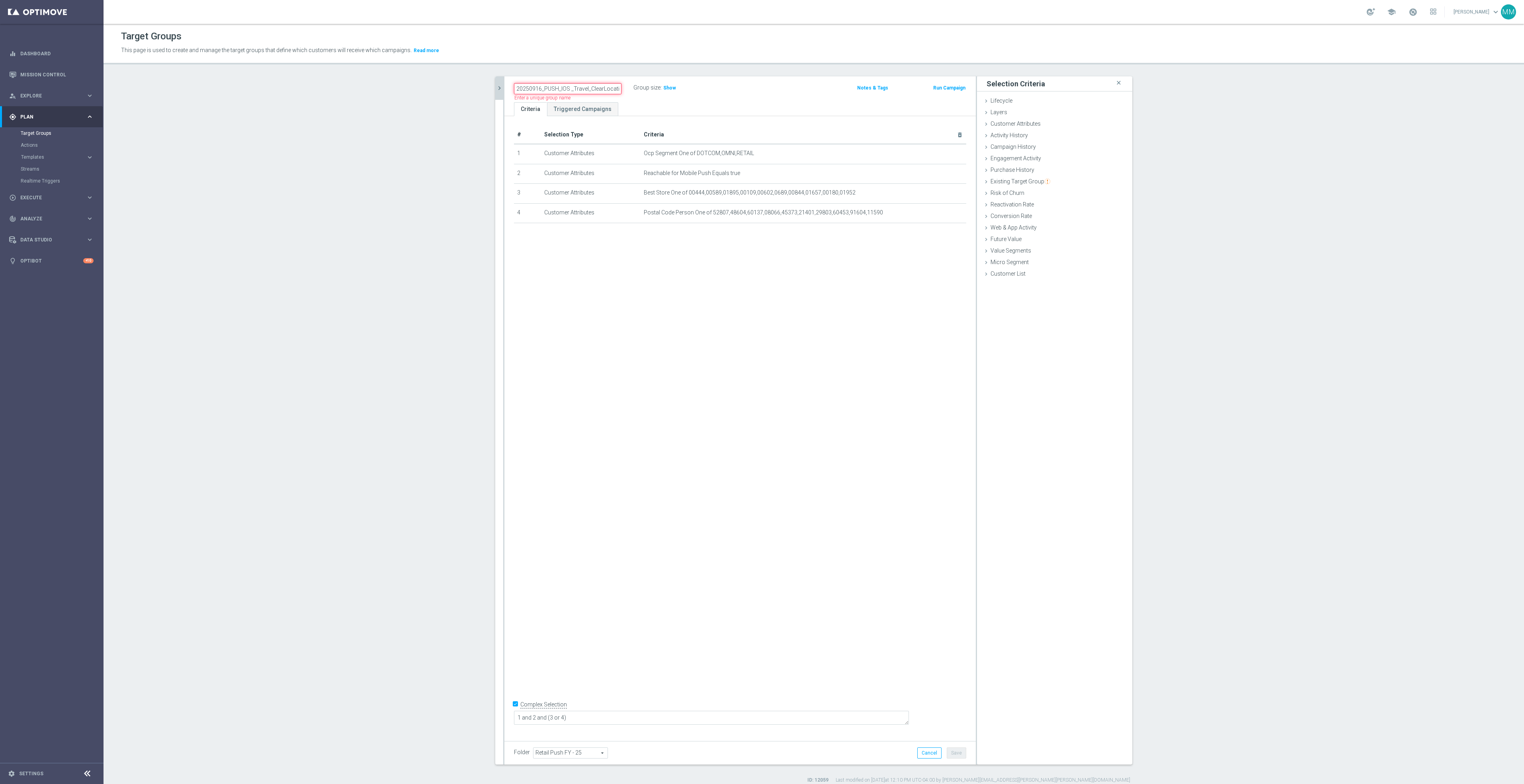
drag, startPoint x: 537, startPoint y: 88, endPoint x: 531, endPoint y: 88, distance: 6.0
click at [531, 88] on input "20250916_PUSH_IOS _Travel_ClearLocation" at bounding box center [568, 89] width 108 height 11
drag, startPoint x: 580, startPoint y: 86, endPoint x: 729, endPoint y: 135, distance: 156.9
click at [729, 135] on div "20250930_PUSH_IOS _Travel_ClearLocation Group size : Show Notes & Tags Run Camp…" at bounding box center [740, 420] width 472 height 688
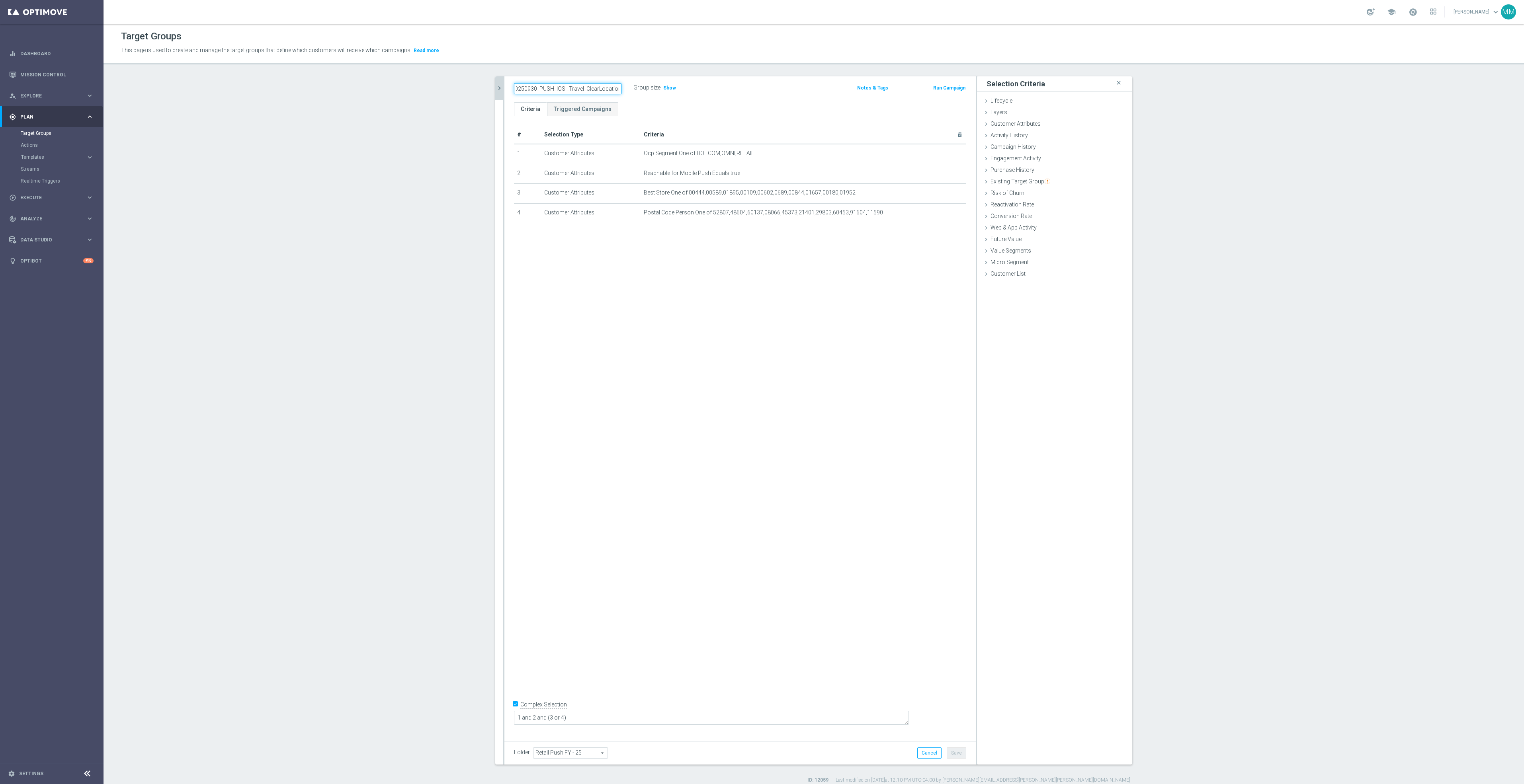
type input "20250930_PUSH_IOS _Travel_ClearLocation"
click at [843, 464] on div "# Selection Type Criteria delete_forever 1 Customer Attributes Ocp Segment One …" at bounding box center [740, 425] width 472 height 618
click at [495, 94] on button "chevron_right" at bounding box center [499, 88] width 8 height 24
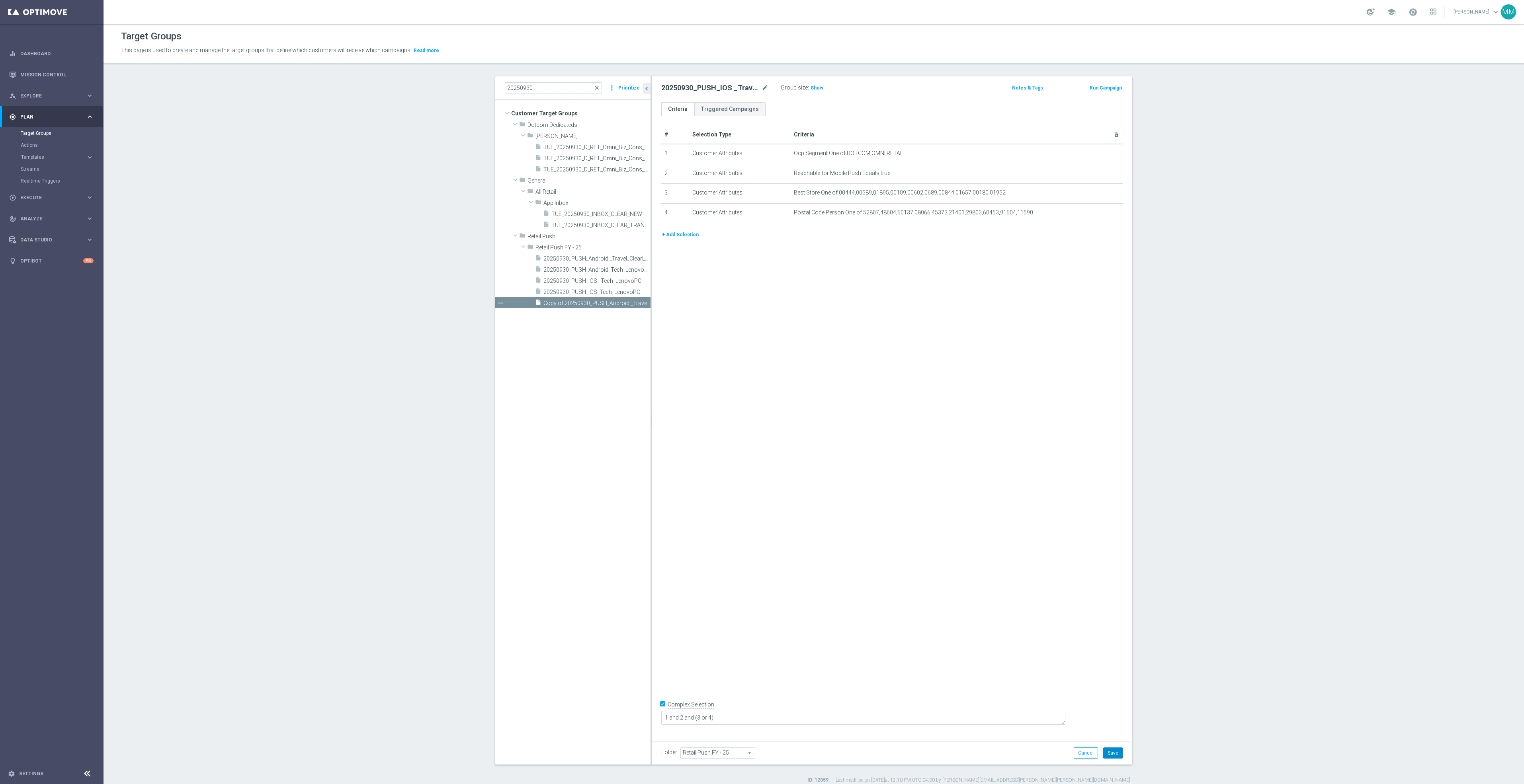
click at [1113, 755] on button "Save" at bounding box center [1113, 753] width 20 height 11
click at [586, 254] on div "insert_drive_file 20250930_PUSH_Android _Travel_ClearLocation" at bounding box center [583, 258] width 98 height 11
click at [616, 304] on span "20250930_PUSH_IOS _Travel_ClearLocation" at bounding box center [588, 303] width 89 height 7
click at [608, 263] on div "insert_drive_file 20250930_PUSH_Android _Travel_ClearLocation" at bounding box center [583, 258] width 98 height 11
drag, startPoint x: 594, startPoint y: 86, endPoint x: 576, endPoint y: 90, distance: 18.4
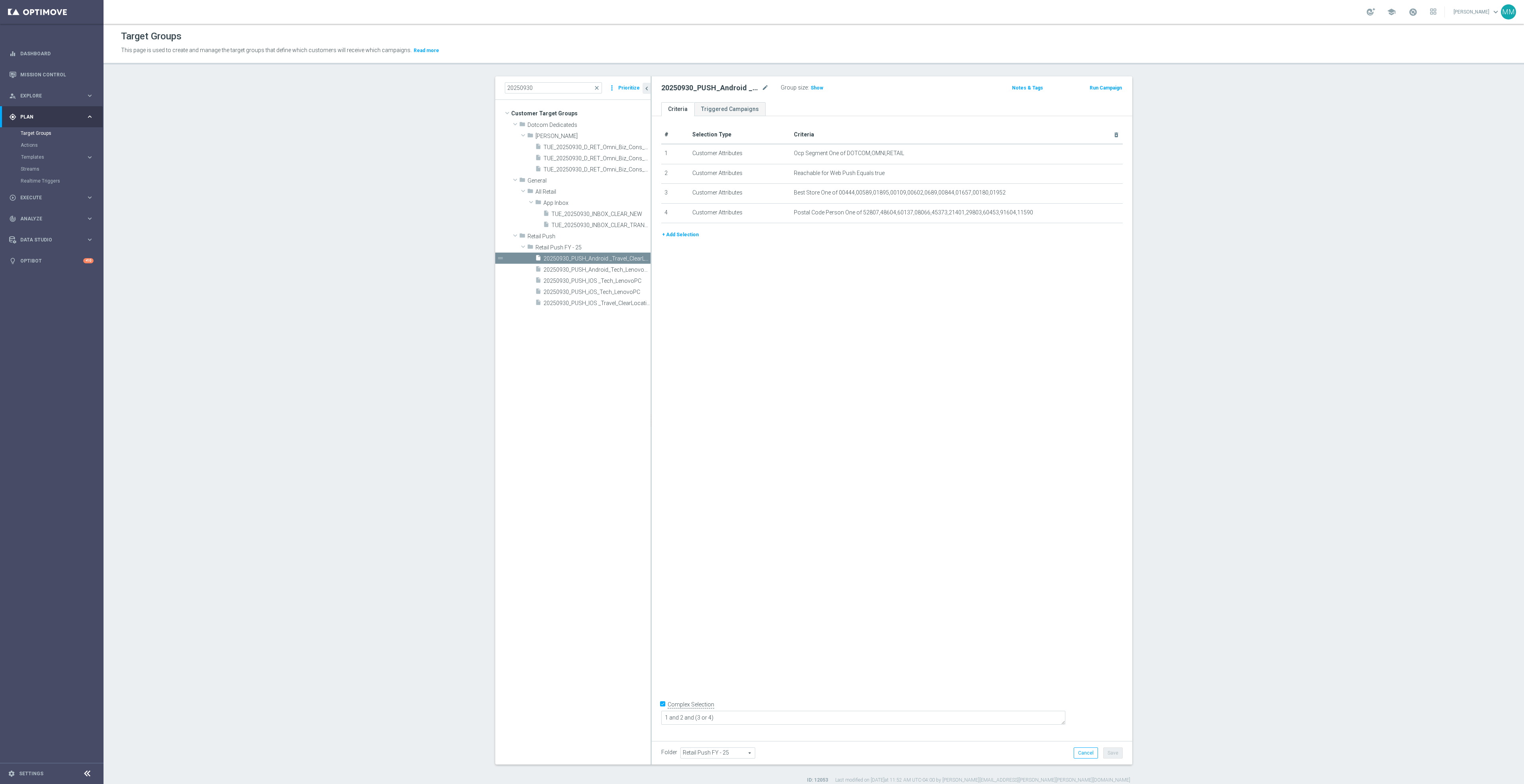
click at [594, 86] on span "close" at bounding box center [596, 88] width 7 height 7
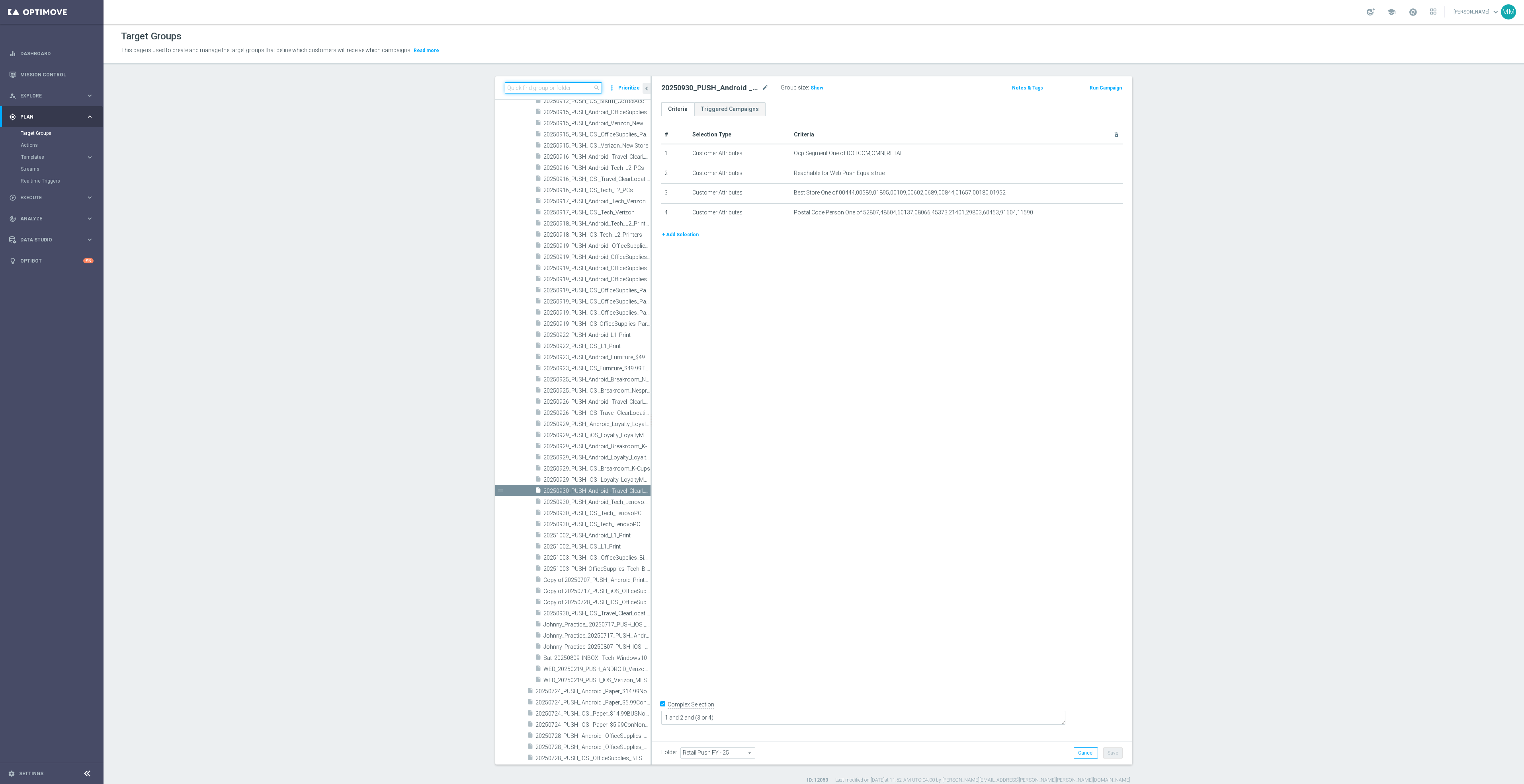
click at [578, 87] on input at bounding box center [553, 88] width 97 height 11
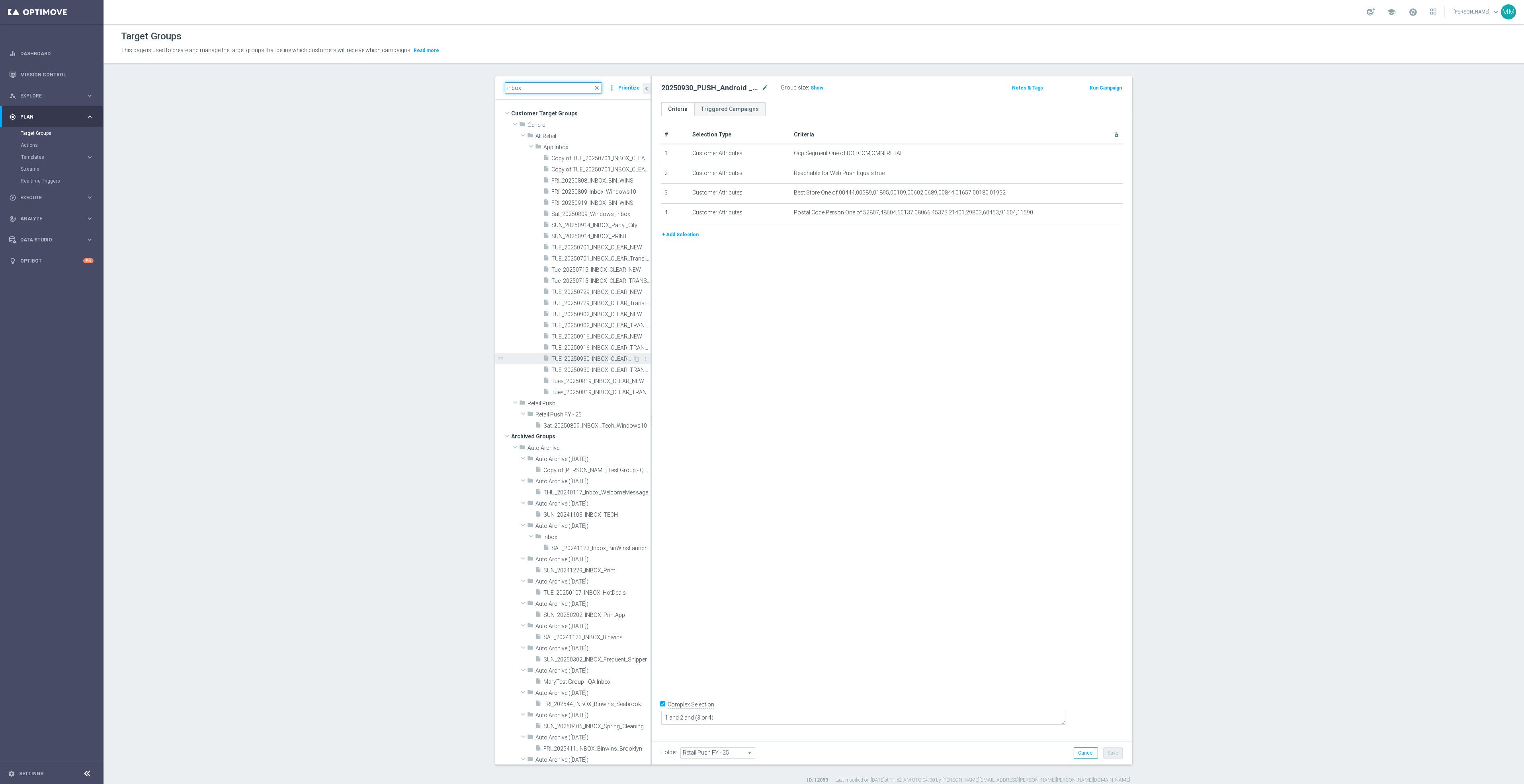
type input "inbox"
click at [608, 361] on span "TUE_20250930_INBOX_CLEAR_NEW" at bounding box center [592, 359] width 81 height 7
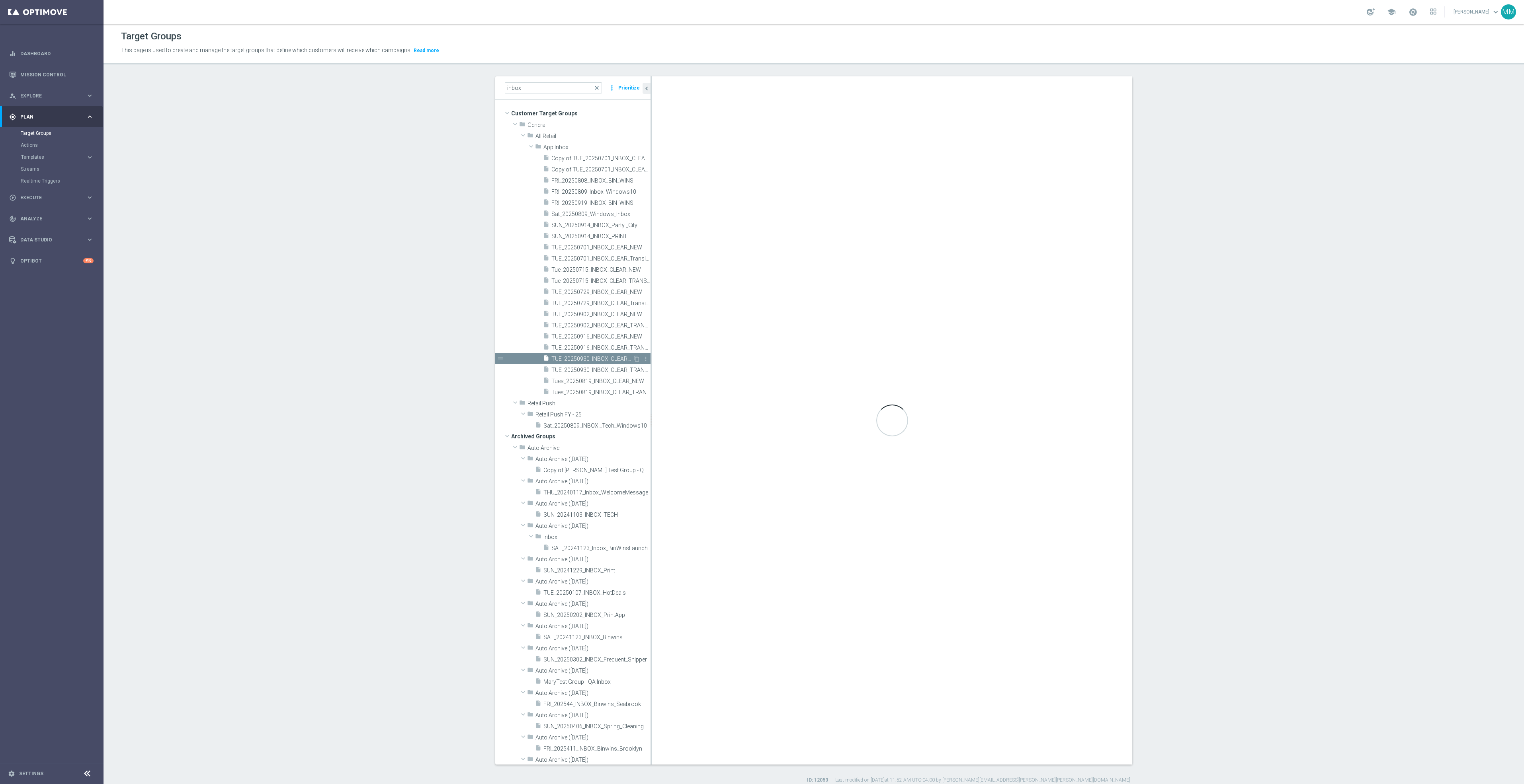
checkbox input "false"
type input "App Inbox"
click at [586, 372] on span "TUE_20250930_INBOX_CLEAR_TRANSITION" at bounding box center [592, 370] width 81 height 7
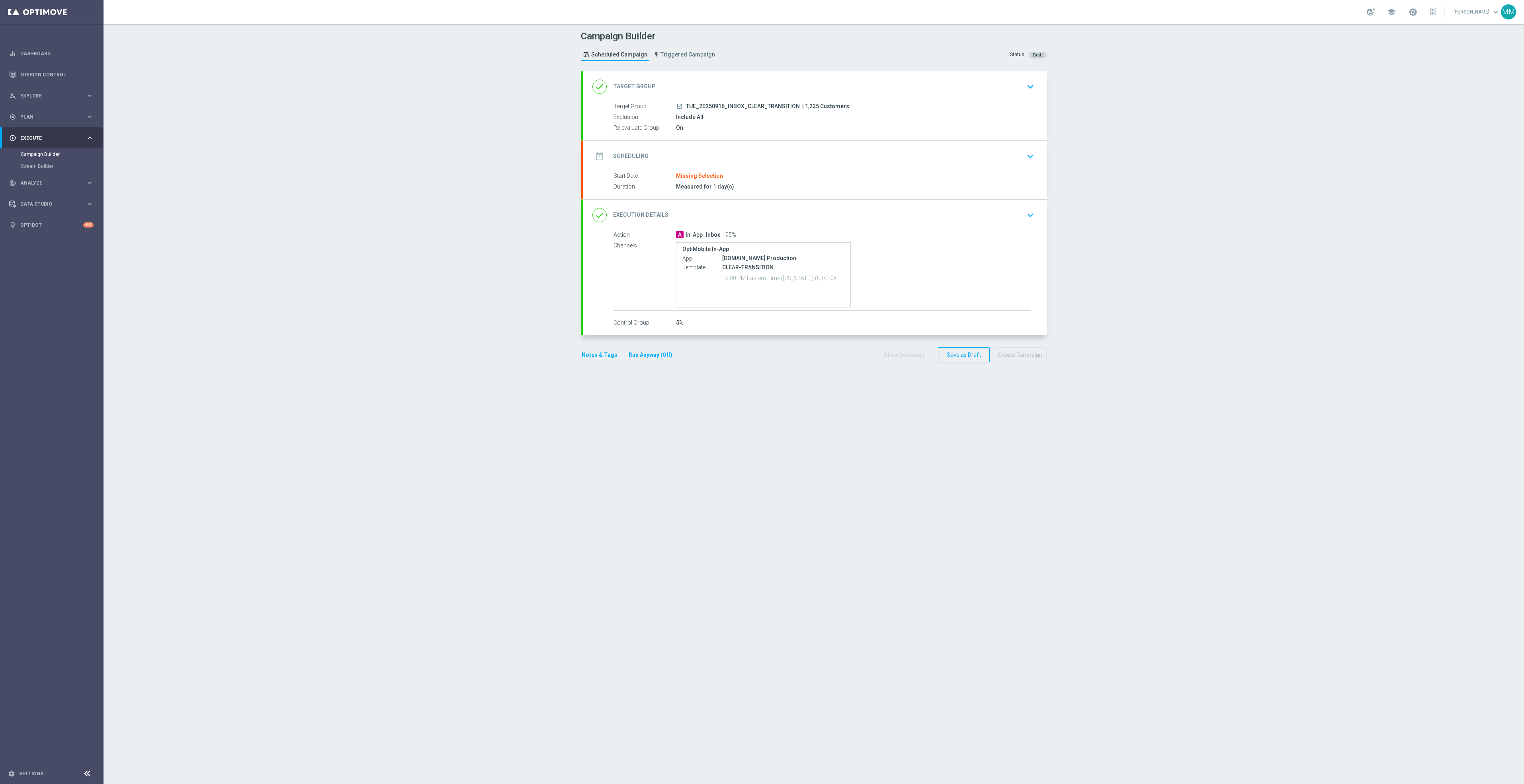
click at [842, 103] on div "launch TUE_20250916_INBOX_CLEAR_TRANSITION | 1,225 Customers" at bounding box center [854, 106] width 355 height 8
click at [853, 98] on div "done Target Group keyboard_arrow_down" at bounding box center [815, 86] width 464 height 31
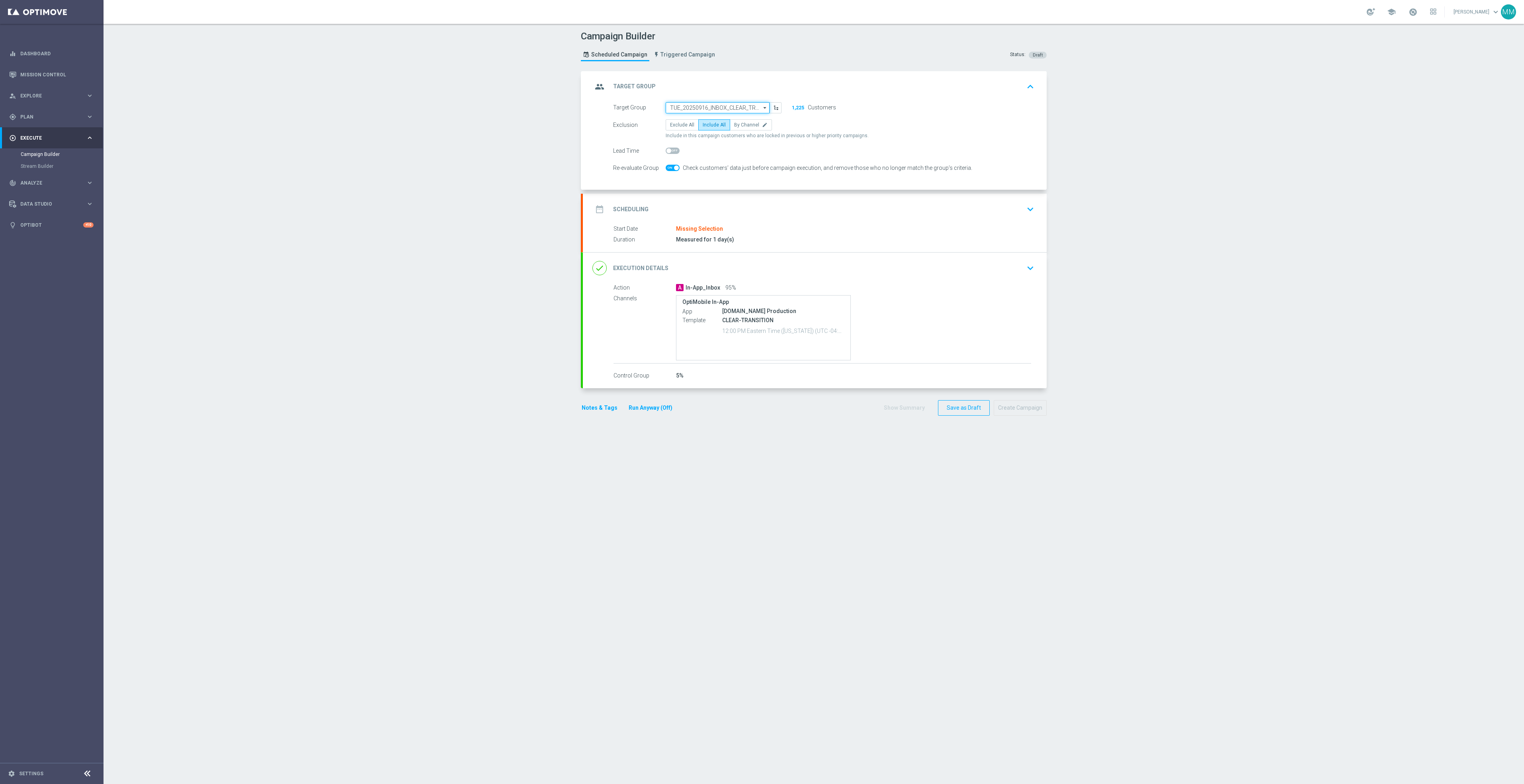
click at [706, 111] on input "TUE_20250916_INBOX_CLEAR_TRANSITION" at bounding box center [718, 108] width 104 height 11
click at [740, 122] on div "TUE_20250930_INBOX_CLEAR_TRANSITION" at bounding box center [717, 119] width 95 height 7
type input "TUE_20250930_INBOX_CLEAR_TRANSITION"
click at [785, 215] on div "date_range Scheduling keyboard_arrow_down" at bounding box center [815, 209] width 445 height 15
click at [706, 182] on input at bounding box center [724, 181] width 116 height 11
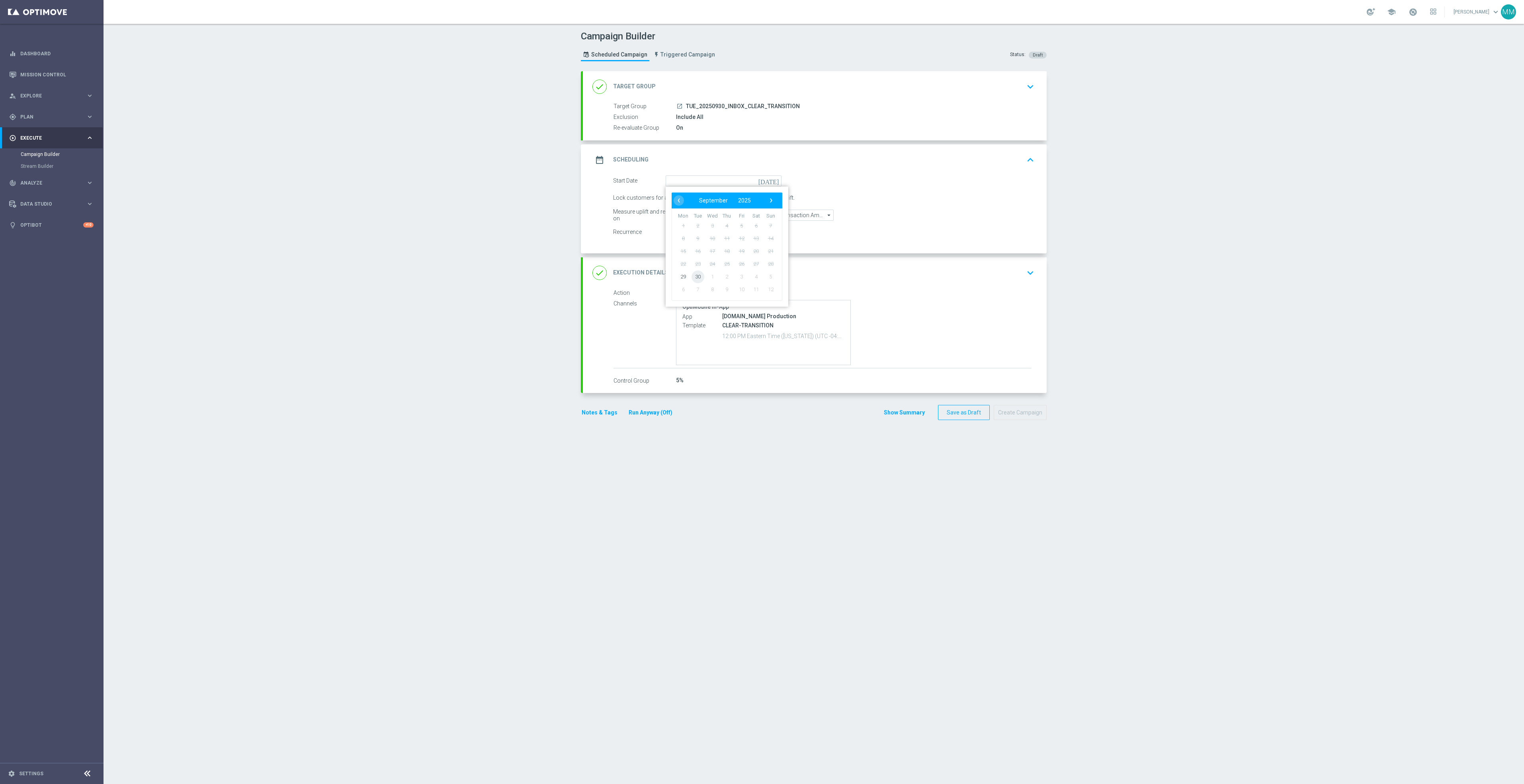
click at [693, 275] on span "30" at bounding box center [698, 277] width 13 height 13
type input "30 Sep 2025"
click at [971, 409] on button "Save as Draft" at bounding box center [963, 413] width 51 height 15
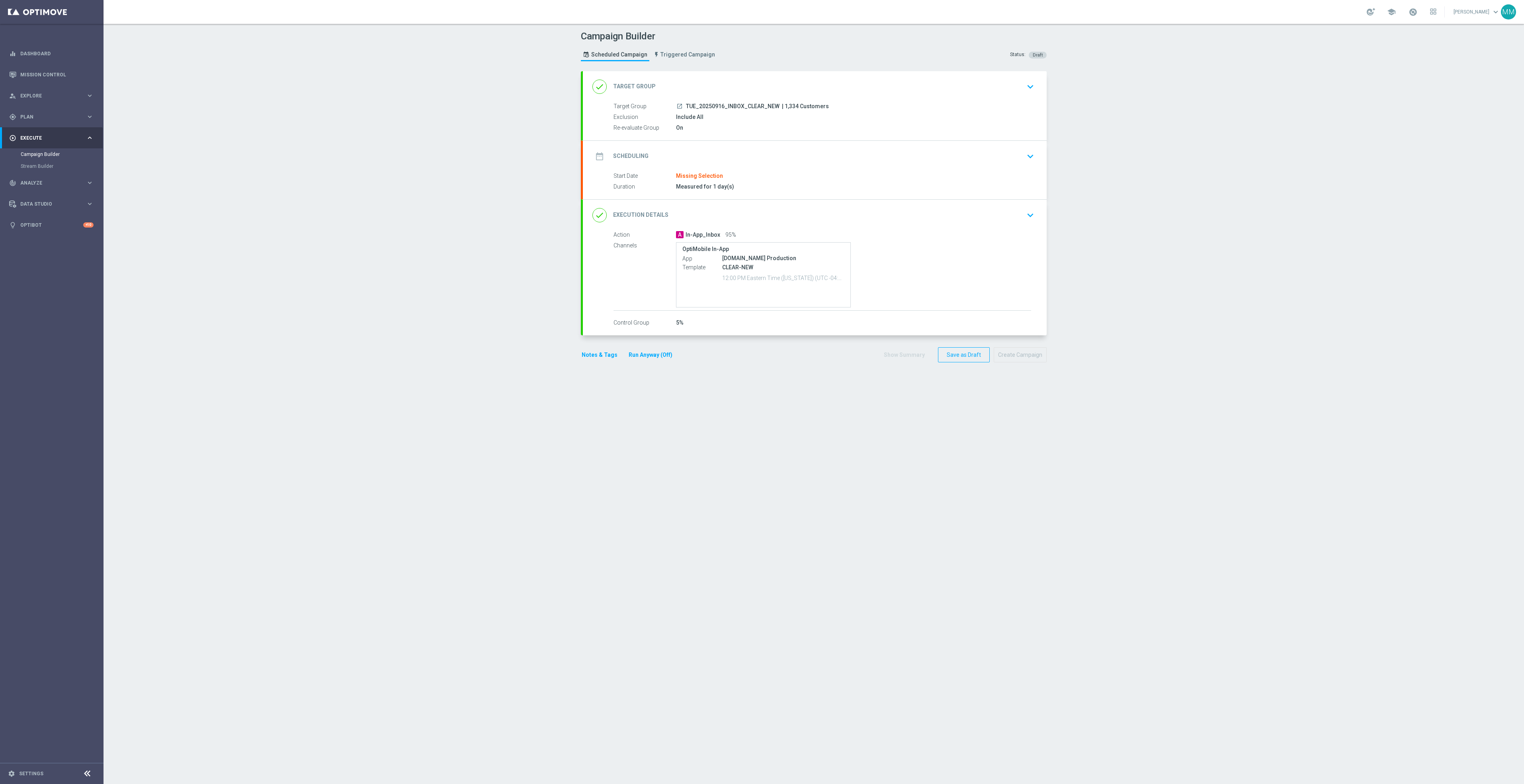
click at [847, 94] on div "done Target Group keyboard_arrow_down" at bounding box center [815, 87] width 445 height 15
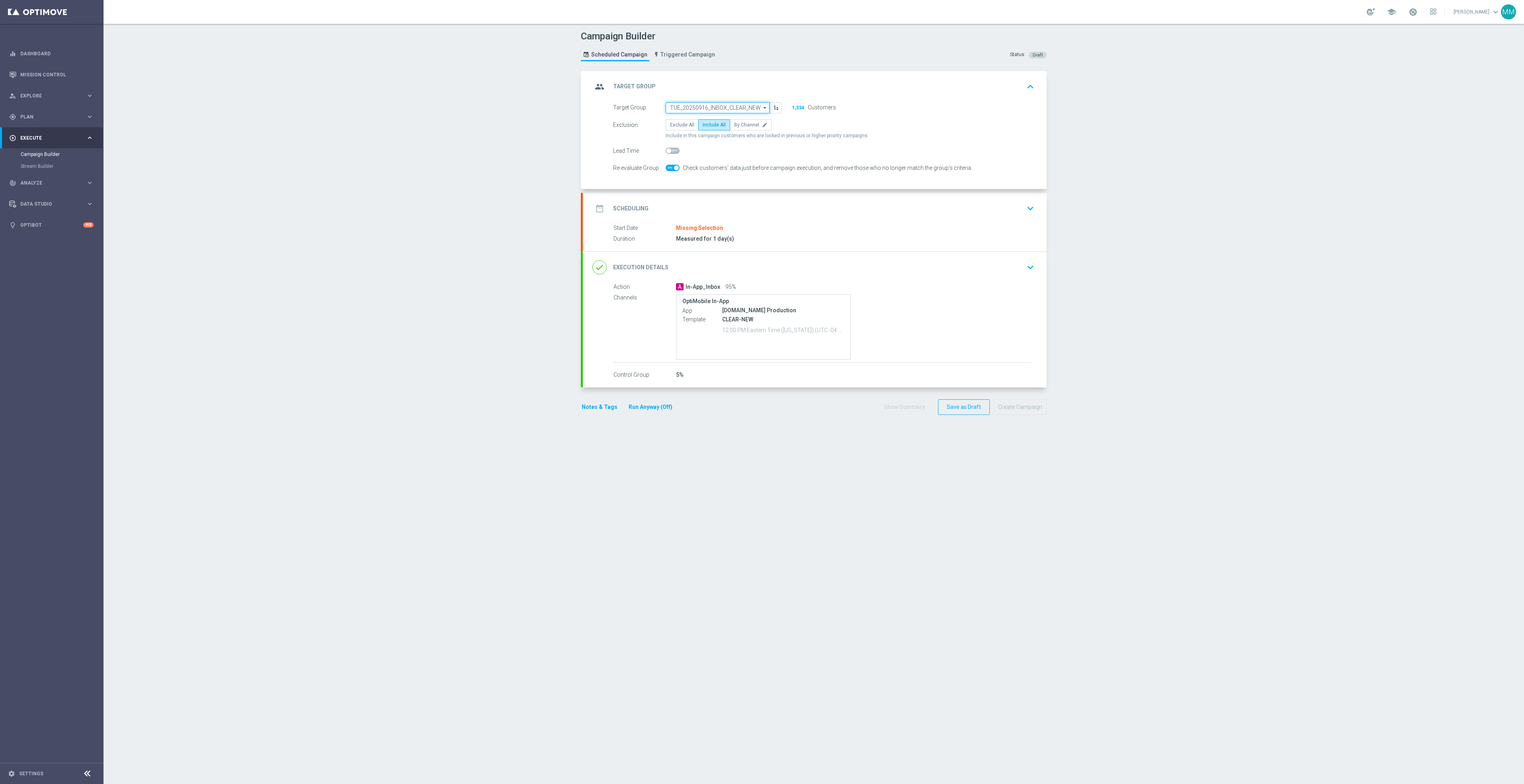
click at [735, 110] on input "TUE_20250916_INBOX_CLEAR_NEW" at bounding box center [718, 108] width 104 height 11
click at [737, 137] on div "TUE_20250930_INBOX_CLEAR_NEW" at bounding box center [709, 138] width 79 height 7
type input "TUE_20250930_INBOX_CLEAR_NEW"
click at [741, 211] on div "date_range Scheduling keyboard_arrow_down" at bounding box center [815, 209] width 445 height 15
click at [725, 177] on input at bounding box center [724, 181] width 116 height 11
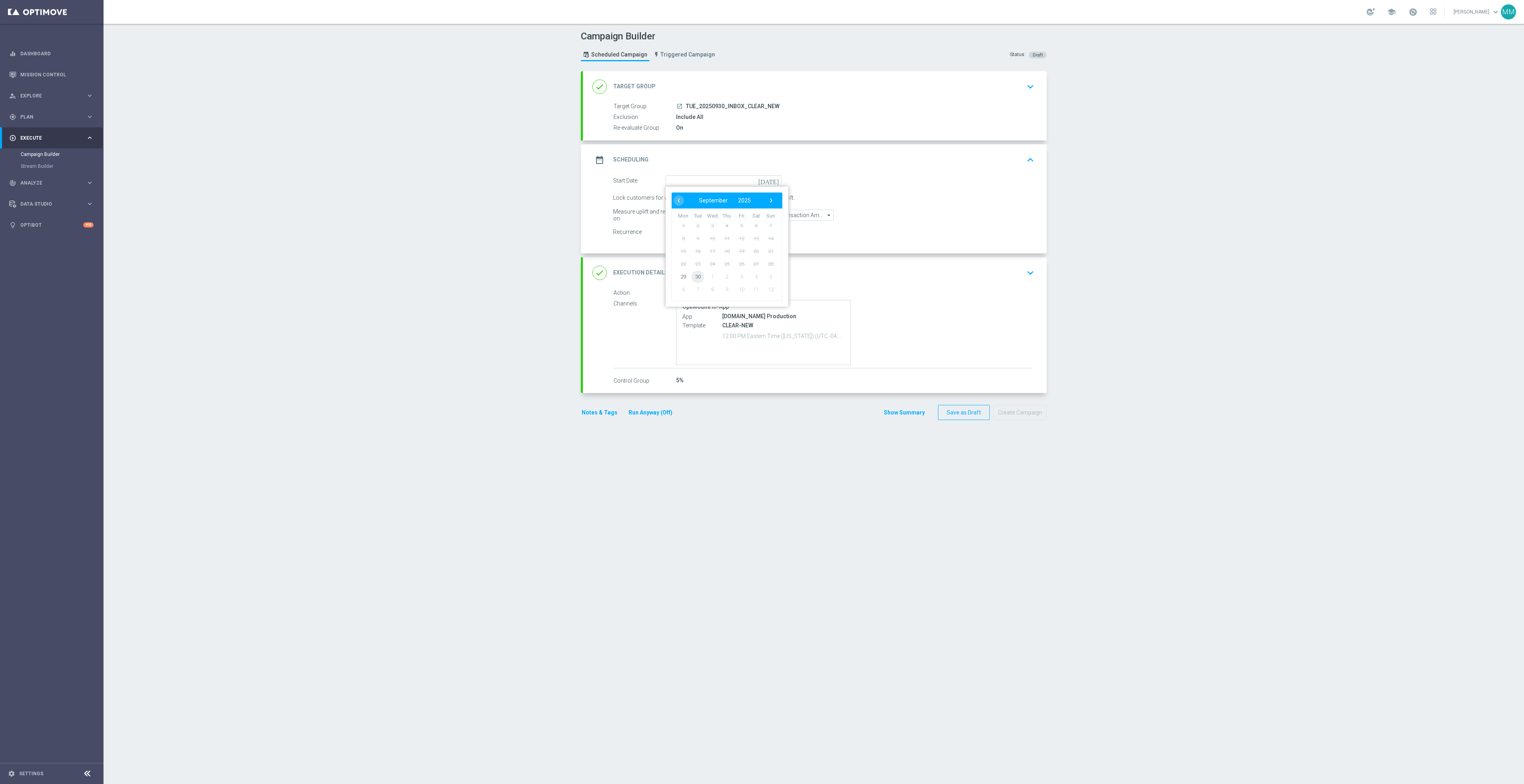
click at [693, 277] on span "30" at bounding box center [698, 277] width 13 height 13
type input "[DATE]"
click at [975, 410] on button "Save as Draft" at bounding box center [963, 413] width 51 height 15
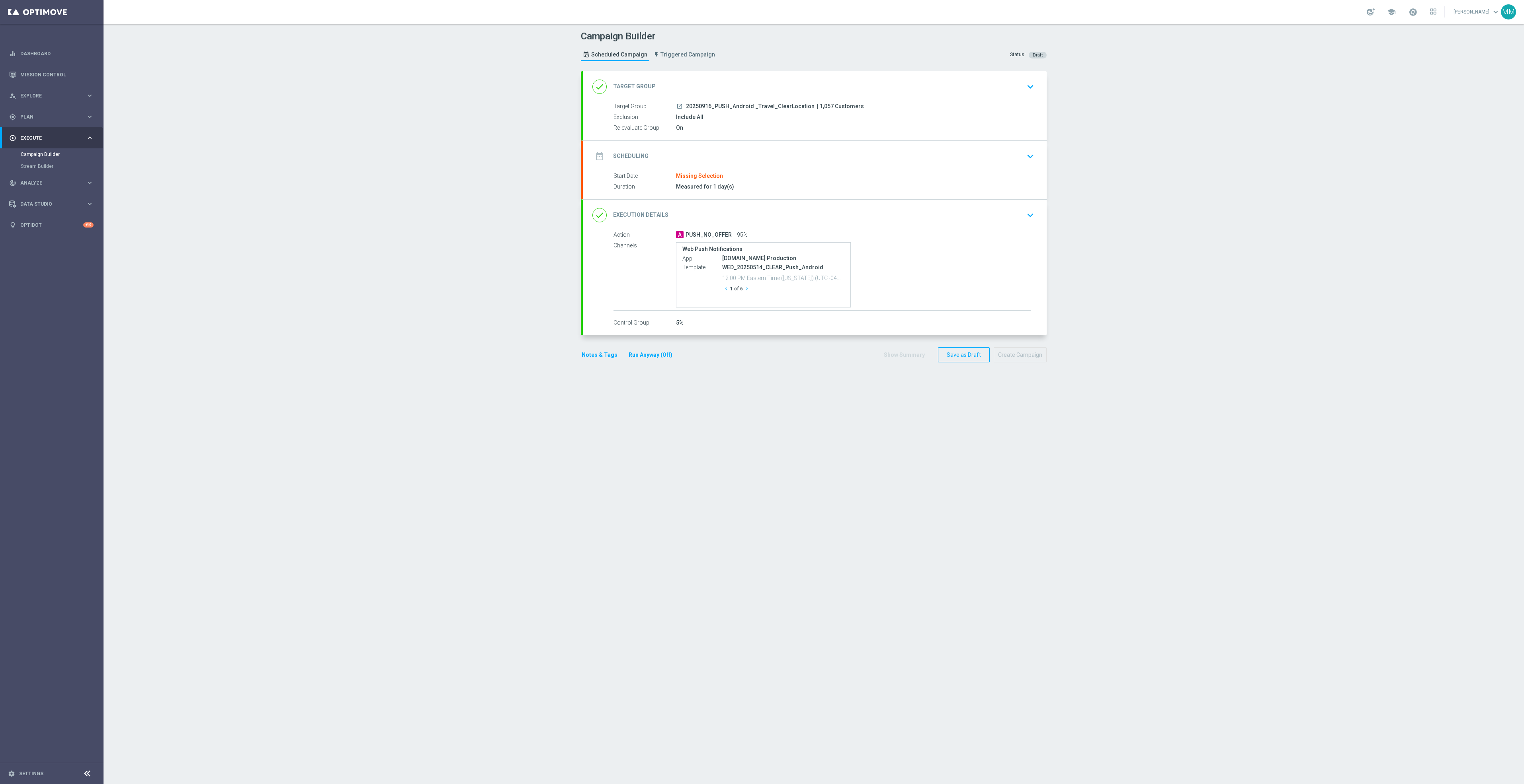
click at [708, 166] on div "date_range Scheduling keyboard_arrow_down" at bounding box center [815, 156] width 464 height 31
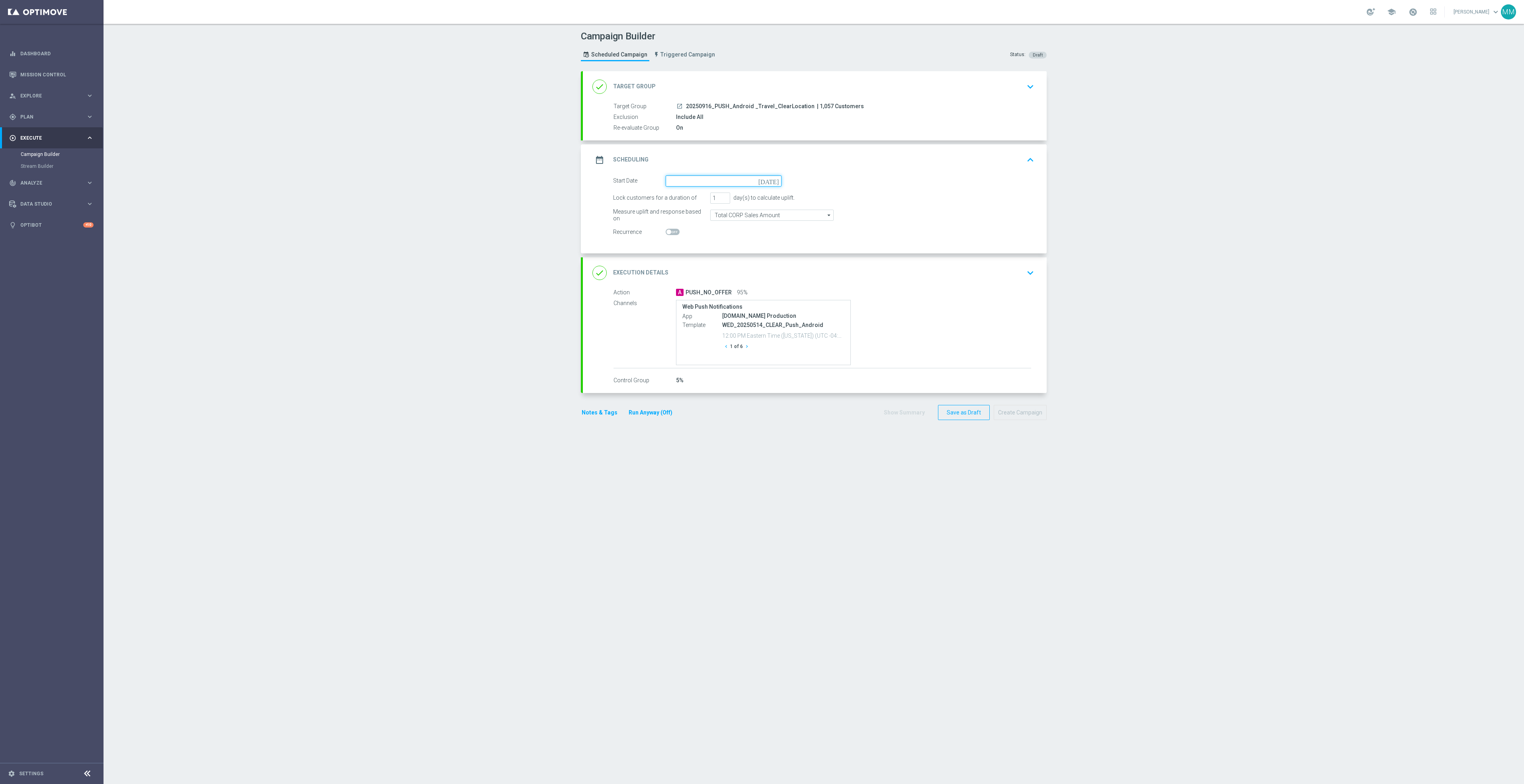
click at [710, 184] on input at bounding box center [724, 181] width 116 height 11
click at [692, 277] on span "30" at bounding box center [698, 277] width 13 height 13
type input "[DATE]"
click at [933, 76] on div "done Target Group keyboard_arrow_down" at bounding box center [815, 86] width 464 height 31
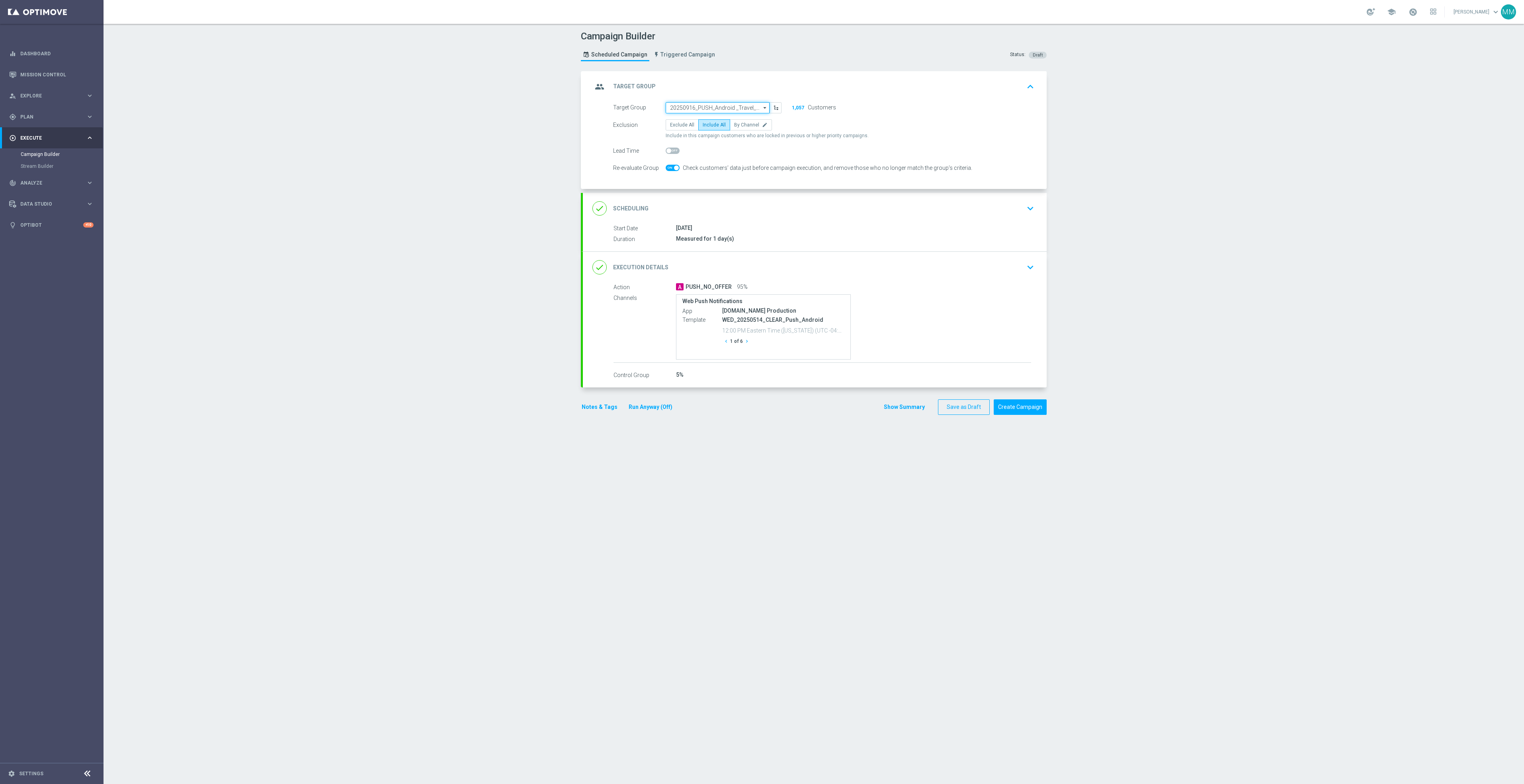
drag, startPoint x: 687, startPoint y: 105, endPoint x: 706, endPoint y: 109, distance: 19.4
click at [688, 105] on input "20250916_PUSH_Android _Travel_ClearLocation" at bounding box center [718, 108] width 104 height 11
click at [707, 109] on input at bounding box center [718, 108] width 104 height 11
paste input "20250930_PUSH_Android_Travel_CLEAR"
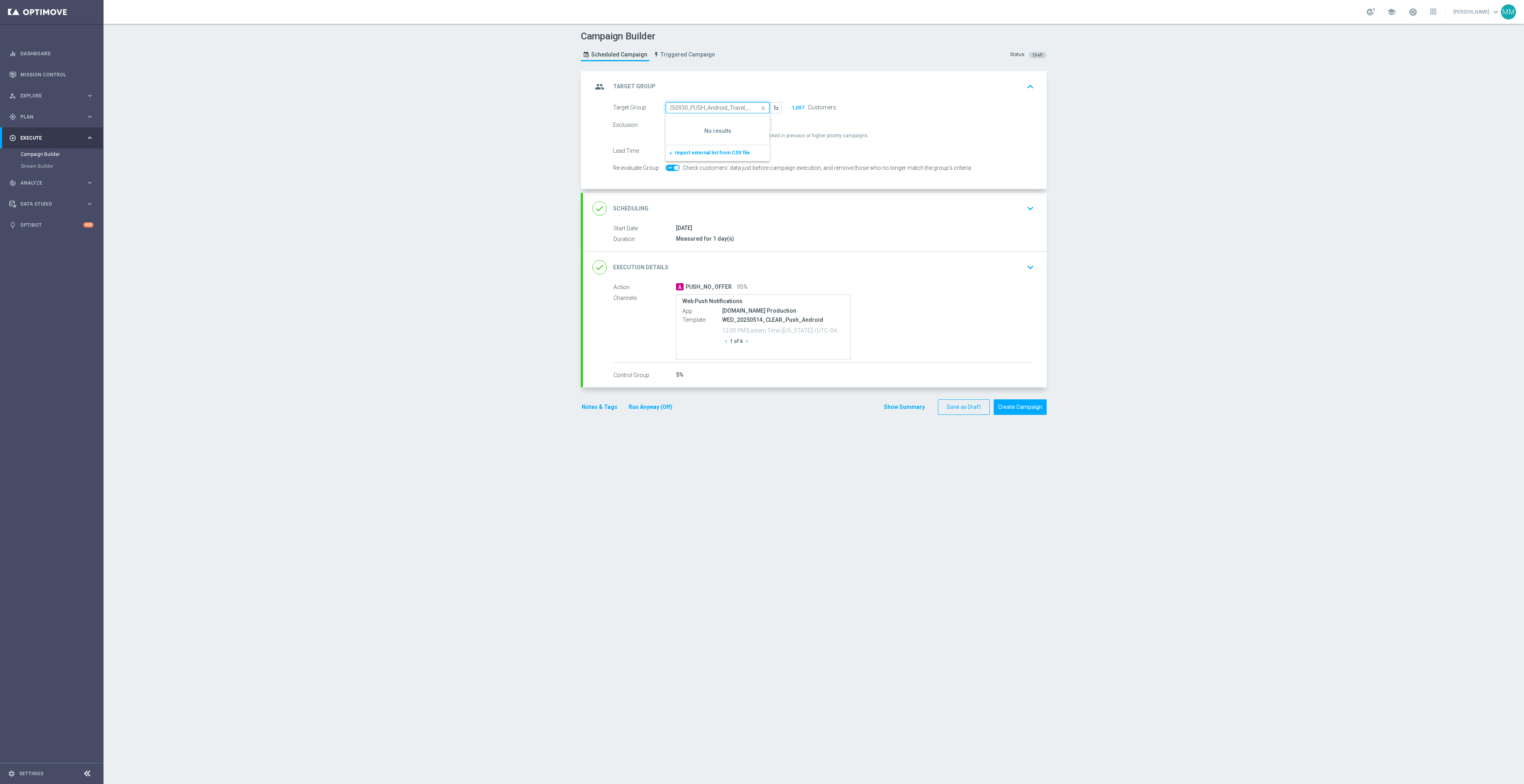
drag, startPoint x: 715, startPoint y: 106, endPoint x: 700, endPoint y: 104, distance: 15.1
click at [715, 106] on input "20250930_PUSH_Android_Travel_CLEAR" at bounding box center [718, 108] width 104 height 11
drag, startPoint x: 693, startPoint y: 104, endPoint x: 615, endPoint y: 104, distance: 78.0
click at [615, 104] on div "Target Group 20250930_PUSH_Android_Travel_CLEAR 20250916_PUSH_Android _Travel_C…" at bounding box center [697, 108] width 180 height 11
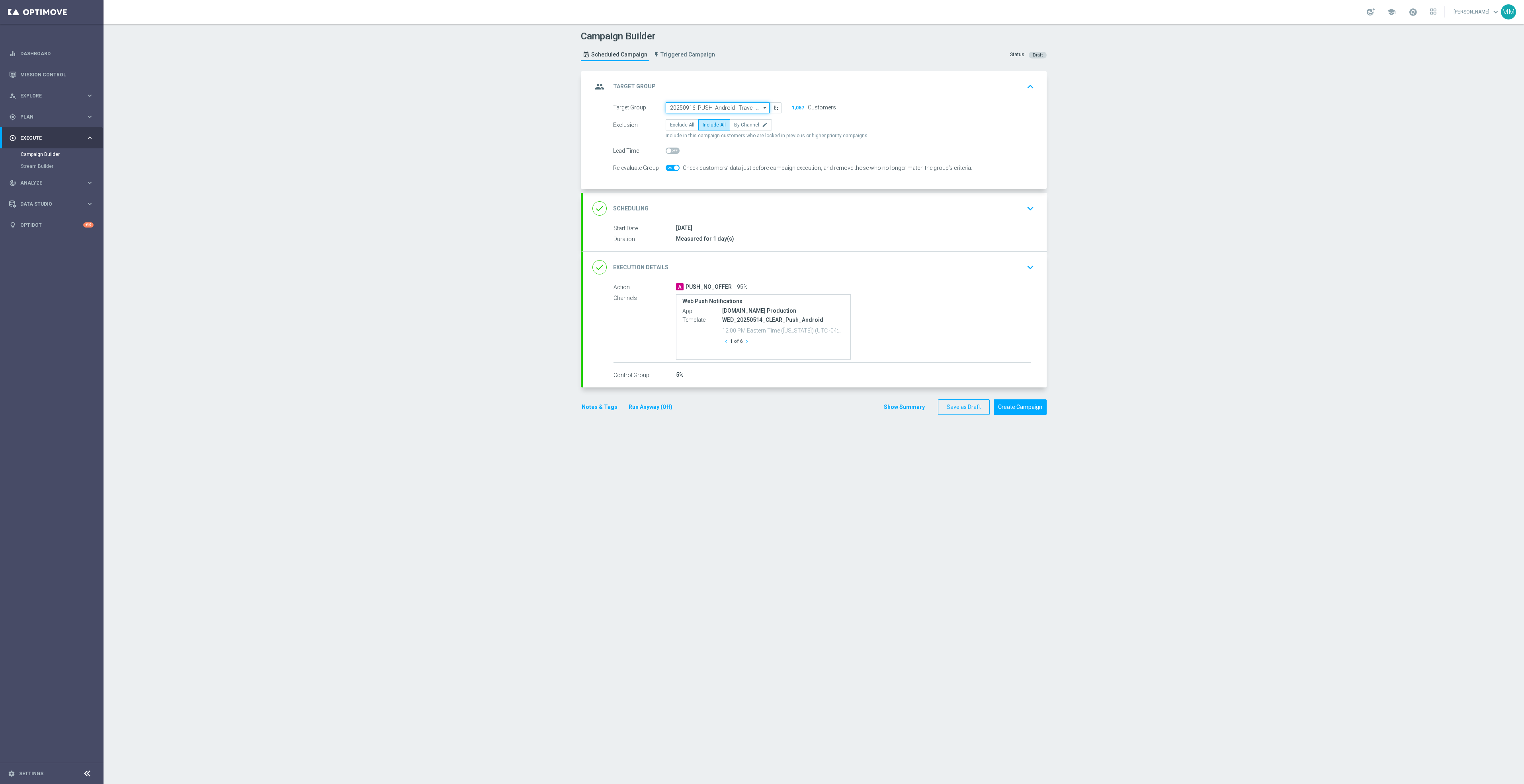
type input "20250916_PUSH_Android _Travel_ClearLocation"
click at [712, 102] on div "group Target Group keyboard_arrow_up" at bounding box center [815, 86] width 464 height 31
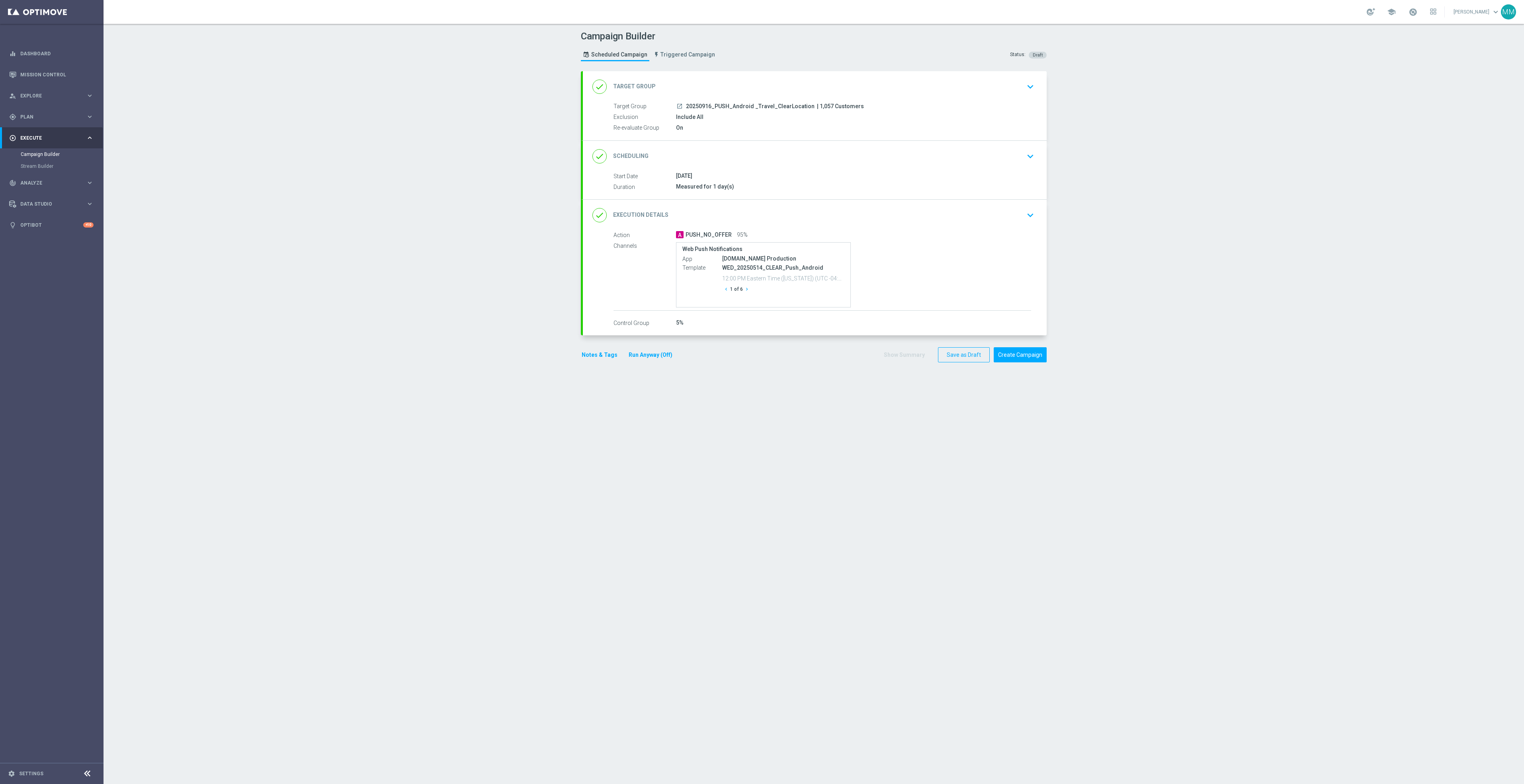
click at [695, 105] on span "20250916_PUSH_Android _Travel_ClearLocation" at bounding box center [750, 106] width 128 height 7
click at [754, 96] on div "done Target Group keyboard_arrow_down" at bounding box center [815, 86] width 464 height 31
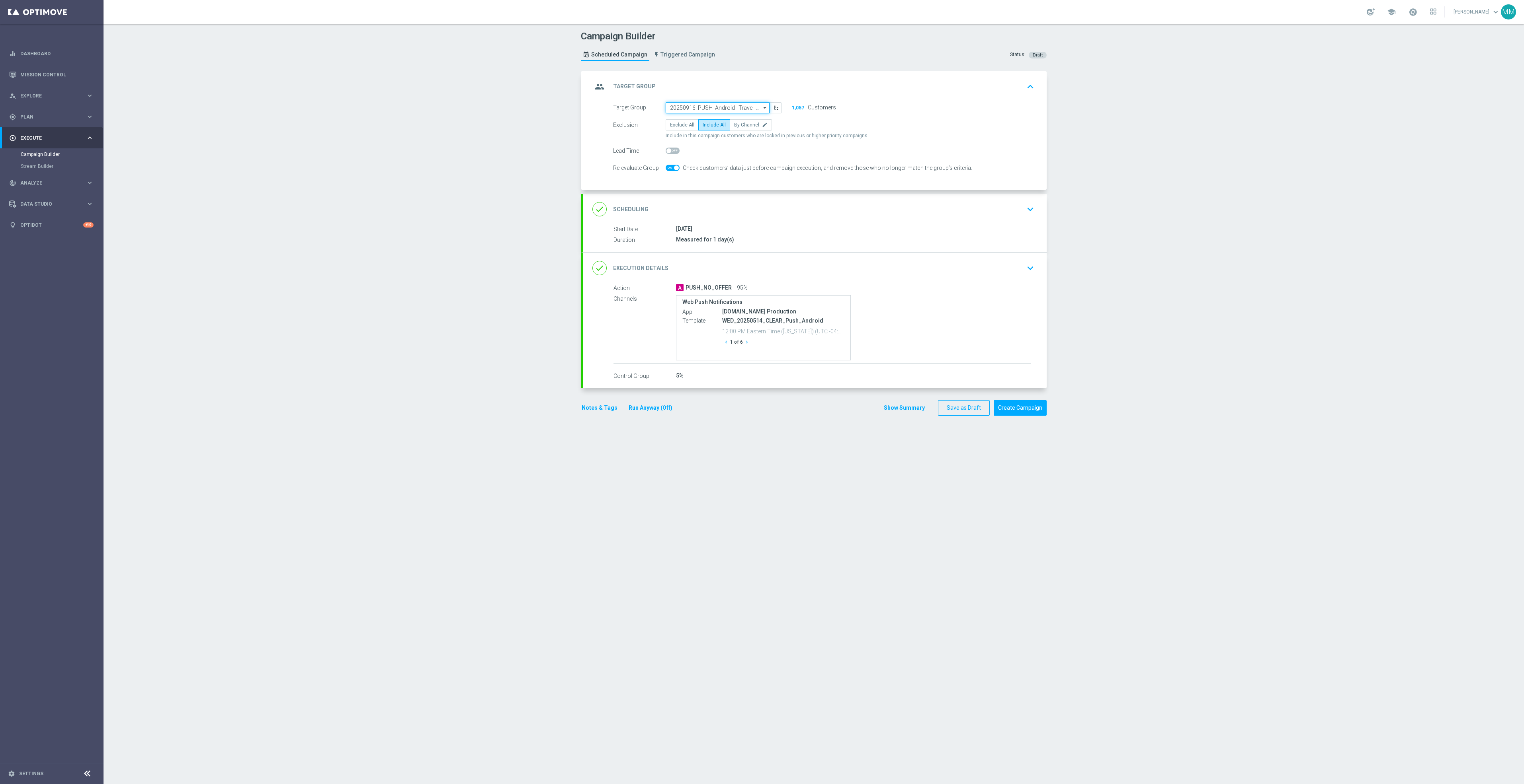
click at [737, 106] on input "20250916_PUSH_Android _Travel_ClearLocation" at bounding box center [718, 108] width 104 height 11
type input "20250930"
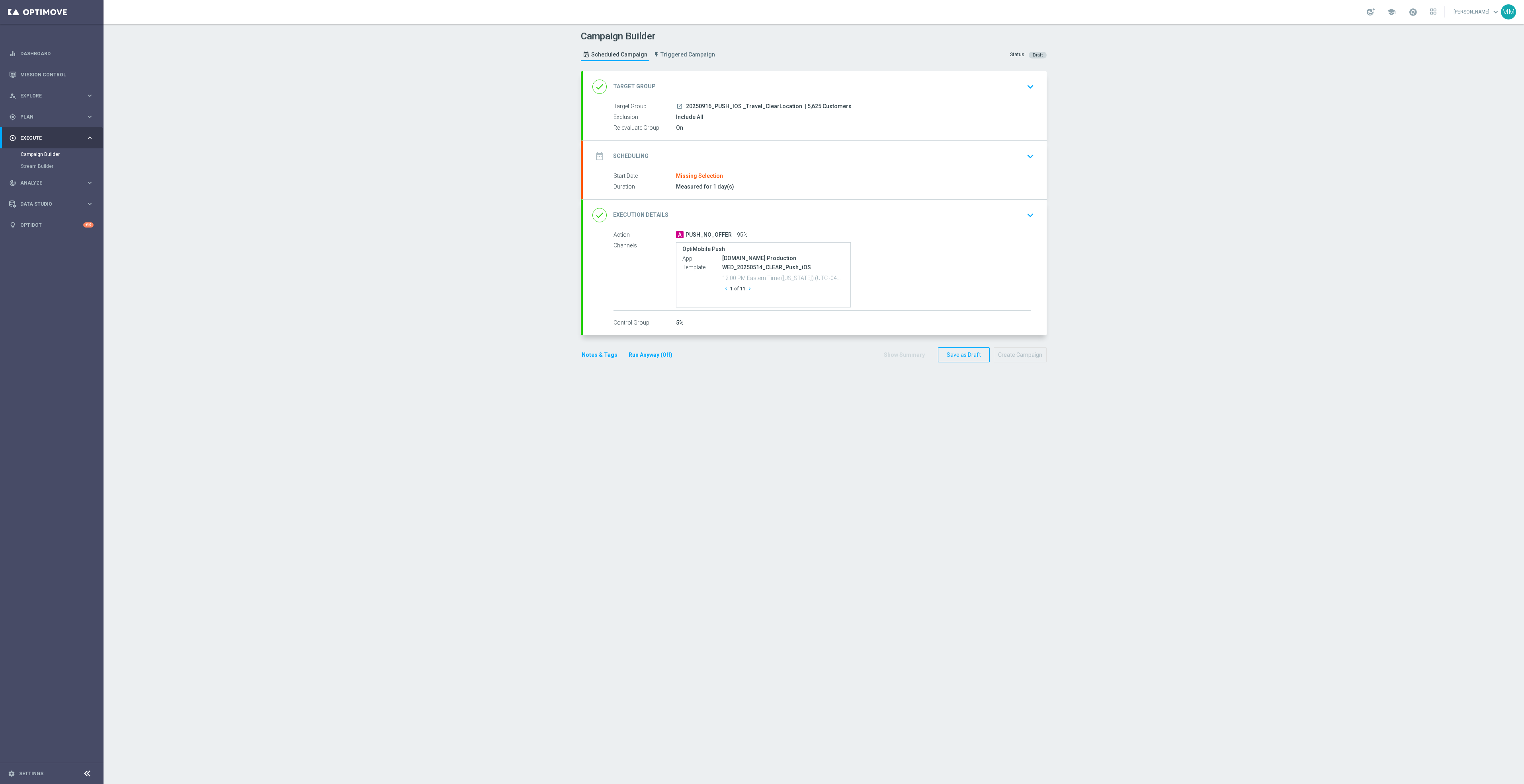
click at [751, 165] on div "date_range Scheduling keyboard_arrow_down" at bounding box center [815, 156] width 464 height 31
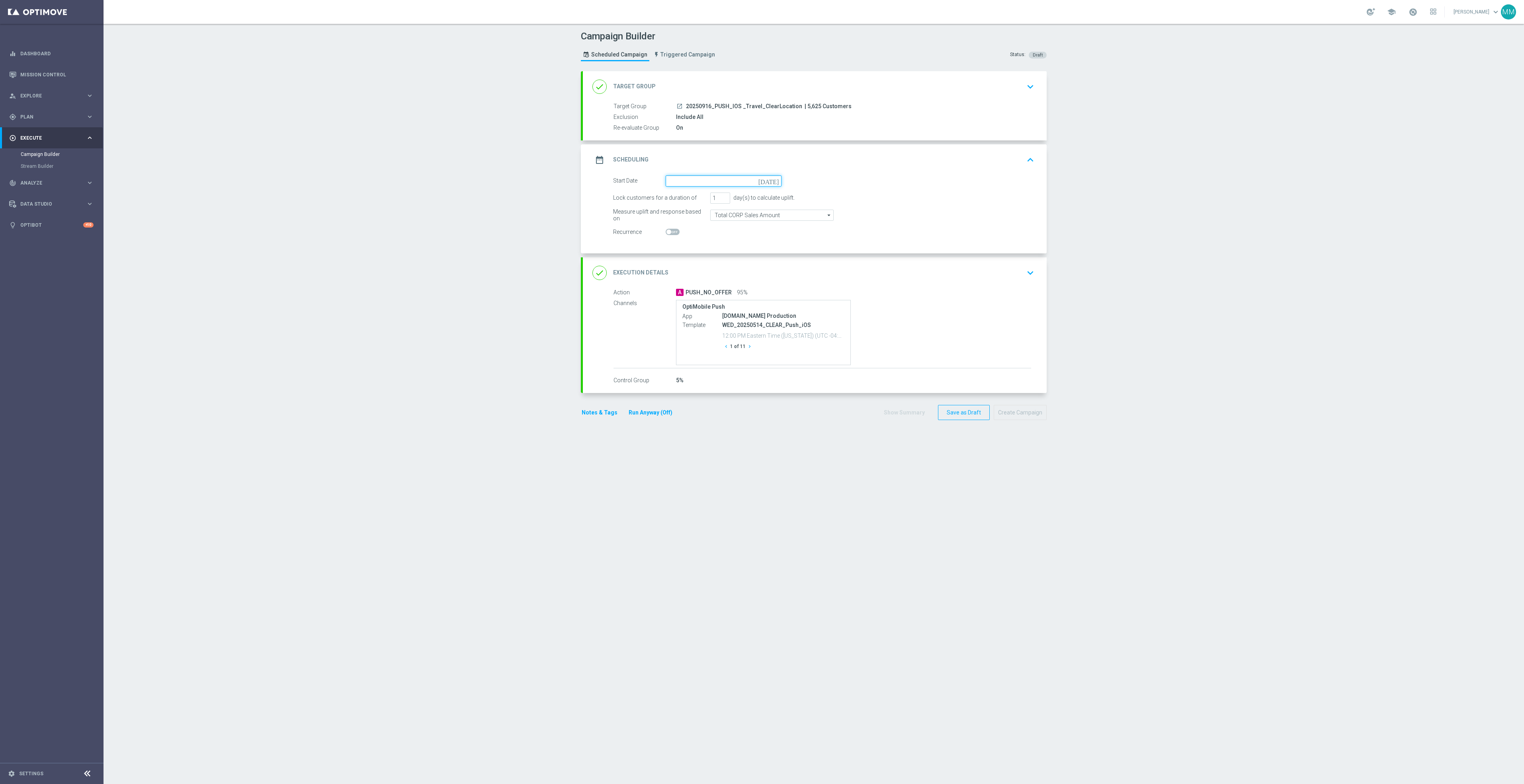
click at [703, 180] on input at bounding box center [724, 181] width 116 height 11
click at [696, 277] on span "30" at bounding box center [698, 277] width 13 height 13
type input "30 Sep 2025"
click at [863, 98] on div "done Target Group keyboard_arrow_down" at bounding box center [815, 86] width 464 height 31
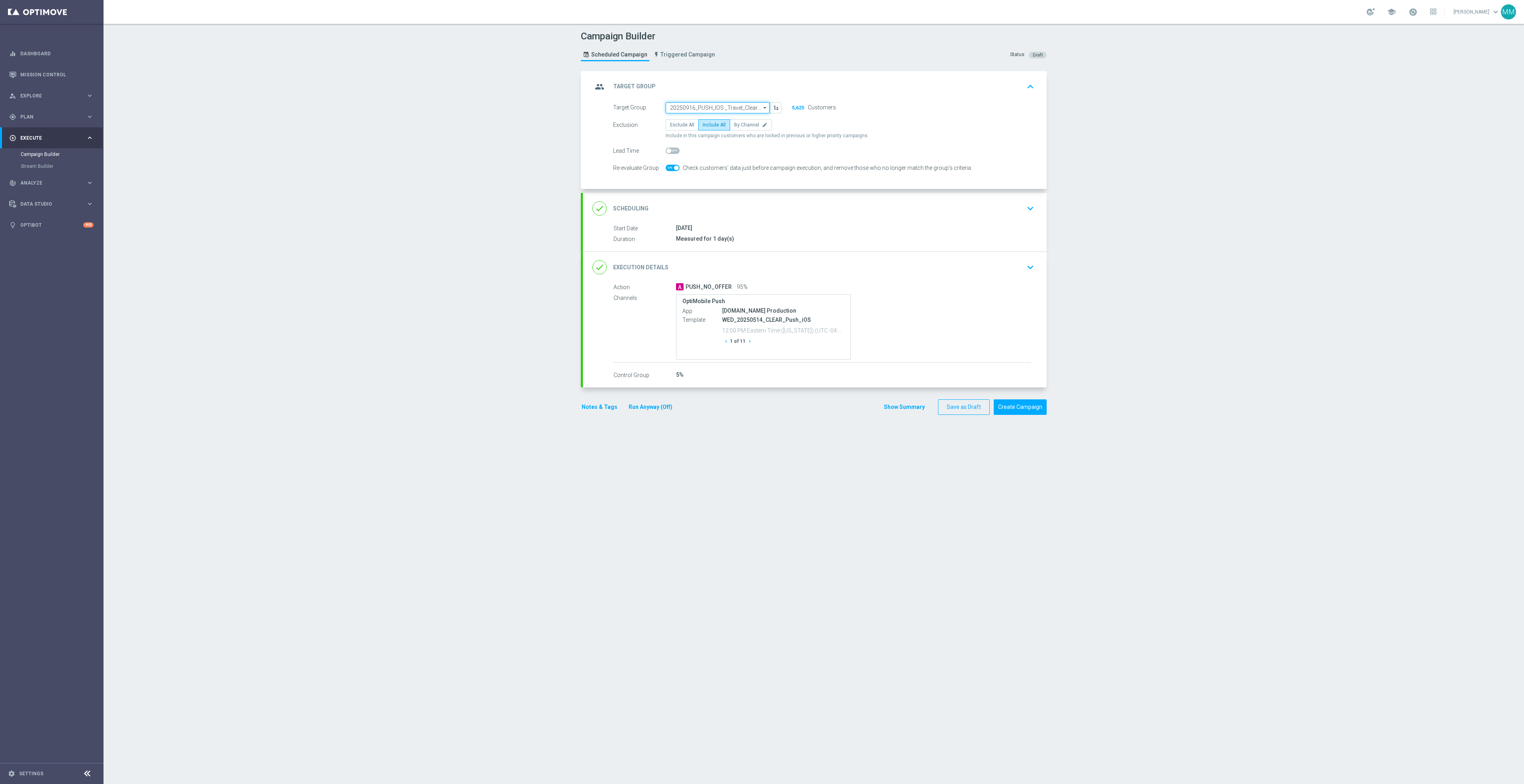
click at [694, 109] on input "20250916_PUSH_IOS _Travel_ClearLocation" at bounding box center [718, 108] width 104 height 11
click at [694, 109] on input at bounding box center [718, 108] width 104 height 11
paste input "20250930_PUSH_IOS _Travel_CLEAR"
click at [735, 125] on div "20250930_PUSH_IOS _Travel_ClearLocation" at bounding box center [718, 119] width 104 height 11
type input "20250930_PUSH_IOS _Travel_ClearLocation"
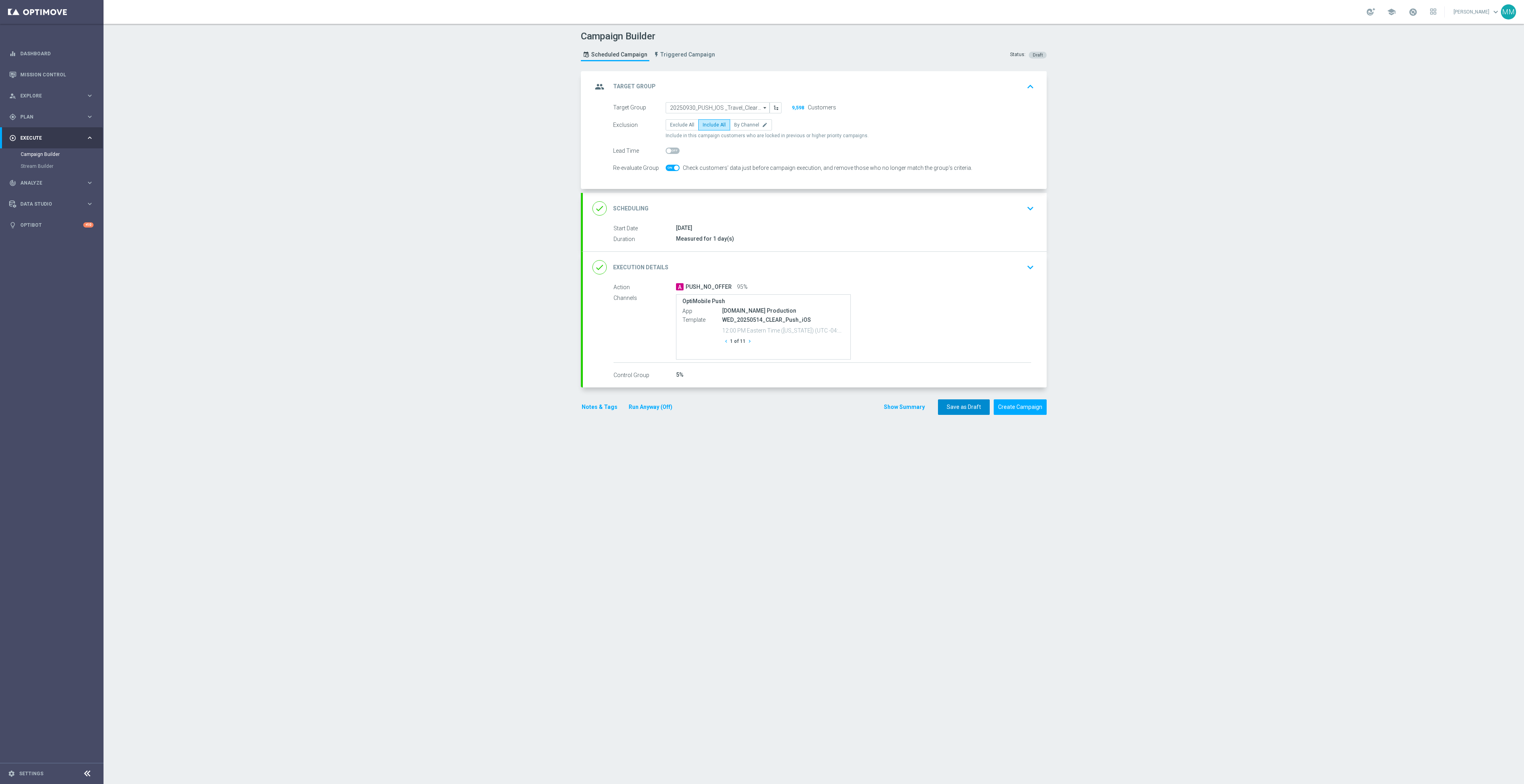
click at [961, 406] on button "Save as Draft" at bounding box center [963, 407] width 51 height 15
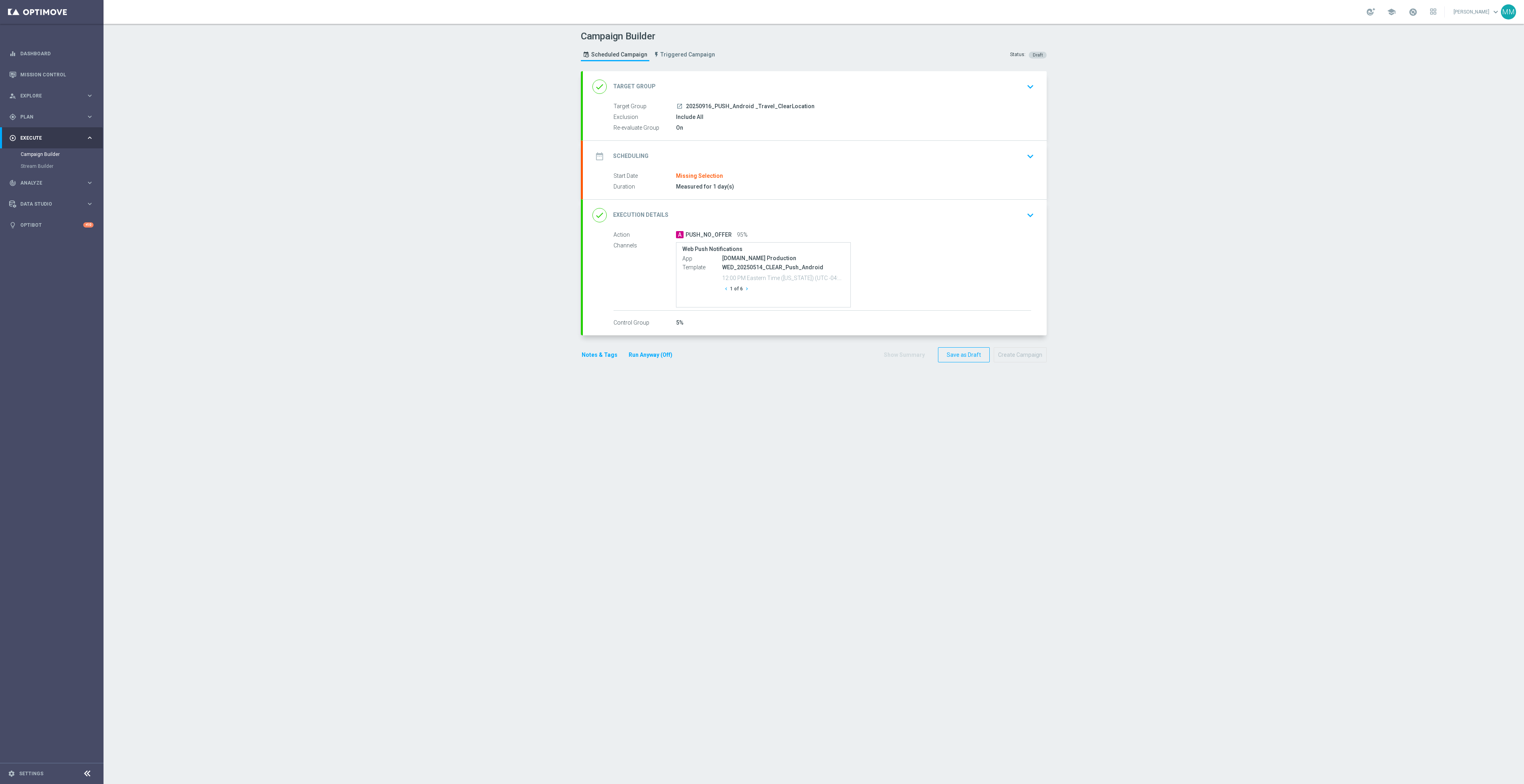
click at [815, 144] on div "date_range Scheduling keyboard_arrow_down" at bounding box center [815, 156] width 464 height 31
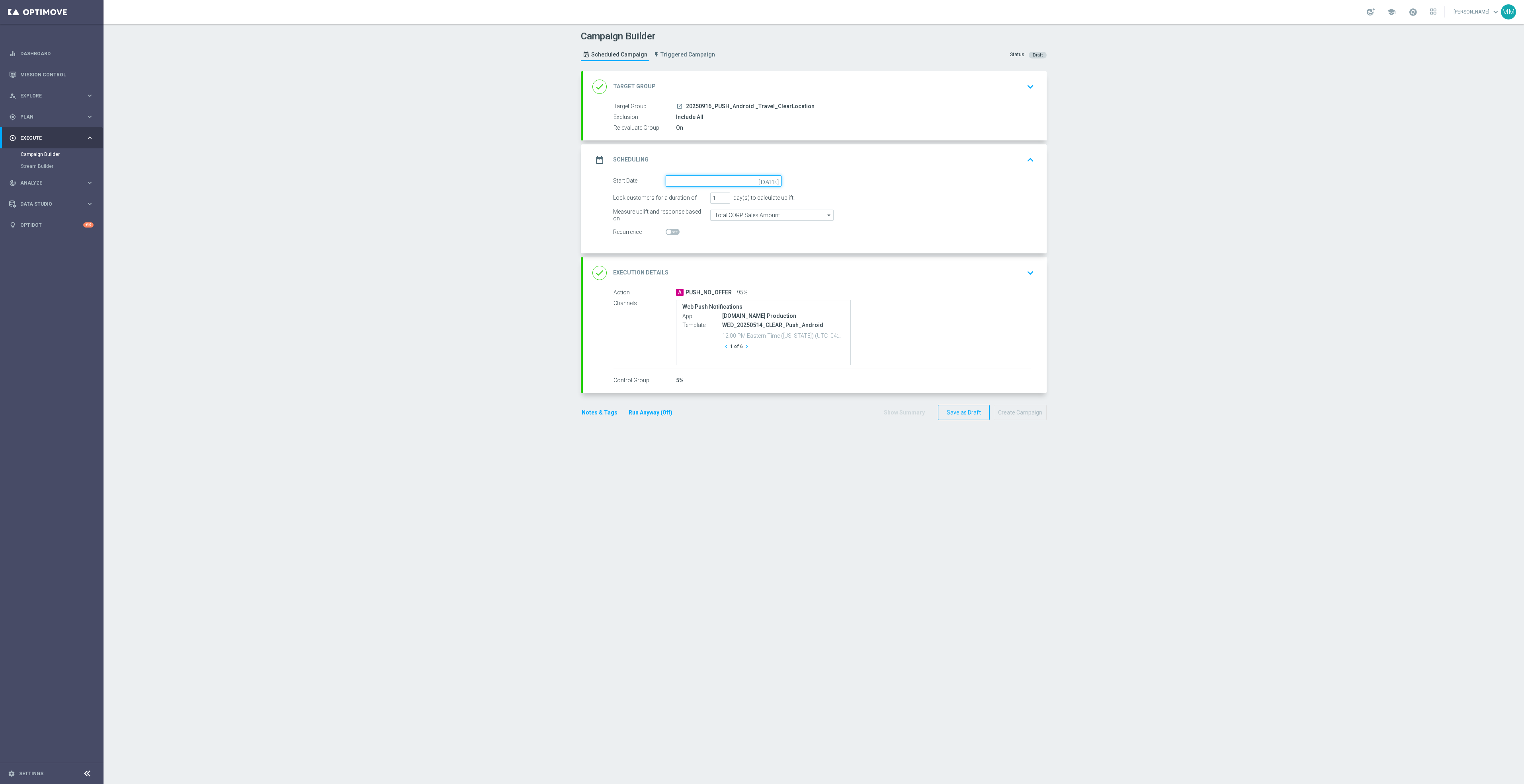
click at [715, 180] on input at bounding box center [724, 181] width 116 height 11
click at [692, 283] on span "7" at bounding box center [698, 289] width 13 height 13
click at [695, 280] on span "30" at bounding box center [698, 277] width 13 height 13
type input "[DATE]"
click at [857, 92] on div "done Target Group keyboard_arrow_down" at bounding box center [815, 87] width 445 height 15
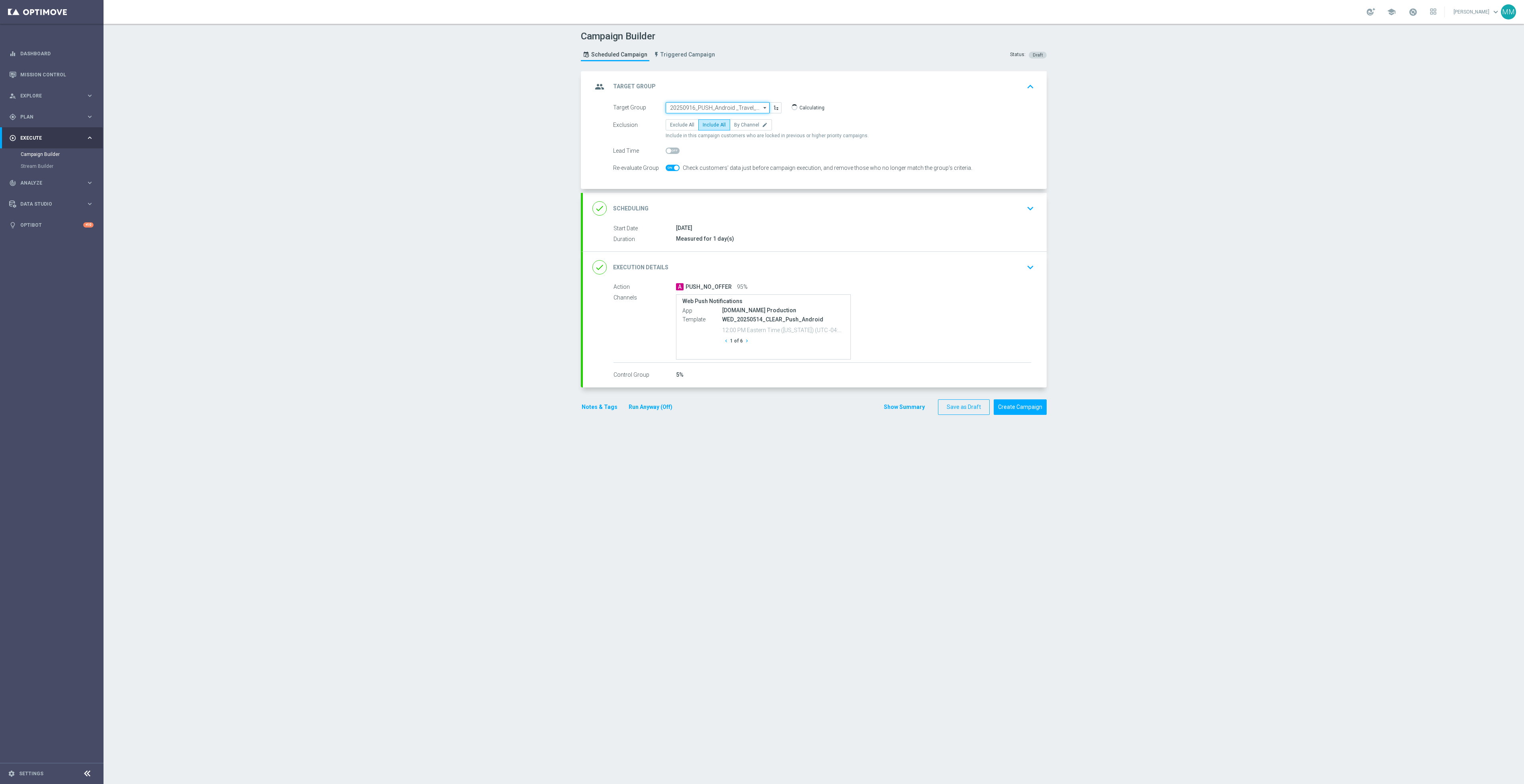
click at [708, 108] on input "20250916_PUSH_Android _Travel_ClearLocation" at bounding box center [718, 108] width 104 height 11
click at [709, 108] on input at bounding box center [718, 108] width 104 height 11
click at [741, 181] on div "20250930_PUSH_Android _Travel_ClearLocation" at bounding box center [715, 185] width 89 height 14
type input "20250930_PUSH_Android _Travel_ClearLocation"
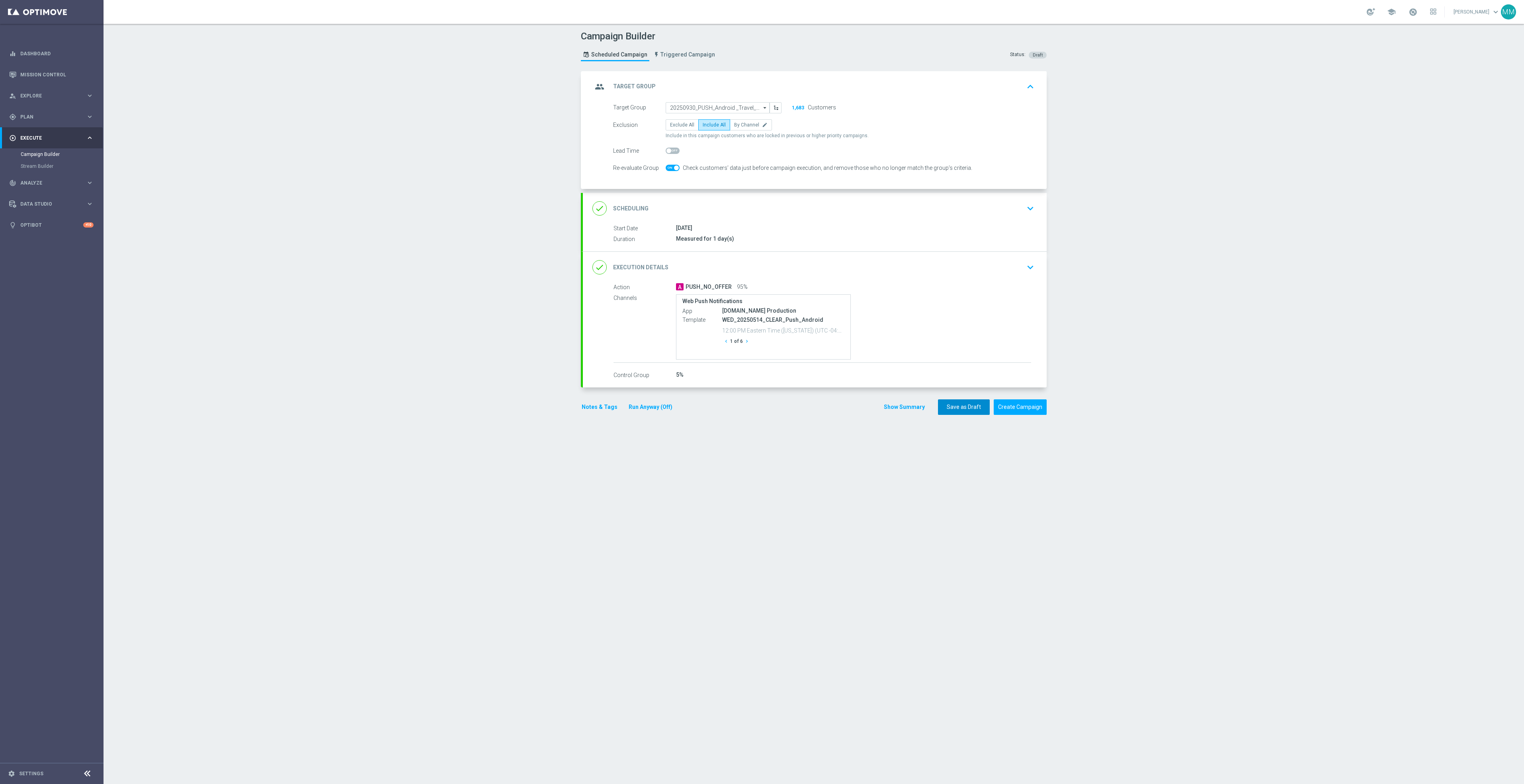
click at [955, 404] on button "Save as Draft" at bounding box center [963, 407] width 51 height 15
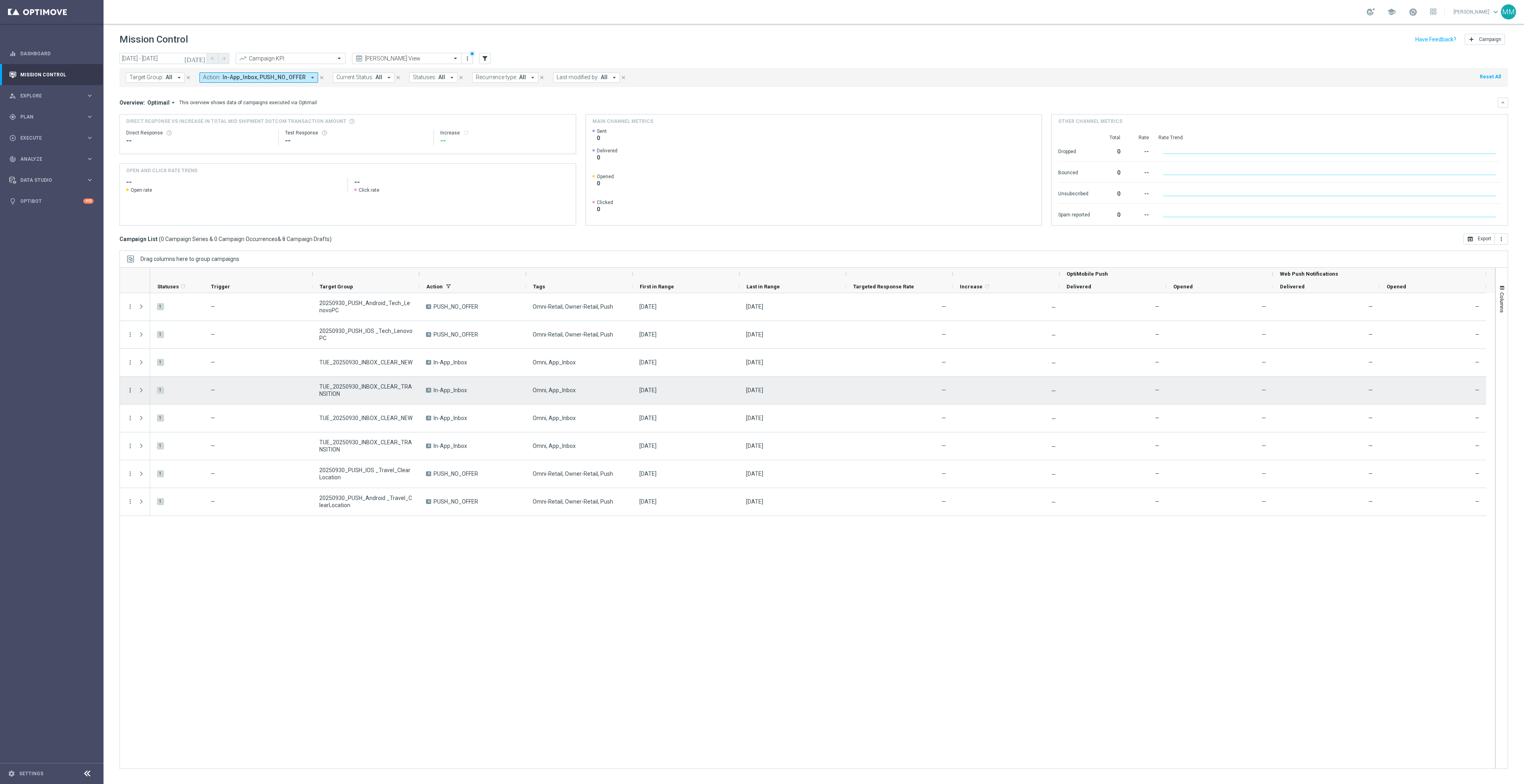
click at [131, 391] on icon "more_vert" at bounding box center [130, 390] width 7 height 7
click at [164, 434] on div "Delete" at bounding box center [183, 432] width 74 height 5
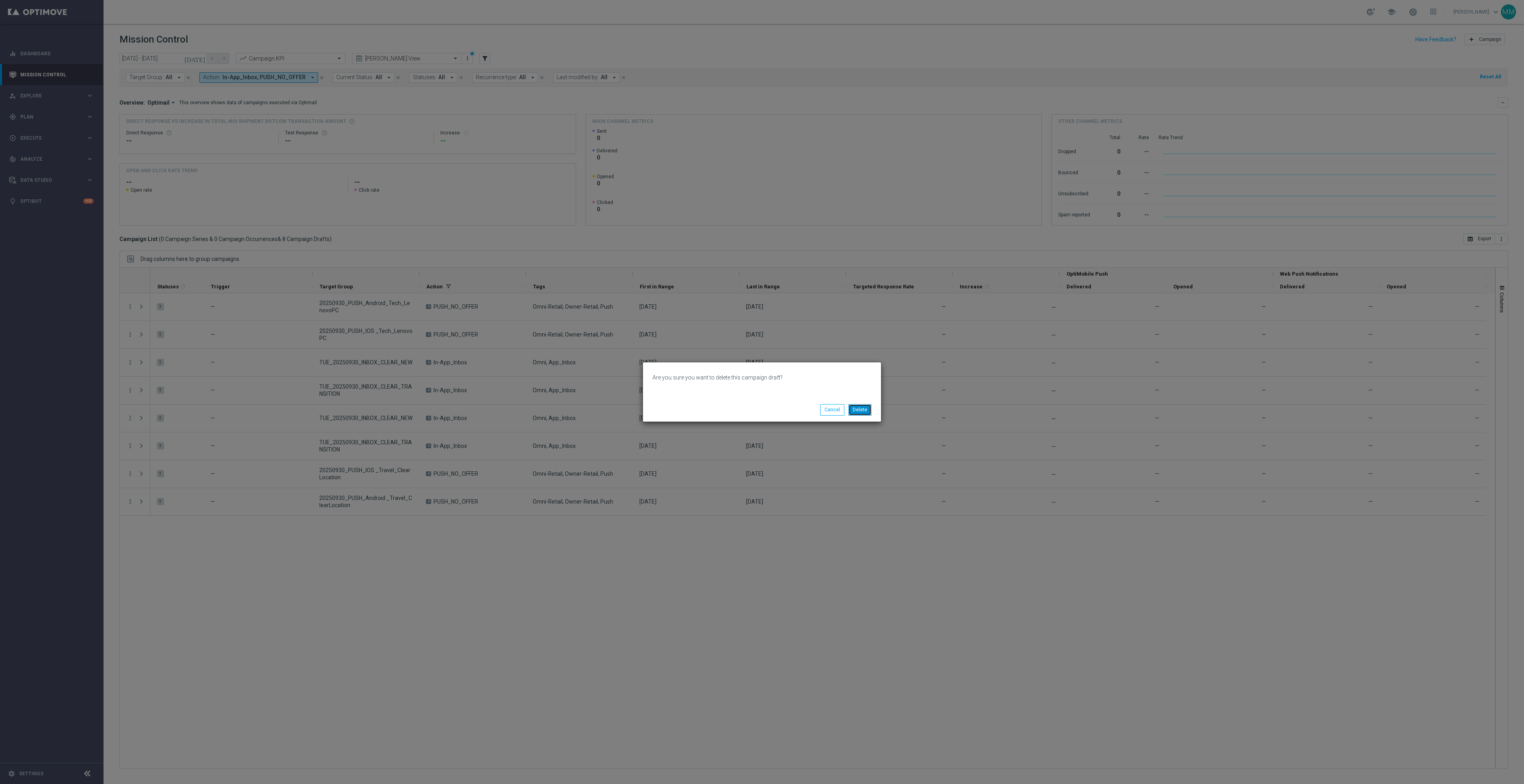
click at [859, 411] on button "Delete" at bounding box center [860, 410] width 23 height 11
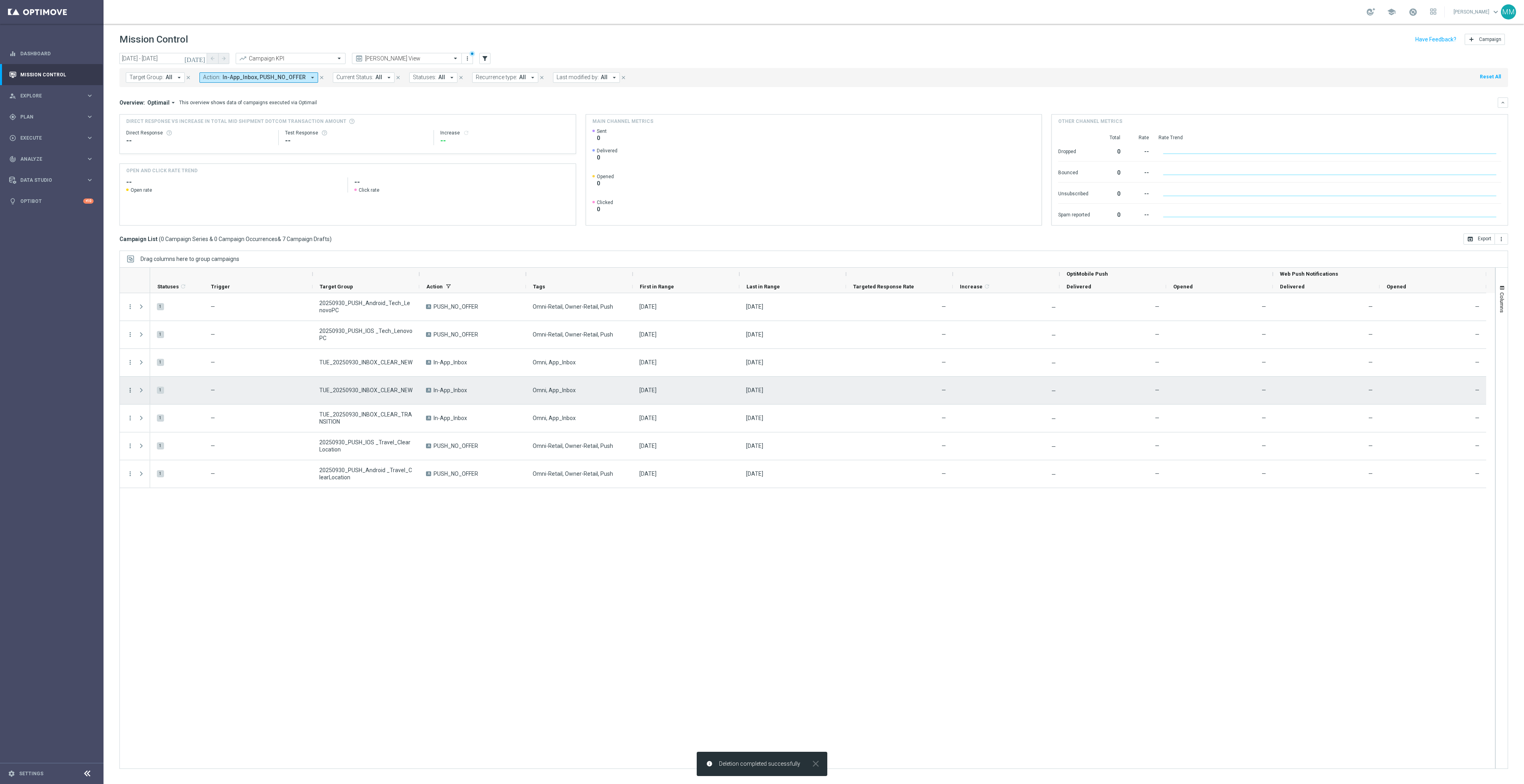
click at [131, 391] on icon "more_vert" at bounding box center [130, 390] width 7 height 7
click at [151, 435] on span "Delete" at bounding box center [153, 432] width 15 height 5
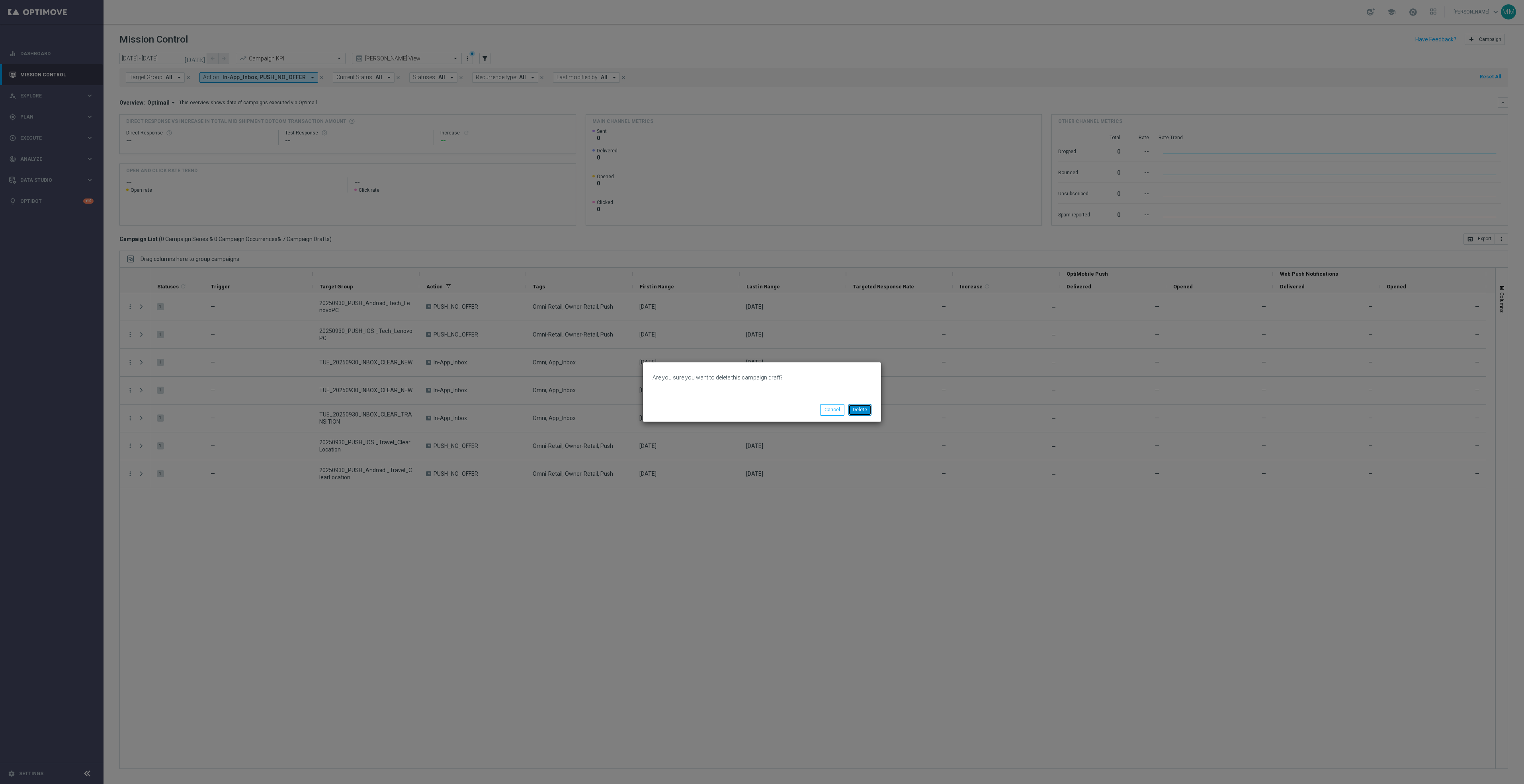
click at [860, 406] on button "Delete" at bounding box center [860, 410] width 23 height 11
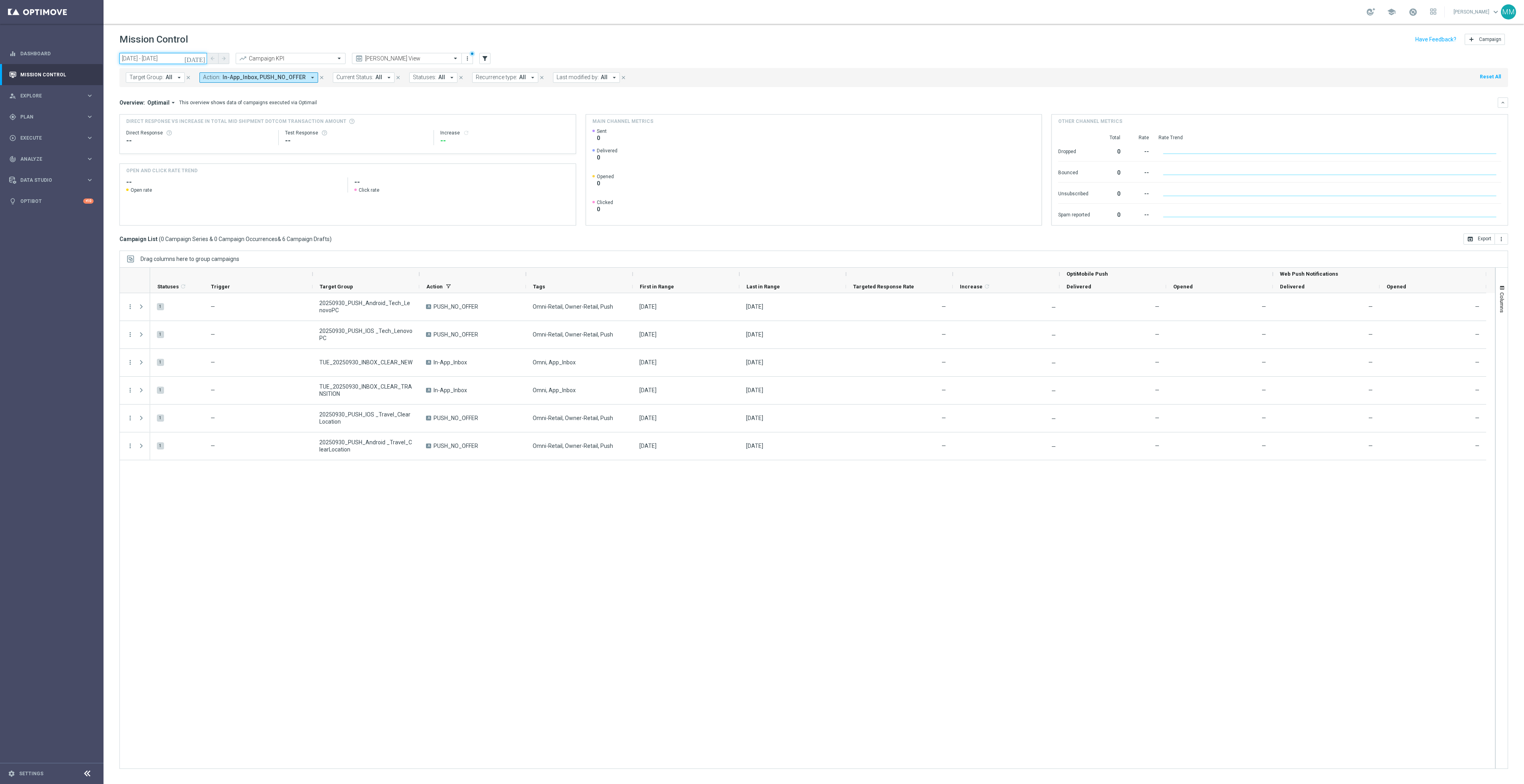
click at [193, 63] on input "[DATE] - [DATE]" at bounding box center [163, 59] width 88 height 11
click at [149, 141] on span "23" at bounding box center [151, 142] width 13 height 13
click at [64, 89] on div "person_search Explore keyboard_arrow_right" at bounding box center [51, 96] width 103 height 21
click at [159, 56] on input "23 Sep 2025 - 23 Sep 2025" at bounding box center [163, 59] width 88 height 11
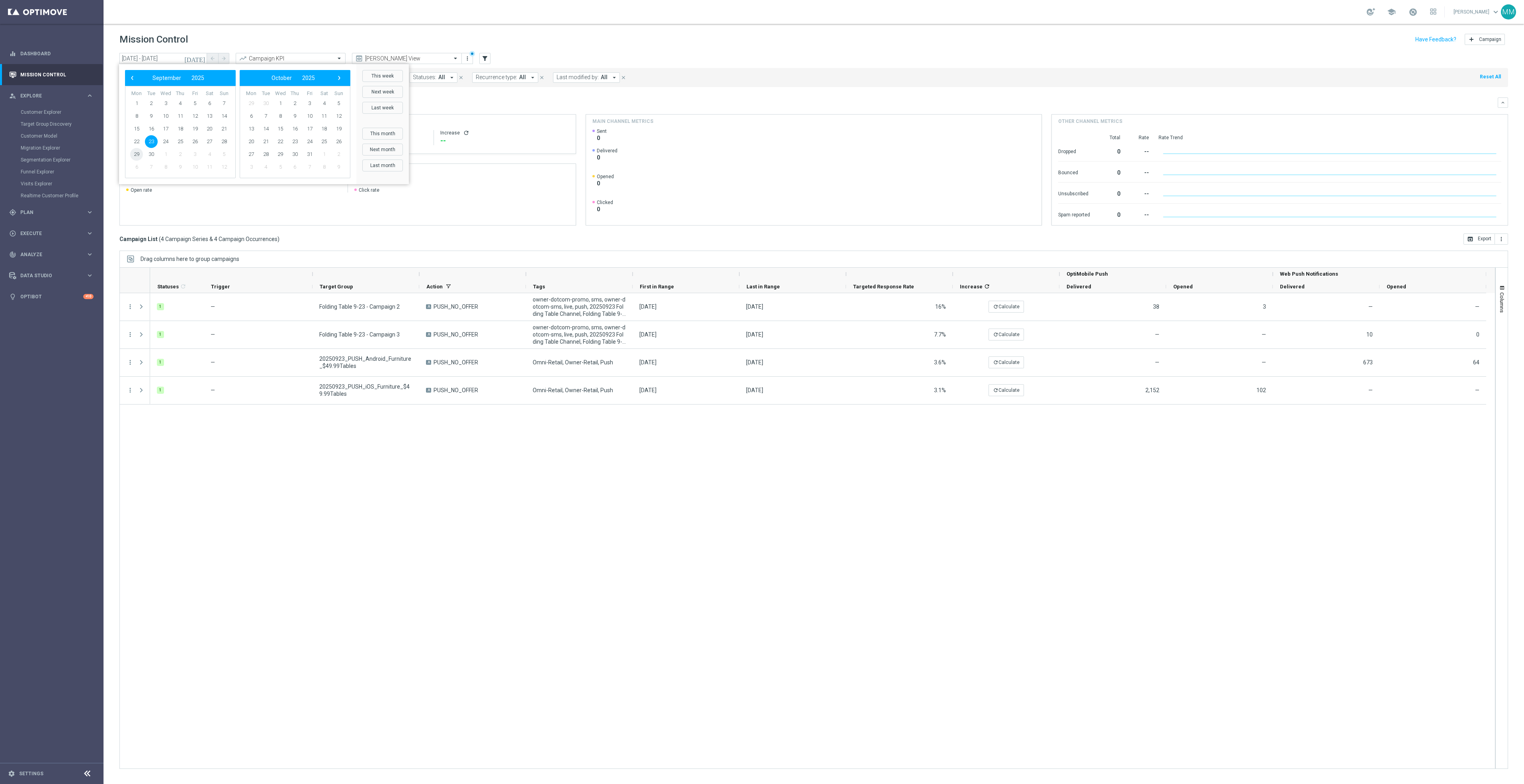
click at [138, 154] on span "29" at bounding box center [137, 154] width 13 height 13
type input "29 Sep 2025 - 29 Sep 2025"
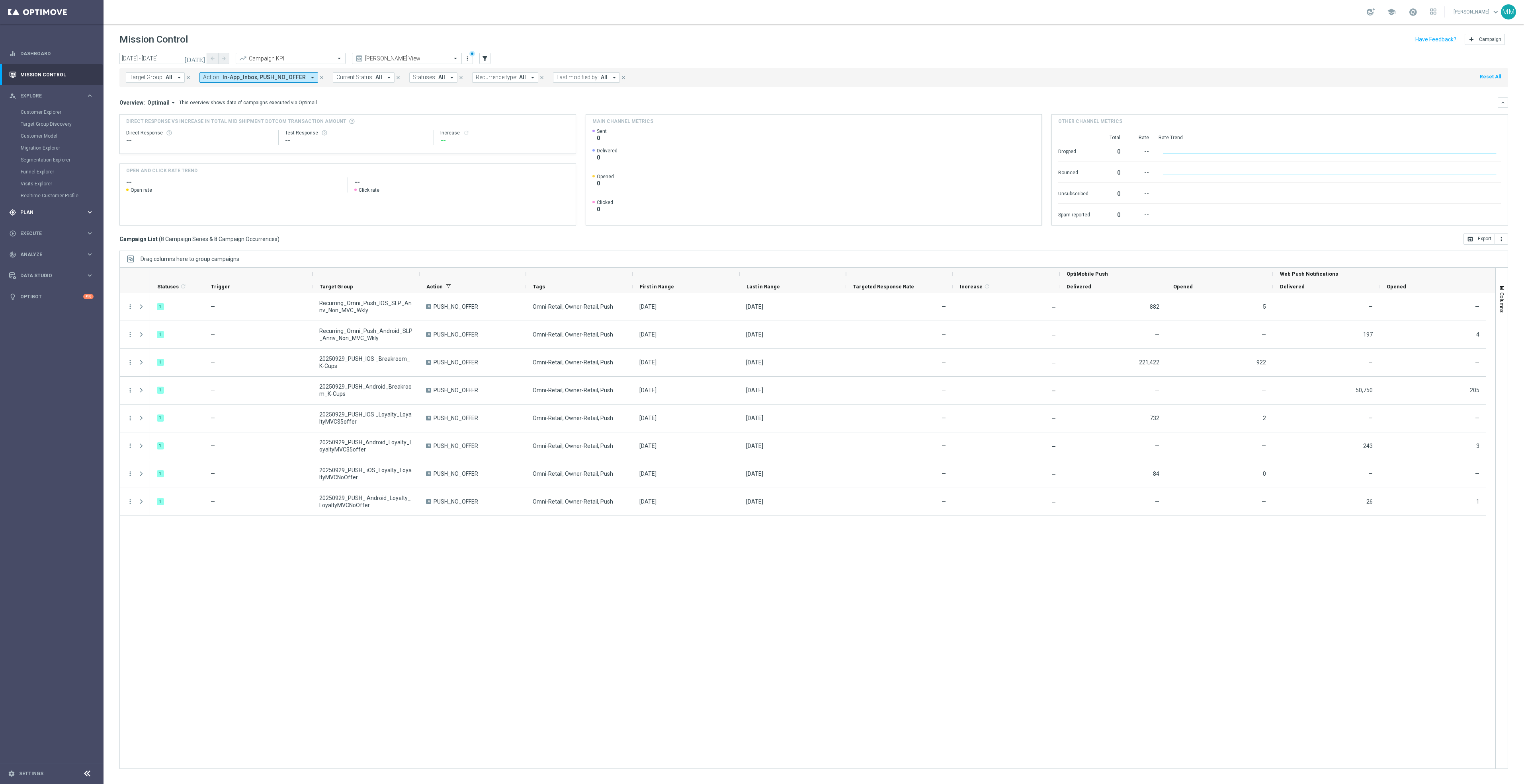
click at [48, 217] on div "gps_fixed Plan keyboard_arrow_right" at bounding box center [51, 212] width 103 height 21
click at [49, 200] on div "play_circle_outline Execute" at bounding box center [47, 197] width 77 height 7
click at [40, 114] on div "gps_fixed Plan" at bounding box center [47, 117] width 77 height 7
click at [38, 155] on span "Templates" at bounding box center [50, 157] width 57 height 5
click at [51, 193] on link "OptiMobile Push" at bounding box center [54, 193] width 58 height 7
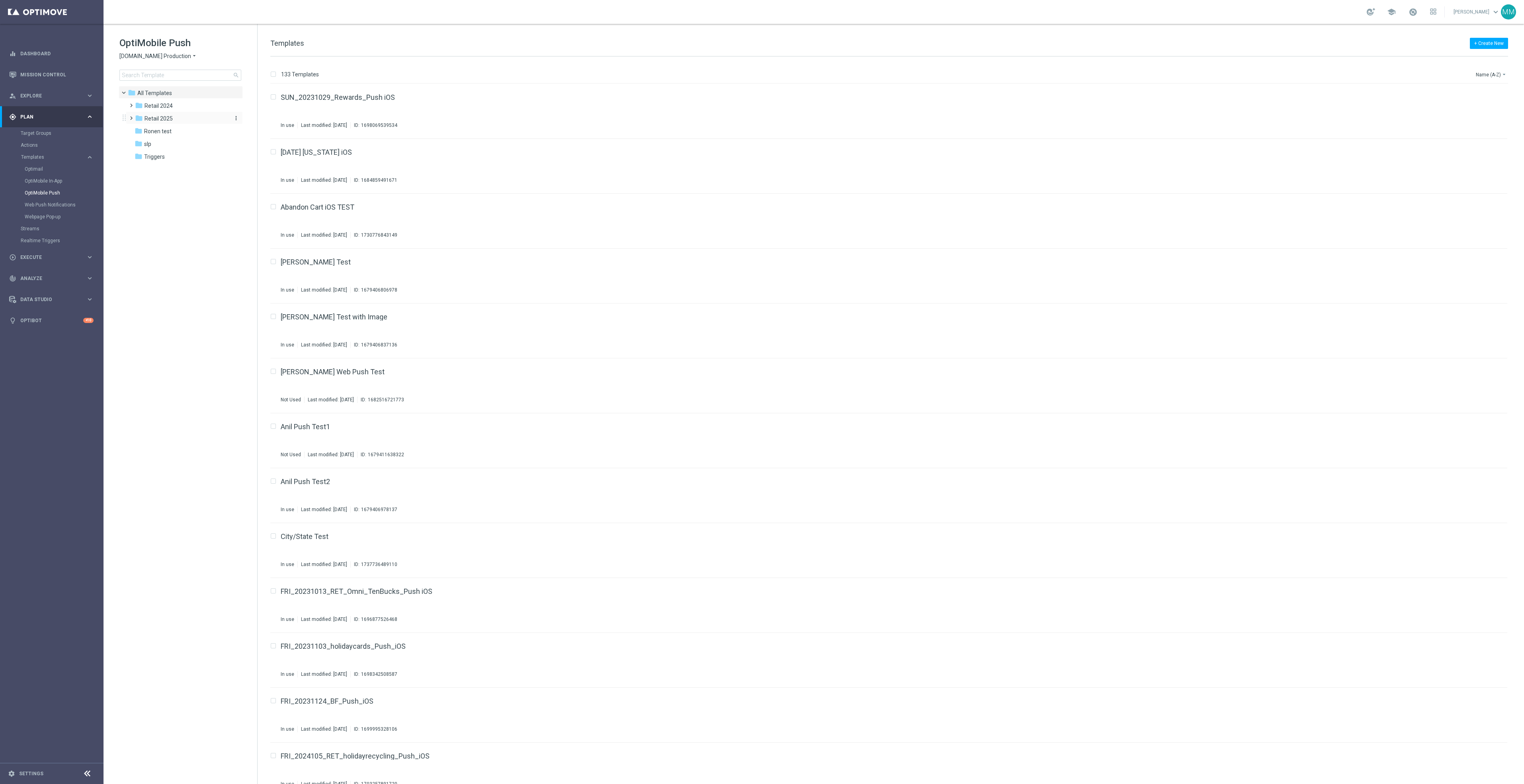
click at [169, 121] on span "Retail 2025" at bounding box center [159, 118] width 28 height 7
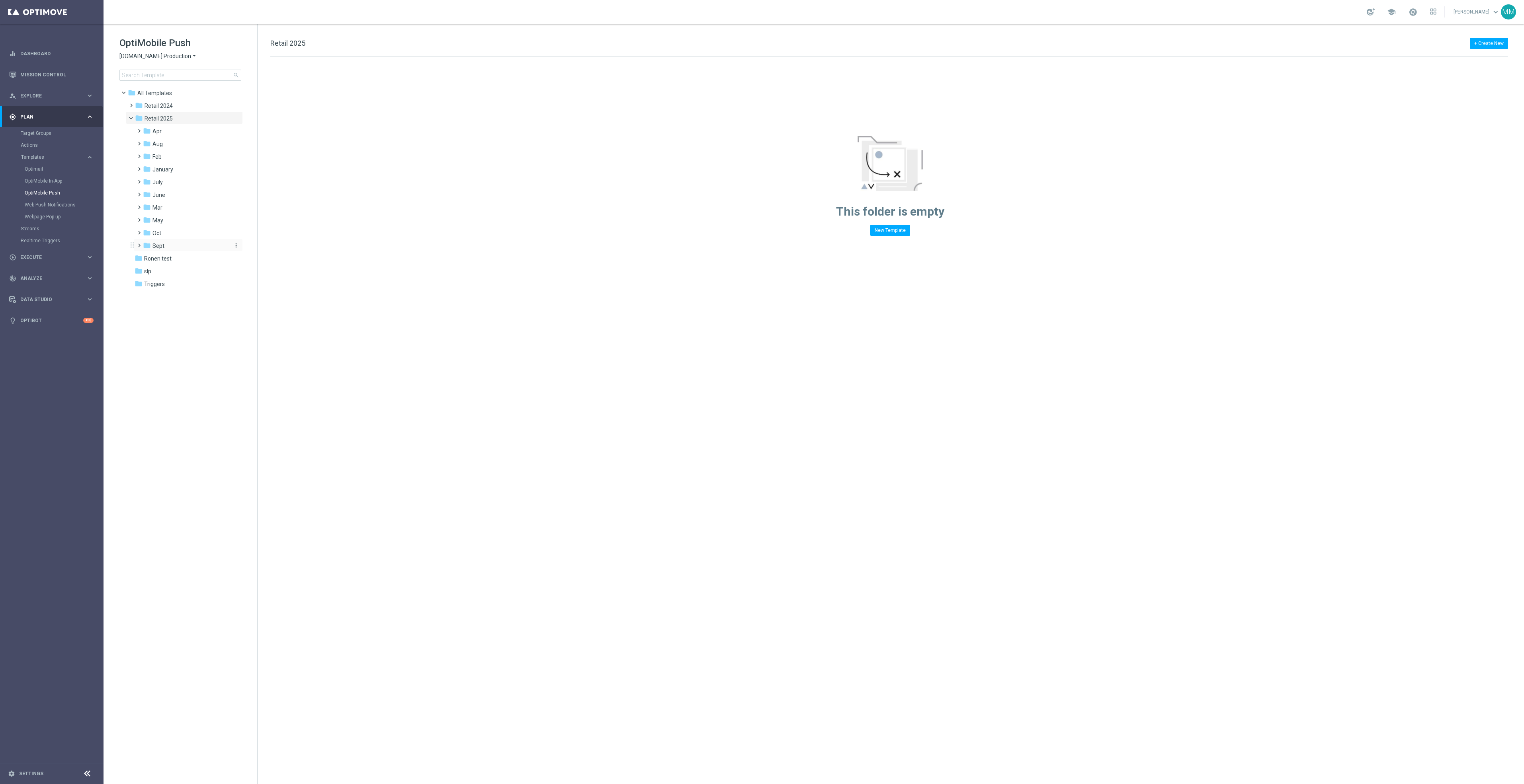
click at [215, 245] on div "folder Sept" at bounding box center [185, 245] width 85 height 9
click at [179, 288] on div "folder WO 9.28" at bounding box center [189, 284] width 79 height 9
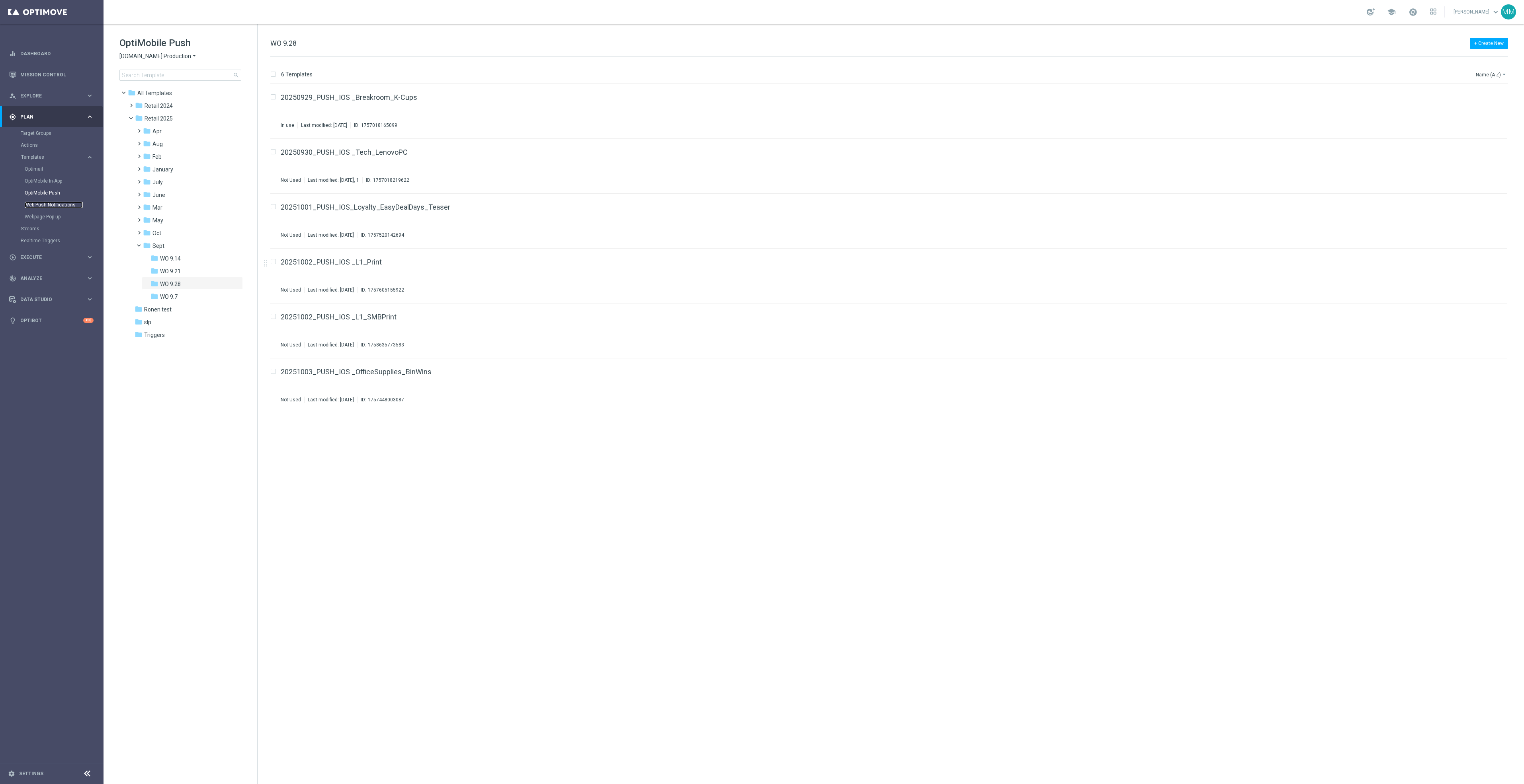
click at [65, 206] on link "Web Push Notifications" at bounding box center [54, 205] width 58 height 7
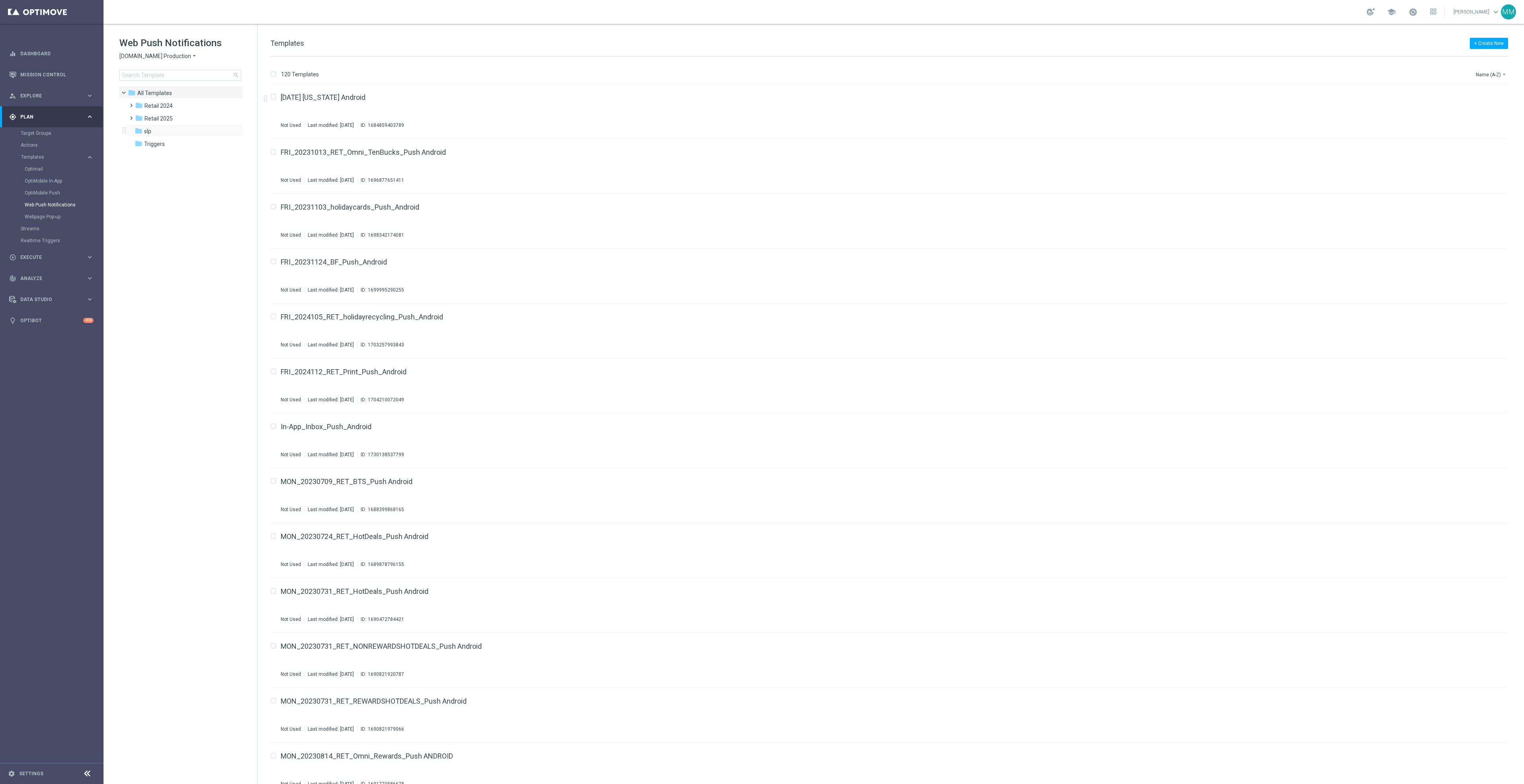
click at [192, 124] on div "folder slp more_vert" at bounding box center [185, 131] width 117 height 13
click at [183, 119] on div "folder Retail 2025" at bounding box center [180, 118] width 92 height 9
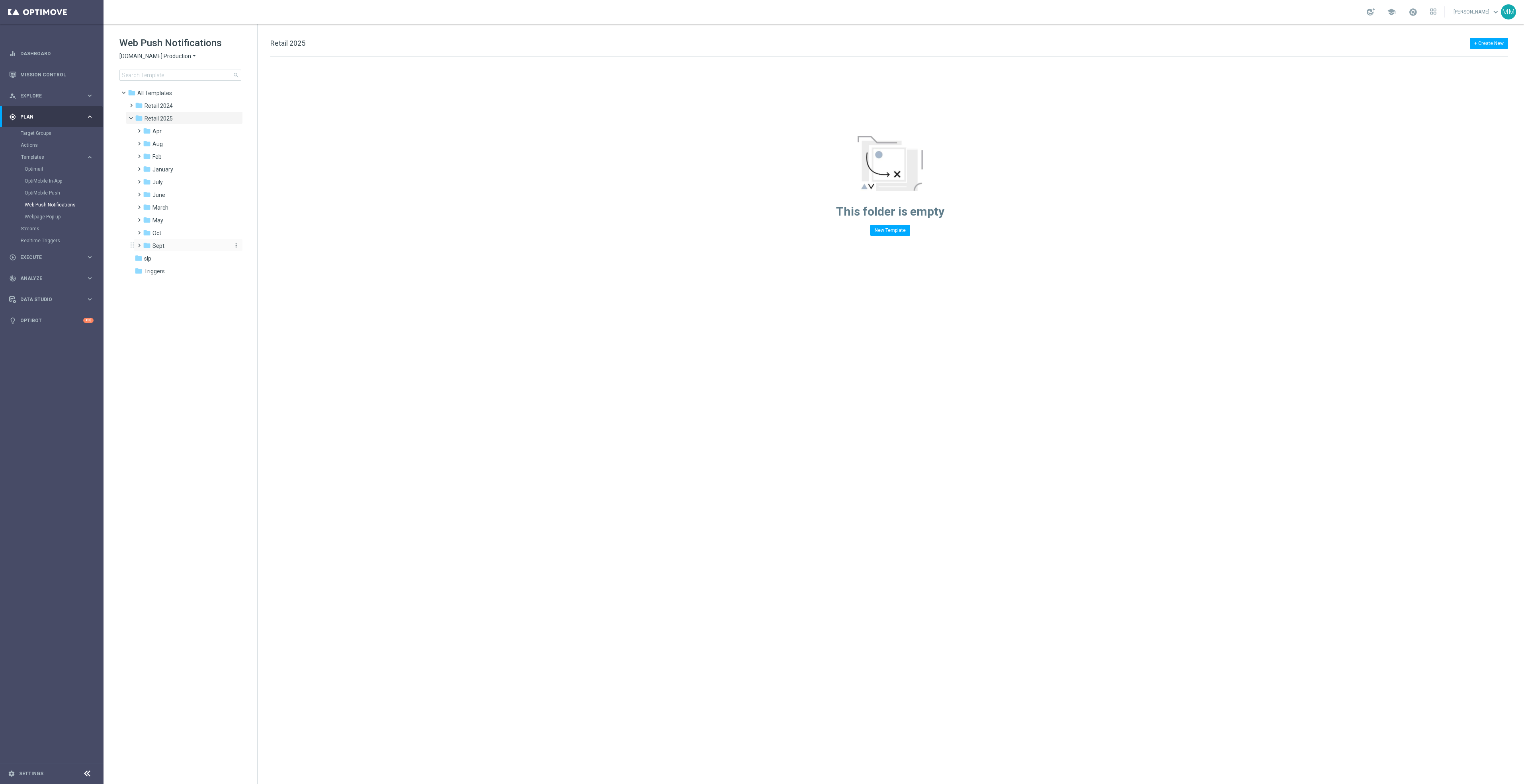
click at [164, 248] on div "folder Sept" at bounding box center [185, 245] width 85 height 9
click at [185, 278] on div "folder WO 9.28 more_vert" at bounding box center [192, 283] width 101 height 13
click at [183, 284] on div "folder WO 9.28" at bounding box center [189, 284] width 79 height 9
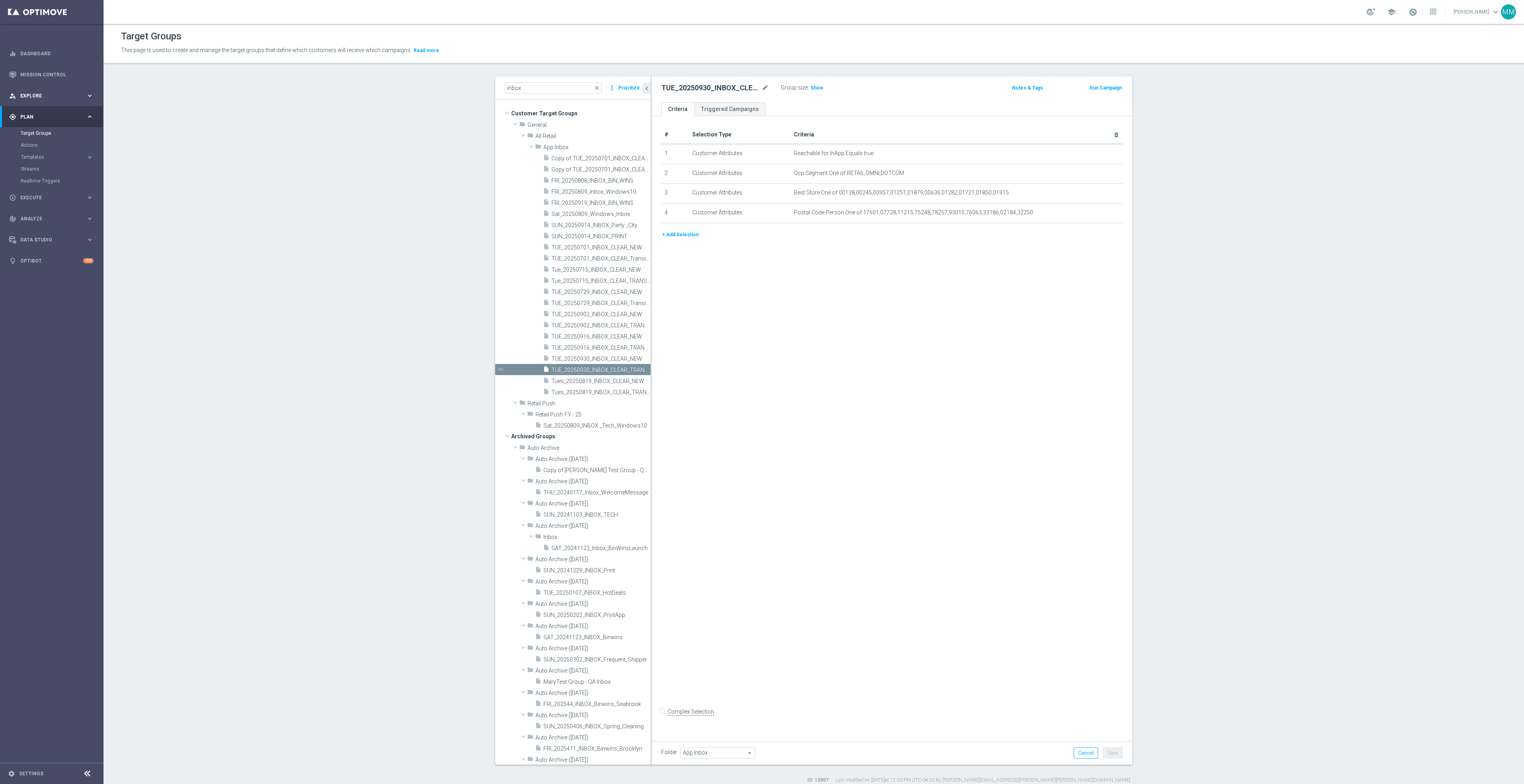
click at [47, 93] on span "Explore" at bounding box center [53, 96] width 66 height 5
click at [50, 77] on link "Mission Control" at bounding box center [57, 74] width 73 height 21
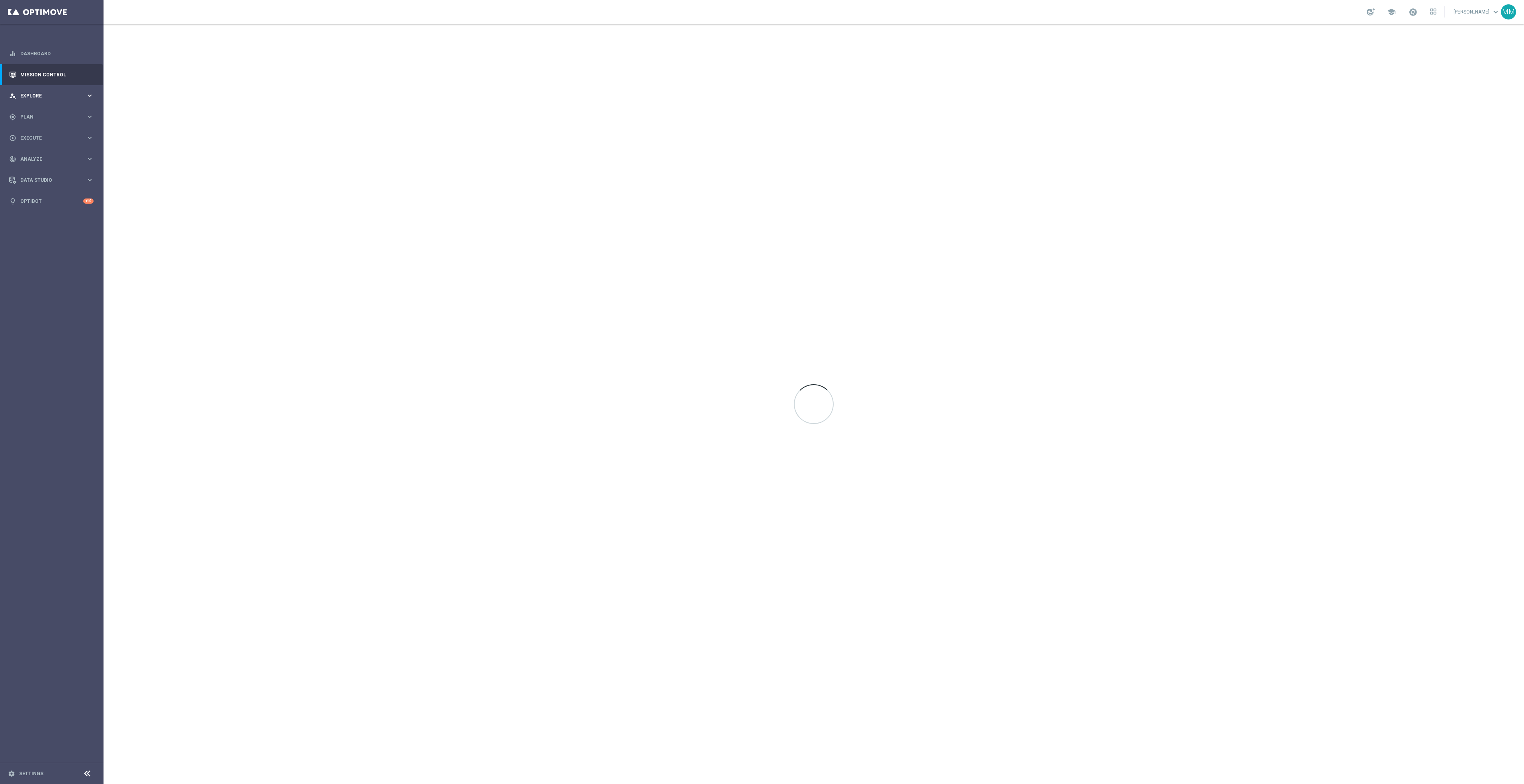
click at [48, 96] on span "Explore" at bounding box center [53, 96] width 66 height 5
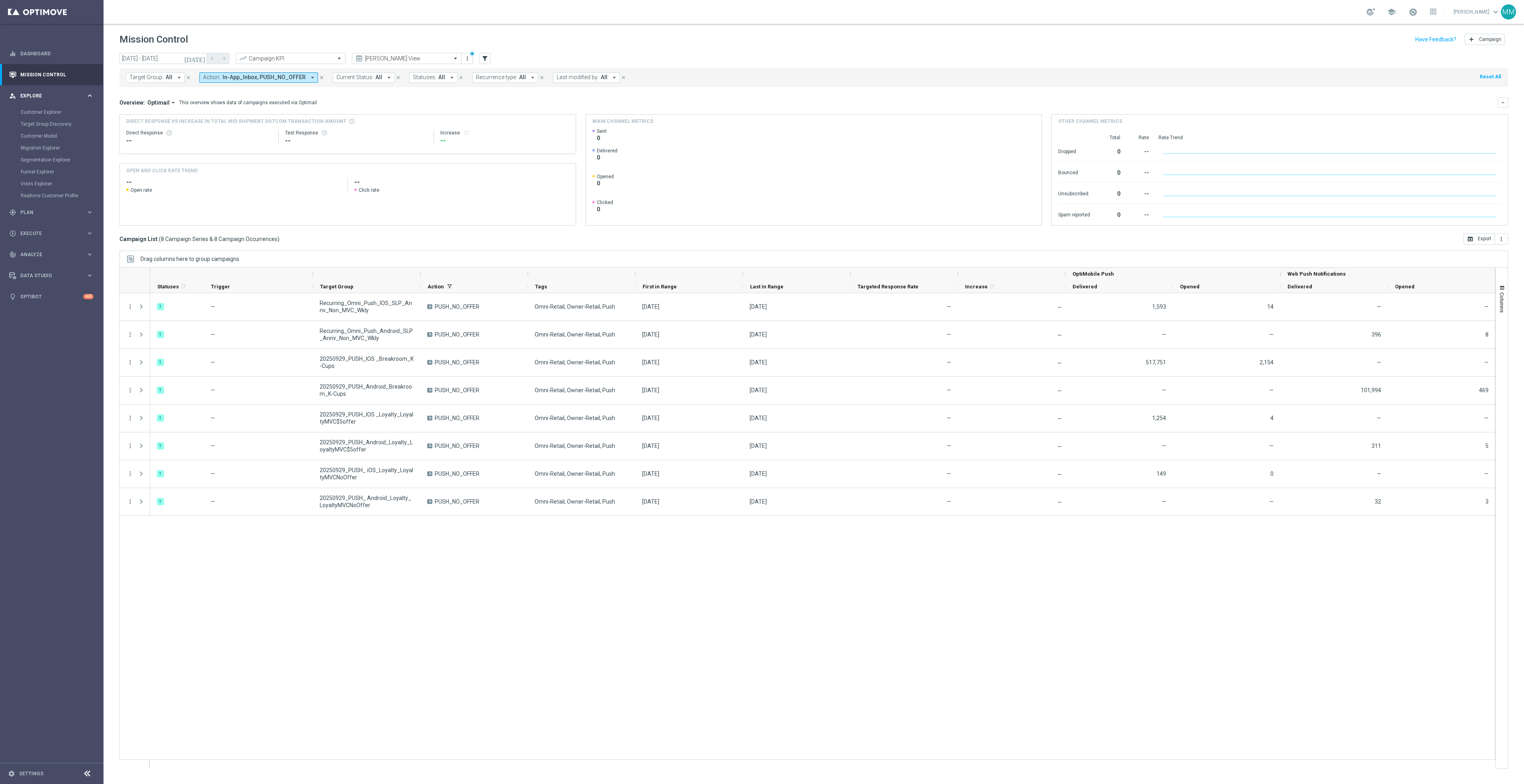
click at [92, 90] on div "person_search Explore keyboard_arrow_right" at bounding box center [51, 96] width 103 height 21
click at [187, 57] on input "[DATE] - [DATE]" at bounding box center [163, 59] width 88 height 11
click at [157, 153] on td "30" at bounding box center [151, 154] width 15 height 13
click at [155, 153] on span "30" at bounding box center [151, 154] width 13 height 13
type input "[DATE] - [DATE]"
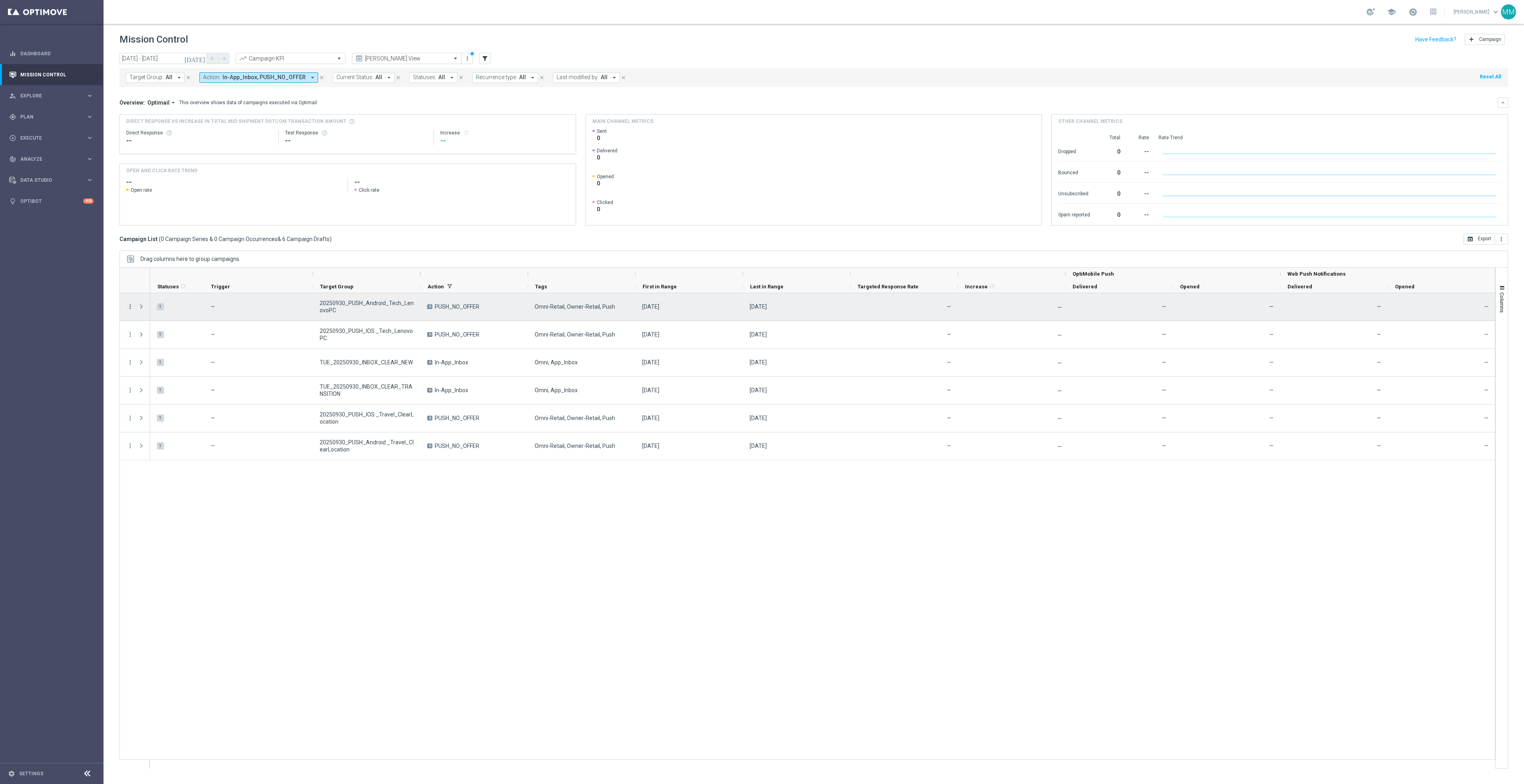
click at [130, 309] on icon "more_vert" at bounding box center [130, 307] width 7 height 7
click at [165, 347] on div "Delete" at bounding box center [183, 349] width 74 height 5
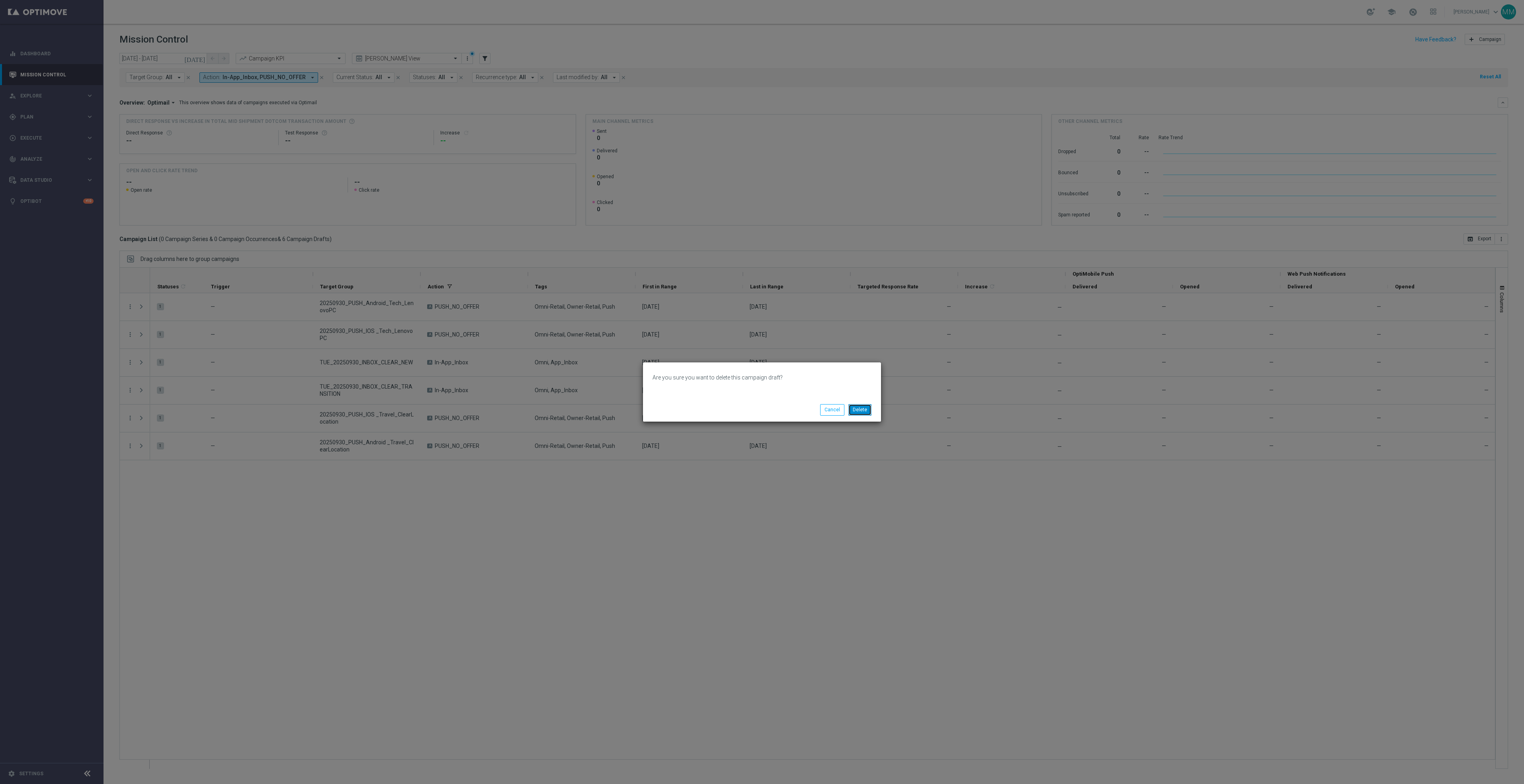
click at [864, 407] on button "Delete" at bounding box center [860, 410] width 23 height 11
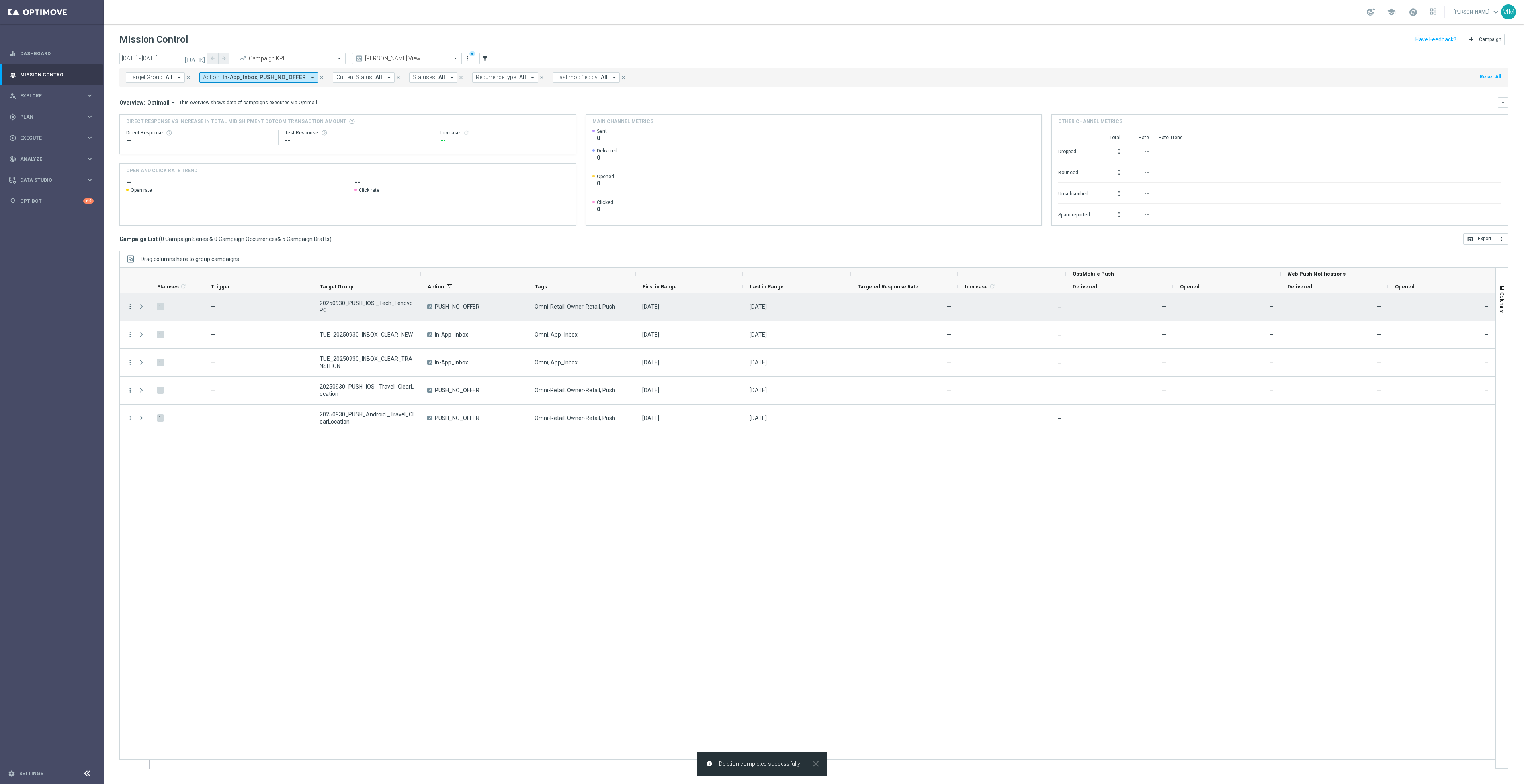
click at [129, 307] on icon "more_vert" at bounding box center [130, 307] width 7 height 7
click at [198, 345] on div "delete_forever [GEOGRAPHIC_DATA]" at bounding box center [179, 349] width 89 height 11
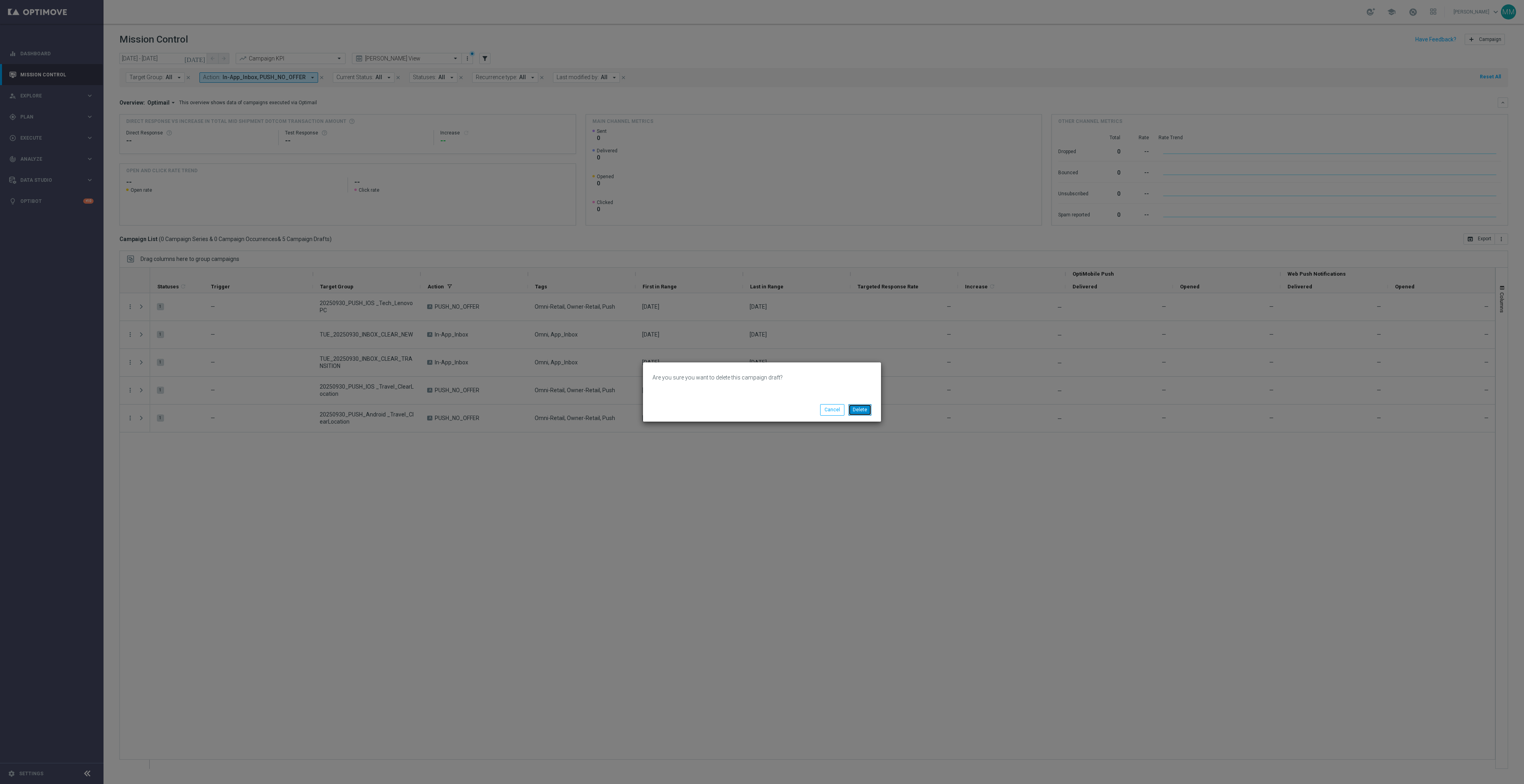
click at [868, 409] on button "Delete" at bounding box center [860, 410] width 23 height 11
